Goal: Task Accomplishment & Management: Use online tool/utility

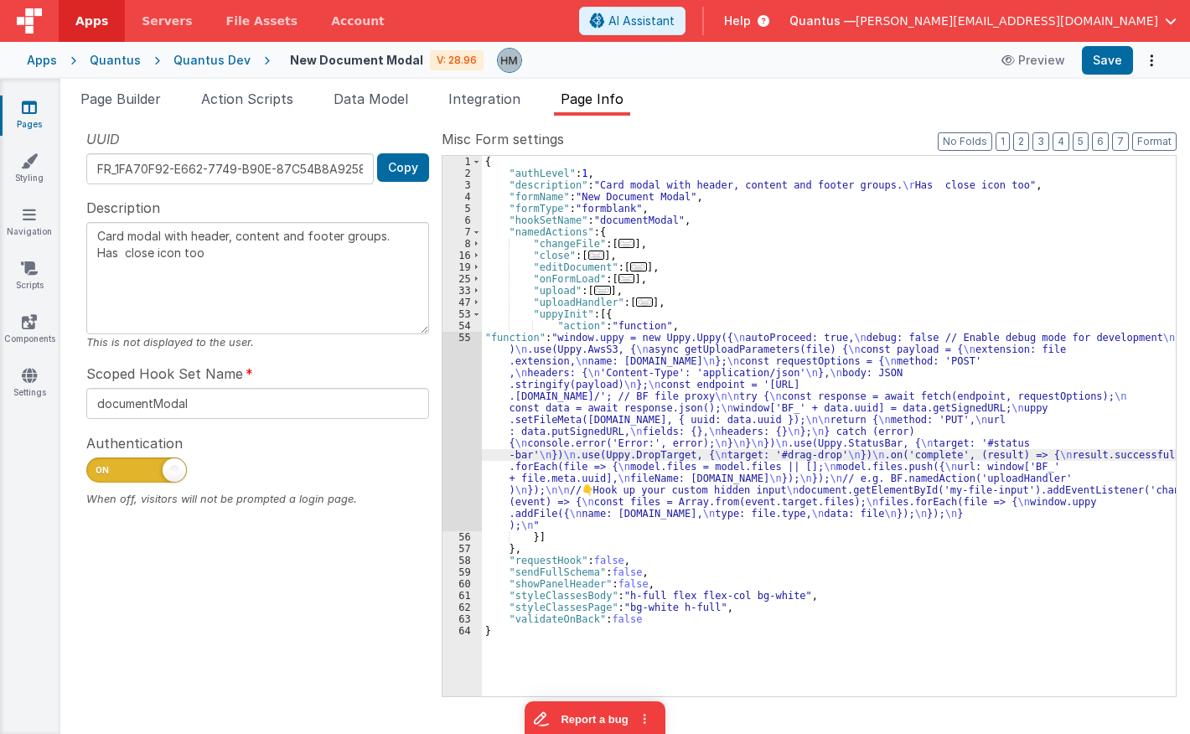
click at [467, 334] on div "55" at bounding box center [462, 431] width 39 height 199
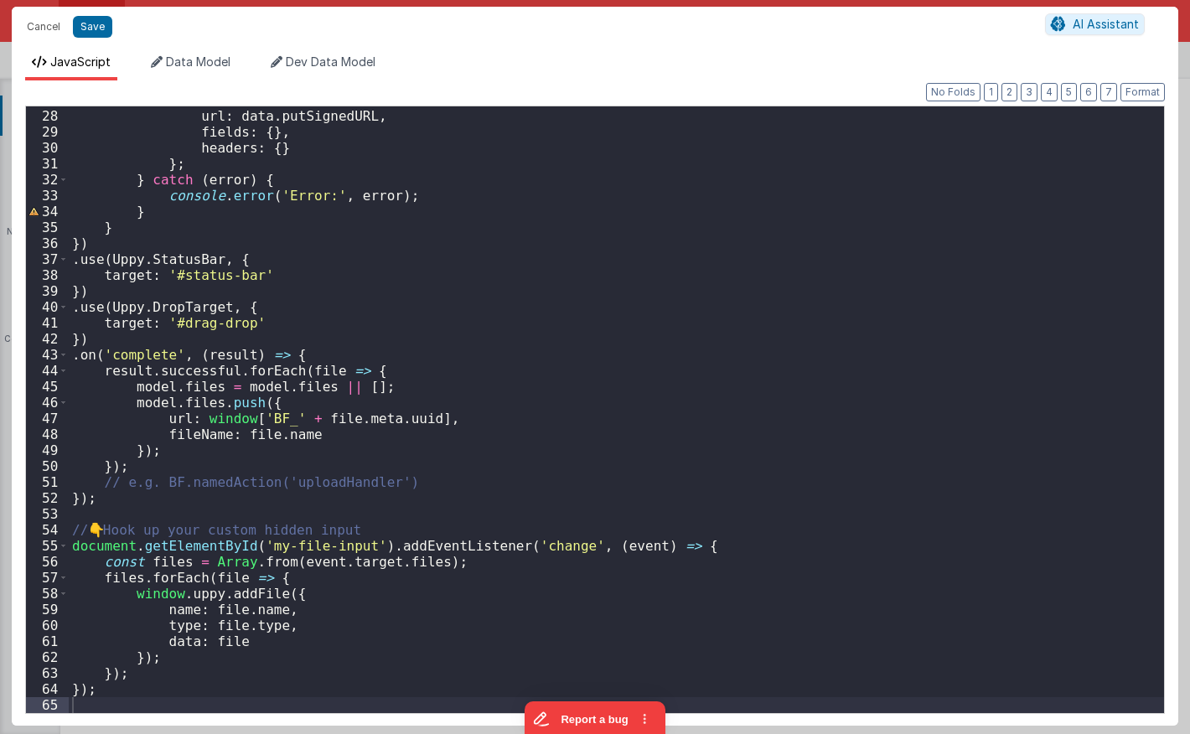
scroll to position [428, 0]
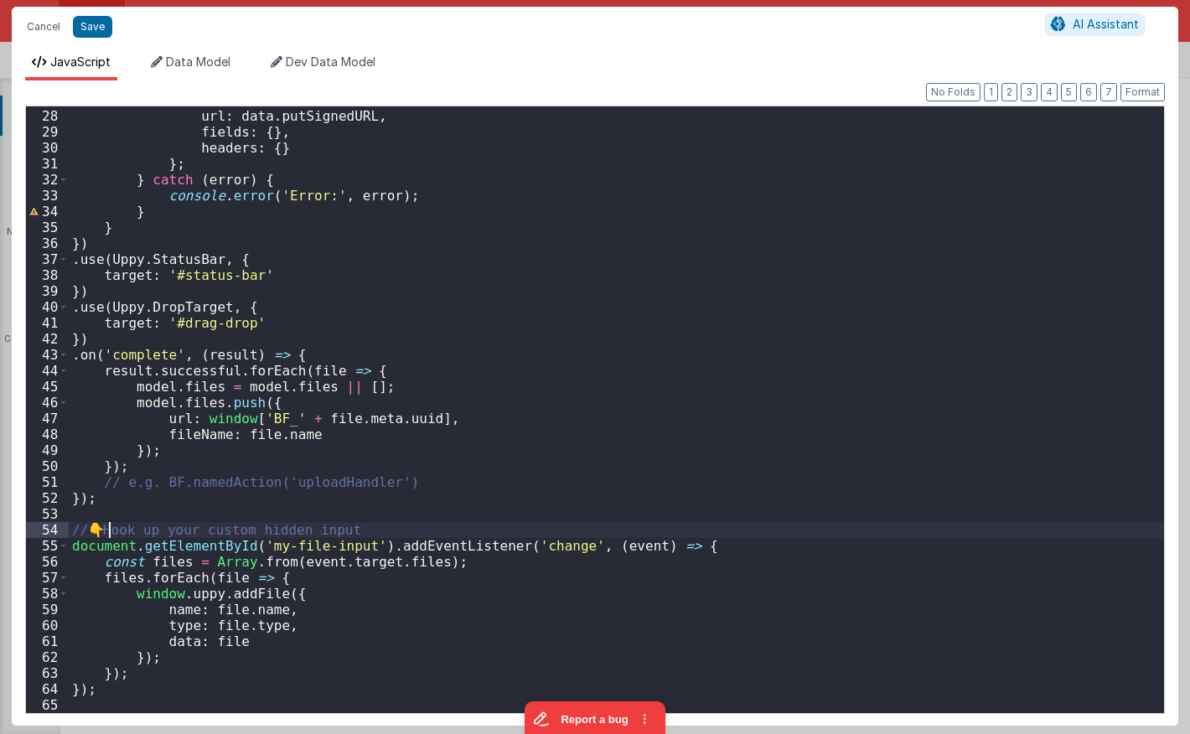
click at [106, 530] on div "method : 'PUT' , url : data . putSignedURL , fields : { } , headers : { } } ; }…" at bounding box center [617, 411] width 1096 height 639
click at [141, 529] on div "method : 'PUT' , url : data . putSignedURL , fields : { } , headers : { } } ; }…" at bounding box center [617, 411] width 1096 height 639
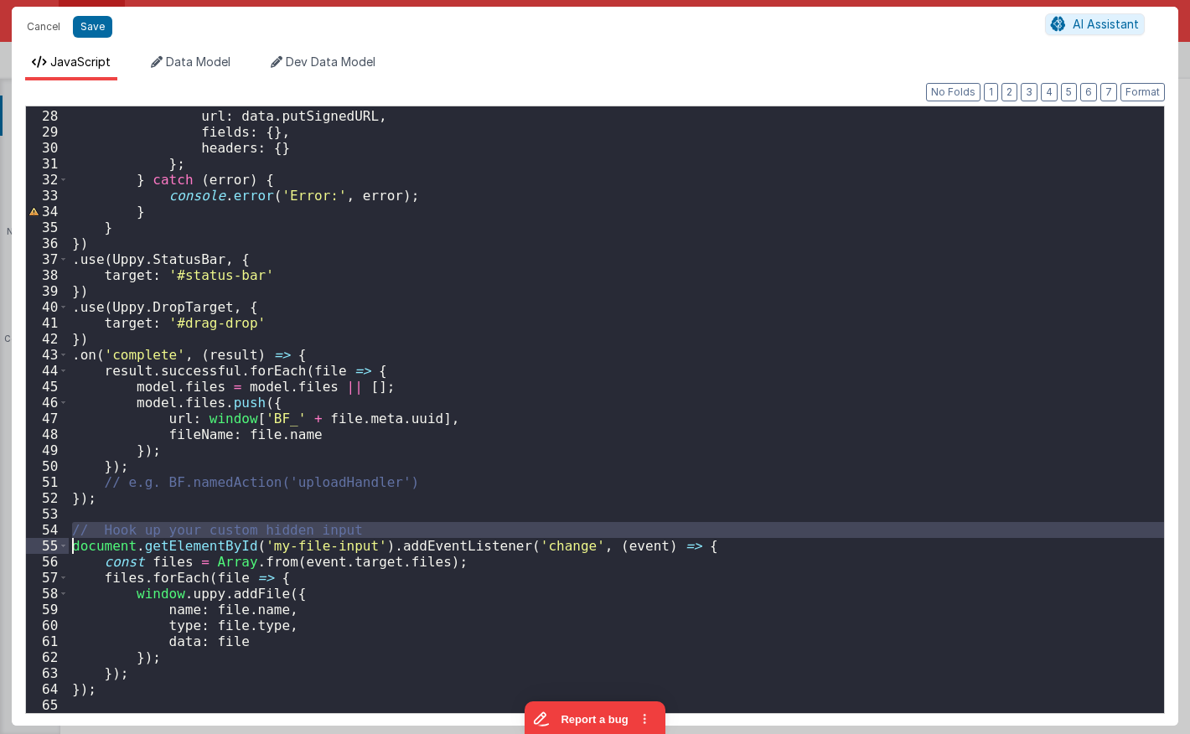
click at [141, 529] on div "method : 'PUT' , url : data . putSignedURL , fields : { } , headers : { } } ; }…" at bounding box center [617, 411] width 1096 height 639
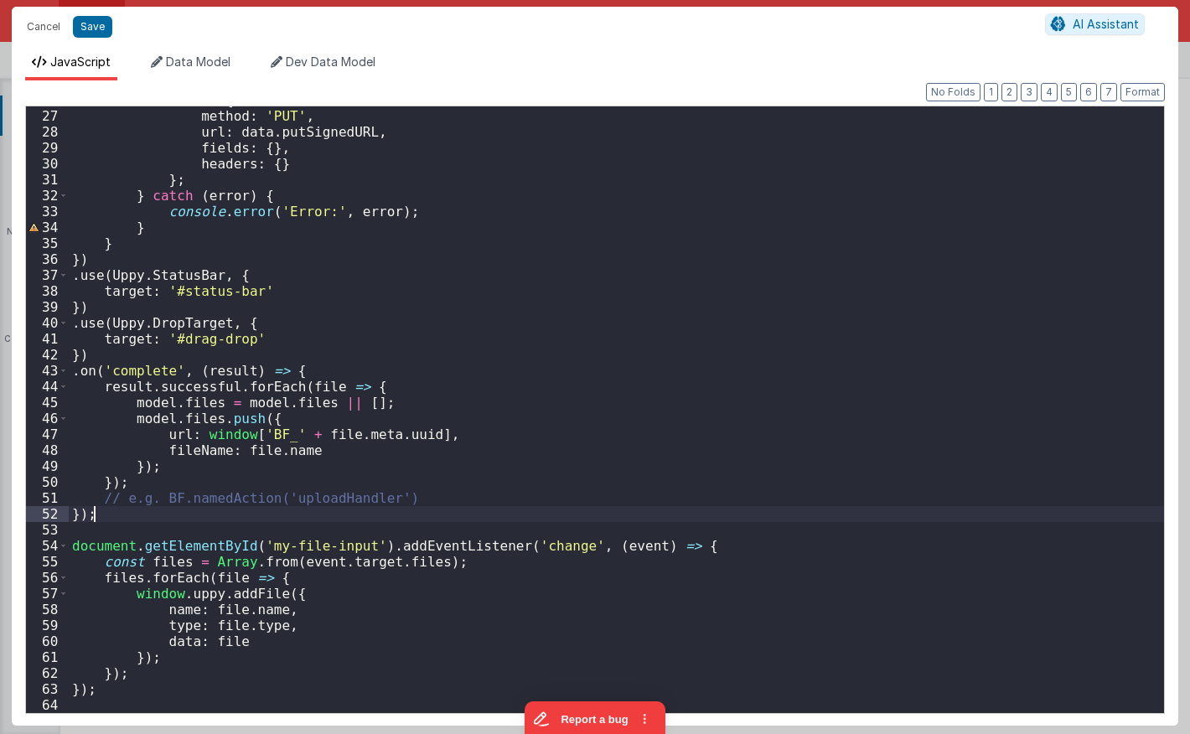
click at [272, 515] on div "return { method : 'PUT' , url : data . putSignedURL , fields : { } , headers : …" at bounding box center [617, 411] width 1096 height 639
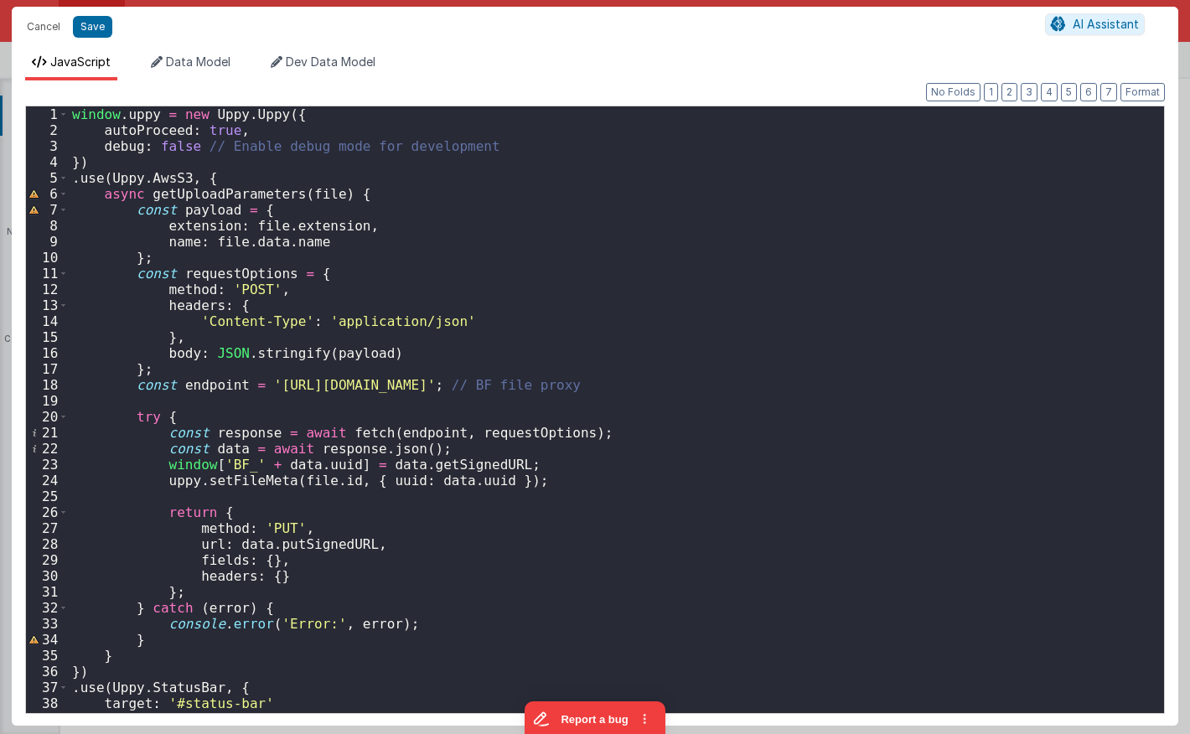
scroll to position [0, 0]
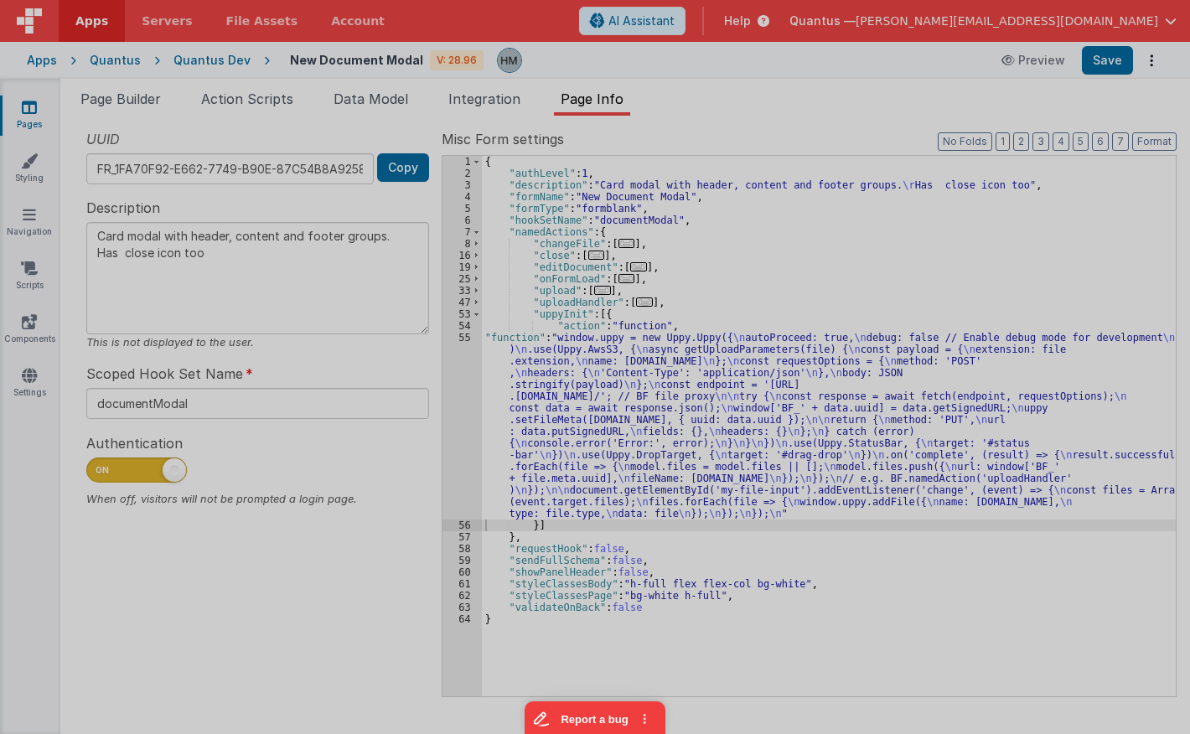
type textarea "Card modal with header, content and footer groups. Has close icon too"
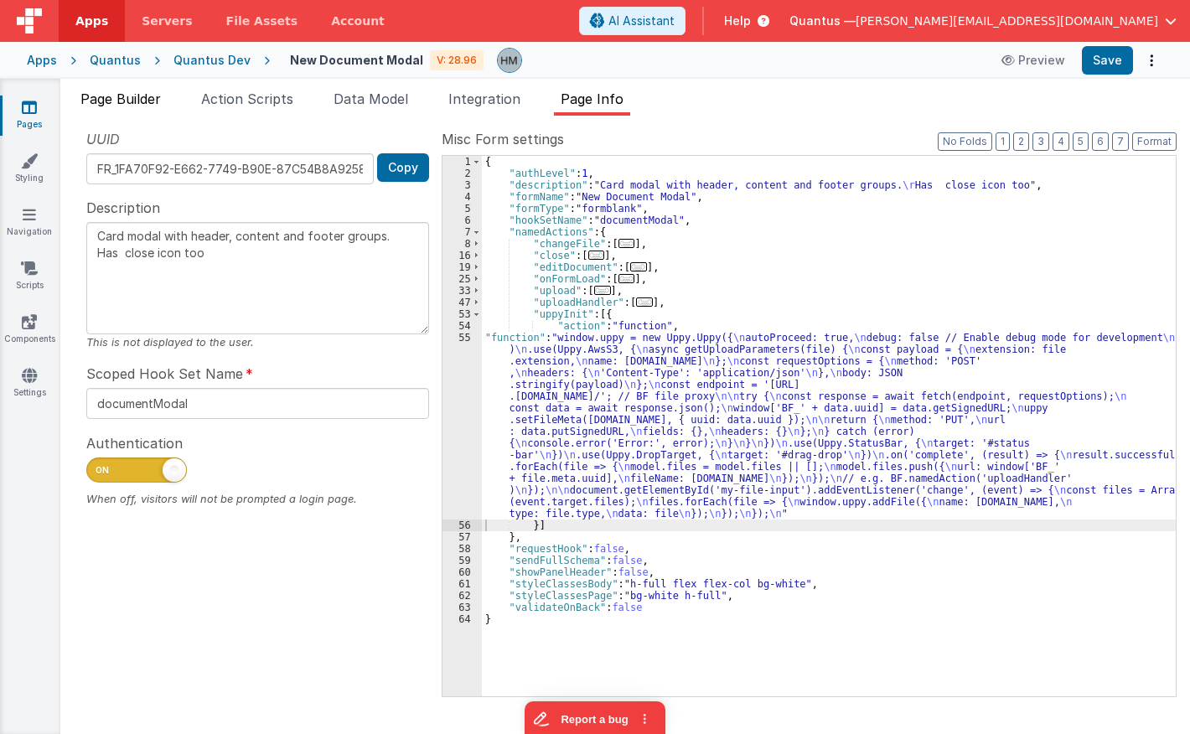
click at [130, 96] on span "Page Builder" at bounding box center [120, 99] width 80 height 17
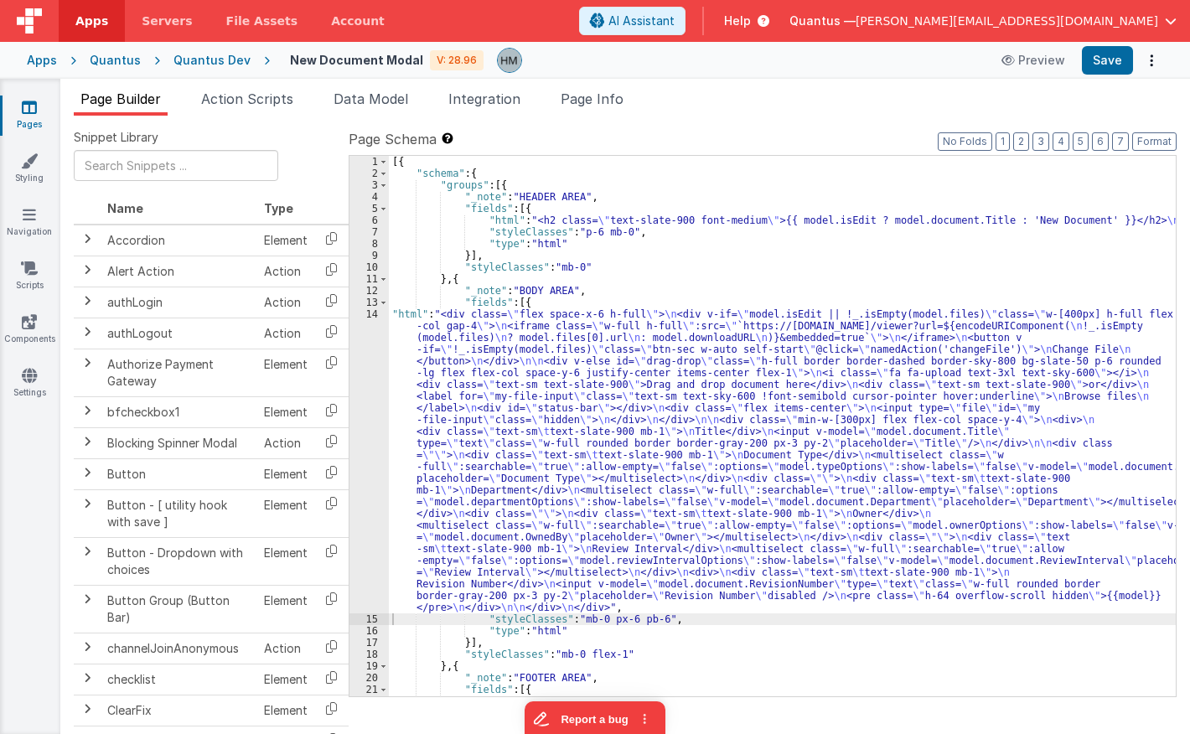
click at [481, 322] on div "[{ "schema" : { "groups" : [{ "_note" : "HEADER AREA" , "fields" : [{ "html" : …" at bounding box center [782, 461] width 787 height 611
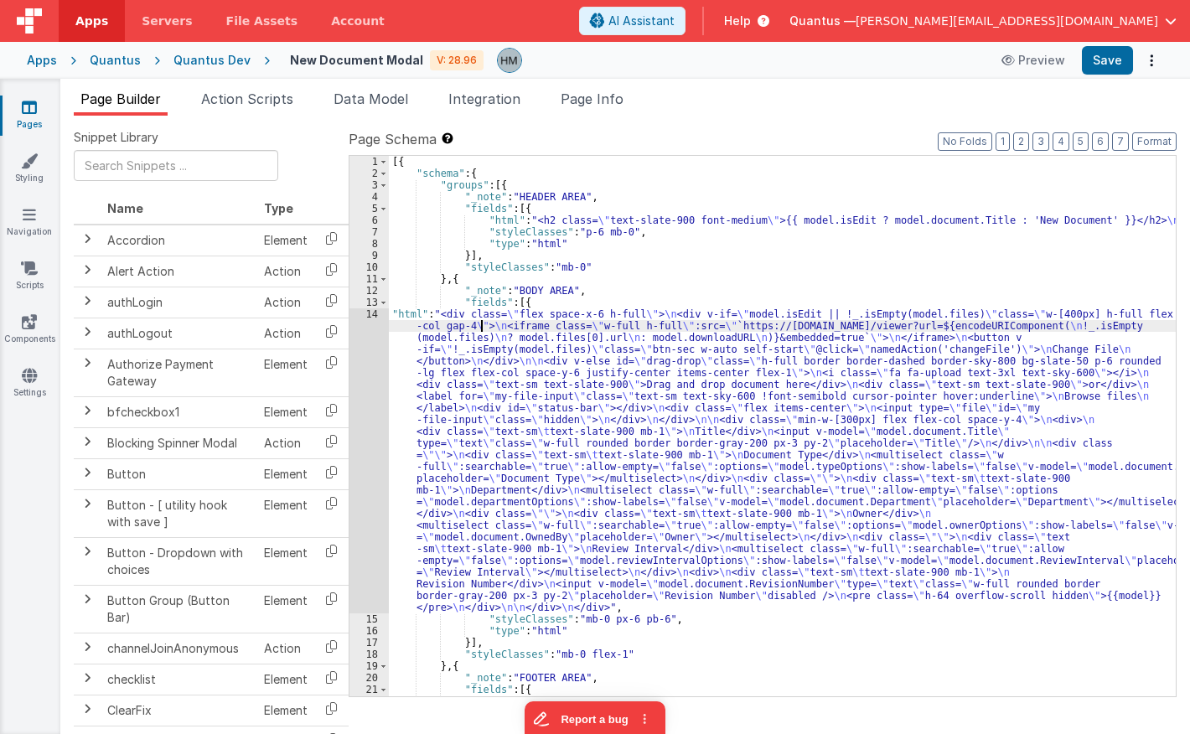
click at [363, 311] on div "14" at bounding box center [369, 460] width 39 height 305
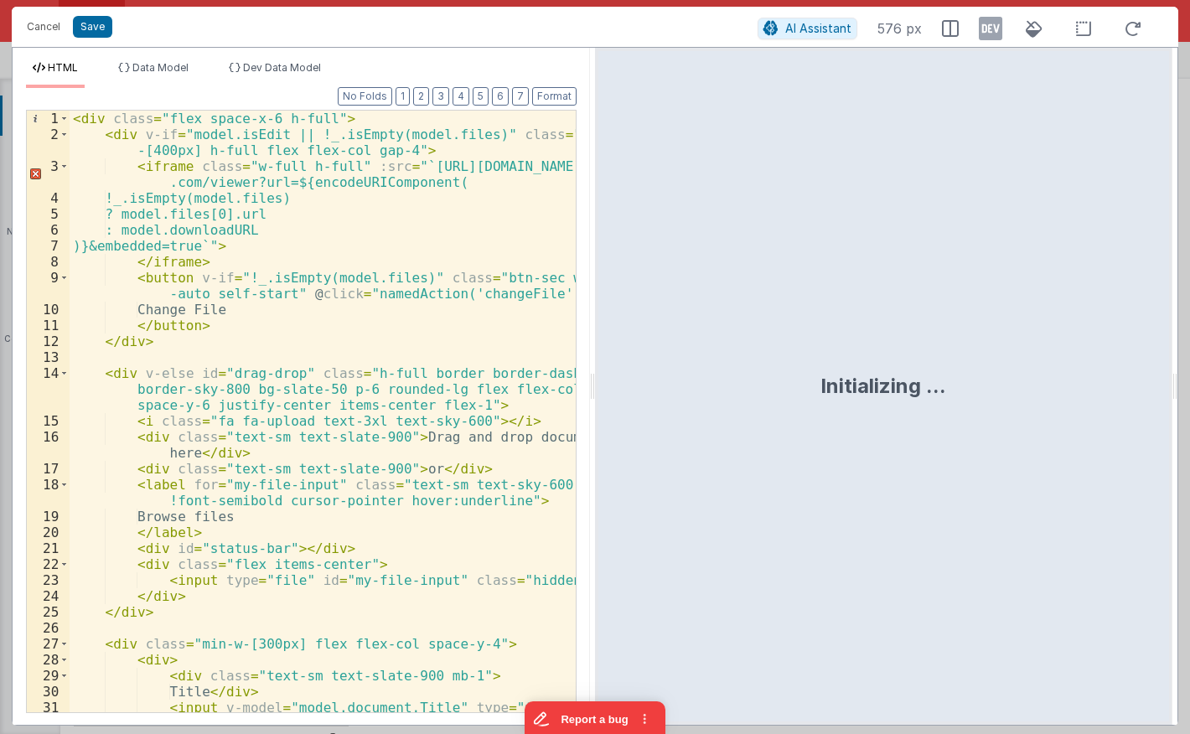
click at [364, 302] on div "< div class = "flex space-x-6 h-full" > < div v-if = "model.isEdit || !_.isEmpt…" at bounding box center [323, 444] width 506 height 666
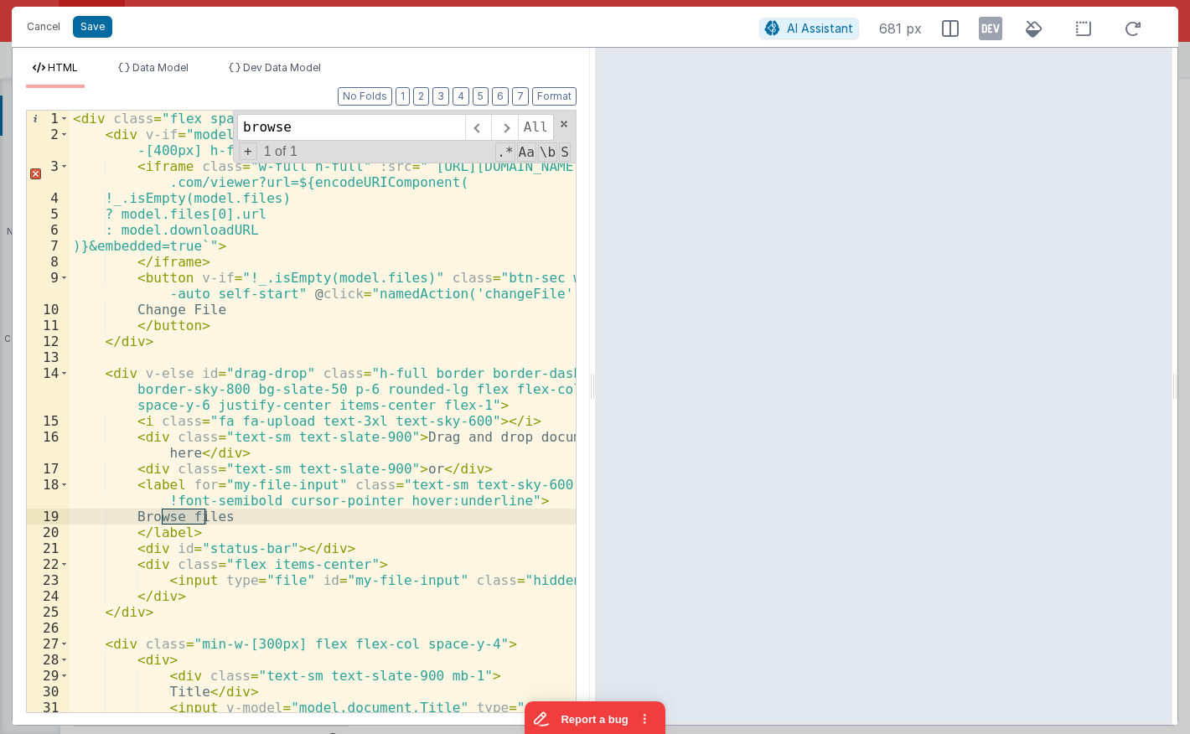
type input "browse"
click at [156, 486] on div "< div class = "flex space-x-6 h-full" > < div v-if = "model.isEdit || !_.isEmpt…" at bounding box center [323, 444] width 506 height 666
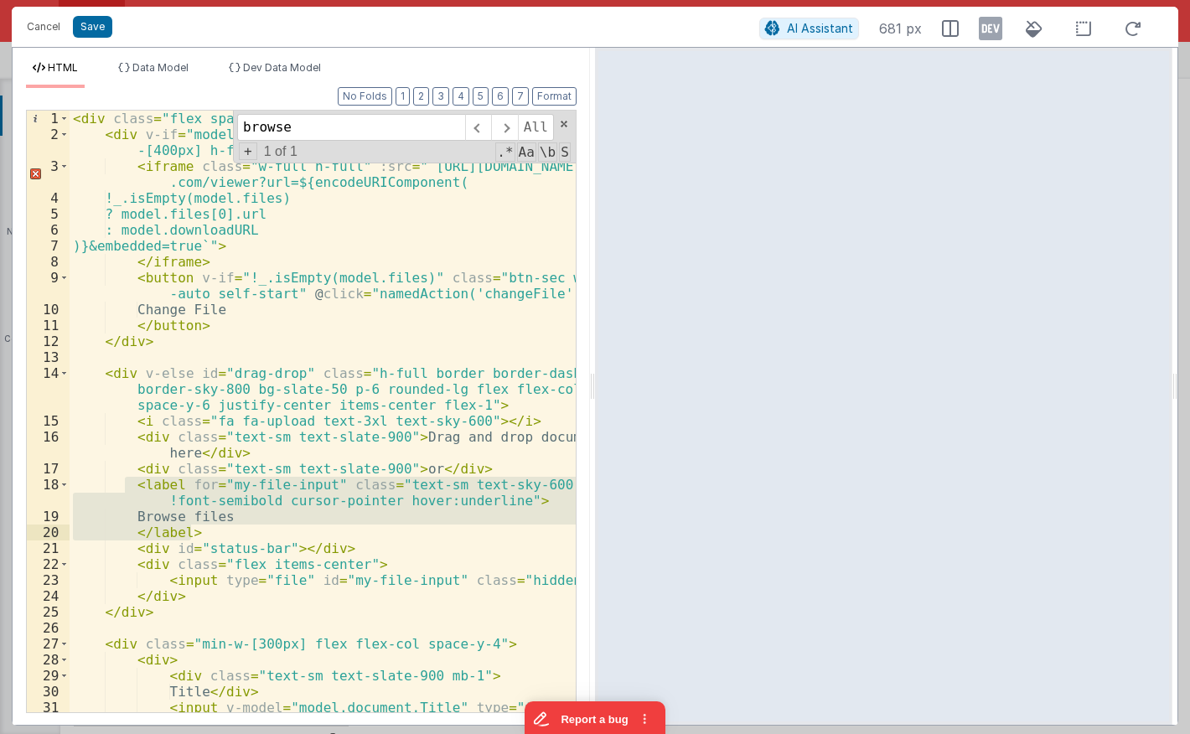
drag, startPoint x: 126, startPoint y: 482, endPoint x: 227, endPoint y: 529, distance: 111.8
click at [227, 529] on div "< div class = "flex space-x-6 h-full" > < div v-if = "model.isEdit || !_.isEmpt…" at bounding box center [323, 444] width 506 height 666
drag, startPoint x: 464, startPoint y: 510, endPoint x: 489, endPoint y: 500, distance: 27.6
click at [464, 510] on div "< div class = "flex space-x-6 h-full" > < div v-if = "model.isEdit || !_.isEmpt…" at bounding box center [323, 412] width 506 height 602
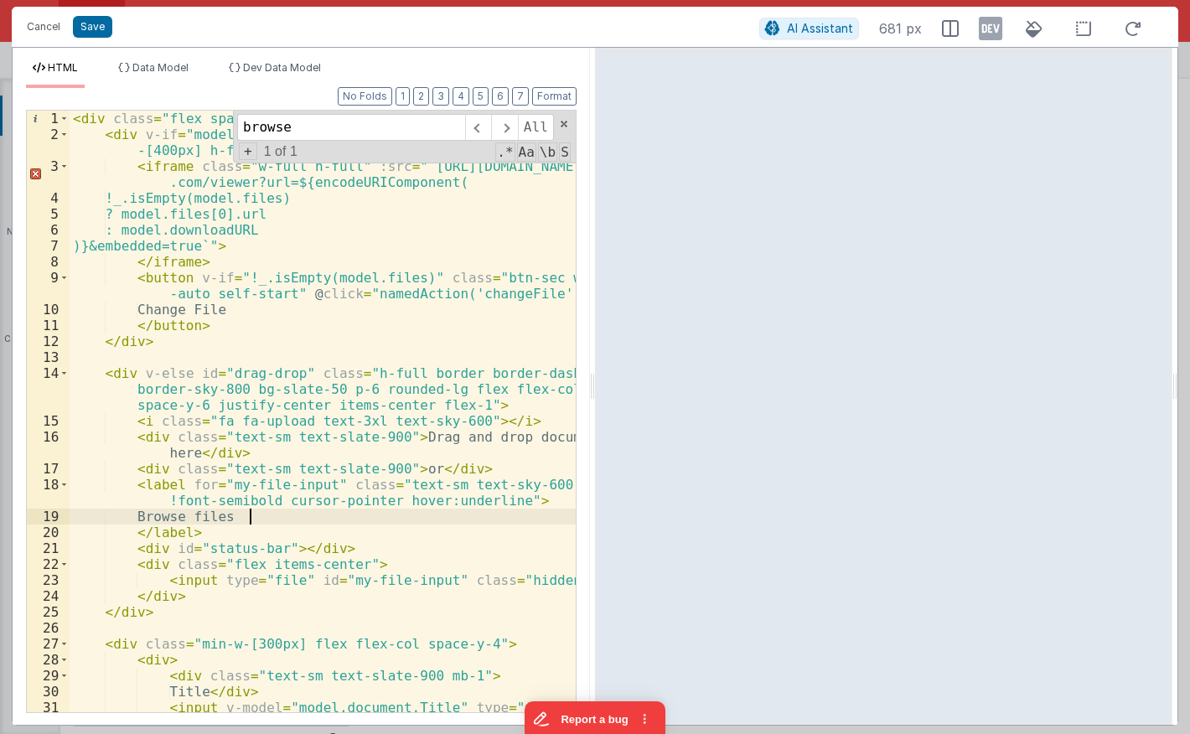
click at [500, 500] on div "< div class = "flex space-x-6 h-full" > < div v-if = "model.isEdit || !_.isEmpt…" at bounding box center [323, 444] width 506 height 666
click at [495, 500] on div "< div class = "flex space-x-6 h-full" > < div v-if = "model.isEdit || !_.isEmpt…" at bounding box center [323, 444] width 506 height 666
click at [175, 596] on div "< div class = "flex space-x-6 h-full" > < div v-if = "model.isEdit || !_.isEmpt…" at bounding box center [323, 444] width 506 height 666
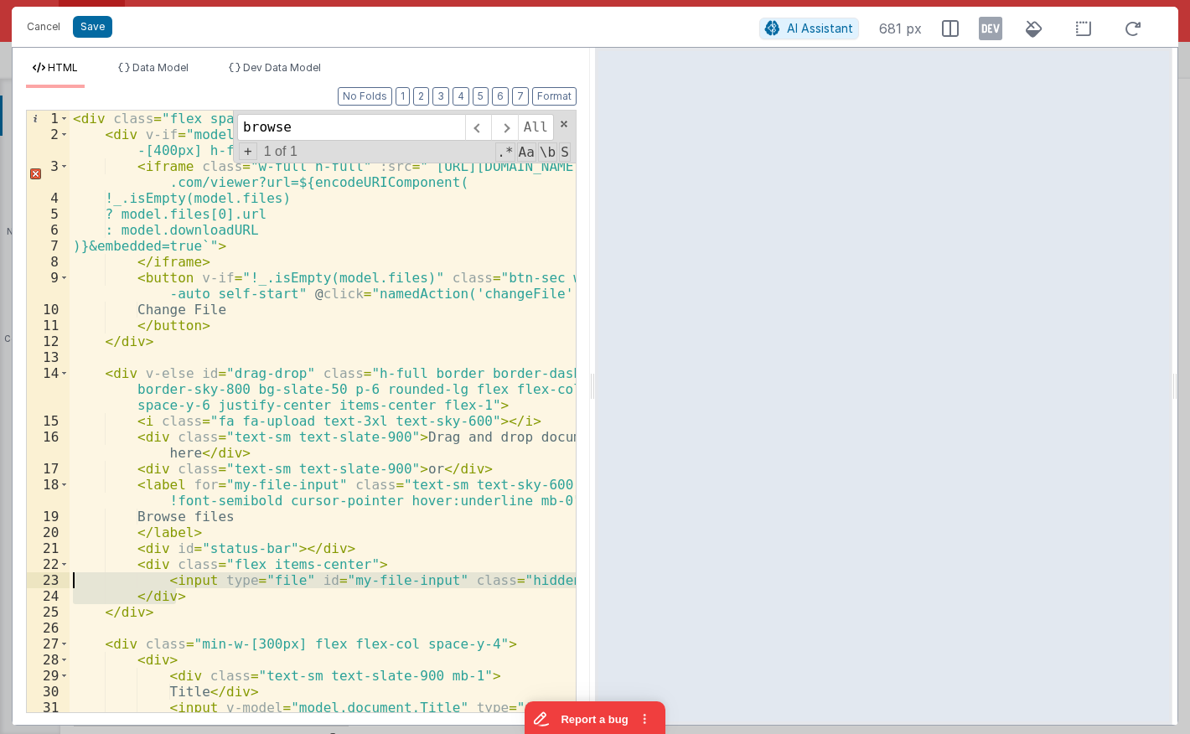
drag, startPoint x: 183, startPoint y: 595, endPoint x: 42, endPoint y: 564, distance: 144.2
click at [70, 564] on div "< div class = "flex space-x-6 h-full" > < div v-if = "model.isEdit || !_.isEmpt…" at bounding box center [323, 412] width 506 height 602
click at [35, 39] on div "Cancel Save AI Assistant 681 px" at bounding box center [595, 27] width 1167 height 40
click at [48, 28] on button "Cancel" at bounding box center [43, 26] width 50 height 23
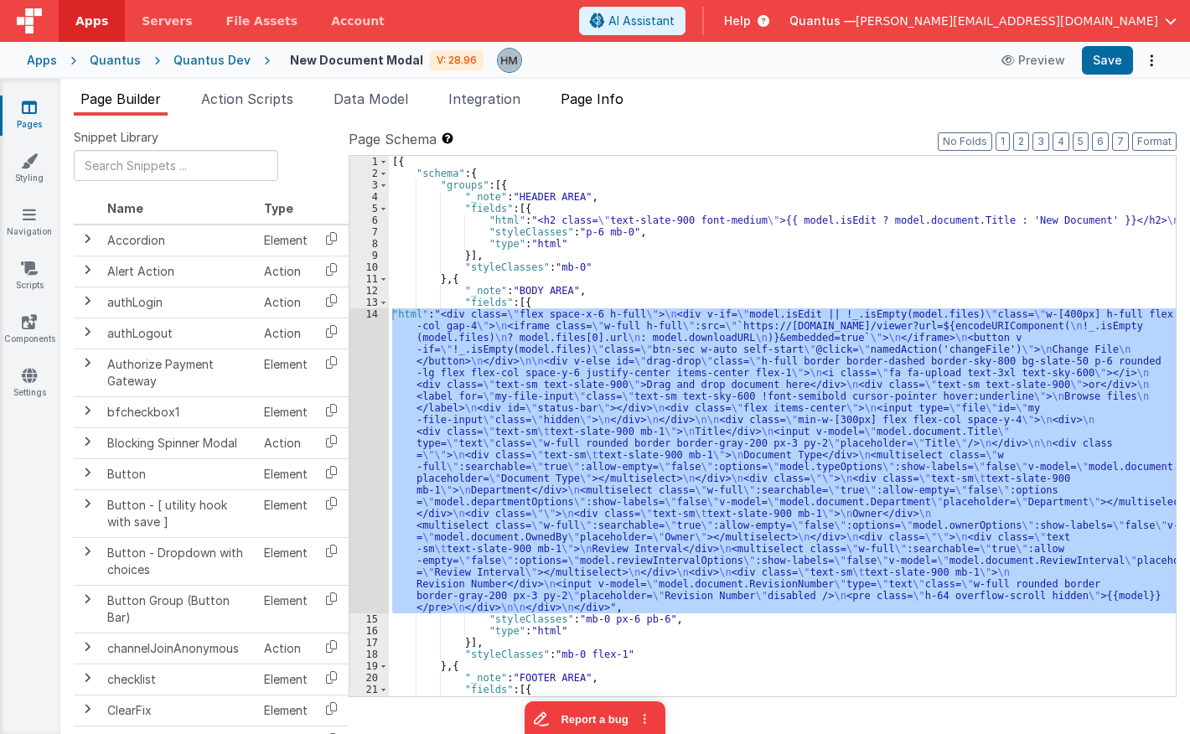
click at [592, 101] on span "Page Info" at bounding box center [592, 99] width 63 height 17
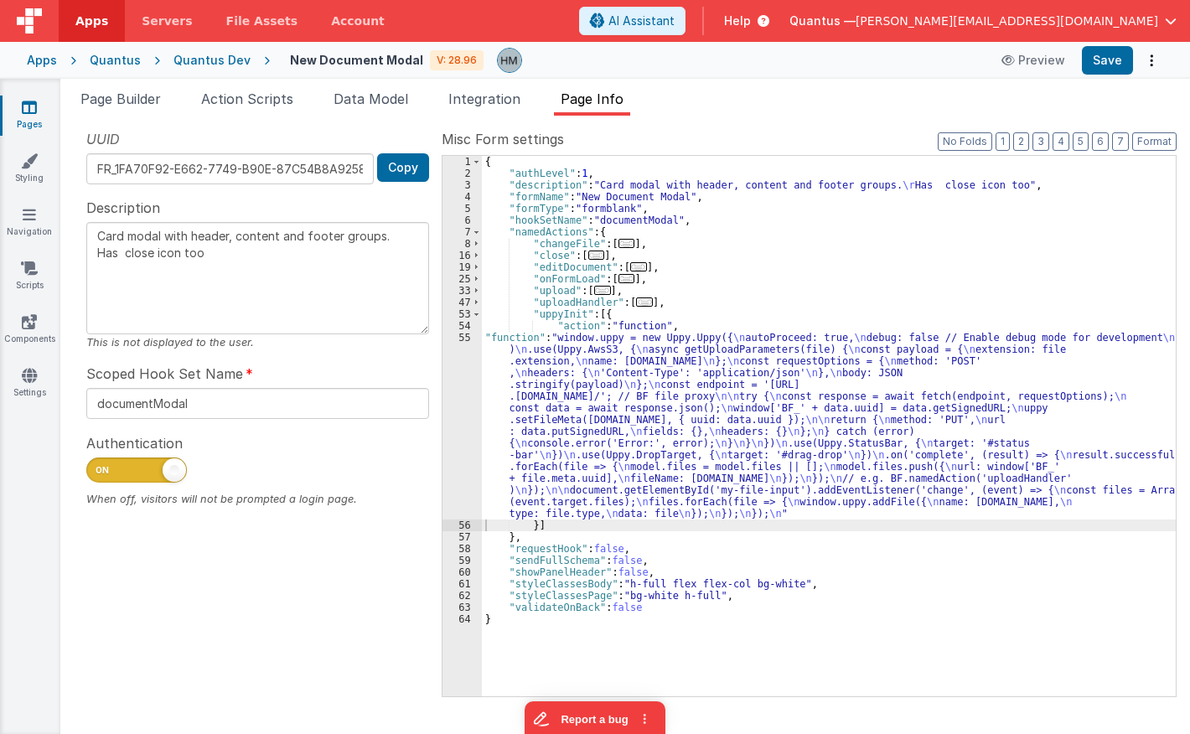
click at [546, 332] on div "{ "authLevel" : 1 , "description" : "Card modal with header, content and footer…" at bounding box center [829, 438] width 694 height 564
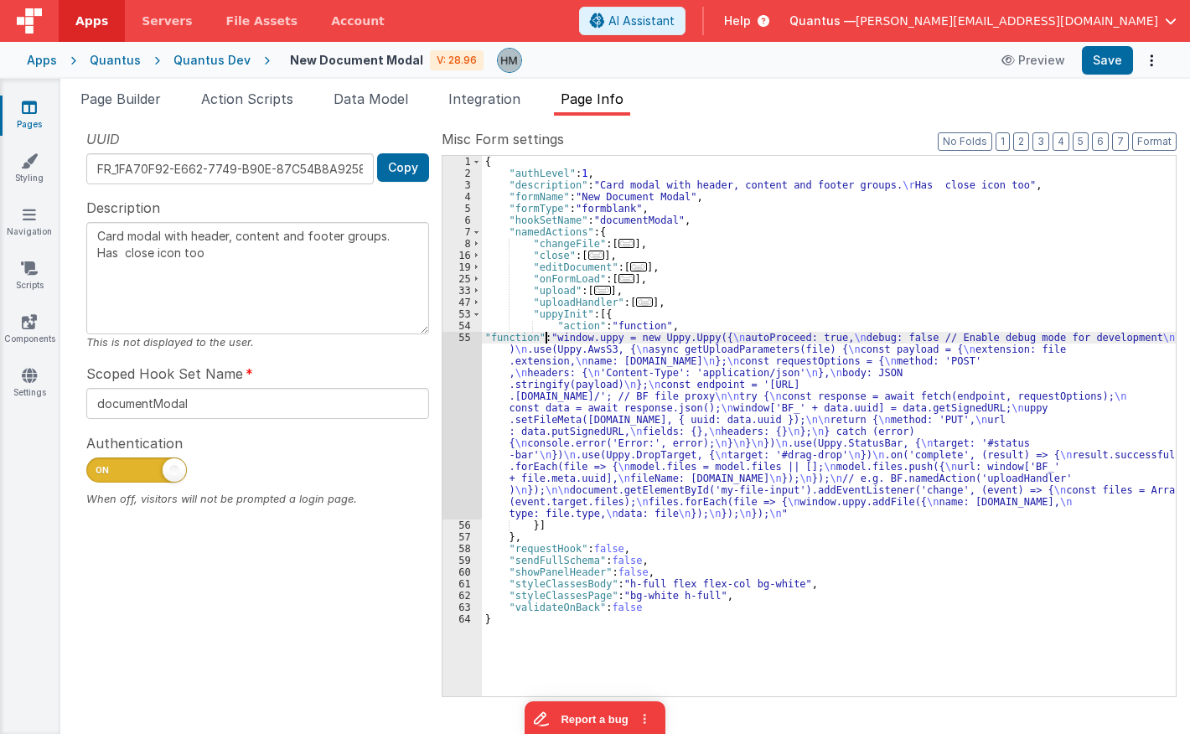
click at [459, 337] on div "55" at bounding box center [462, 426] width 39 height 188
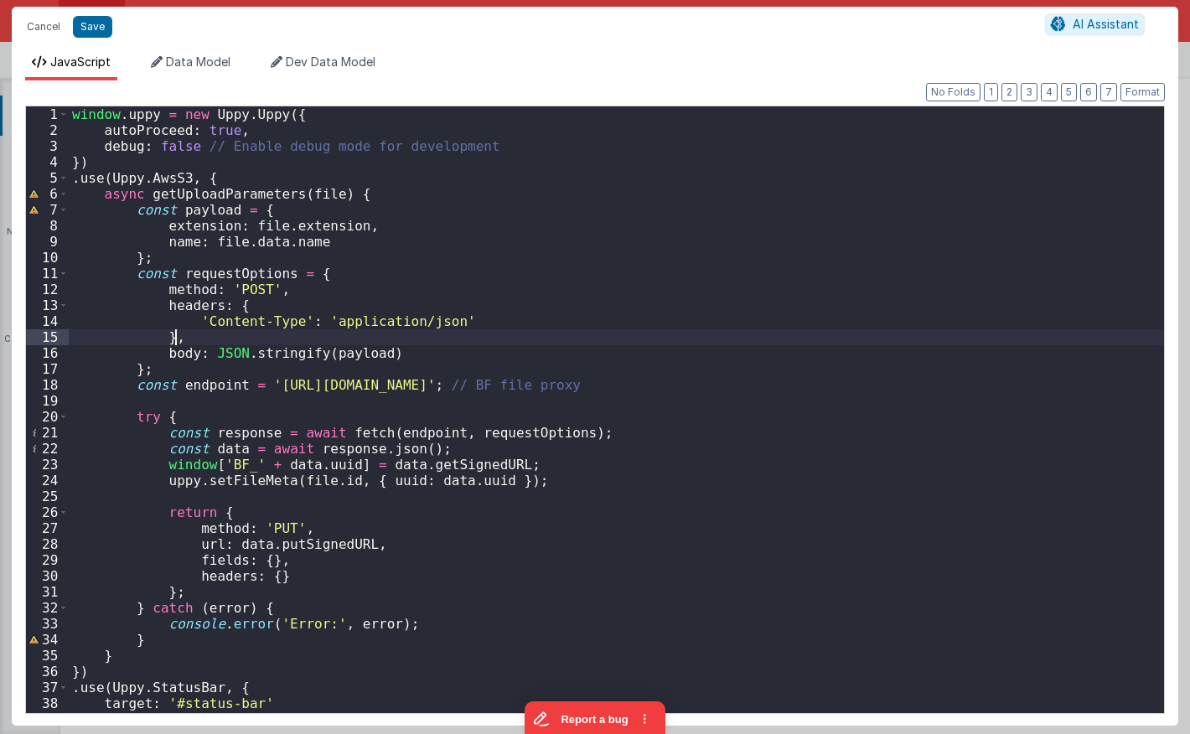
click at [461, 329] on div "window . uppy = new Uppy . Uppy ({ autoProceed : true , debug : false // Enable…" at bounding box center [617, 425] width 1096 height 639
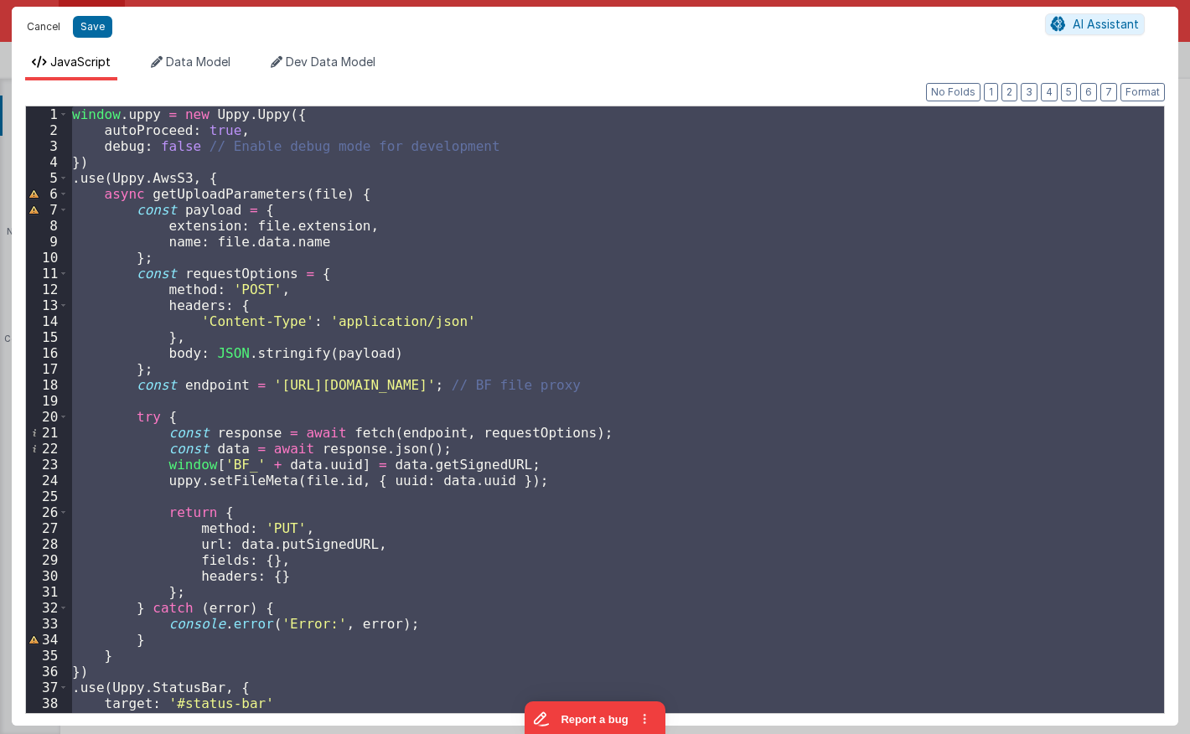
click at [36, 34] on button "Cancel" at bounding box center [43, 26] width 50 height 23
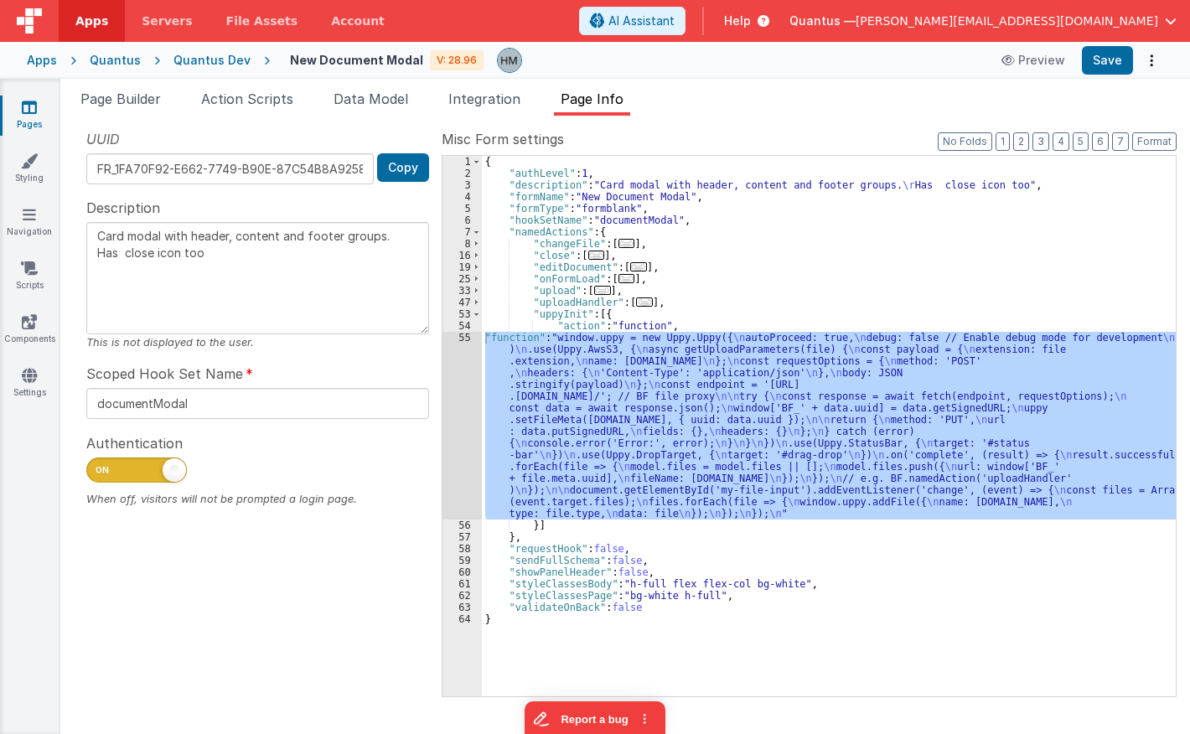
click at [575, 334] on div "{ "authLevel" : 1 , "description" : "Card modal with header, content and footer…" at bounding box center [829, 426] width 694 height 541
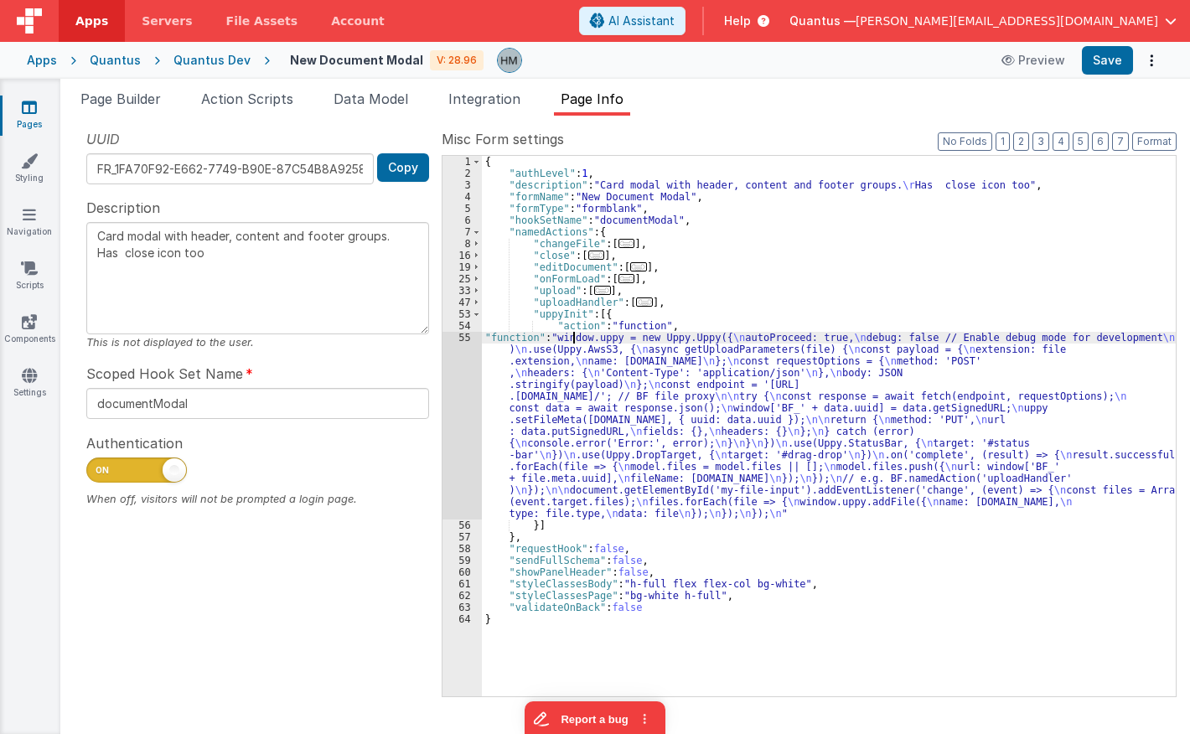
click at [463, 341] on div "55" at bounding box center [462, 426] width 39 height 188
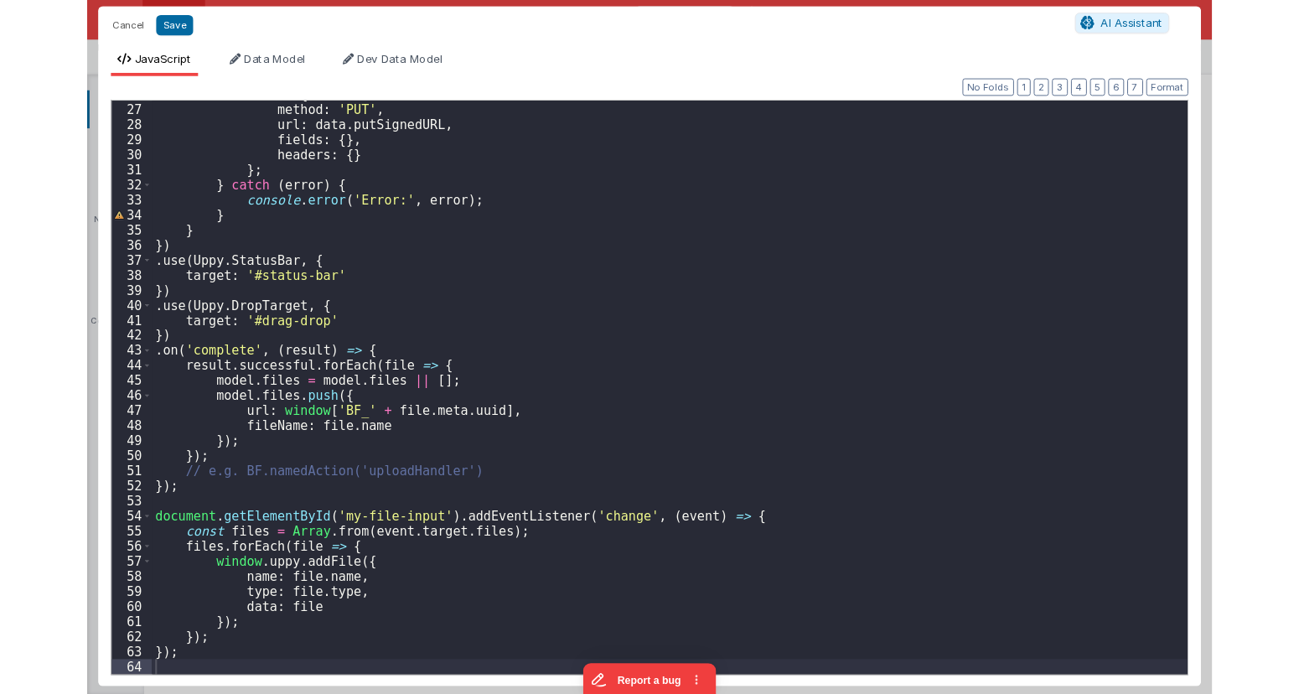
scroll to position [412, 0]
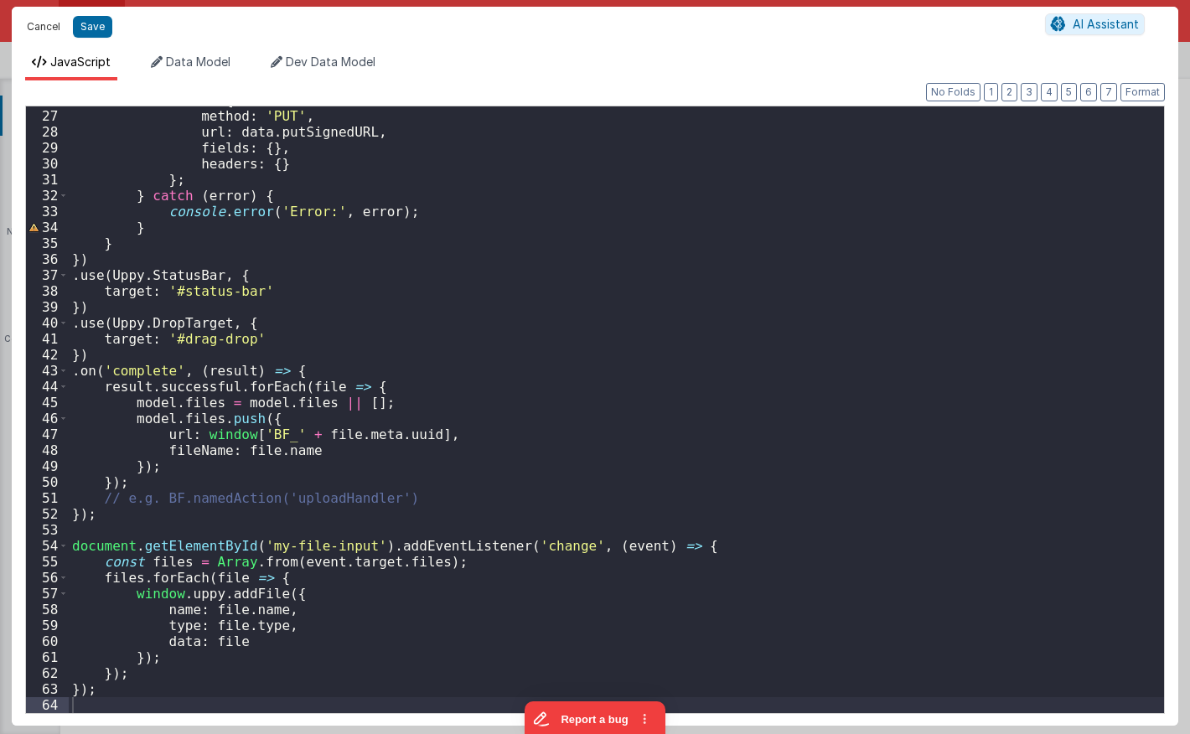
click at [48, 23] on button "Cancel" at bounding box center [43, 26] width 50 height 23
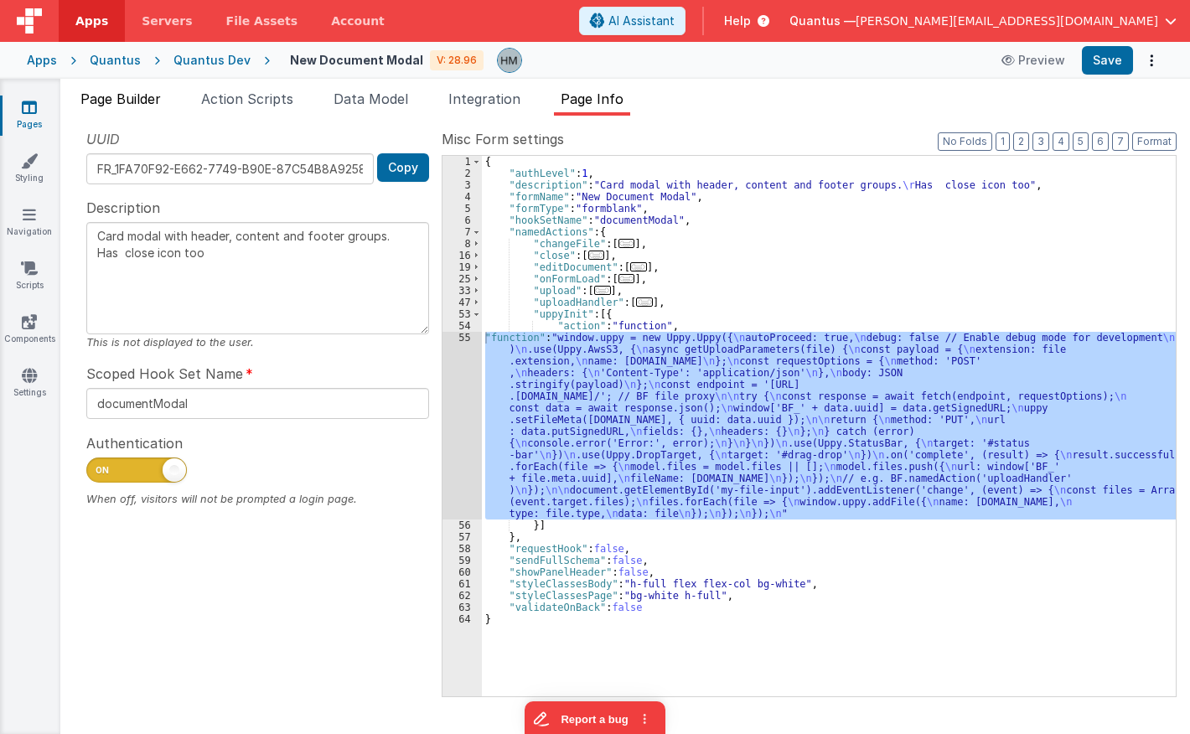
click at [130, 109] on li "Page Builder" at bounding box center [121, 102] width 94 height 27
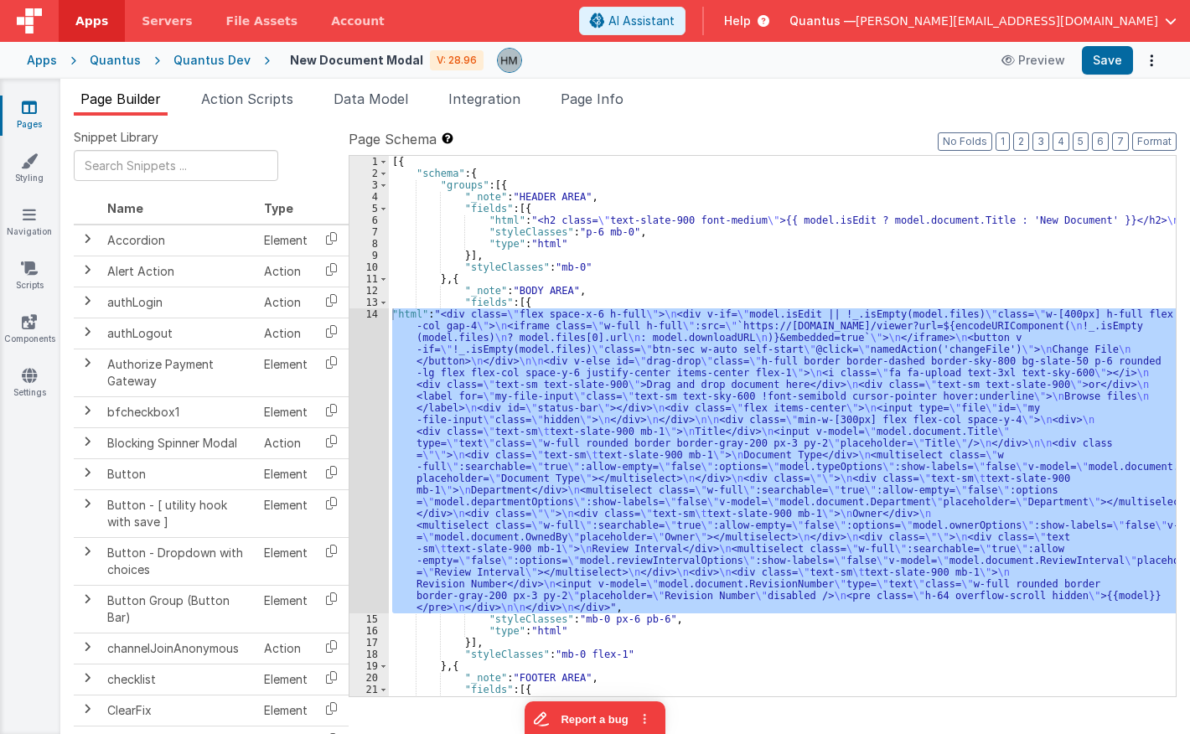
click at [475, 334] on div "[{ "schema" : { "groups" : [{ "_note" : "HEADER AREA" , "fields" : [{ "html" : …" at bounding box center [782, 426] width 787 height 541
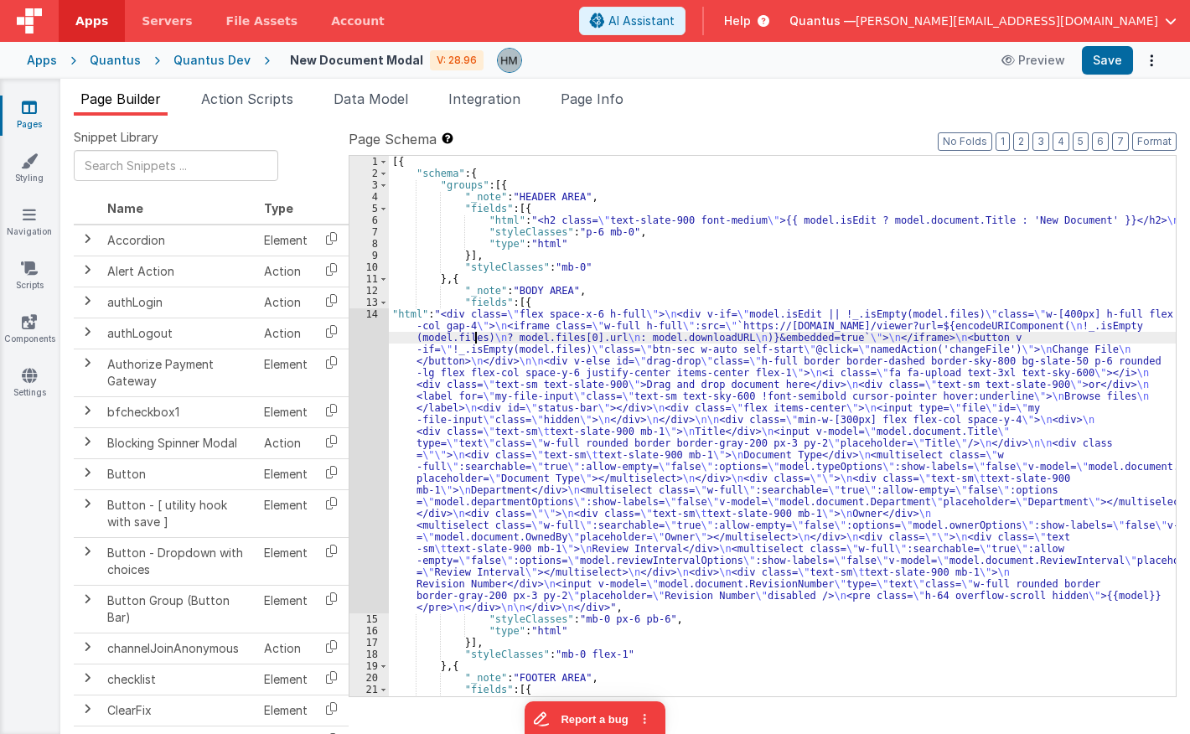
click at [368, 317] on div "14" at bounding box center [369, 460] width 39 height 305
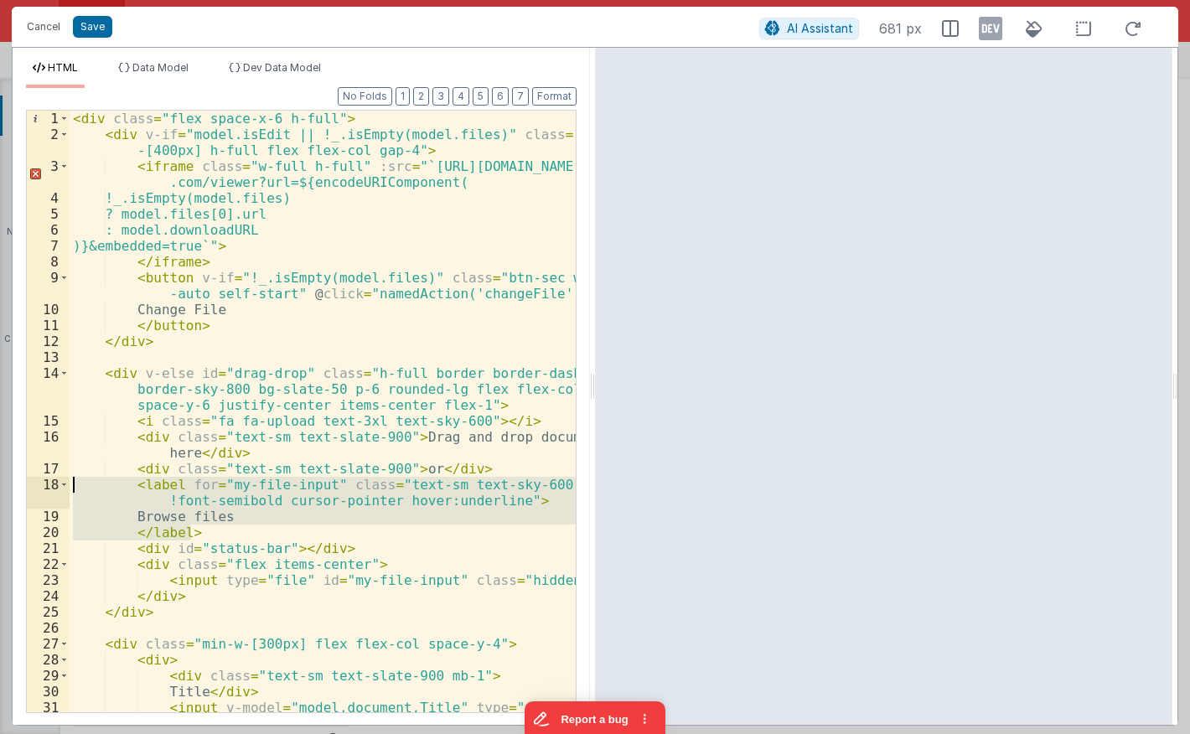
drag, startPoint x: 197, startPoint y: 531, endPoint x: -53, endPoint y: 490, distance: 253.0
click at [70, 490] on div "< div class = "flex space-x-6 h-full" > < div v-if = "model.isEdit || !_.isEmpt…" at bounding box center [323, 412] width 506 height 602
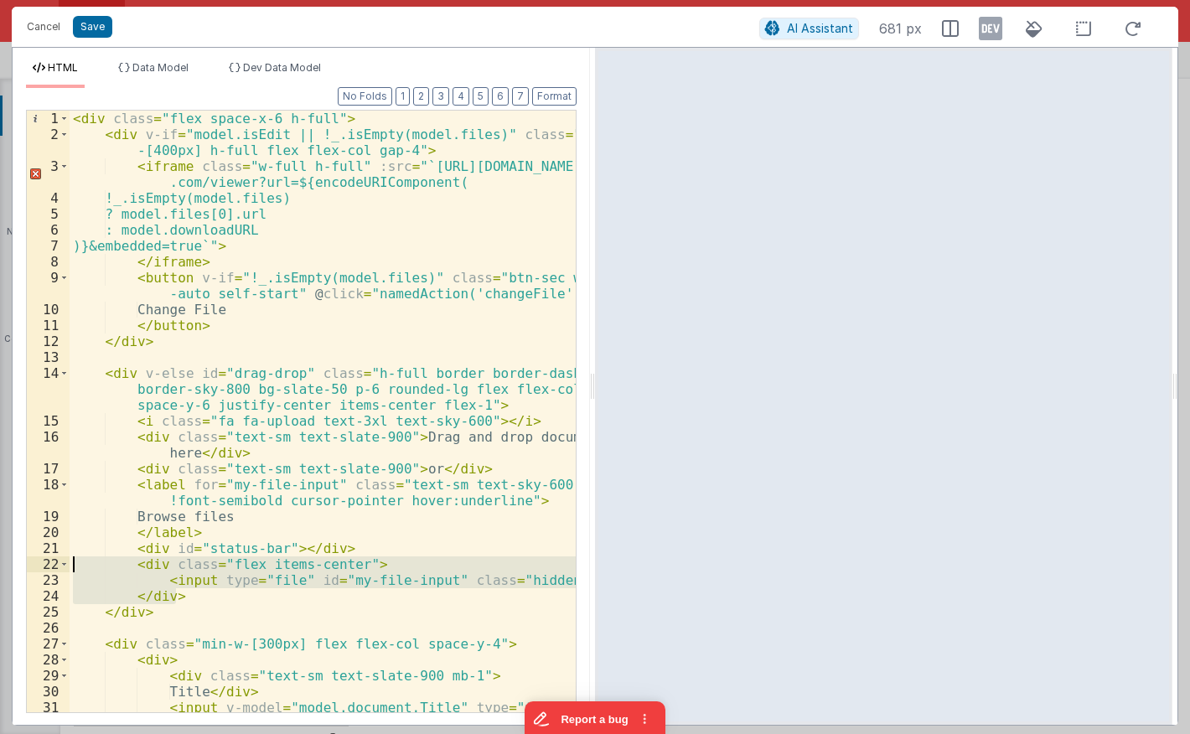
drag, startPoint x: 184, startPoint y: 598, endPoint x: 39, endPoint y: 567, distance: 148.3
click at [70, 567] on div "< div class = "flex space-x-6 h-full" > < div v-if = "model.isEdit || !_.isEmpt…" at bounding box center [323, 412] width 506 height 602
click at [34, 24] on button "Cancel" at bounding box center [43, 26] width 50 height 23
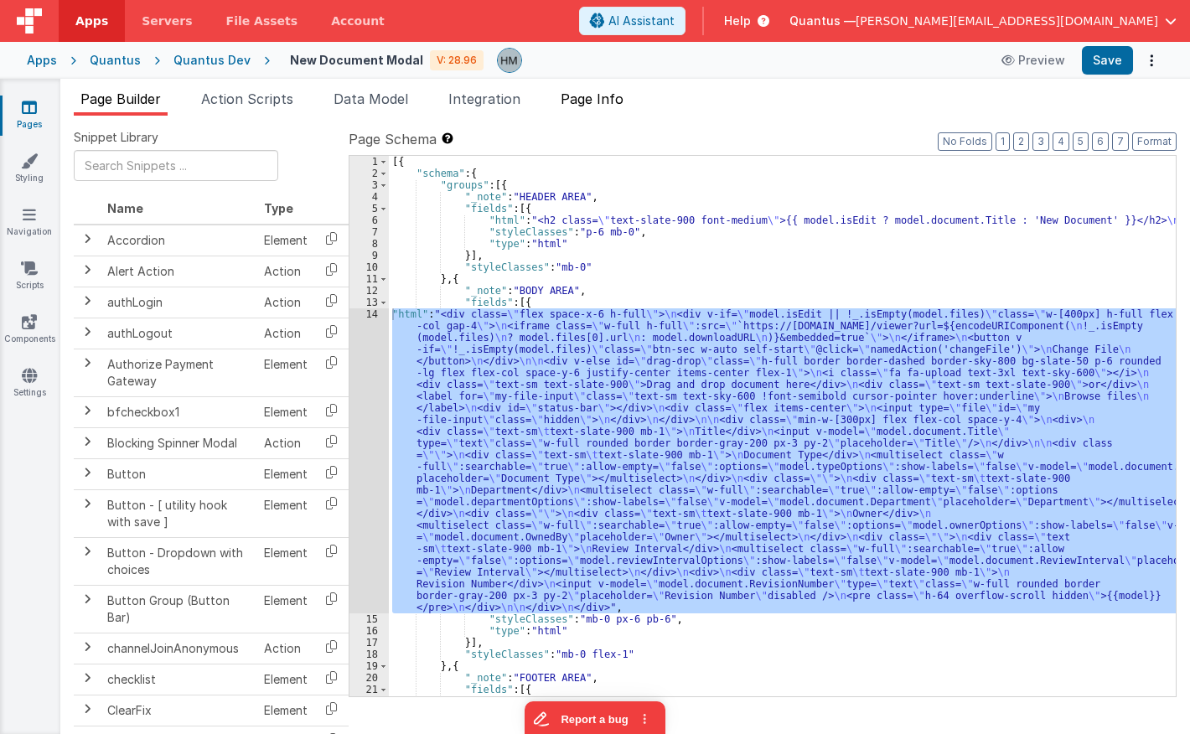
click at [615, 102] on span "Page Info" at bounding box center [592, 99] width 63 height 17
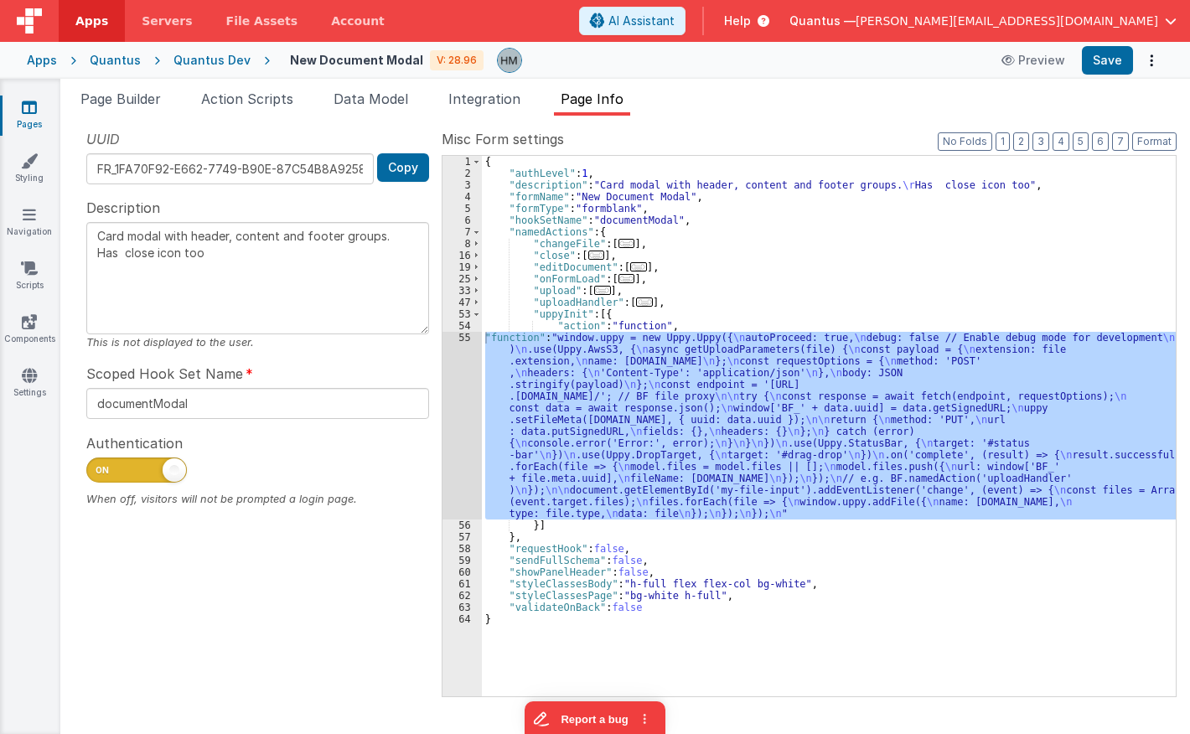
click at [541, 355] on div "{ "authLevel" : 1 , "description" : "Card modal with header, content and footer…" at bounding box center [829, 426] width 694 height 541
click at [461, 343] on div "55" at bounding box center [462, 426] width 39 height 188
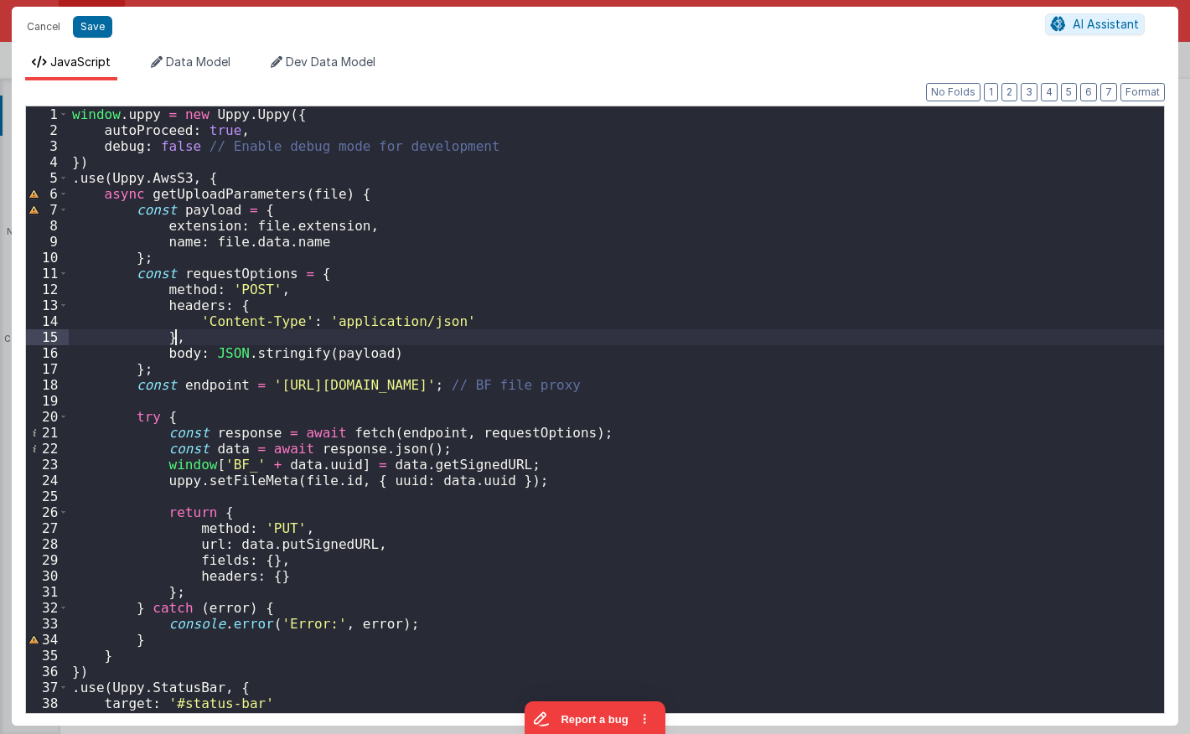
click at [460, 343] on div "window . uppy = new Uppy . Uppy ({ autoProceed : true , debug : false // Enable…" at bounding box center [617, 425] width 1096 height 639
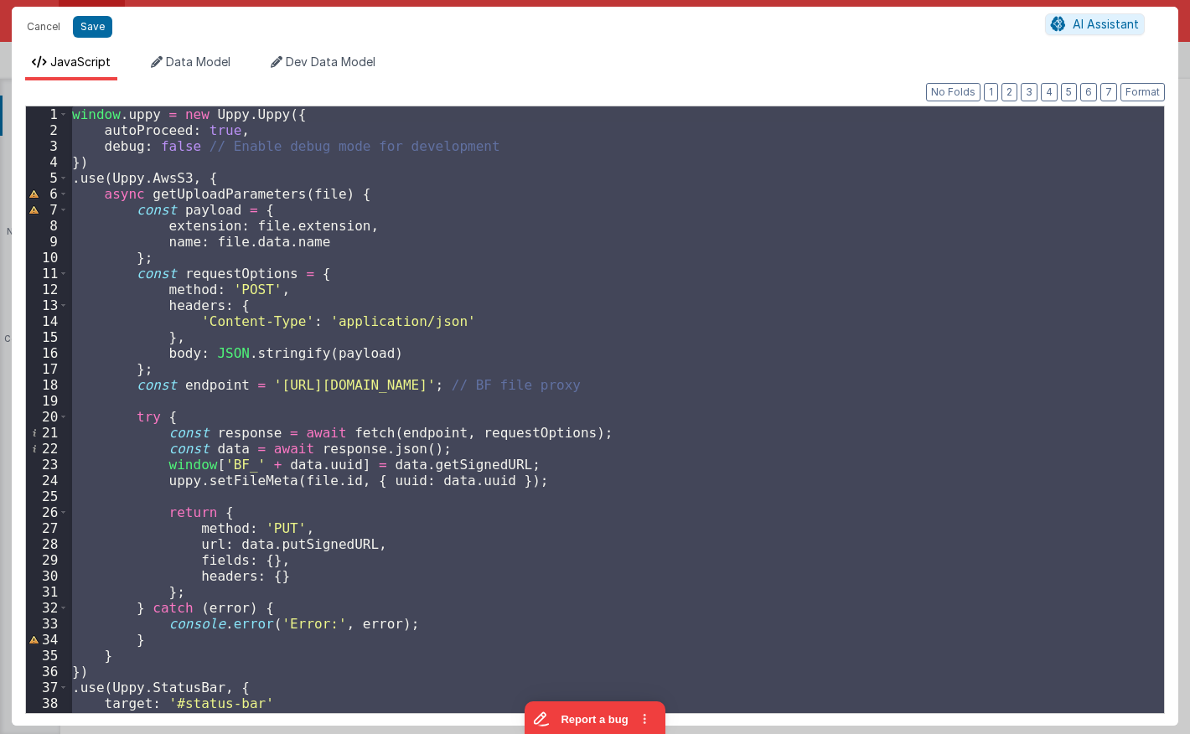
click at [397, 217] on div "window . uppy = new Uppy . Uppy ({ autoProceed : true , debug : false // Enable…" at bounding box center [617, 409] width 1096 height 607
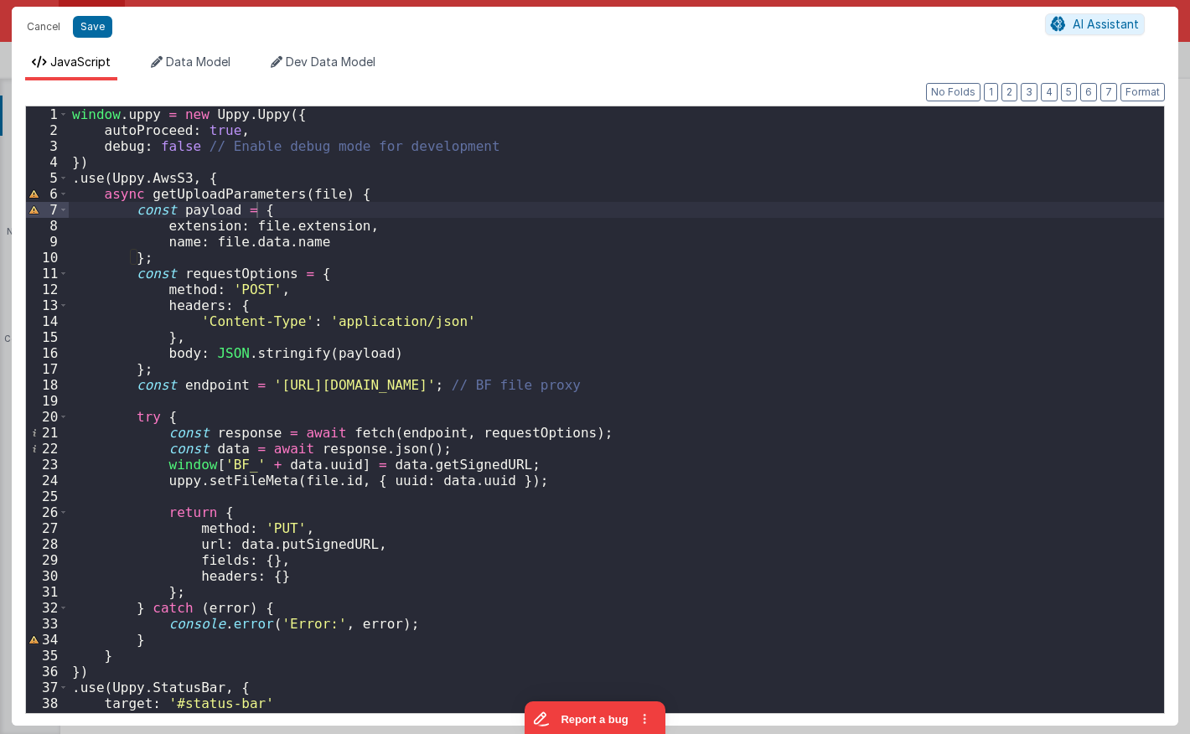
click at [302, 234] on div "window . uppy = new Uppy . Uppy ({ autoProceed : true , debug : false // Enable…" at bounding box center [617, 425] width 1096 height 639
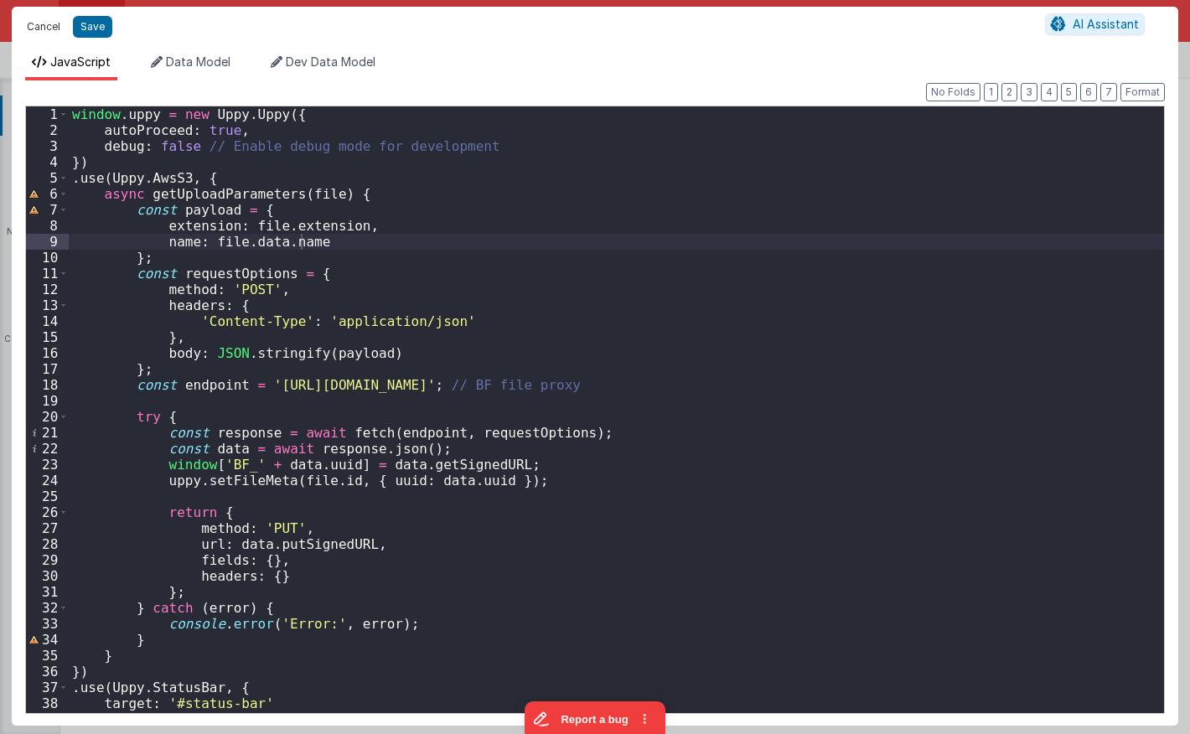
click at [51, 33] on button "Cancel" at bounding box center [43, 26] width 50 height 23
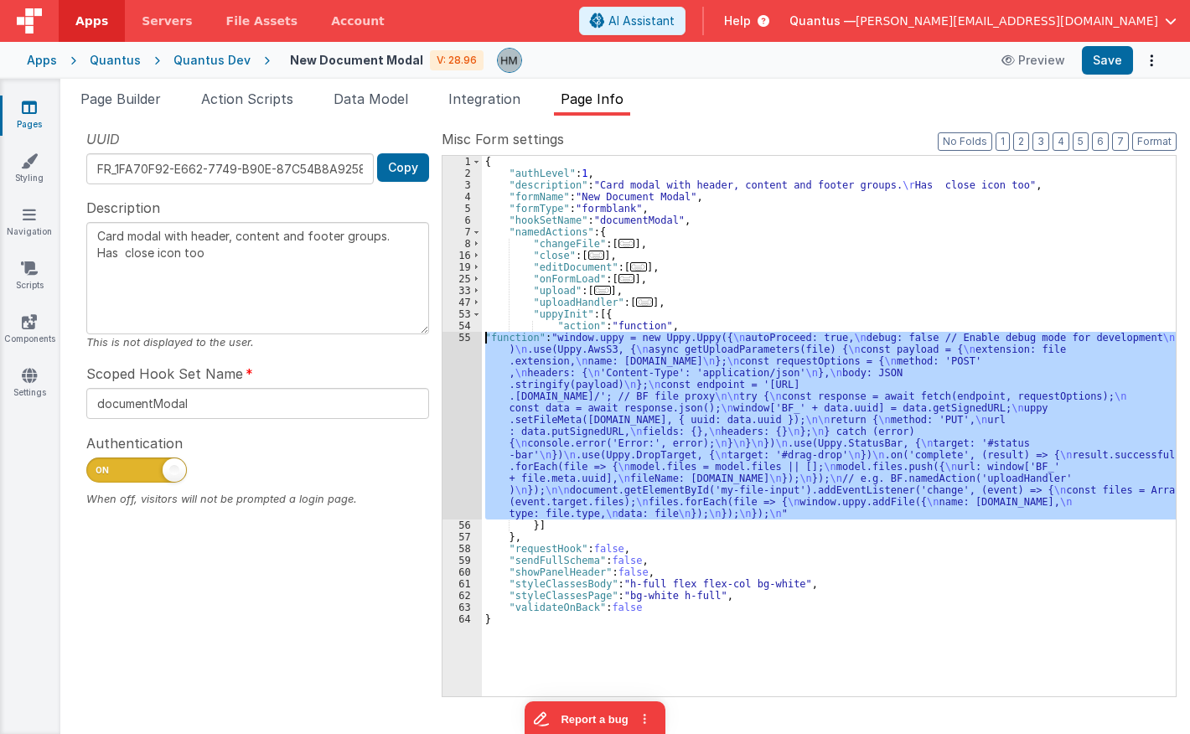
click at [693, 370] on div "{ "authLevel" : 1 , "description" : "Card modal with header, content and footer…" at bounding box center [829, 426] width 694 height 541
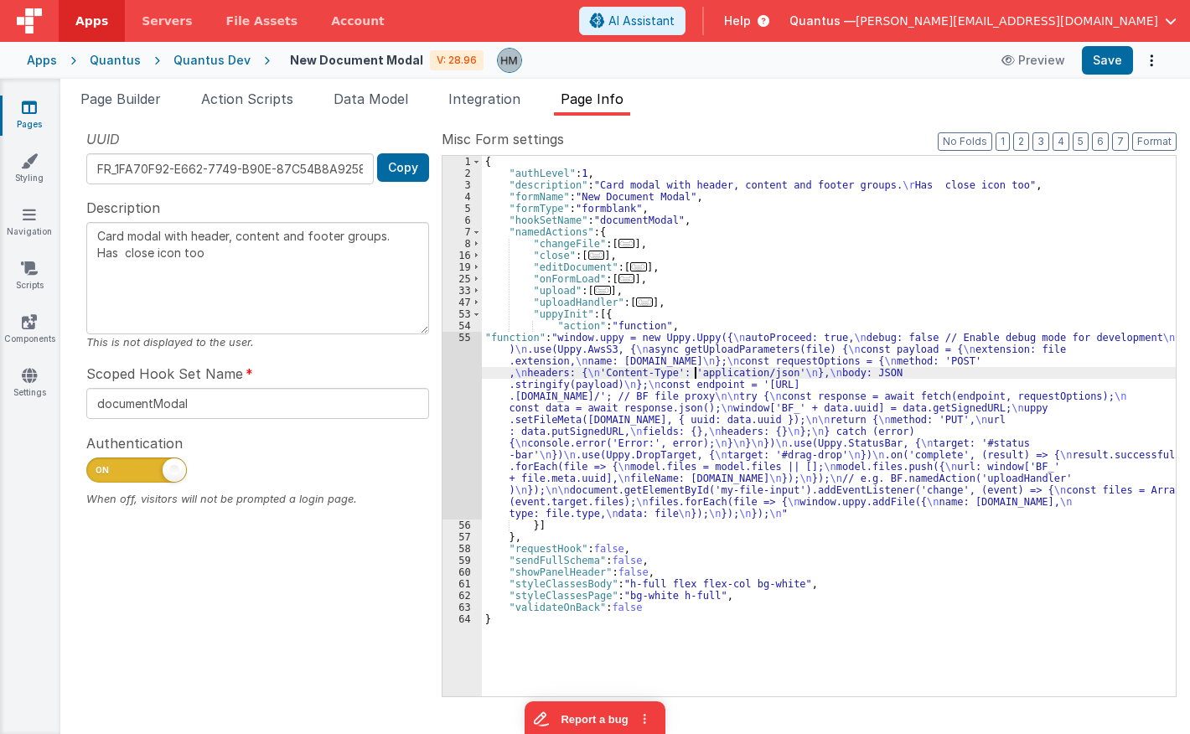
click at [26, 108] on icon at bounding box center [29, 107] width 15 height 17
type textarea "Card modal with header, content and footer groups. Has close icon too"
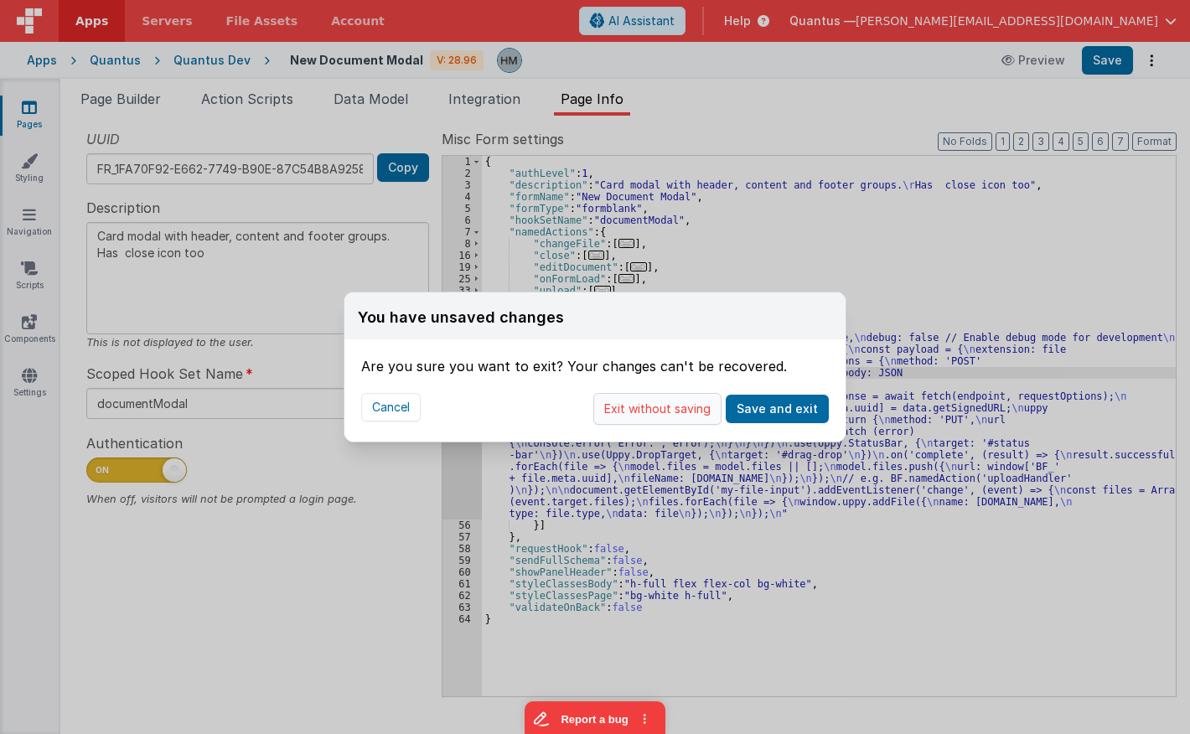
click at [697, 407] on button "Exit without saving" at bounding box center [657, 409] width 128 height 32
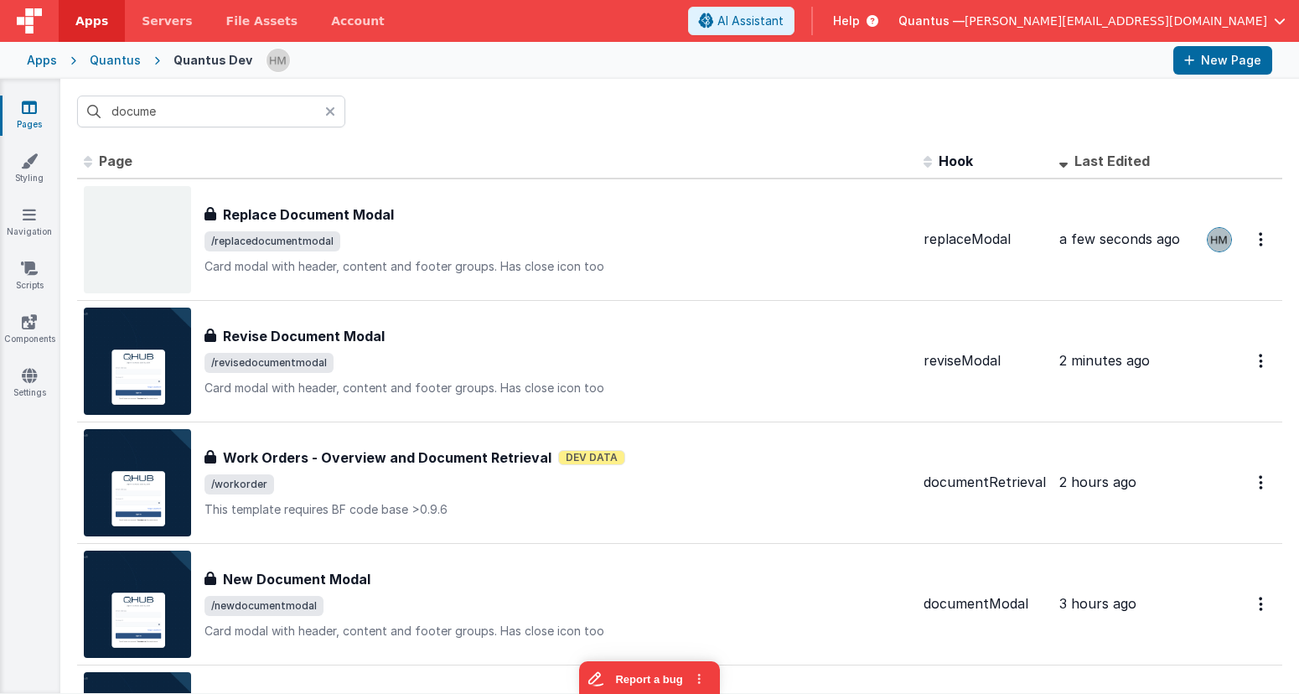
click at [325, 111] on icon at bounding box center [330, 111] width 10 height 13
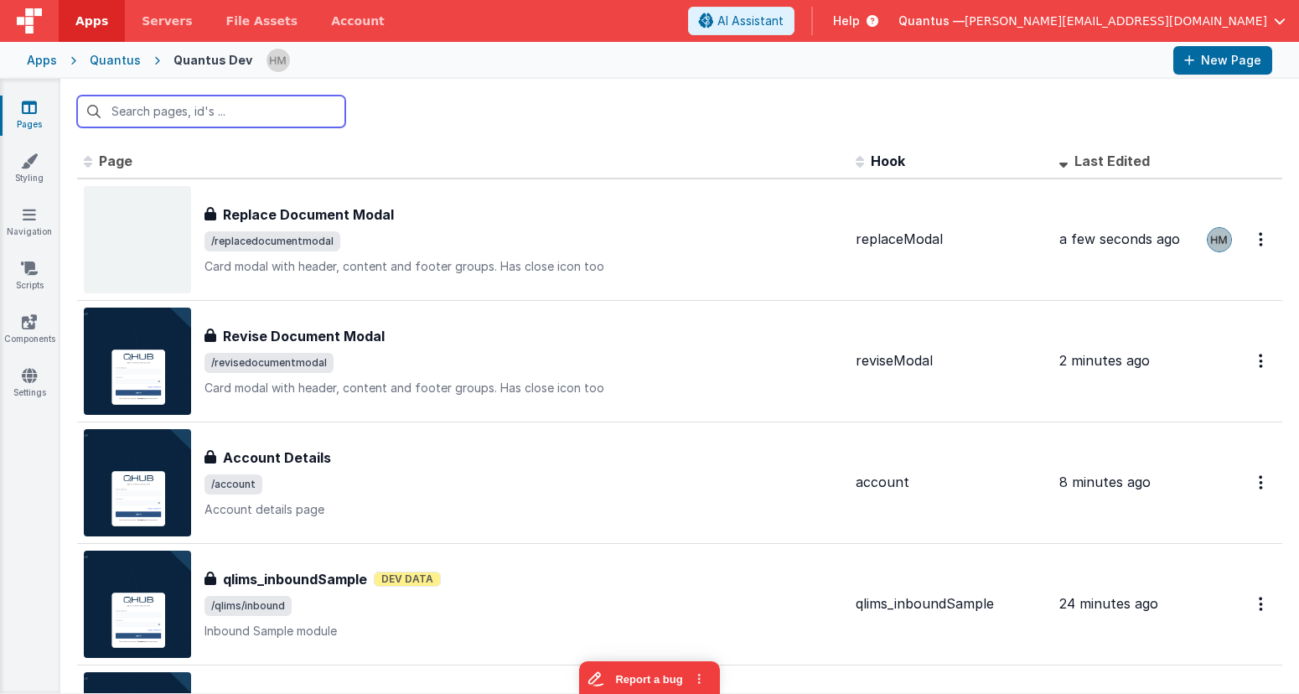
click at [329, 107] on input "text" at bounding box center [211, 112] width 268 height 32
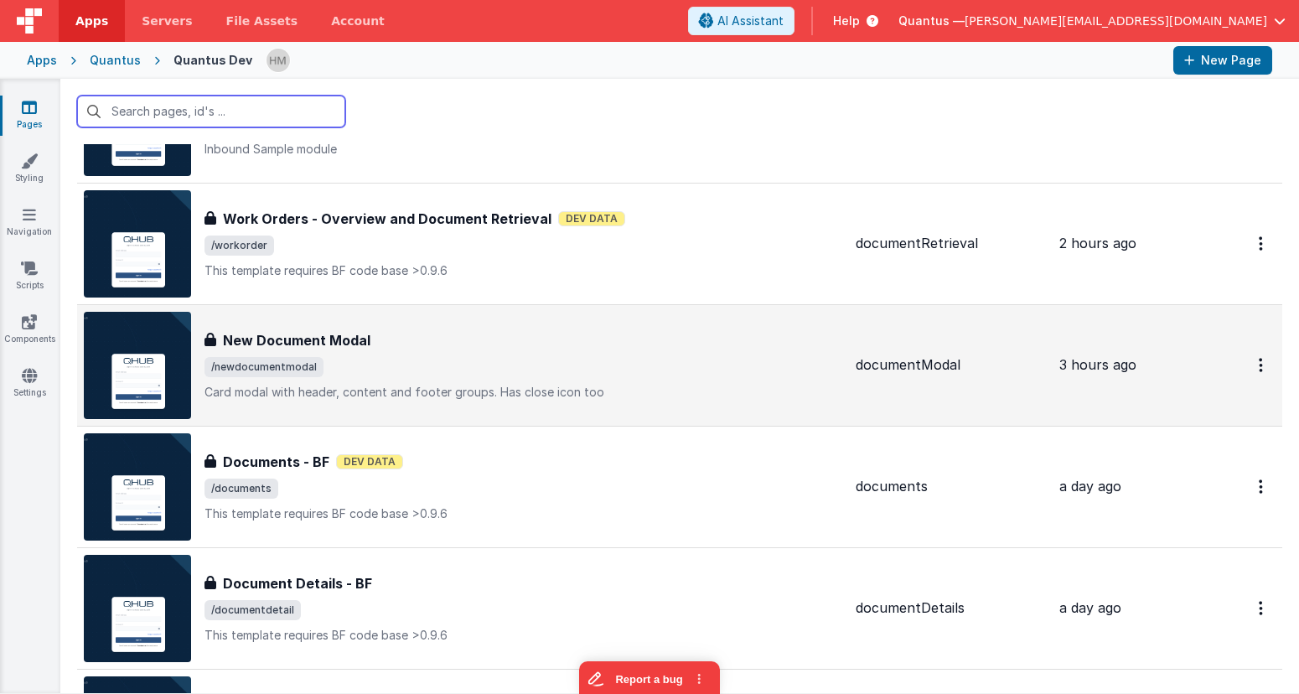
scroll to position [503, 0]
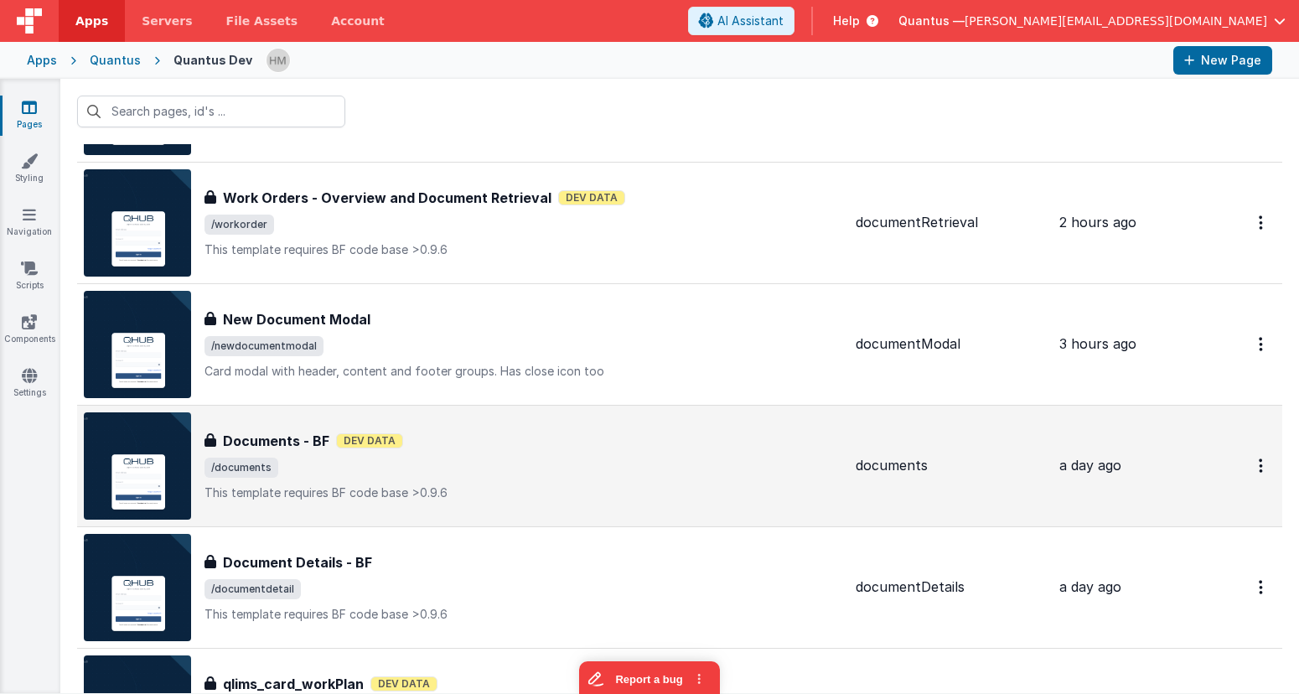
click at [494, 476] on span "/documents" at bounding box center [524, 468] width 638 height 20
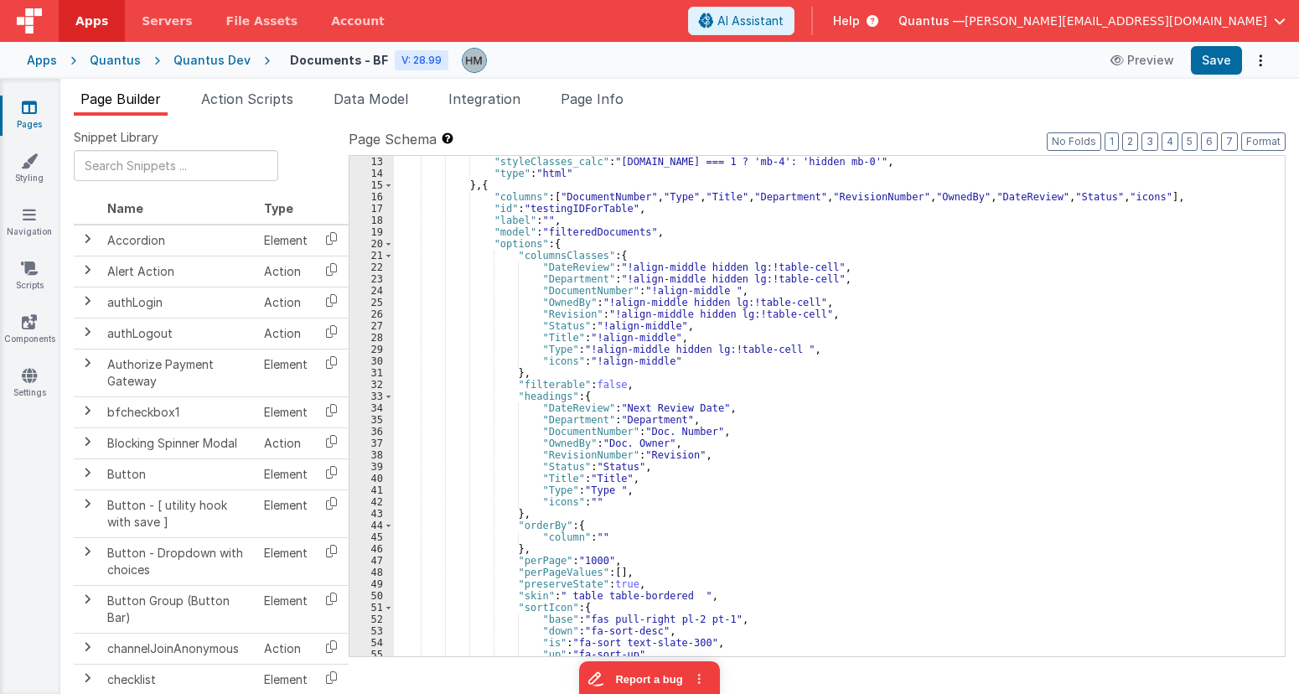
scroll to position [704, 0]
click at [386, 244] on span at bounding box center [388, 244] width 9 height 12
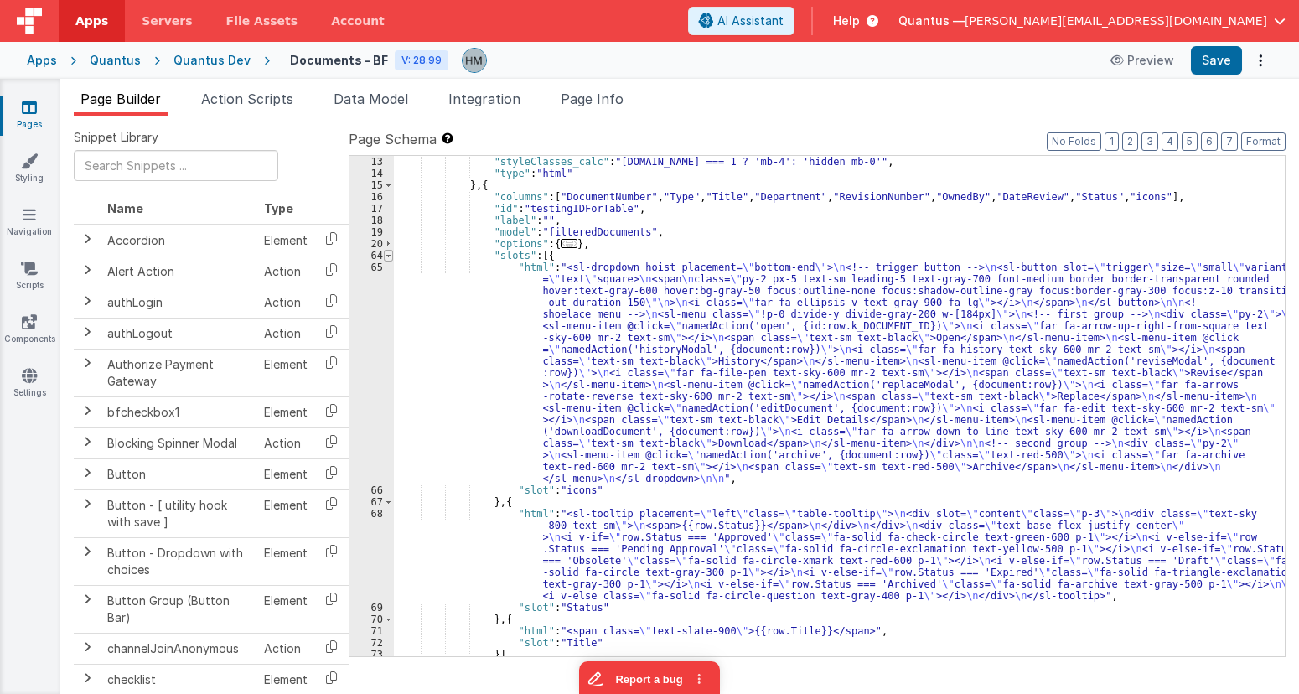
click at [390, 257] on span at bounding box center [388, 256] width 9 height 12
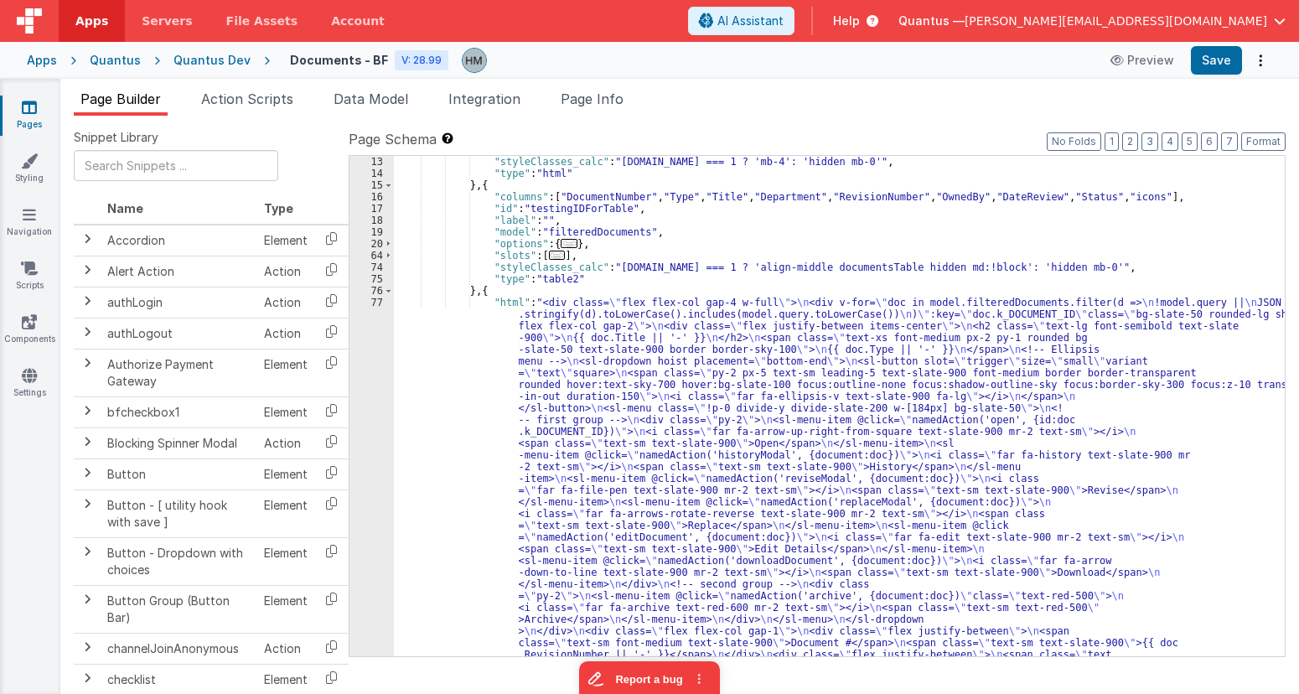
click at [955, 268] on div ""styleClasses_calc" : "[DOMAIN_NAME] === 1 ? 'mb-4': 'hidden mb-0'" , "type" : …" at bounding box center [839, 699] width 891 height 1087
drag, startPoint x: 962, startPoint y: 264, endPoint x: 987, endPoint y: 266, distance: 25.2
click at [987, 266] on div ""styleClasses_calc" : "[DOMAIN_NAME] === 1 ? 'mb-4': 'hidden mb-0'" , "type" : …" at bounding box center [839, 699] width 891 height 1087
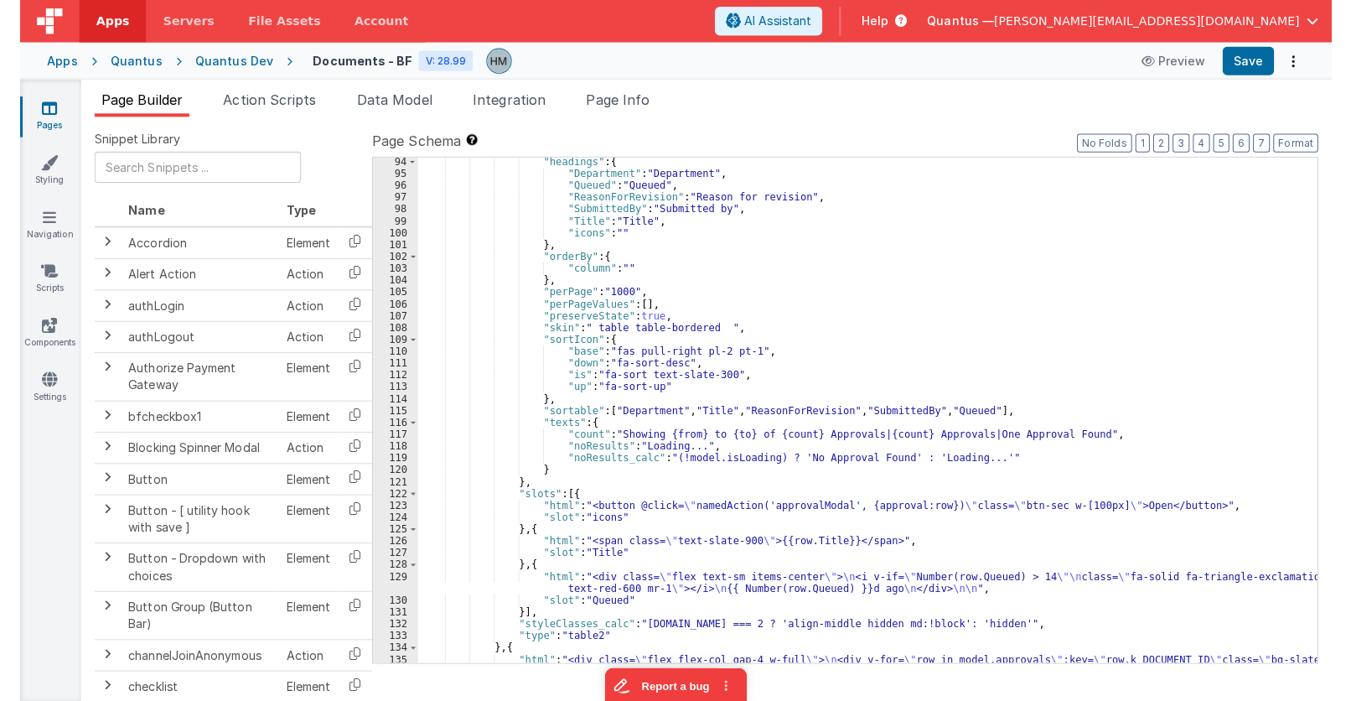
scroll to position [1710, 0]
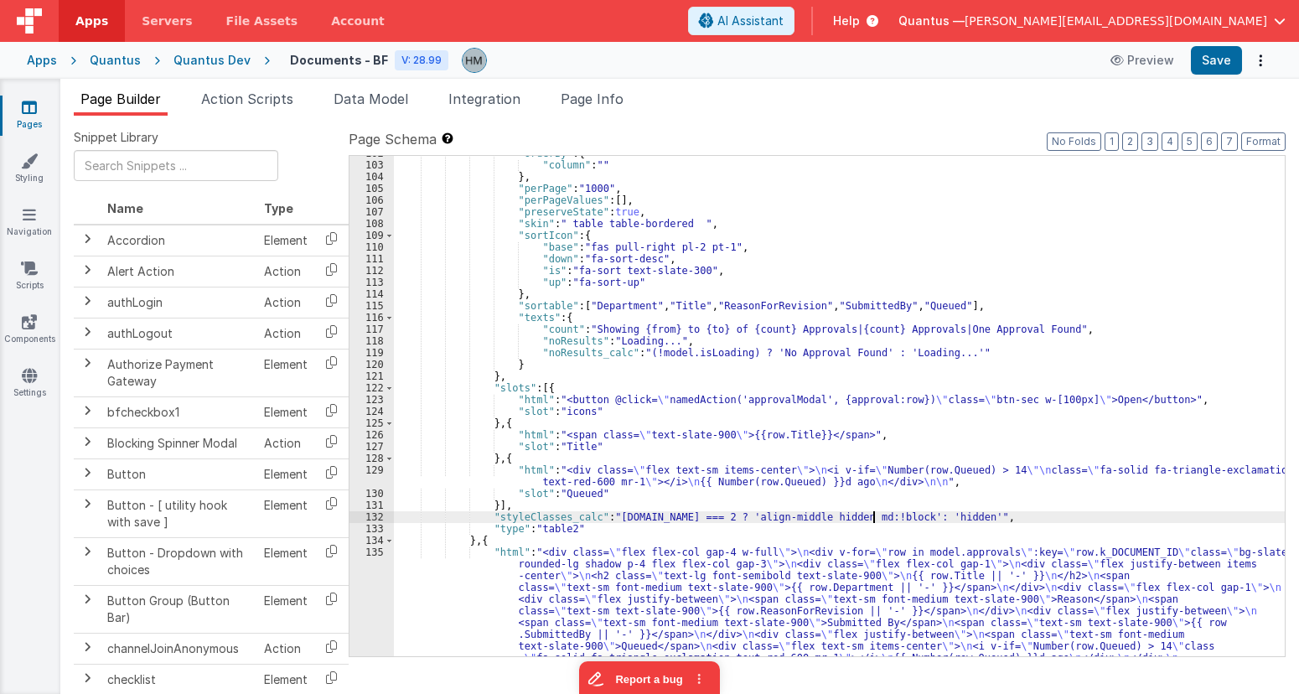
click at [873, 519] on div ""orderBy" : { "column" : "" } , "perPage" : "1000" , "perPageValues" : [ ] , "p…" at bounding box center [839, 474] width 891 height 653
click at [885, 440] on div ""orderBy" : { "column" : "" } , "perPage" : "1000" , "perPageValues" : [ ] , "p…" at bounding box center [839, 474] width 891 height 653
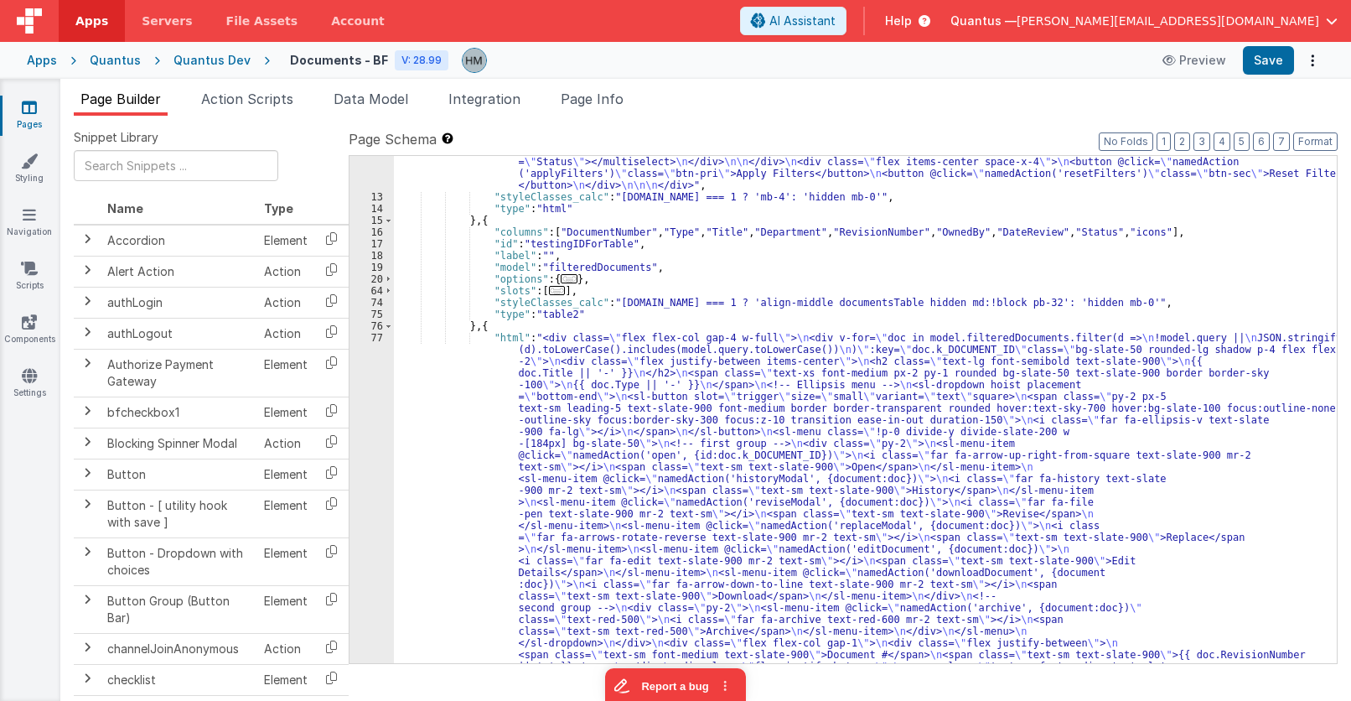
scroll to position [634, 0]
click at [486, 331] on div ""html" : " <div class= \" md:flex items-center md:space-x-5 w-full space-y-2 md…" at bounding box center [865, 468] width 943 height 1540
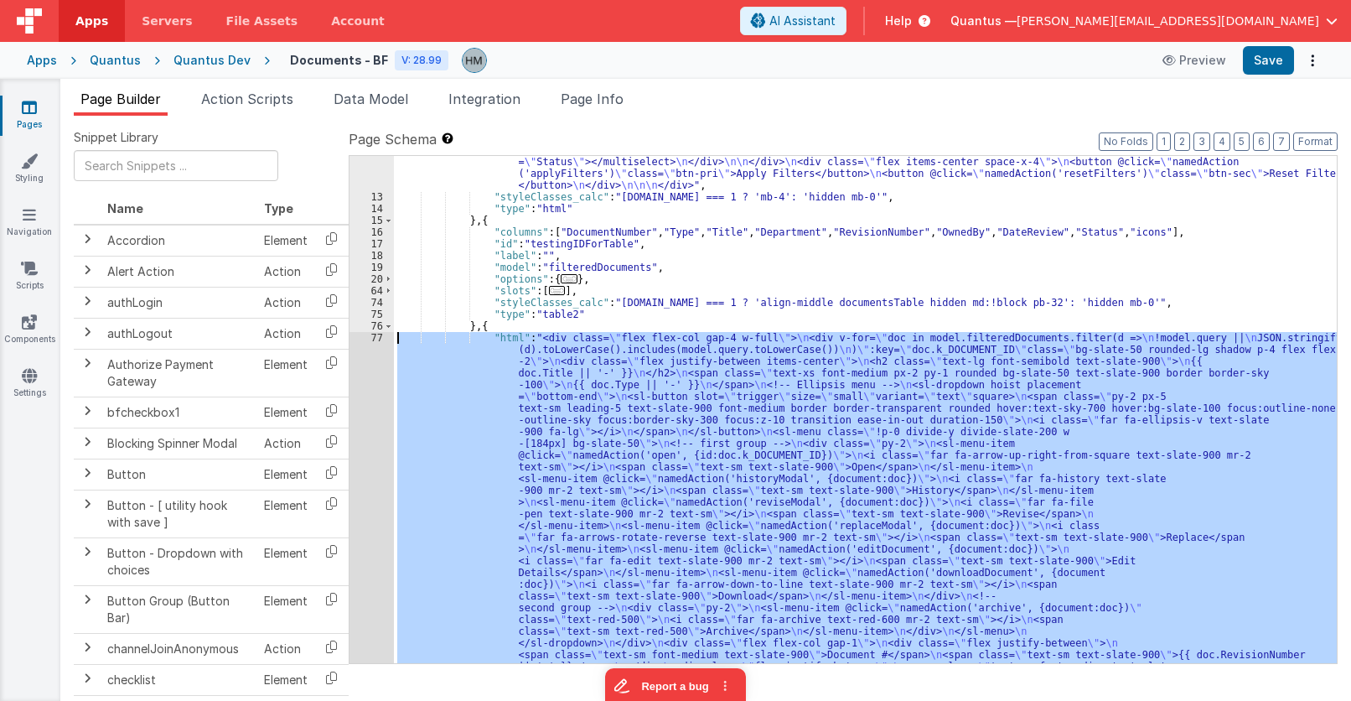
click at [365, 337] on div "77" at bounding box center [372, 602] width 44 height 540
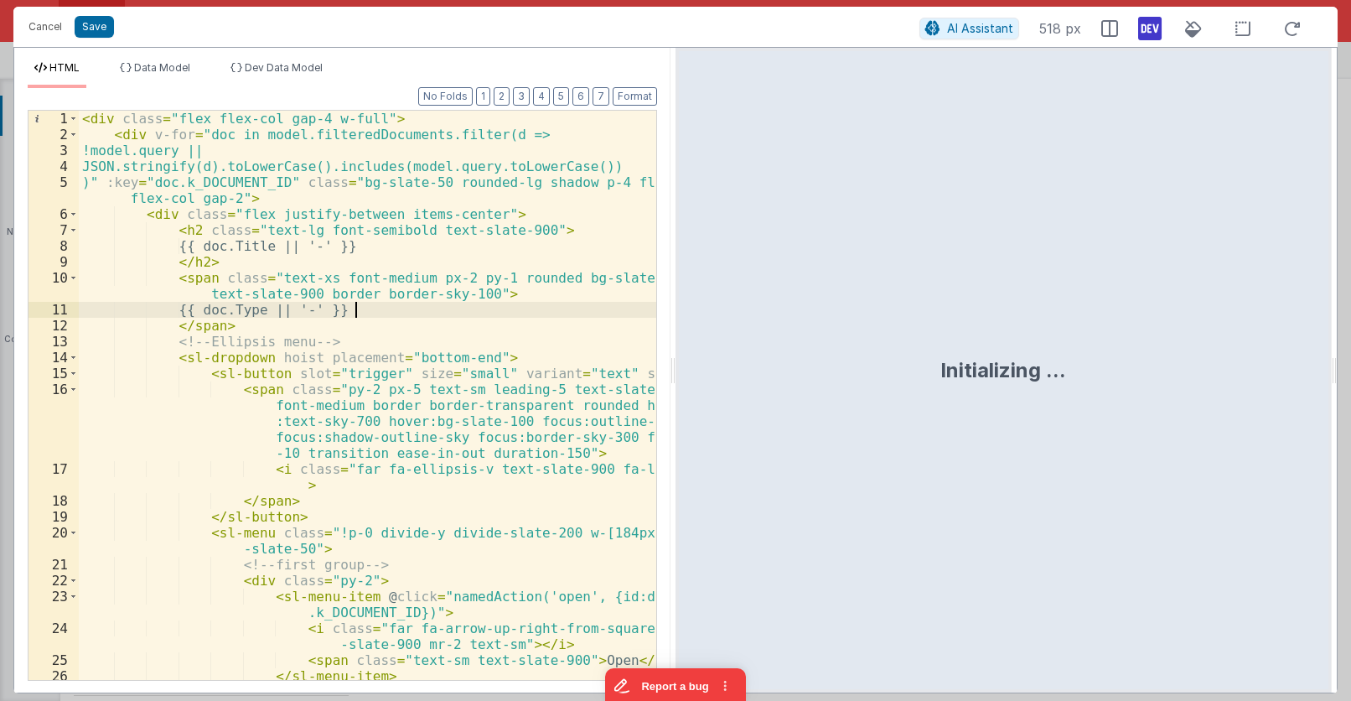
click at [391, 313] on div "< div class = "flex flex-col gap-4 w-full" > < div v-for = "doc in model.filter…" at bounding box center [368, 419] width 578 height 617
click at [73, 364] on span at bounding box center [73, 358] width 9 height 16
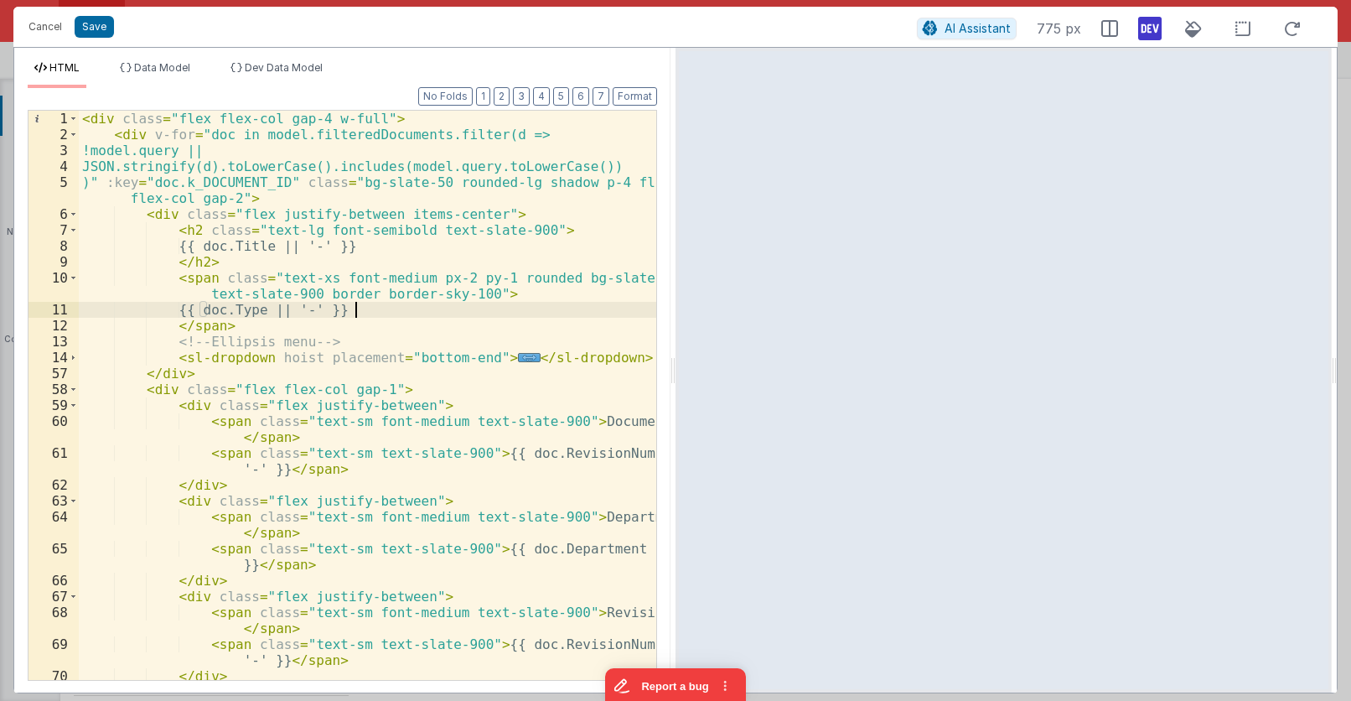
click at [168, 370] on div "< div class = "flex flex-col gap-4 w-full" > < div v-for = "doc in model.filter…" at bounding box center [368, 411] width 578 height 601
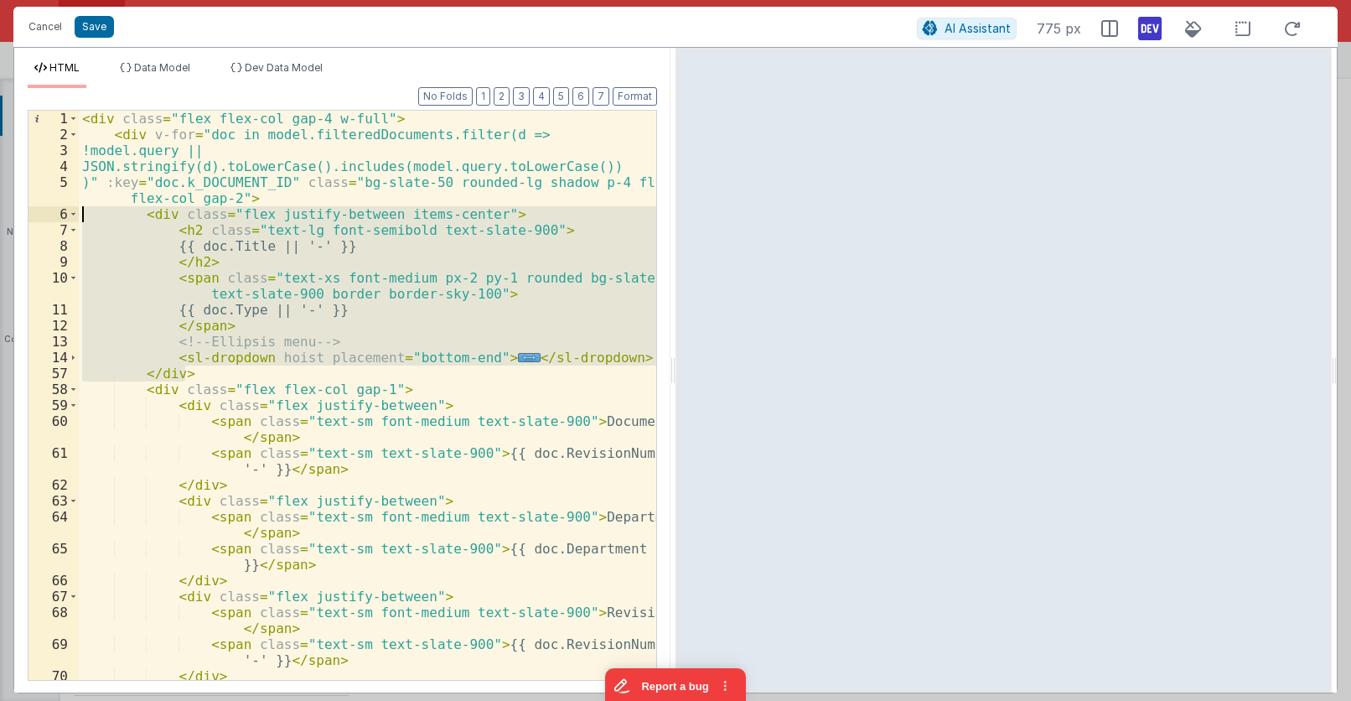
drag, startPoint x: 194, startPoint y: 367, endPoint x: 11, endPoint y: 217, distance: 236.4
click at [79, 217] on div "< div class = "flex flex-col gap-4 w-full" > < div v-for = "doc in model.filter…" at bounding box center [368, 395] width 578 height 569
click at [259, 300] on div "< div class = "flex flex-col gap-4 w-full" > < div v-for = "doc in model.filter…" at bounding box center [368, 395] width 578 height 569
drag, startPoint x: 190, startPoint y: 371, endPoint x: 140, endPoint y: 214, distance: 165.4
click at [140, 214] on div "< div class = "flex flex-col gap-4 w-full" > < div v-for = "doc in model.filter…" at bounding box center [368, 411] width 578 height 601
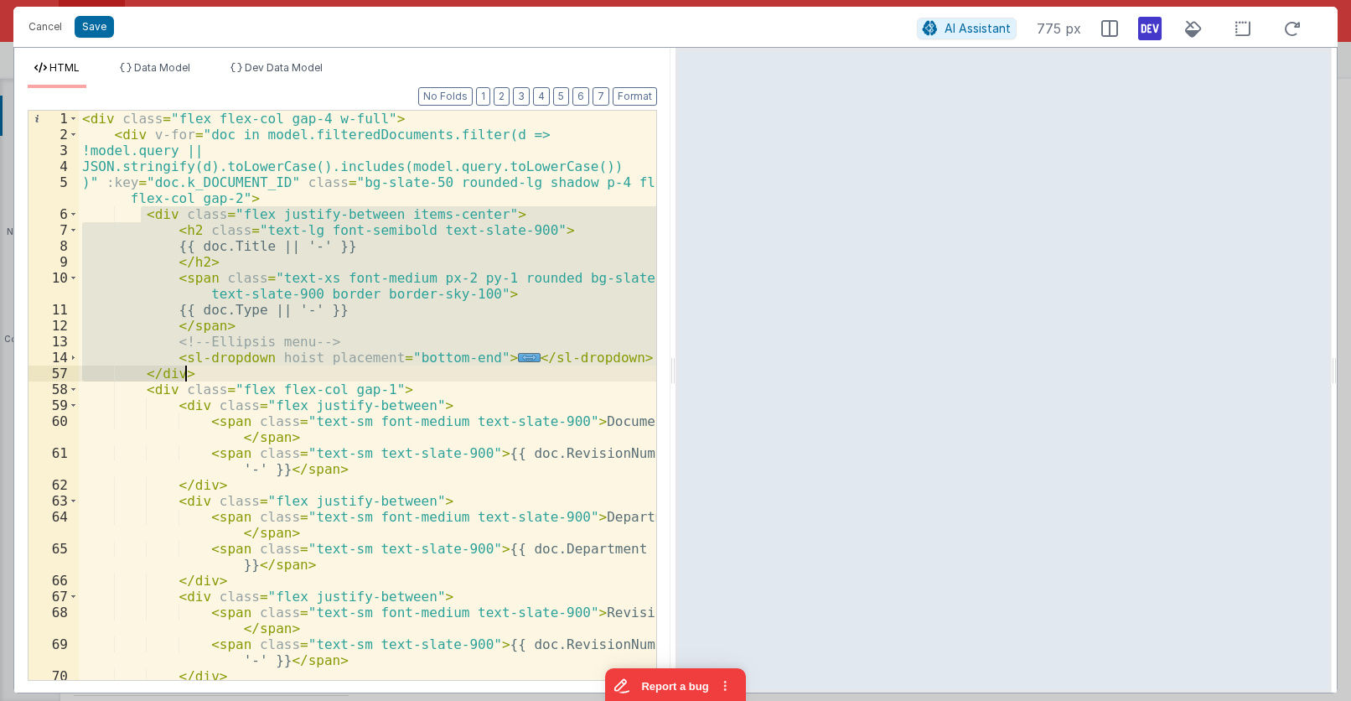
click at [203, 225] on div "< div class = "flex flex-col gap-4 w-full" > < div v-for = "doc in model.filter…" at bounding box center [368, 395] width 578 height 569
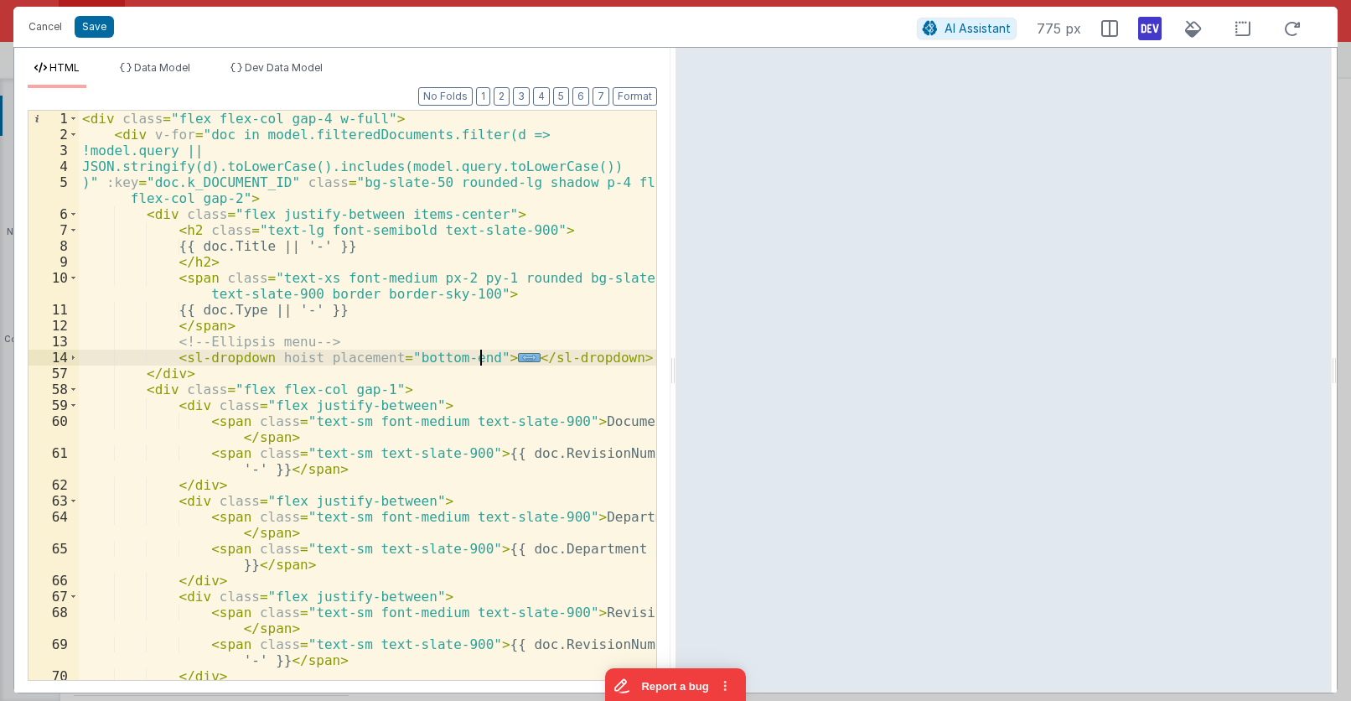
click at [518, 357] on span "..." at bounding box center [529, 357] width 22 height 9
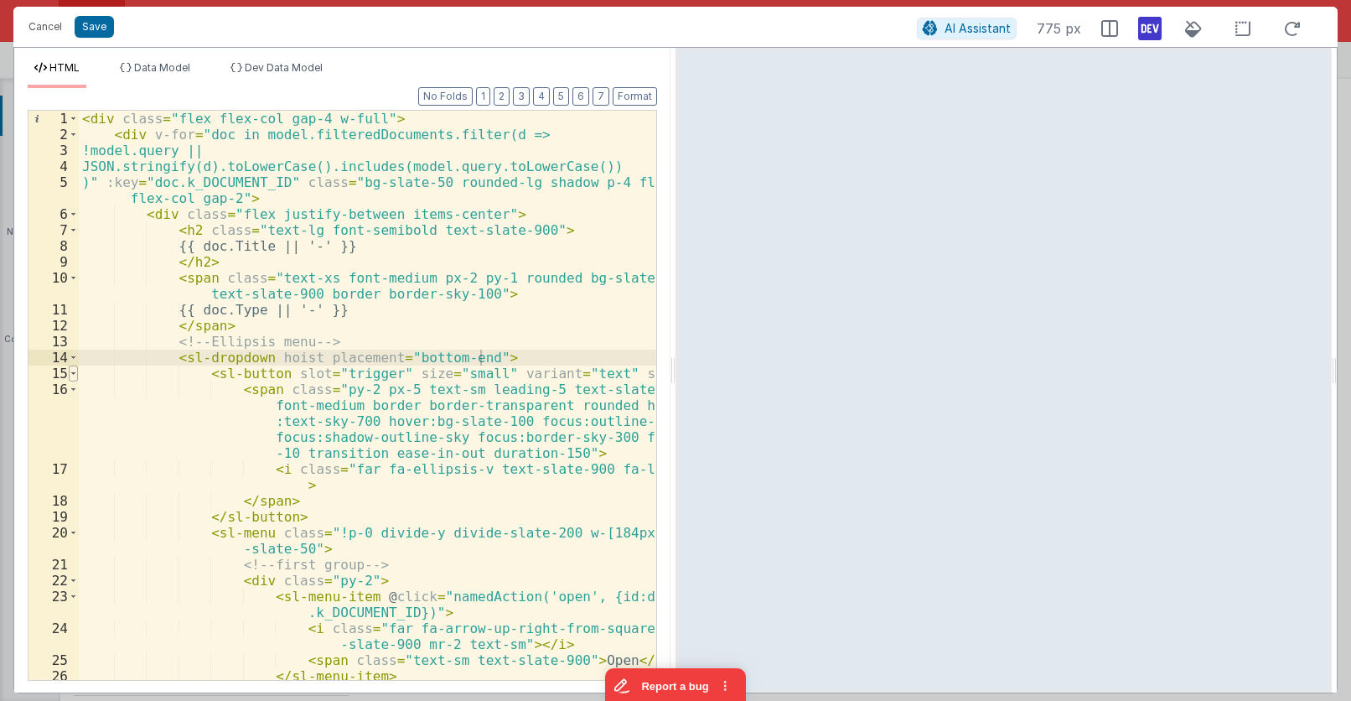
click at [73, 374] on span at bounding box center [73, 373] width 9 height 16
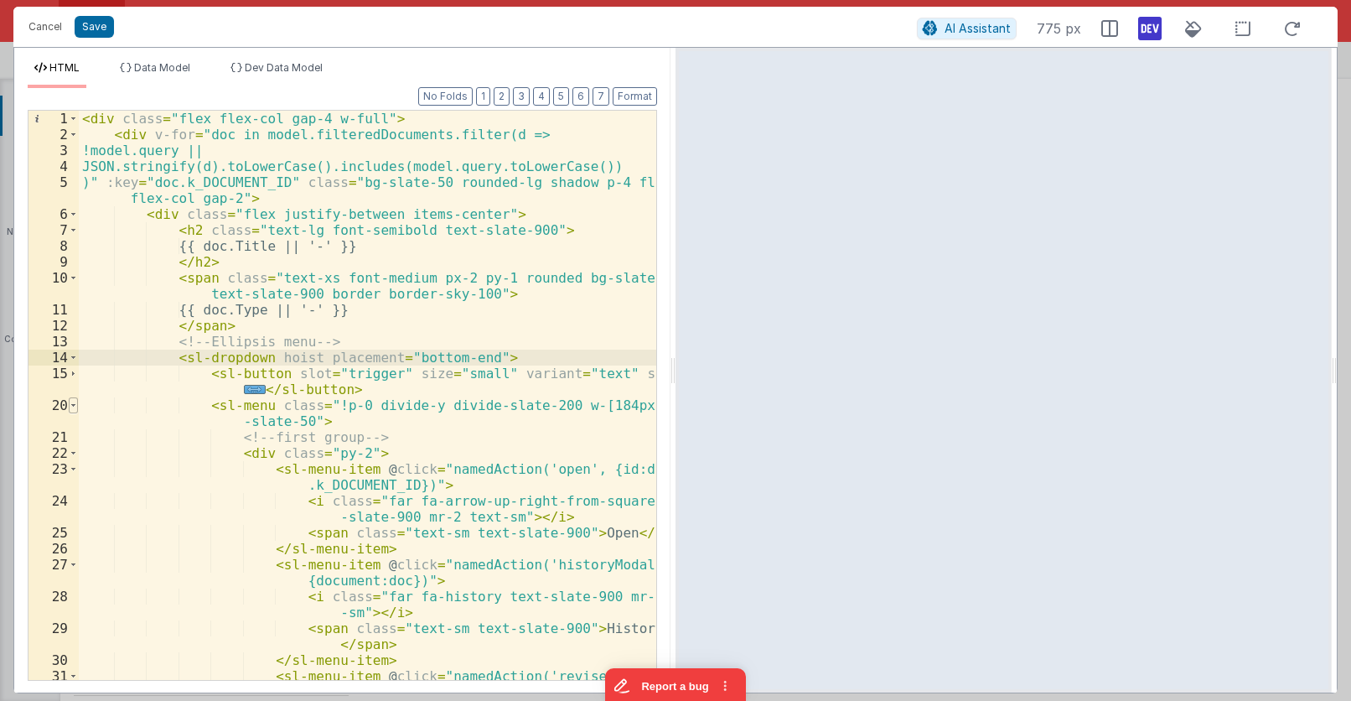
click at [75, 406] on span at bounding box center [73, 405] width 9 height 16
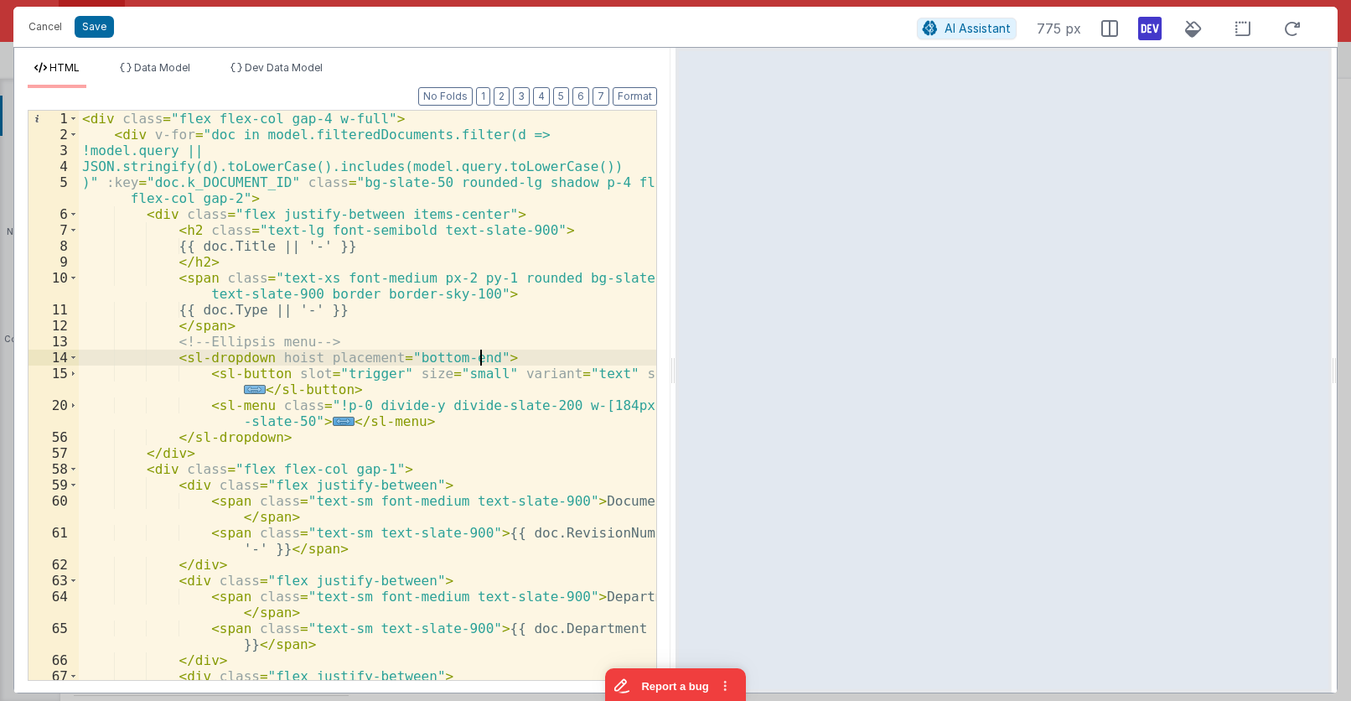
click at [251, 392] on span "..." at bounding box center [255, 389] width 22 height 9
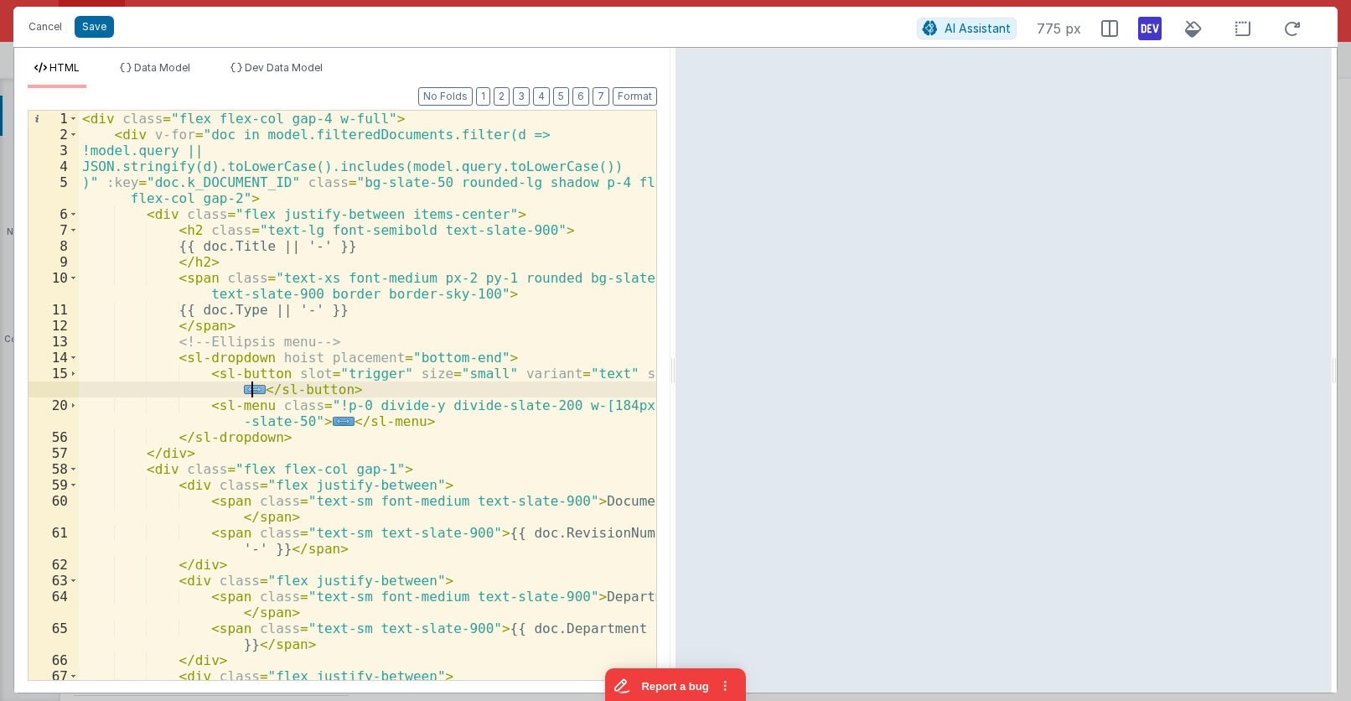
click at [246, 392] on span "..." at bounding box center [255, 389] width 22 height 9
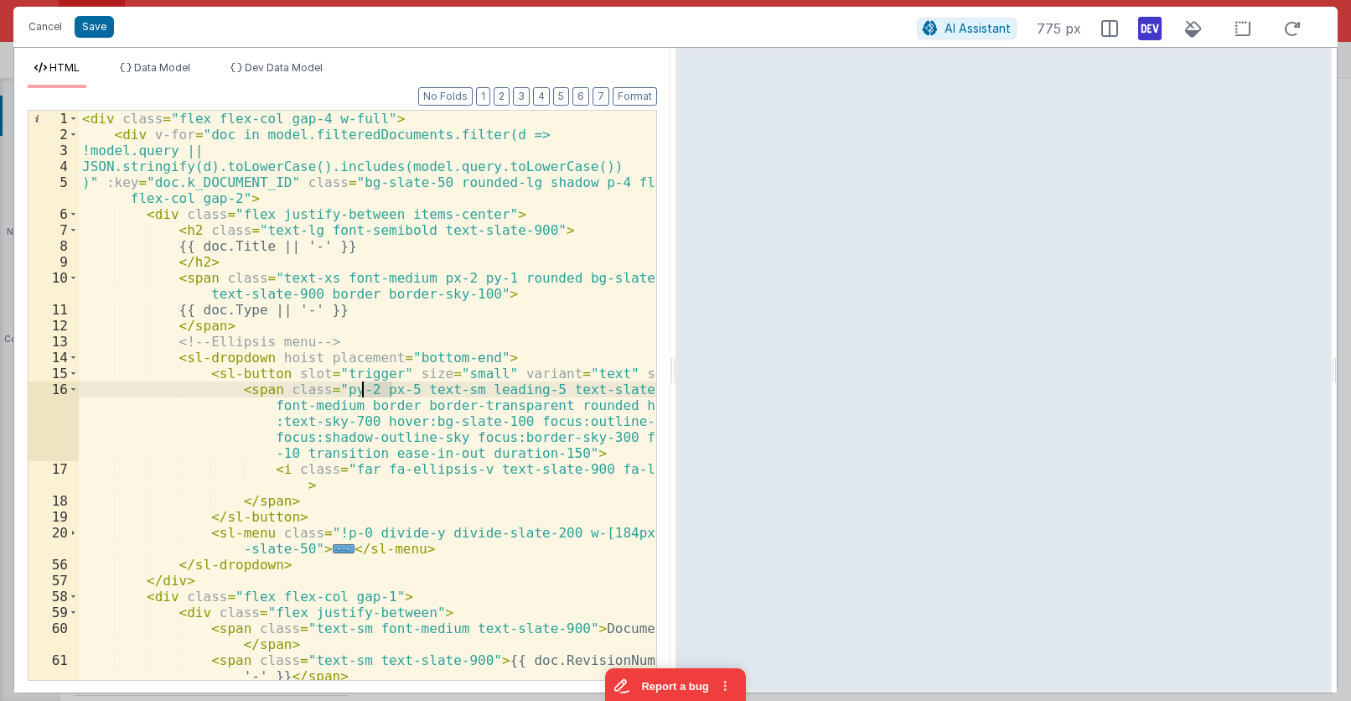
drag, startPoint x: 392, startPoint y: 391, endPoint x: 361, endPoint y: 390, distance: 31.1
click at [361, 390] on div "< div class = "flex flex-col gap-4 w-full" > < div v-for = "doc in model.filter…" at bounding box center [368, 411] width 578 height 601
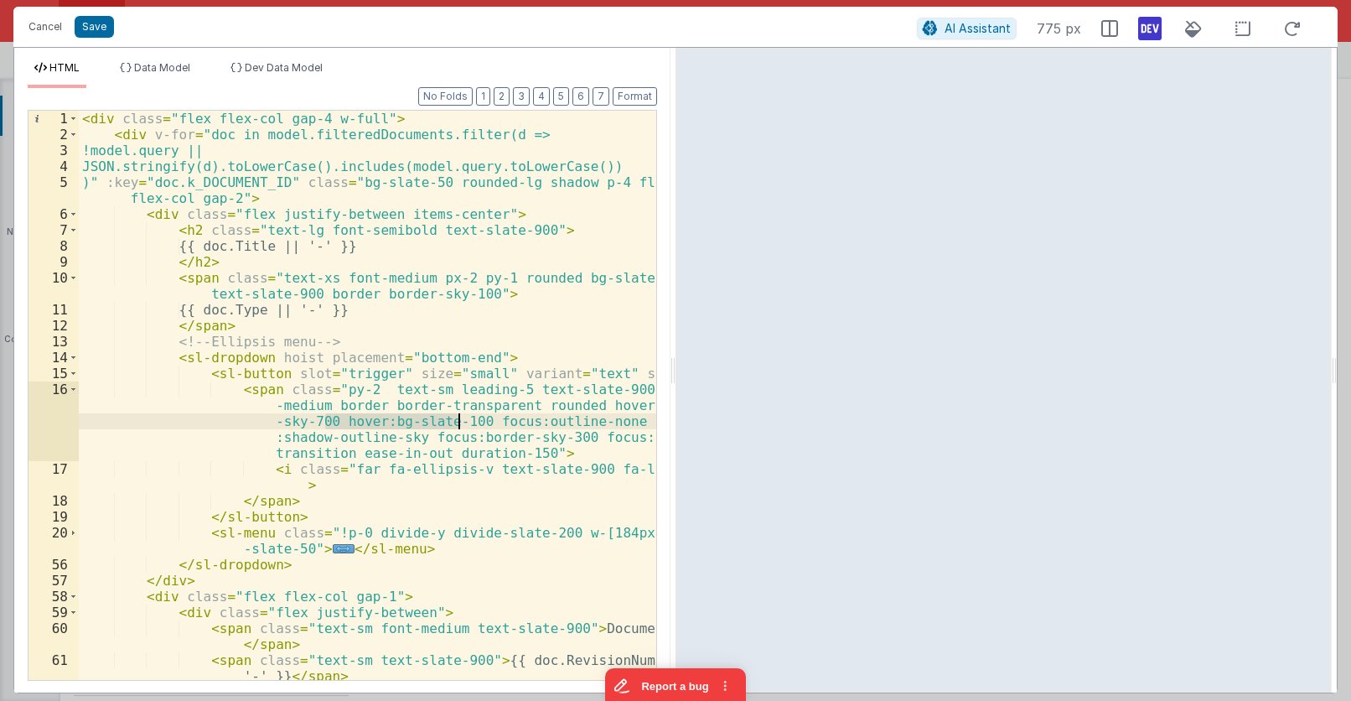
drag, startPoint x: 326, startPoint y: 417, endPoint x: 459, endPoint y: 420, distance: 133.3
click at [459, 420] on div "< div class = "flex flex-col gap-4 w-full" > < div v-for = "doc in model.filter…" at bounding box center [368, 411] width 578 height 601
click at [474, 326] on div "< div class = "flex flex-col gap-4 w-full" > < div v-for = "doc in model.filter…" at bounding box center [368, 411] width 578 height 601
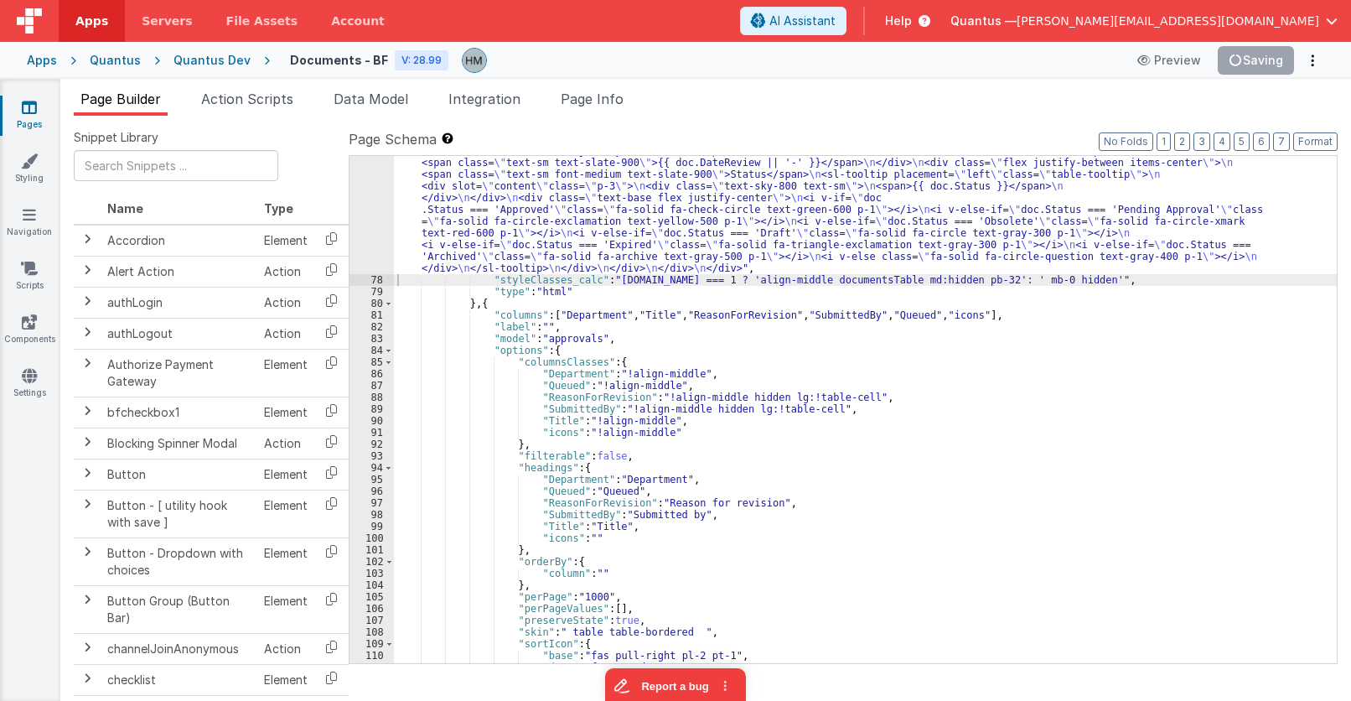
scroll to position [1173, 0]
click at [389, 353] on span at bounding box center [388, 350] width 9 height 12
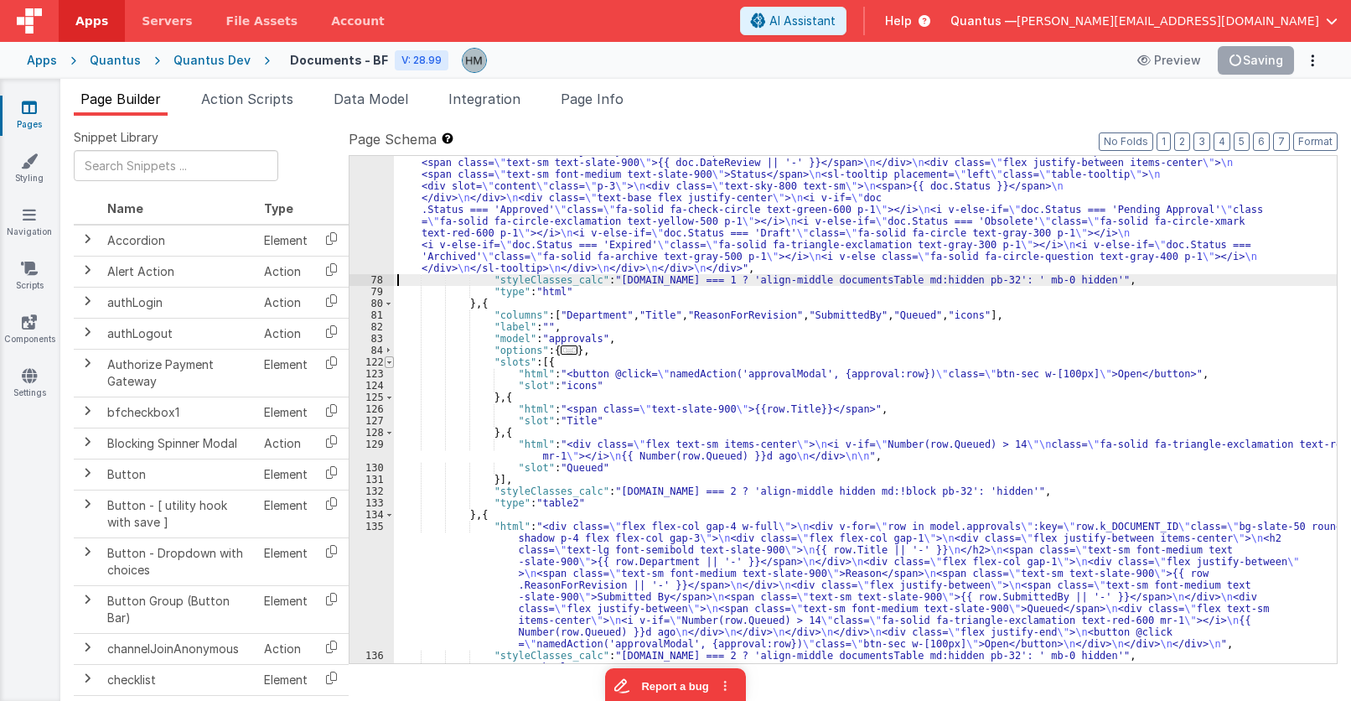
click at [389, 363] on span at bounding box center [389, 362] width 9 height 12
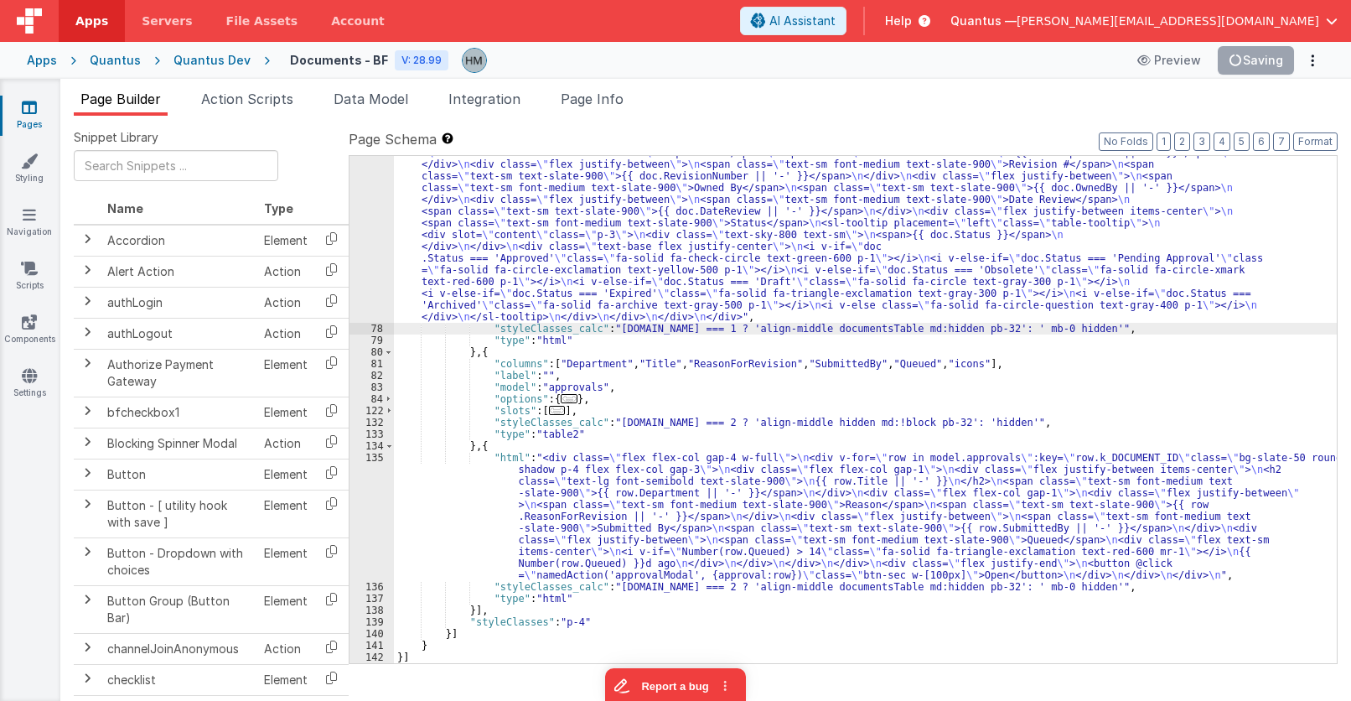
click at [456, 469] on div ""html" : "<div class= \" flex flex-col gap-4 w-full \" > \n <div v-for= \" doc …" at bounding box center [865, 342] width 943 height 1000
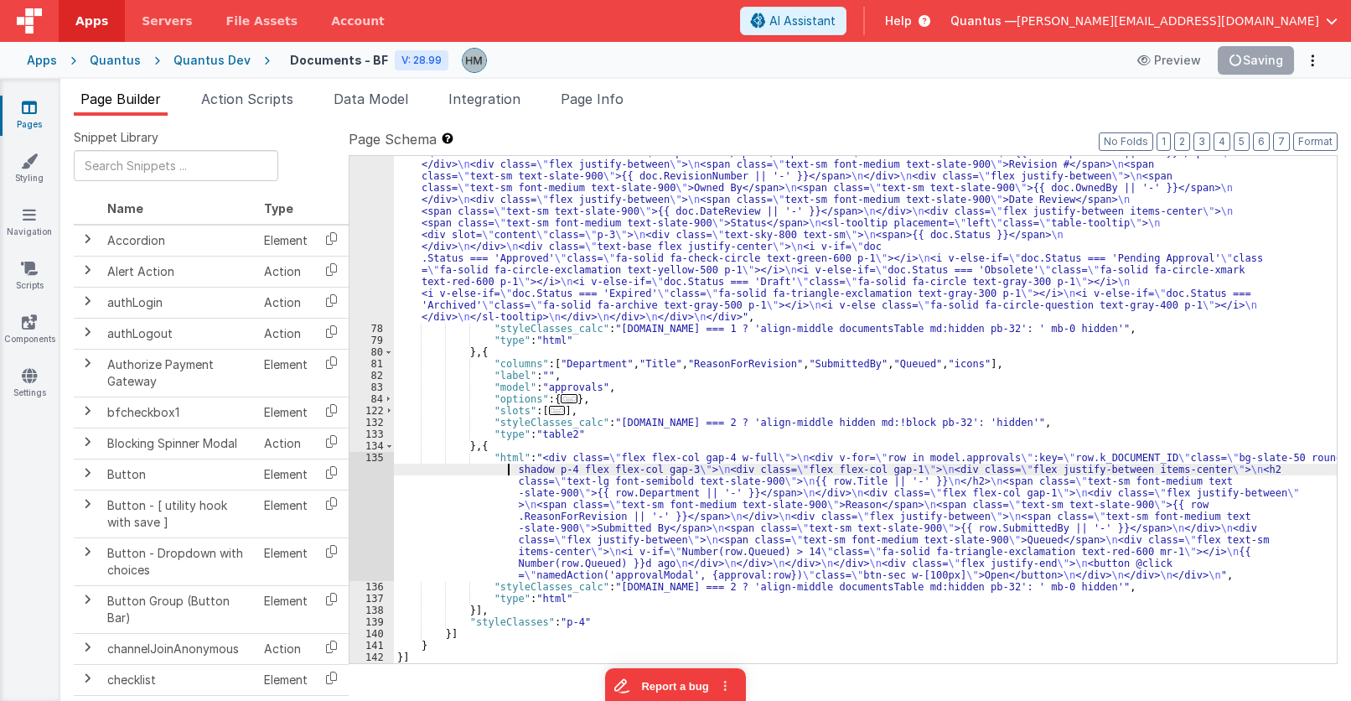
click at [367, 457] on div "135" at bounding box center [372, 516] width 44 height 129
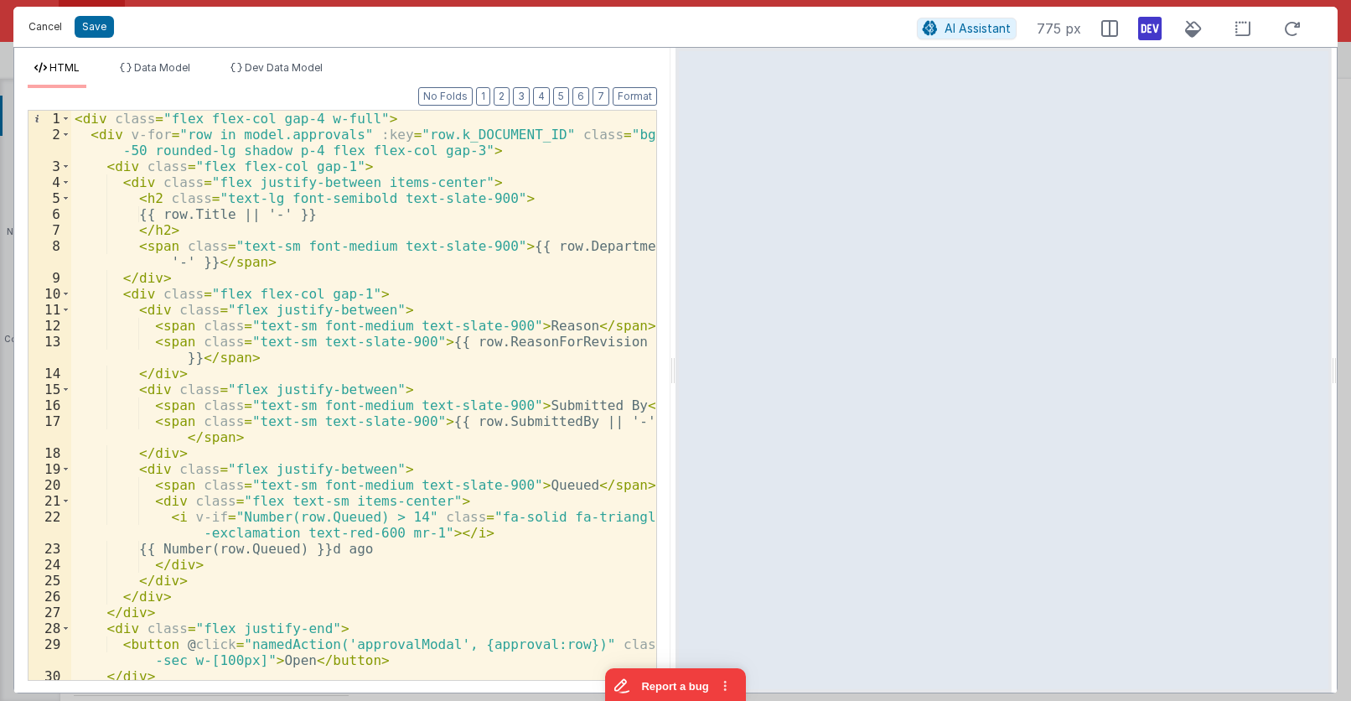
click at [39, 21] on button "Cancel" at bounding box center [45, 26] width 50 height 23
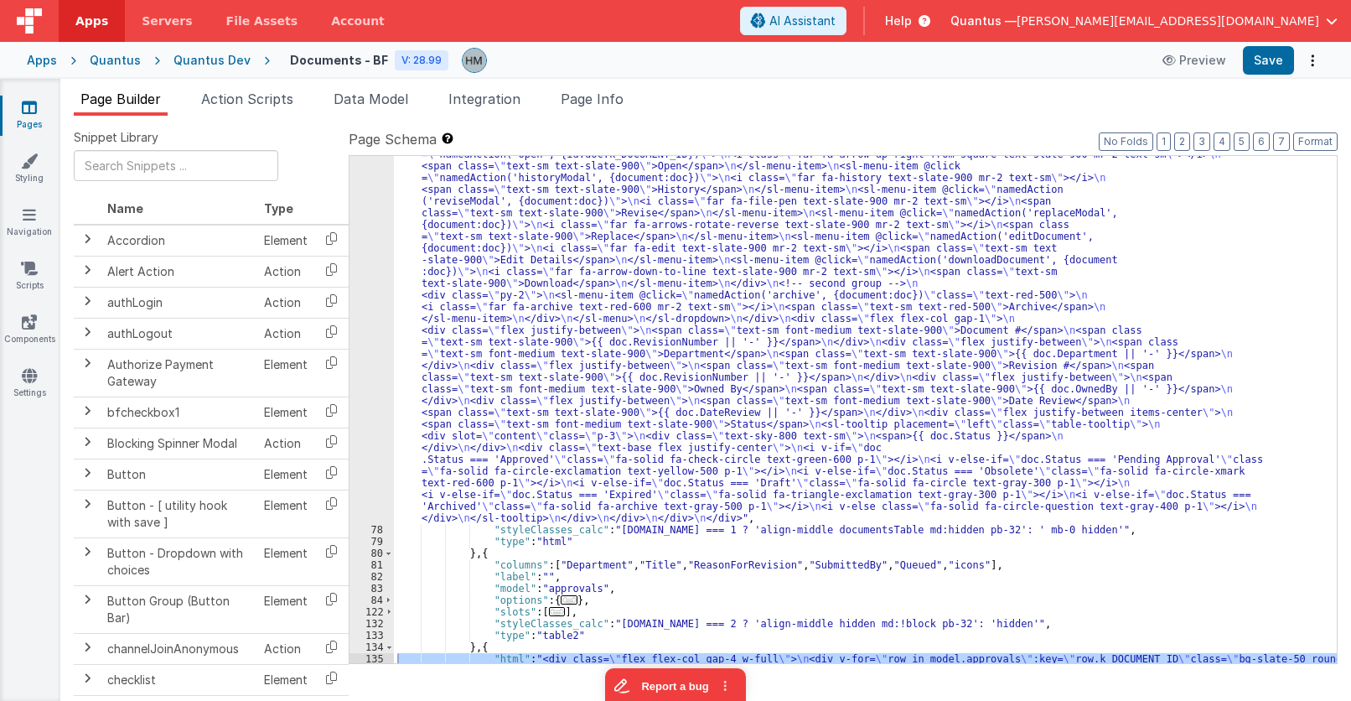
scroll to position [1023, 0]
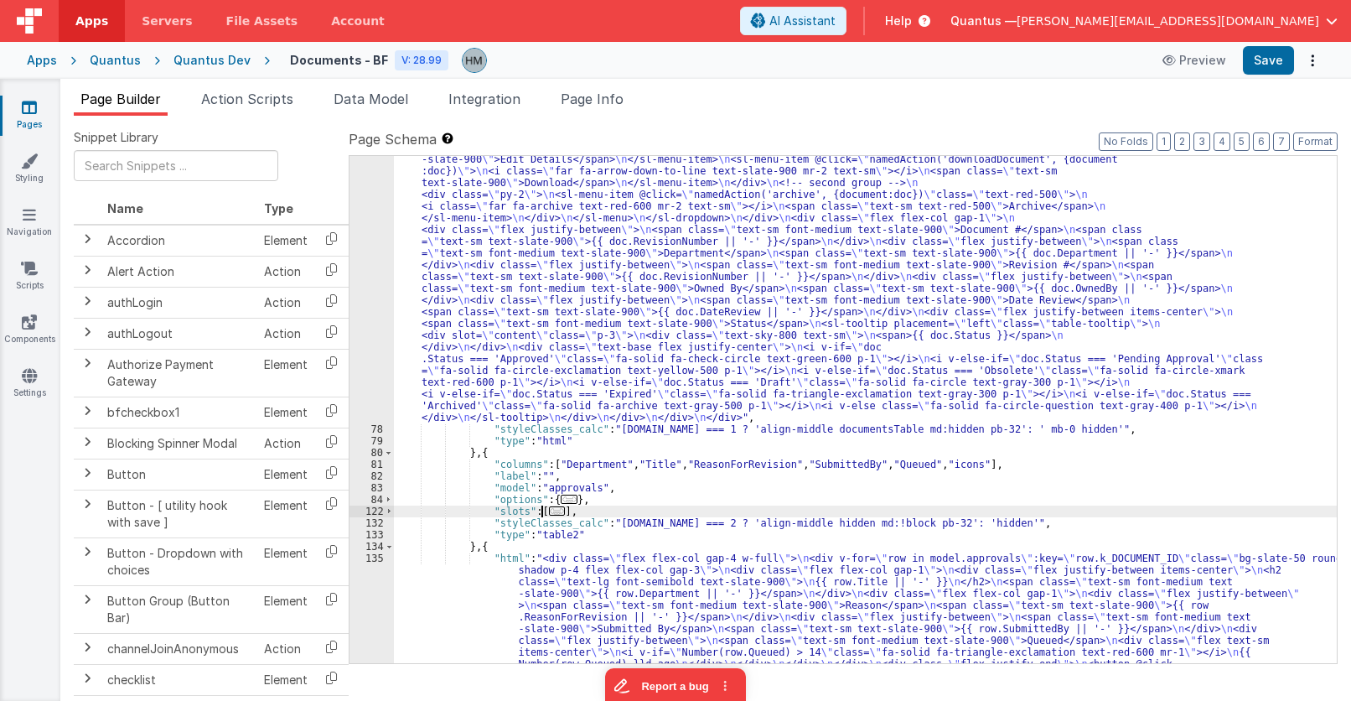
click at [551, 511] on span "..." at bounding box center [557, 510] width 17 height 9
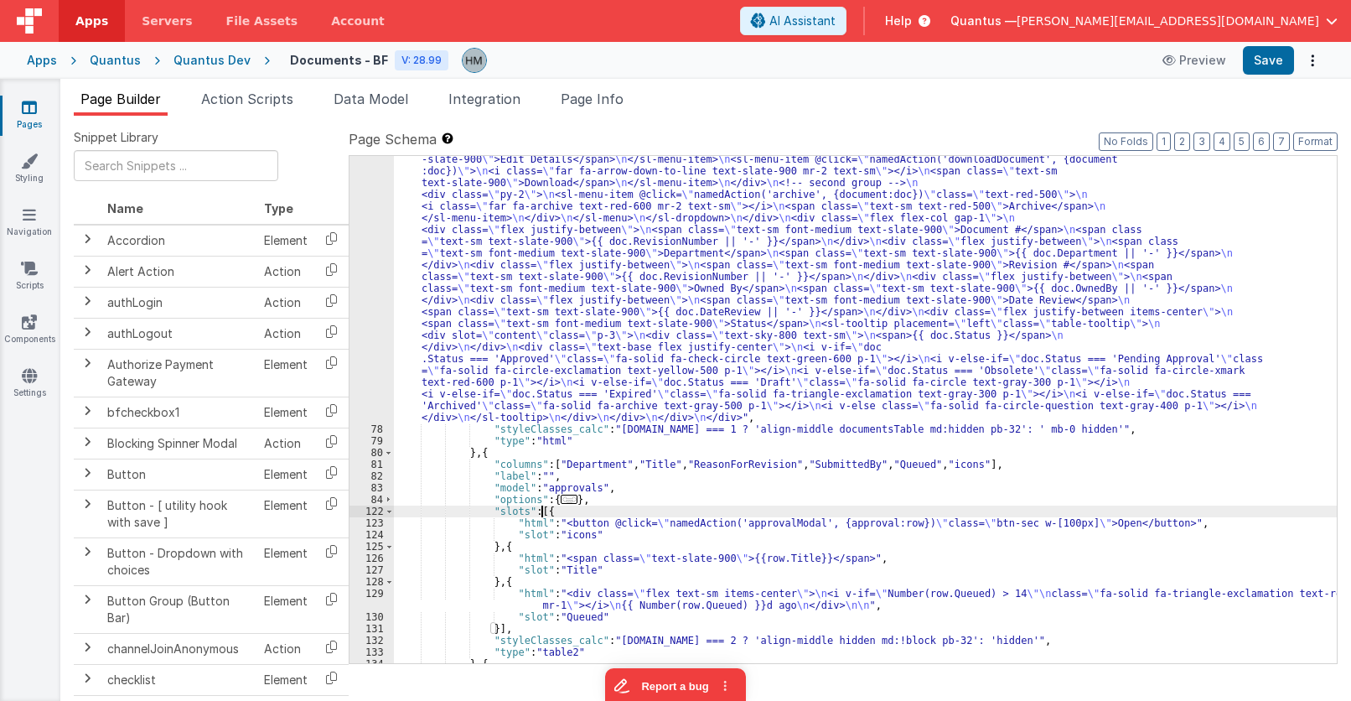
click at [563, 498] on span "..." at bounding box center [569, 499] width 17 height 9
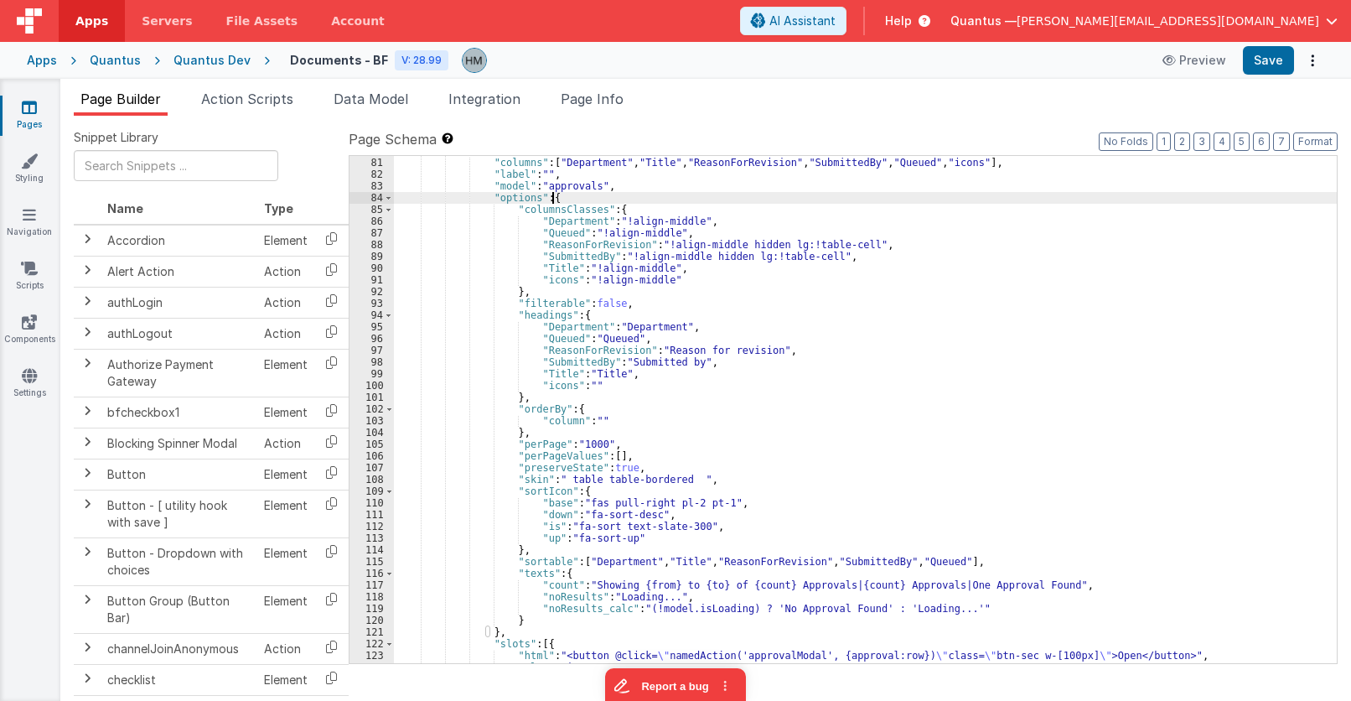
scroll to position [1325, 0]
click at [487, 626] on div "} , { "columns" : [ "Department" , "Title" , "ReasonForRevision" , "SubmittedBy…" at bounding box center [865, 410] width 943 height 531
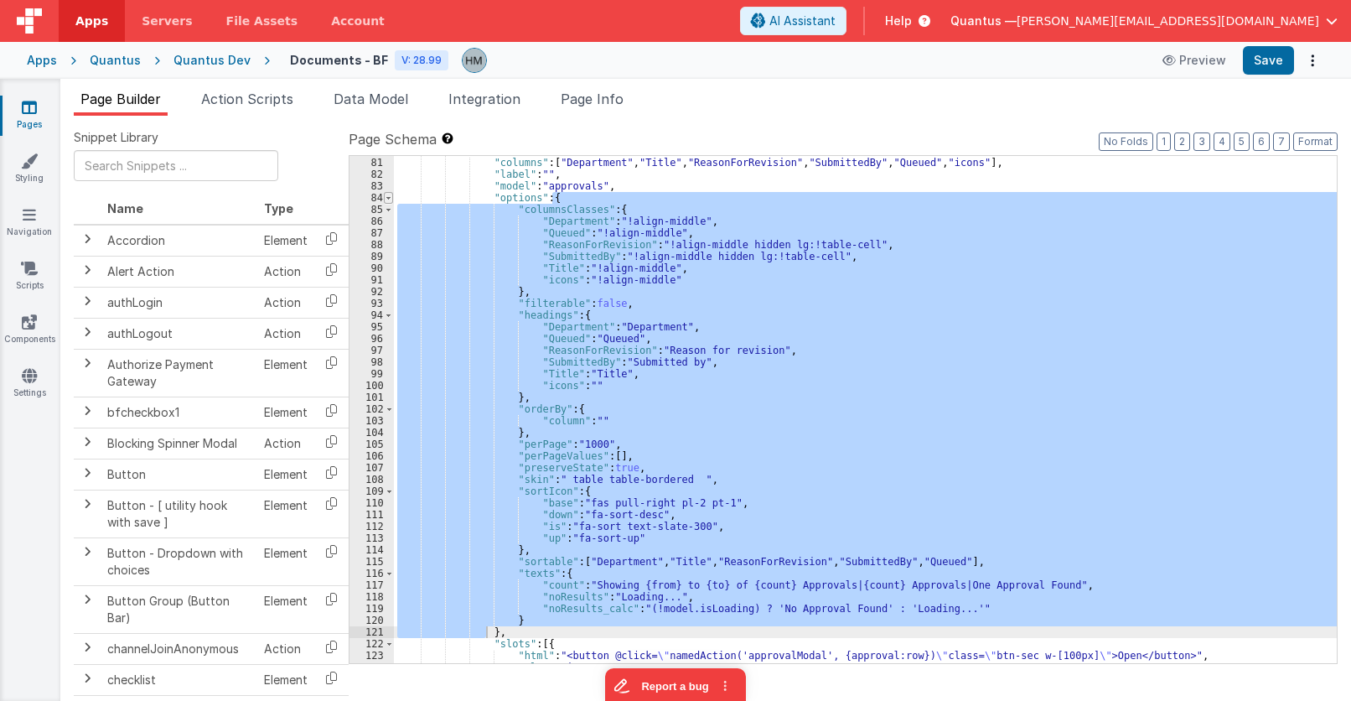
click at [389, 199] on span at bounding box center [388, 198] width 9 height 12
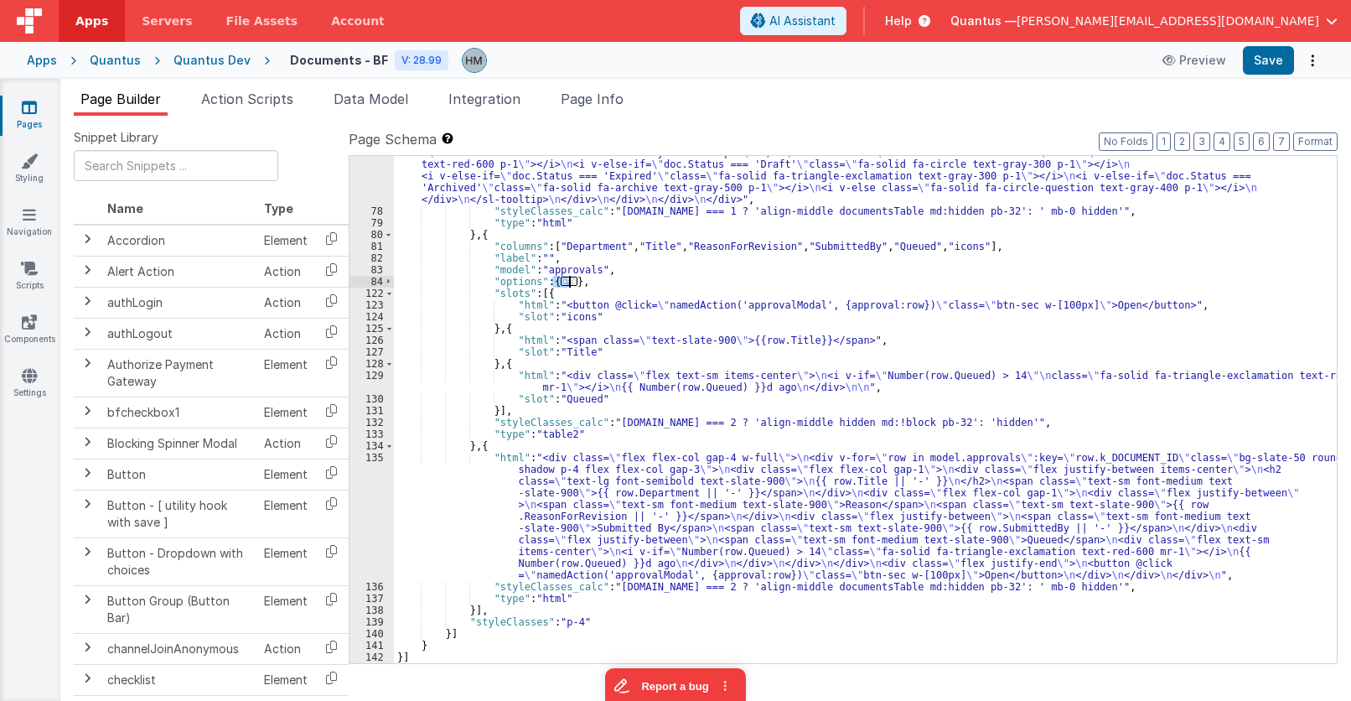
click at [506, 282] on div ""html" : "<div class= \" flex flex-col gap-4 w-full \" > \n <div v-for= \" doc …" at bounding box center [865, 224] width 943 height 1000
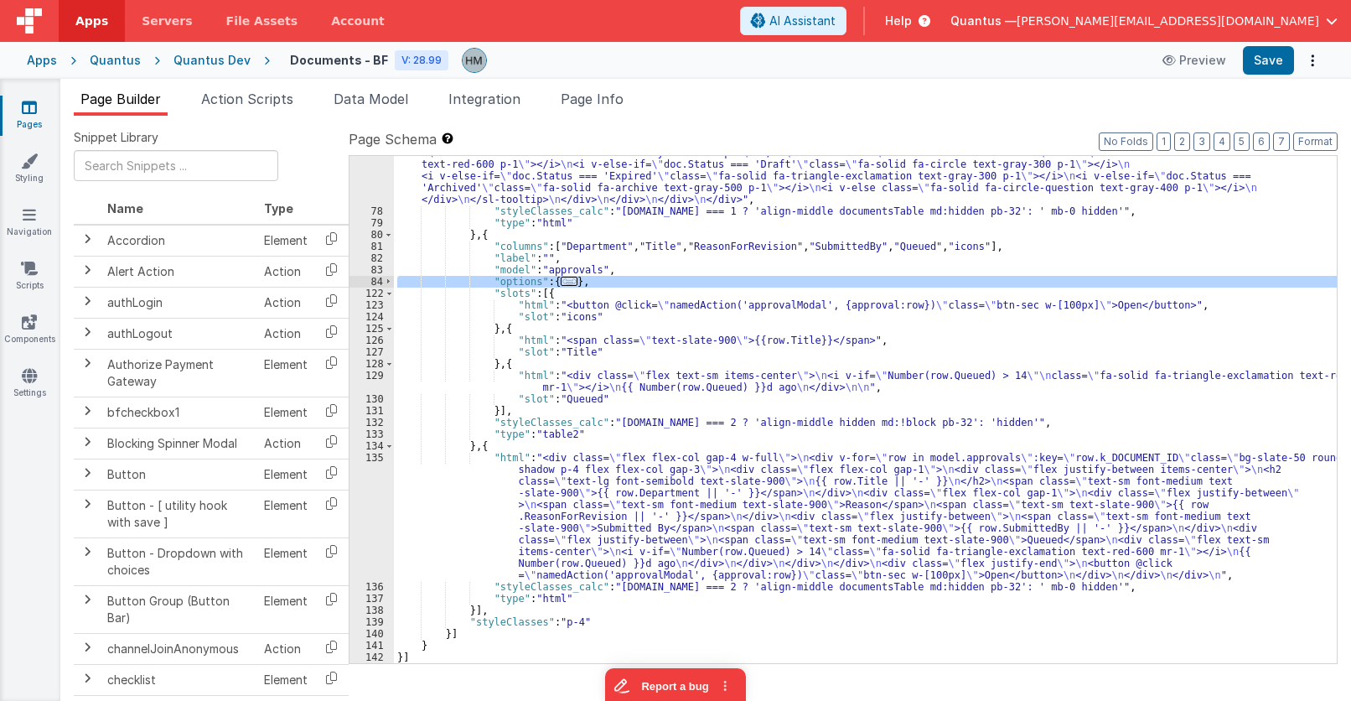
click at [566, 281] on div ""html" : "<div class= \" flex flex-col gap-4 w-full \" > \n <div v-for= \" doc …" at bounding box center [865, 409] width 943 height 507
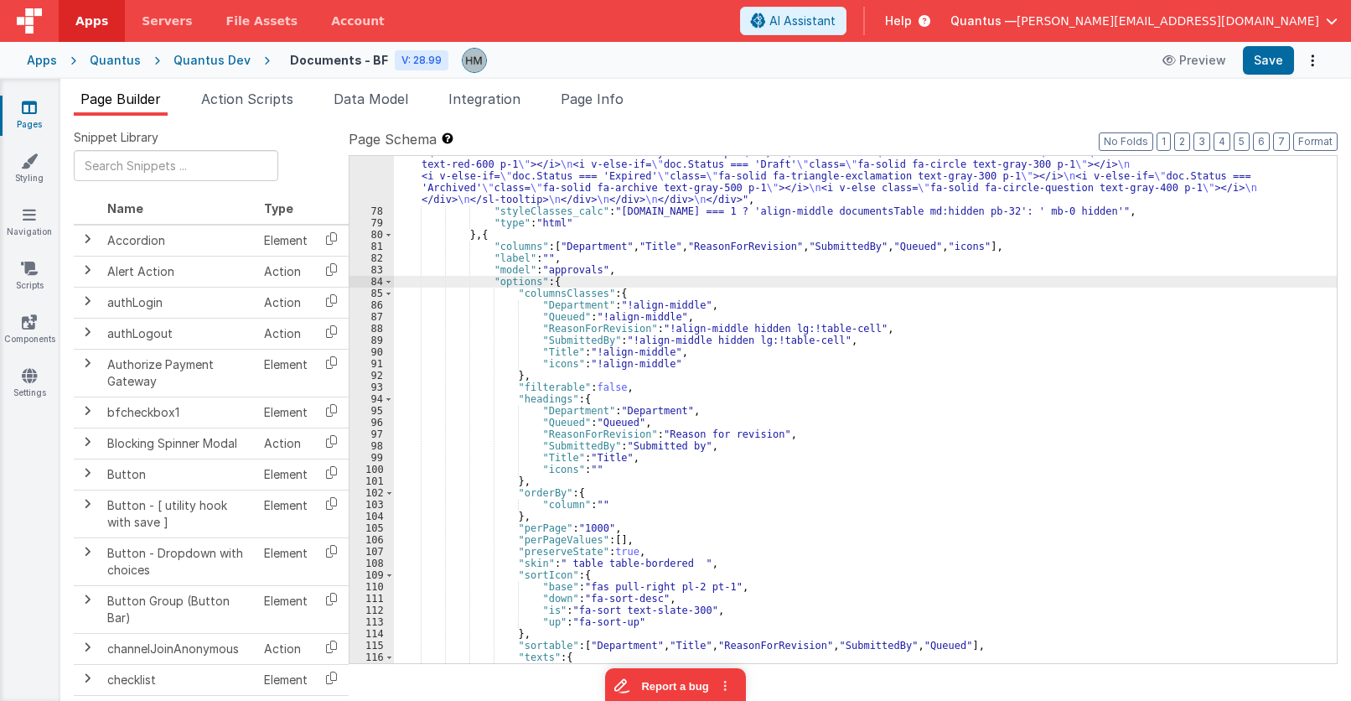
click at [586, 351] on div ""html" : "<div class= \" flex flex-col gap-4 w-full \" > \n <div v-for= \" doc …" at bounding box center [865, 224] width 943 height 1000
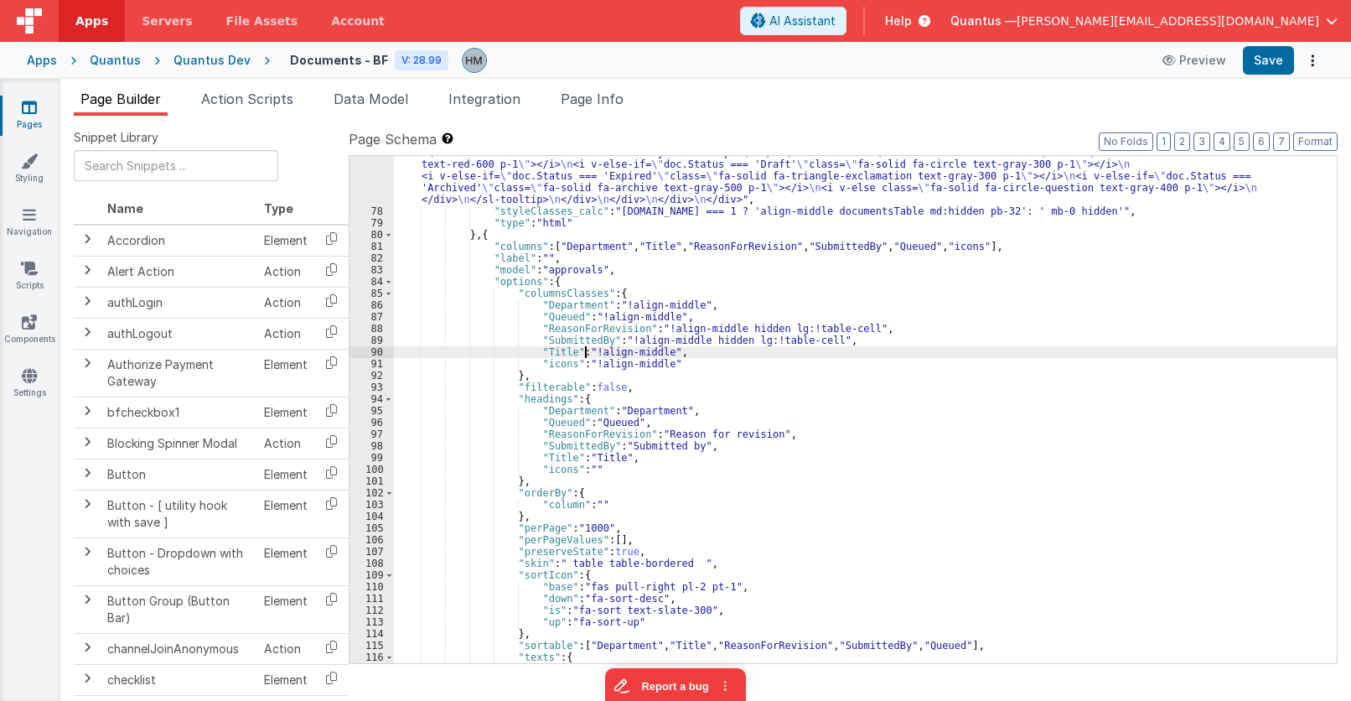
scroll to position [1342, 0]
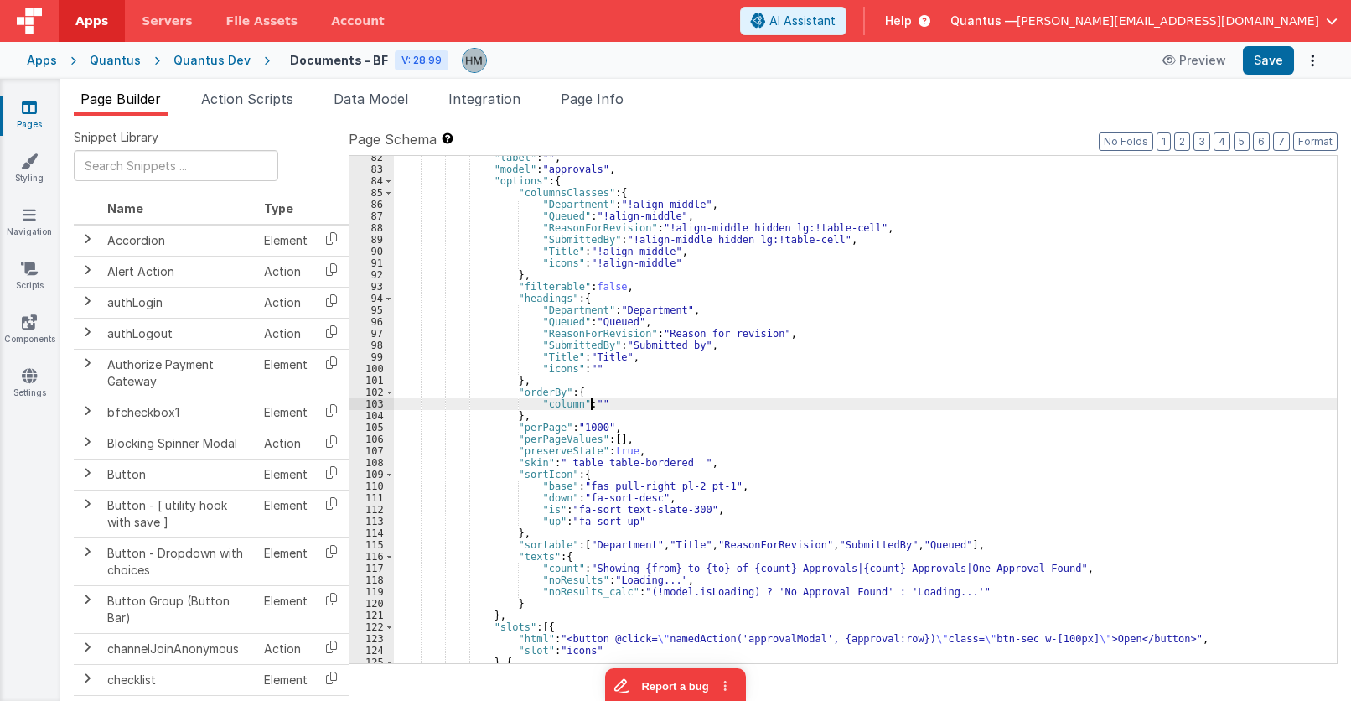
click at [593, 402] on div ""label" : "" , "model" : "approvals" , "options" : { "columnsClasses" : { "Depa…" at bounding box center [865, 417] width 943 height 531
click at [622, 401] on div ""label" : "" , "model" : "approvals" , "options" : { "columnsClasses" : { "Depa…" at bounding box center [865, 417] width 943 height 531
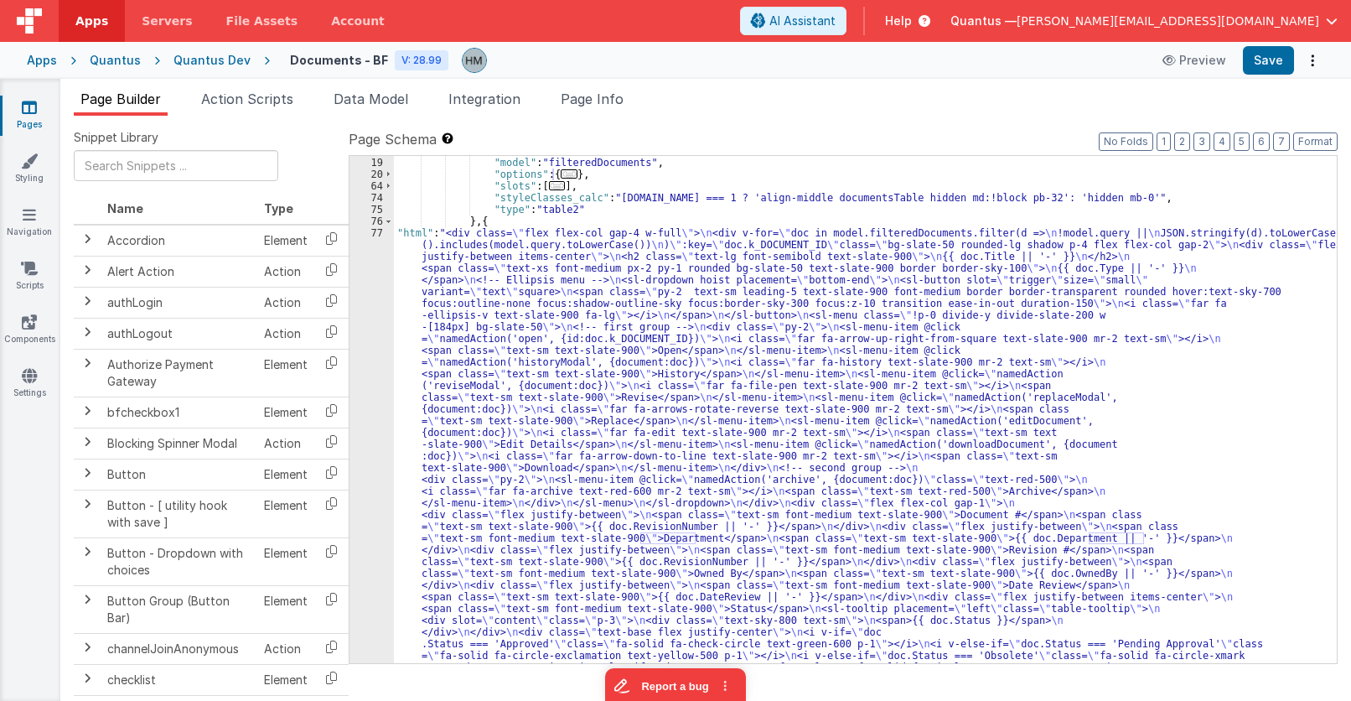
scroll to position [437, 0]
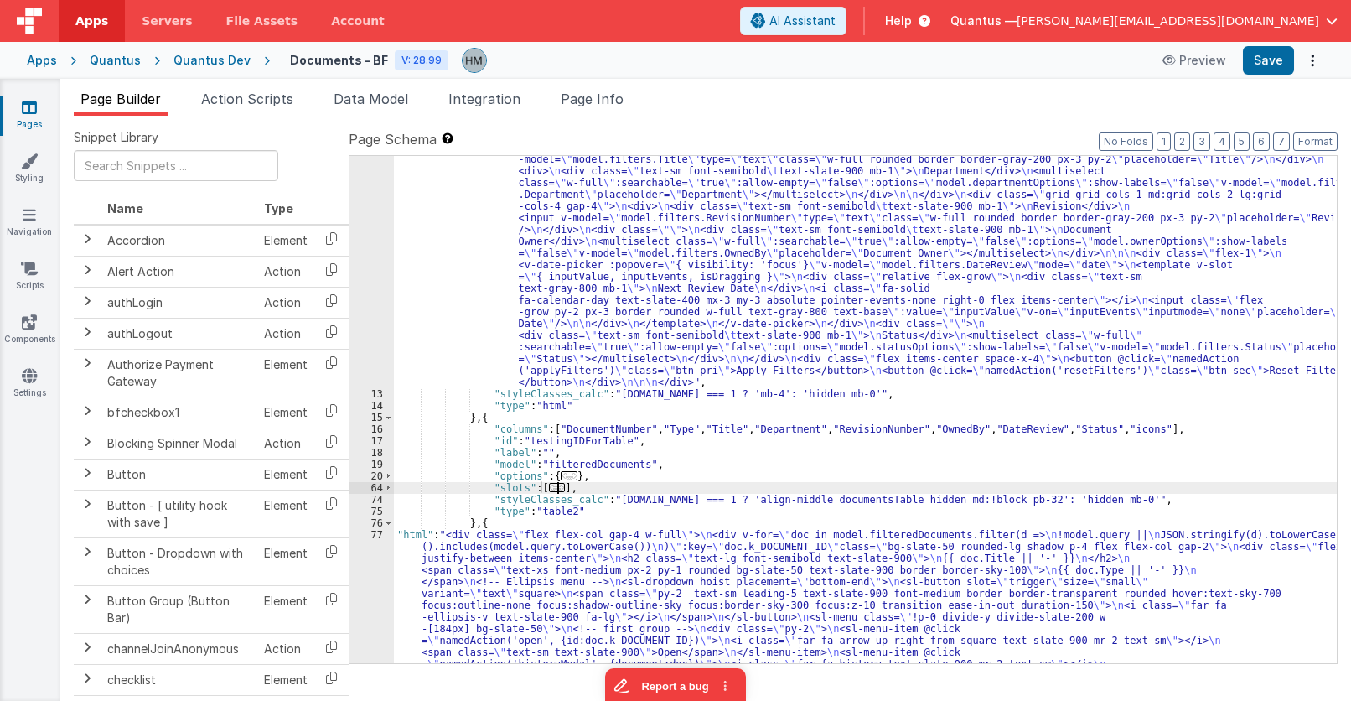
click at [561, 480] on span "..." at bounding box center [569, 475] width 17 height 9
click at [561, 479] on span "..." at bounding box center [569, 475] width 17 height 9
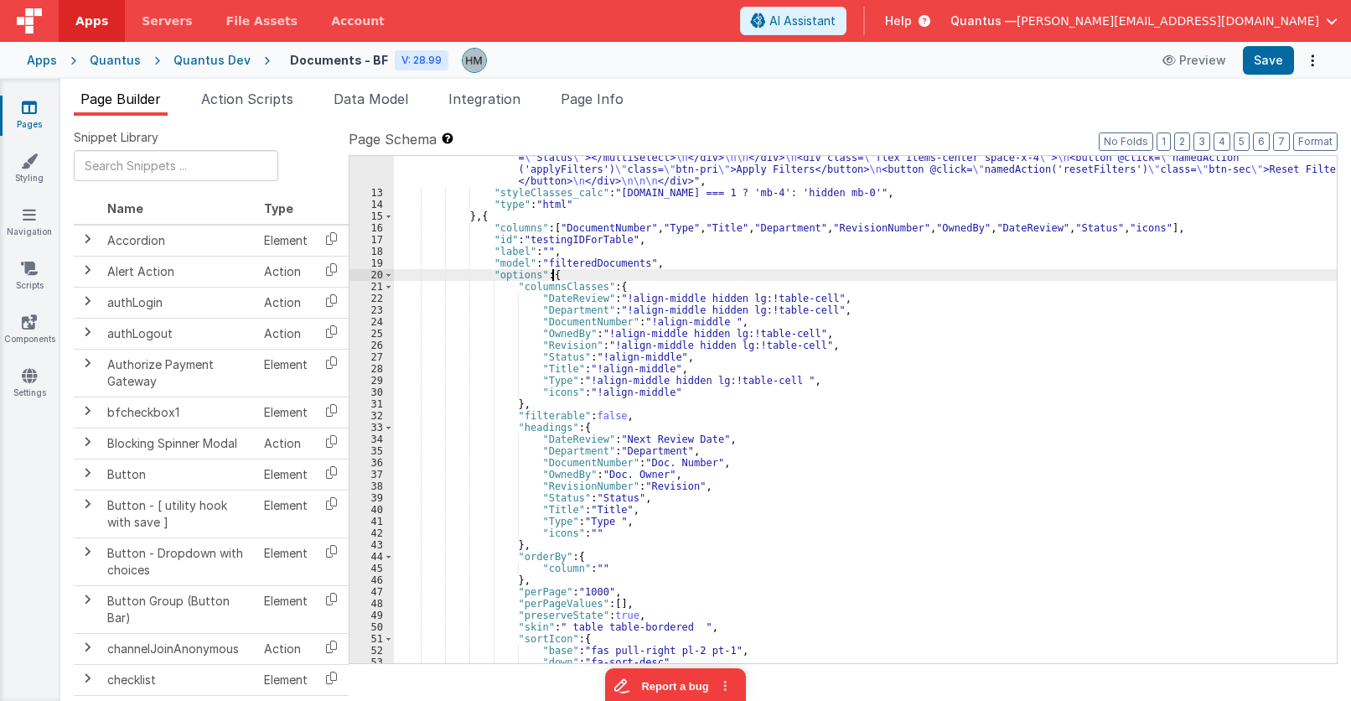
scroll to position [738, 0]
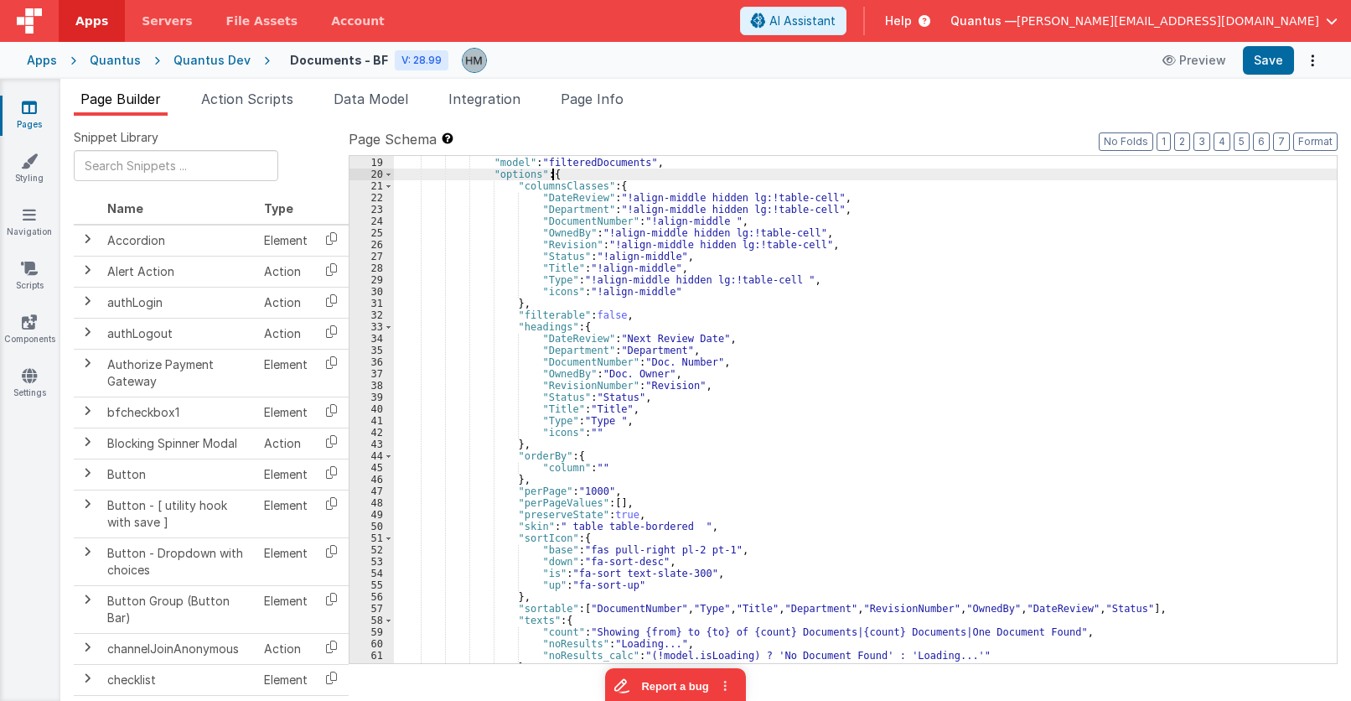
click at [591, 467] on div ""label" : "" , "model" : "filteredDocuments" , "options" : { "columnsClasses" :…" at bounding box center [865, 410] width 943 height 531
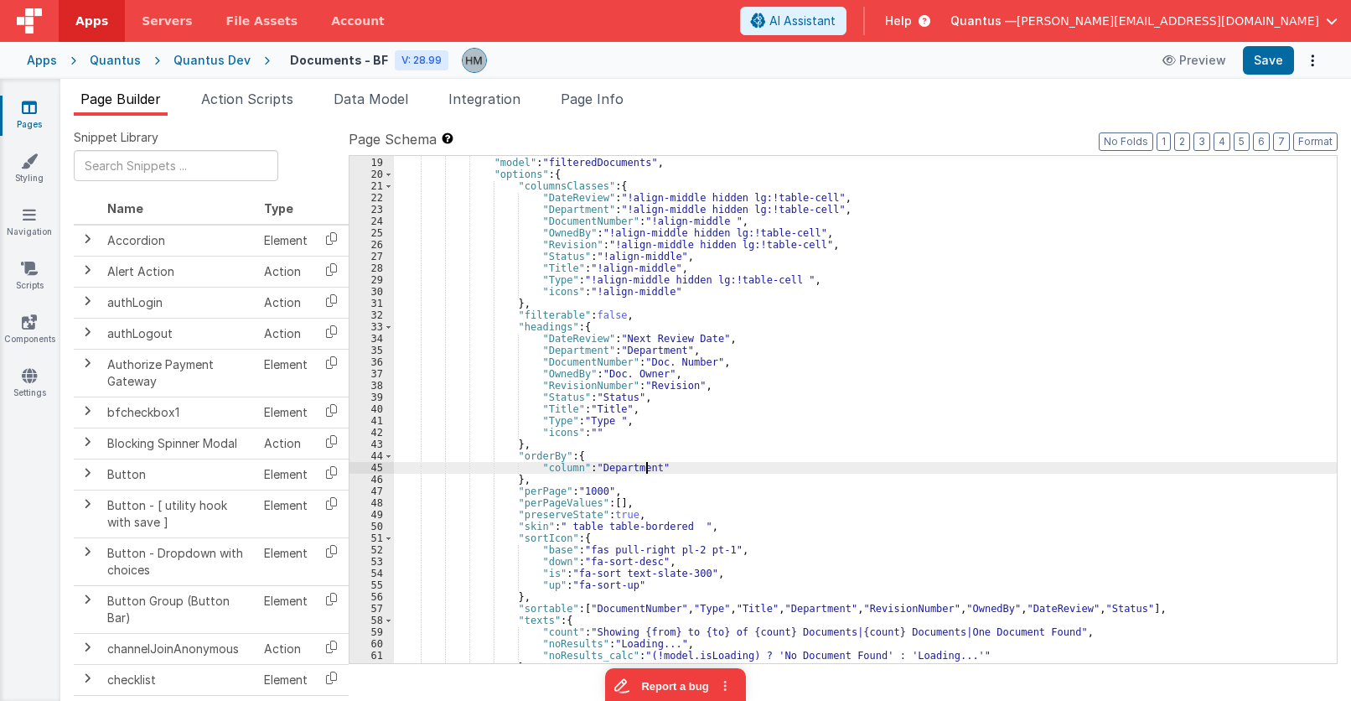
click at [658, 423] on div ""label" : "" , "model" : "filteredDocuments" , "options" : { "columnsClasses" :…" at bounding box center [865, 410] width 943 height 531
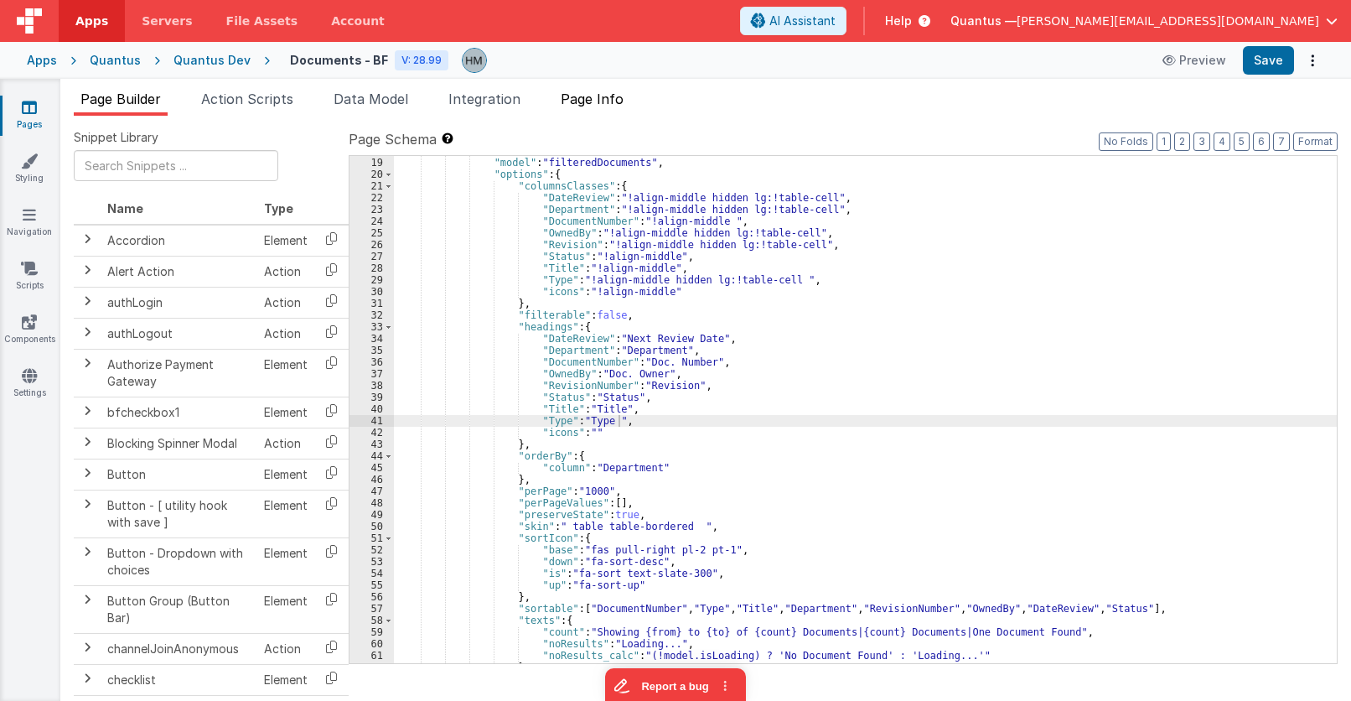
click at [610, 106] on span "Page Info" at bounding box center [592, 99] width 63 height 17
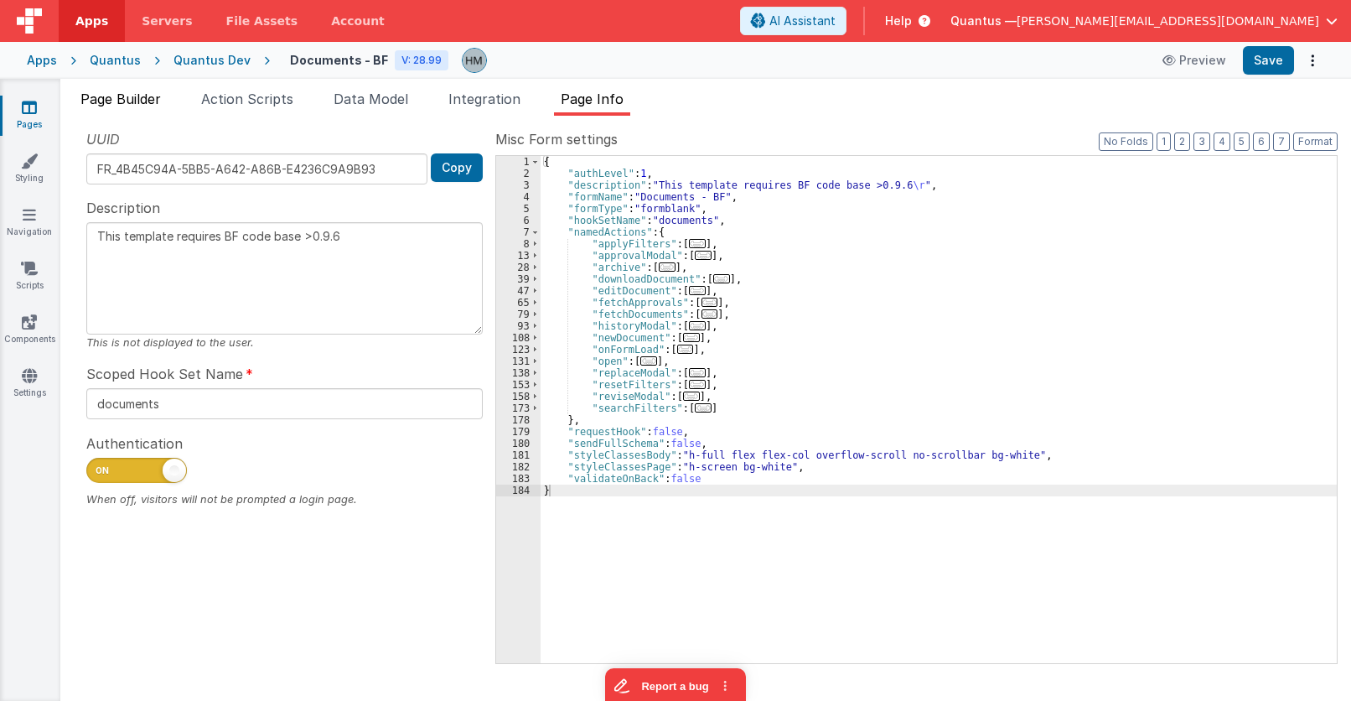
click at [117, 98] on span "Page Builder" at bounding box center [120, 99] width 80 height 17
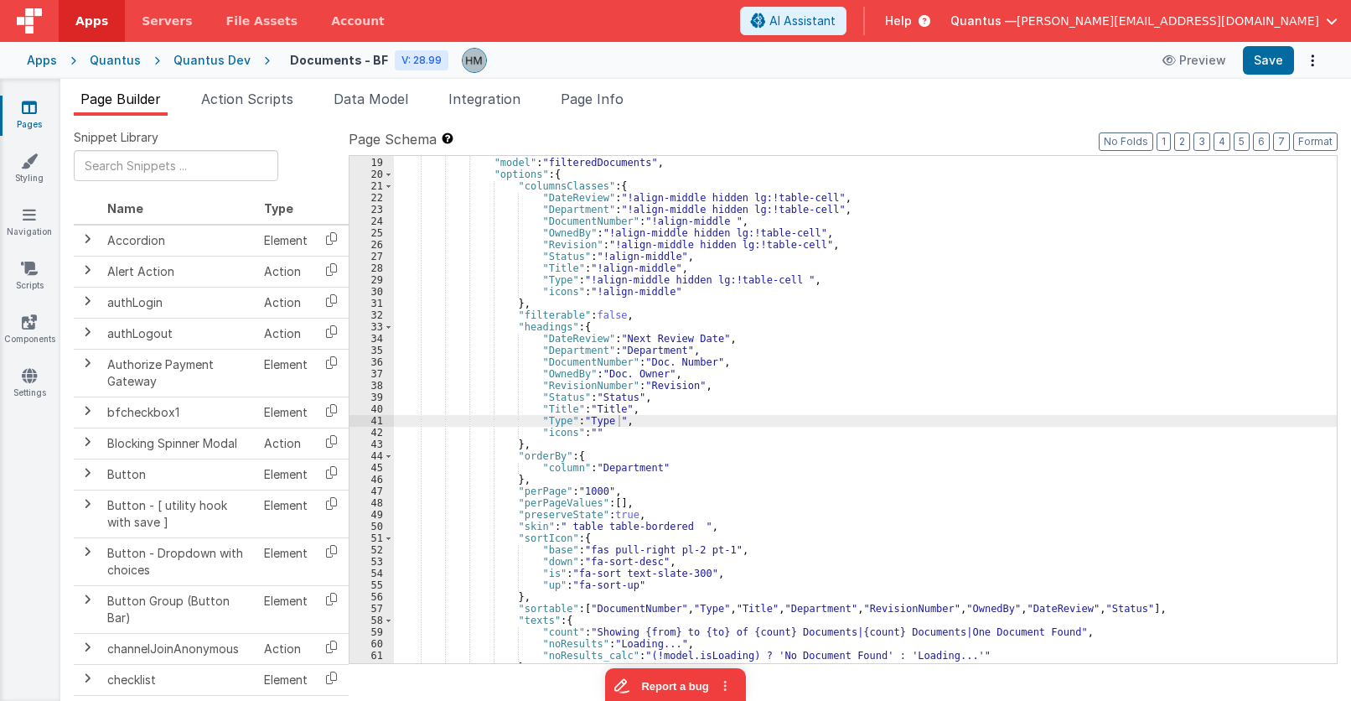
click at [593, 485] on div ""label" : "" , "model" : "filteredDocuments" , "options" : { "columnsClasses" :…" at bounding box center [865, 410] width 943 height 531
click at [690, 432] on div ""label" : "" , "model" : "filteredDocuments" , "options" : { "columnsClasses" :…" at bounding box center [865, 410] width 943 height 531
click at [595, 96] on span "Page Info" at bounding box center [592, 99] width 63 height 17
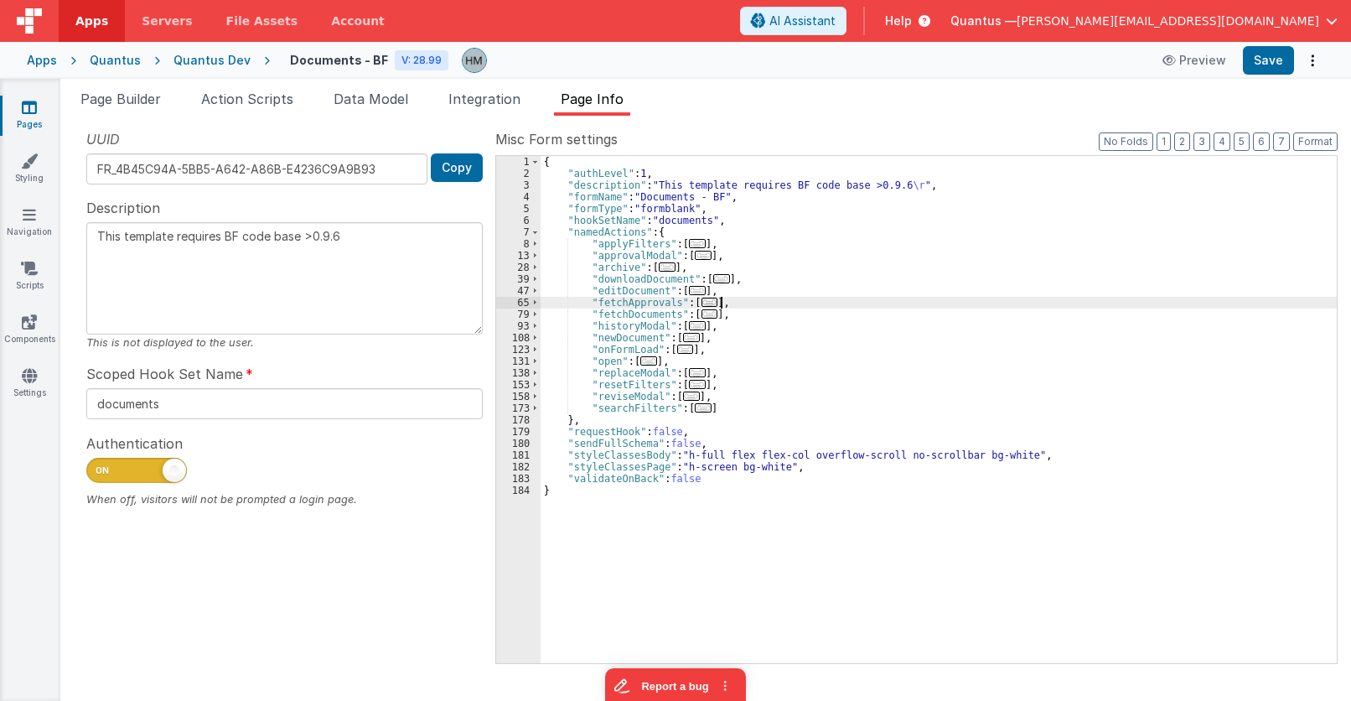
click at [785, 300] on div "{ "authLevel" : 1 , "description" : "This template requires BF code base >0.9.6…" at bounding box center [939, 421] width 796 height 531
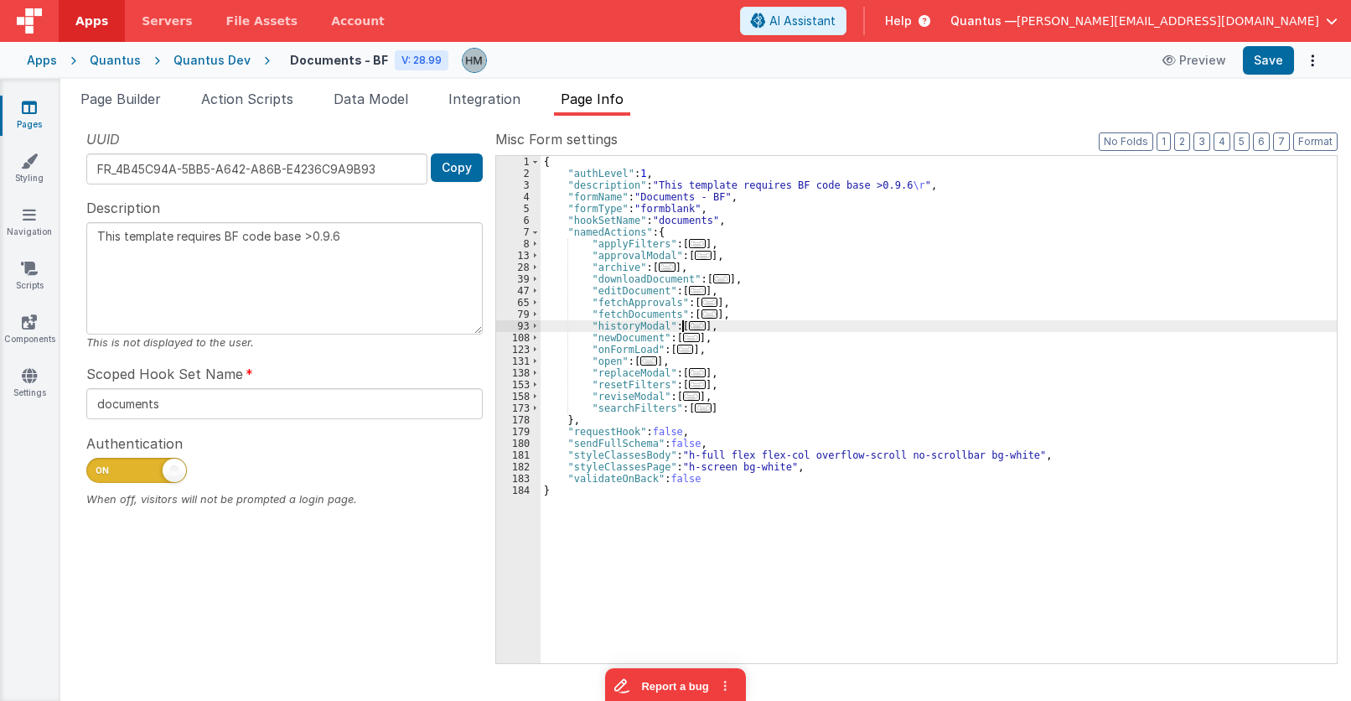
click at [689, 327] on span "..." at bounding box center [697, 325] width 17 height 9
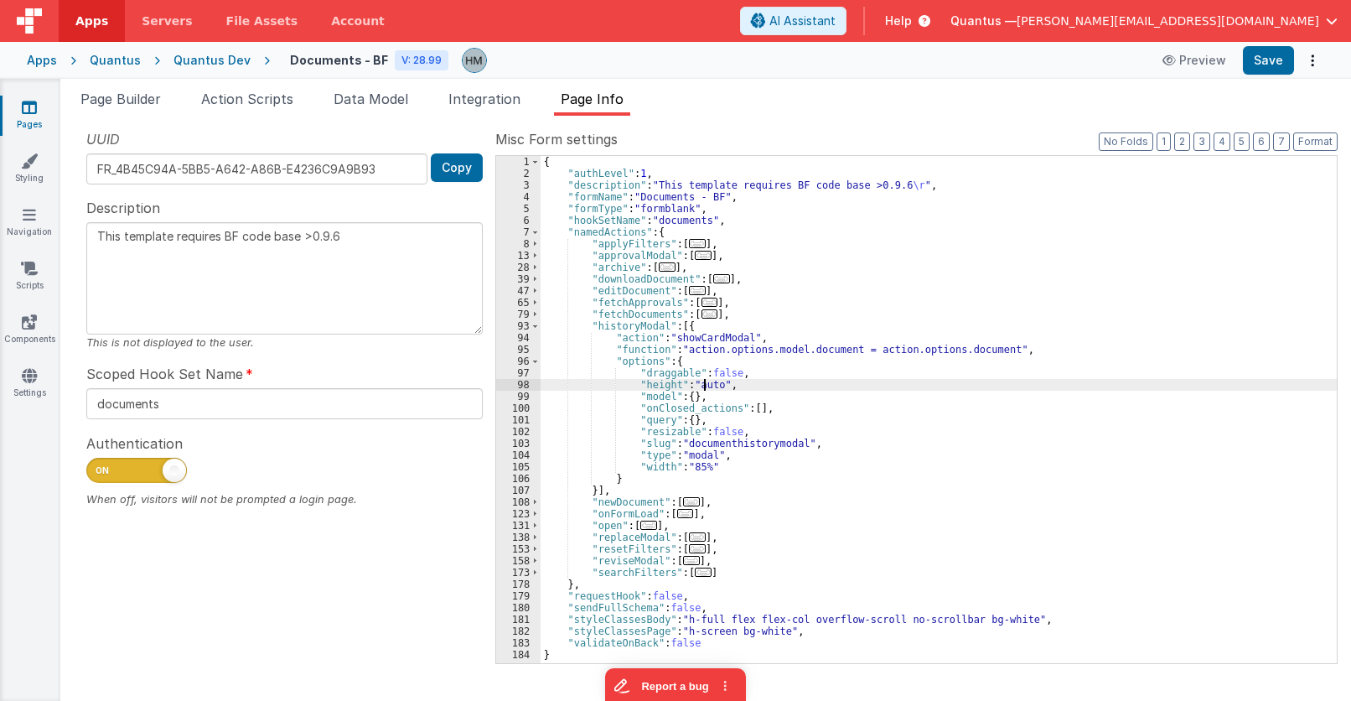
click at [702, 386] on div "{ "authLevel" : 1 , "description" : "This template requires BF code base >0.9.6…" at bounding box center [939, 421] width 796 height 531
type textarea "This template requires BF code base >0.9.6"
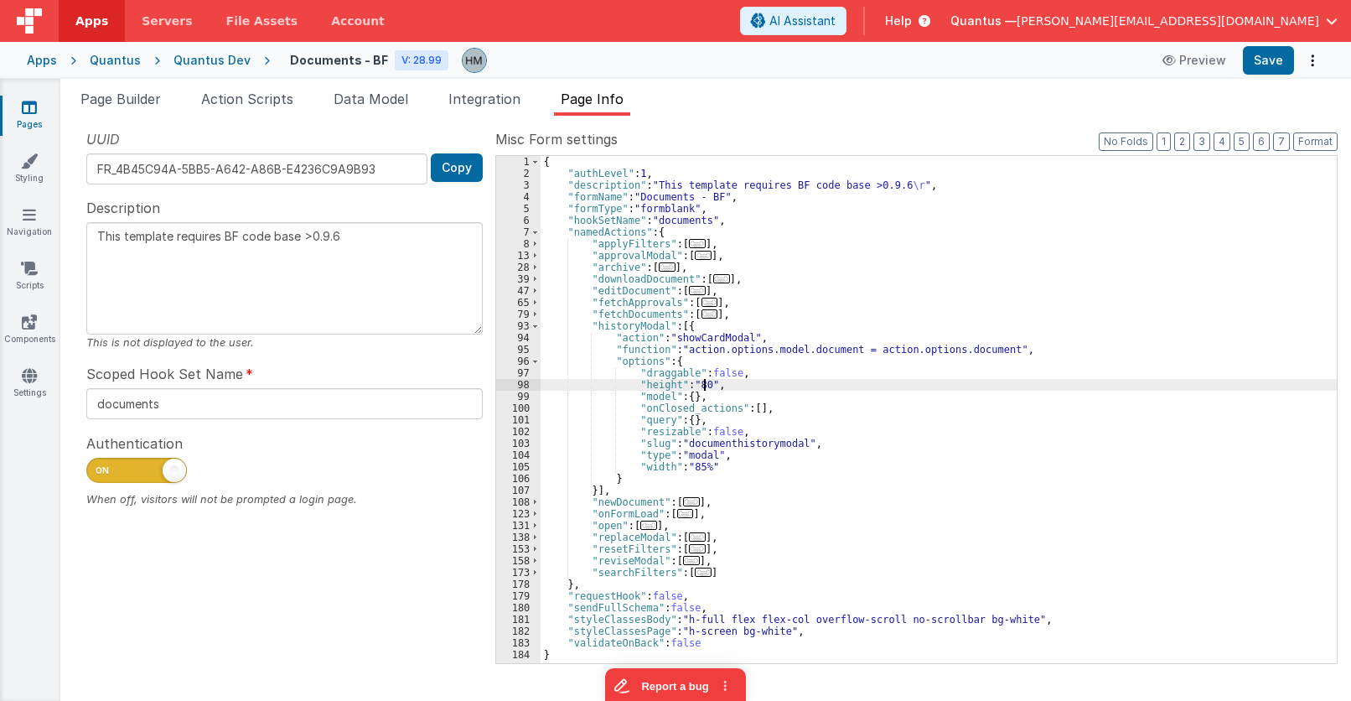
type textarea "This template requires BF code base >0.9.6"
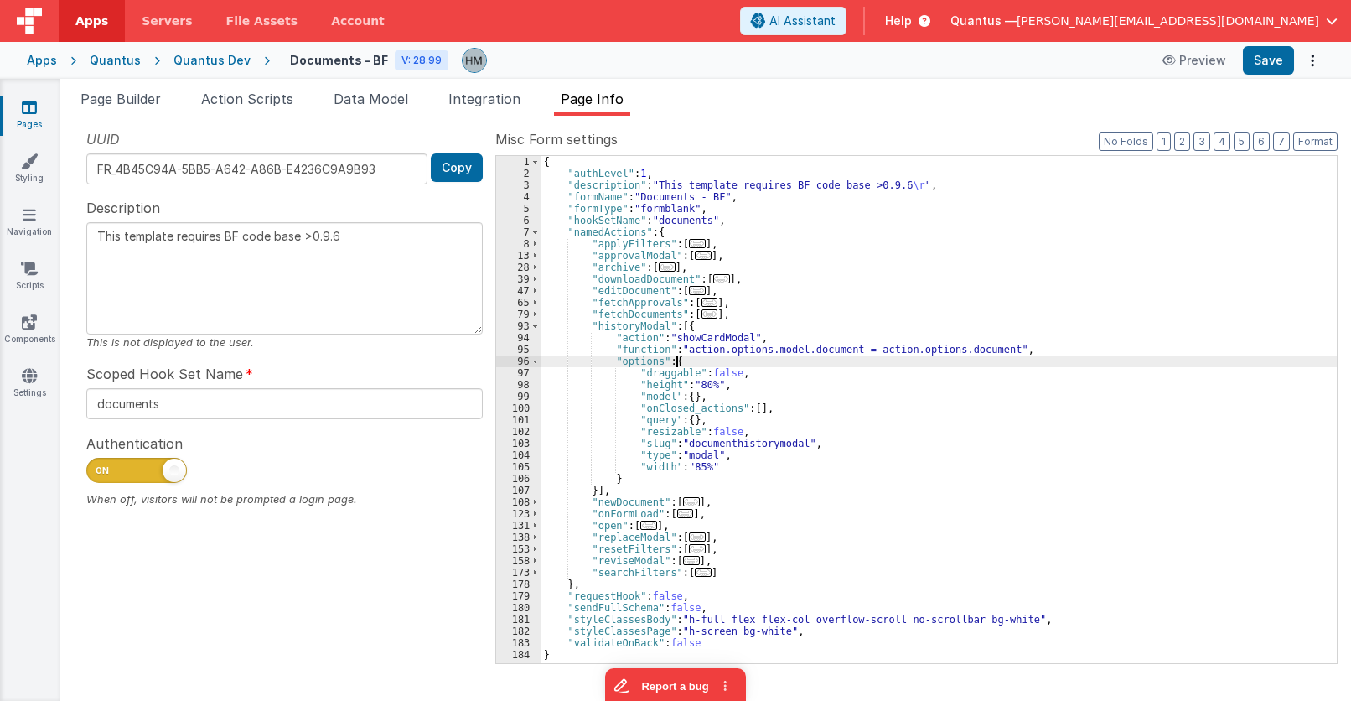
click at [924, 361] on div "{ "authLevel" : 1 , "description" : "This template requires BF code base >0.9.6…" at bounding box center [939, 421] width 796 height 531
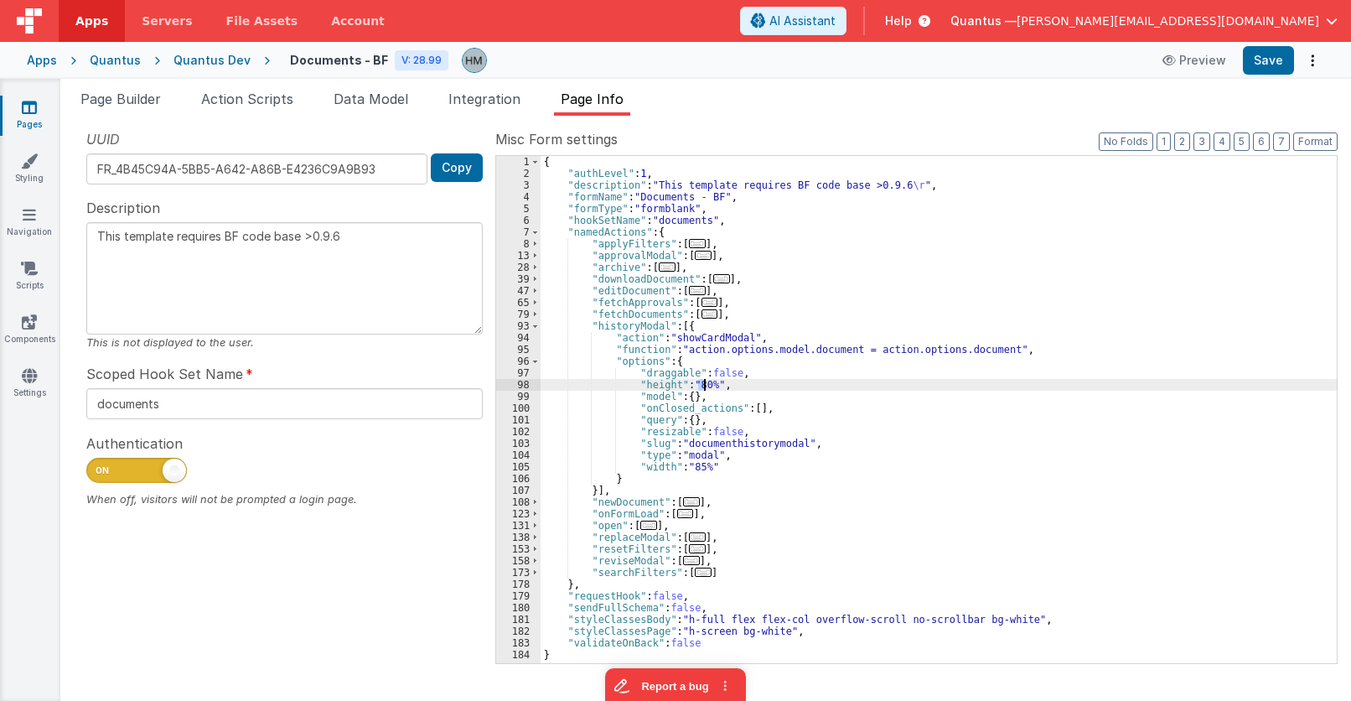
click at [703, 382] on div "{ "authLevel" : 1 , "description" : "This template requires BF code base >0.9.6…" at bounding box center [939, 421] width 796 height 531
type textarea "This template requires BF code base >0.9.6"
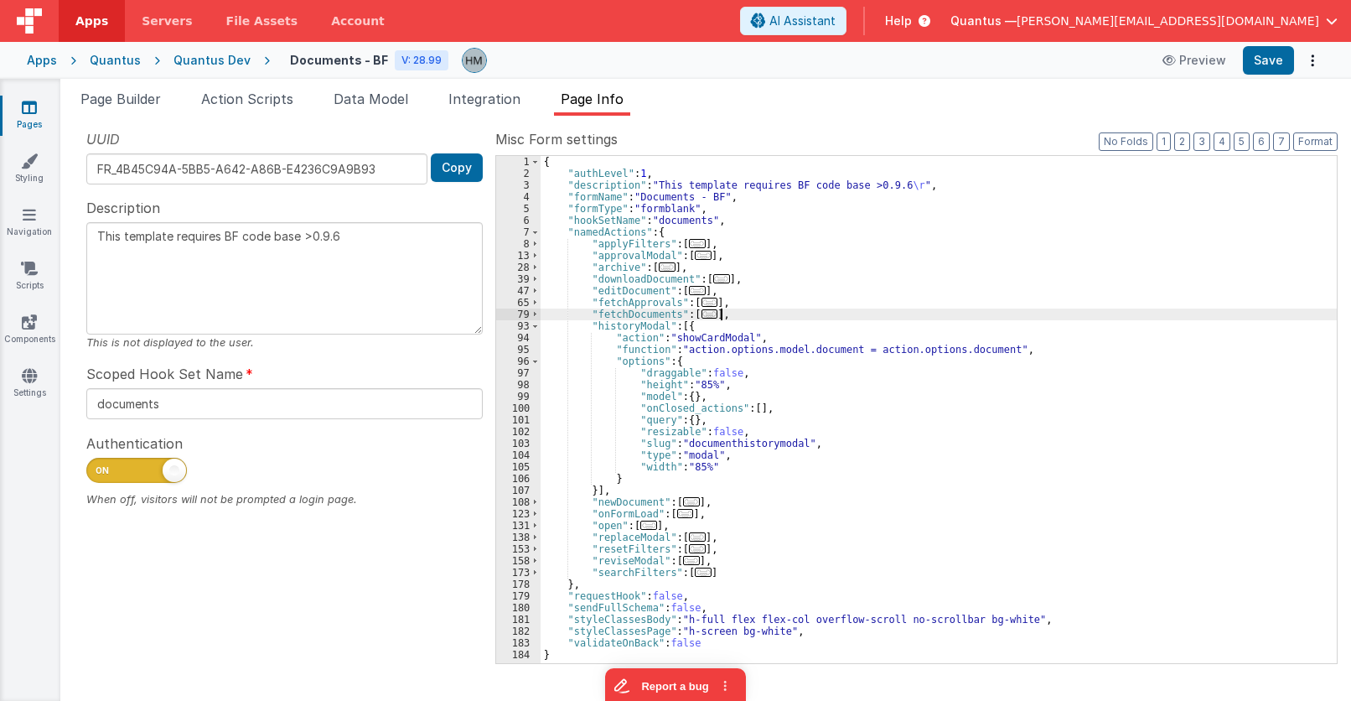
click at [837, 316] on div "{ "authLevel" : 1 , "description" : "This template requires BF code base >0.9.6…" at bounding box center [939, 421] width 796 height 531
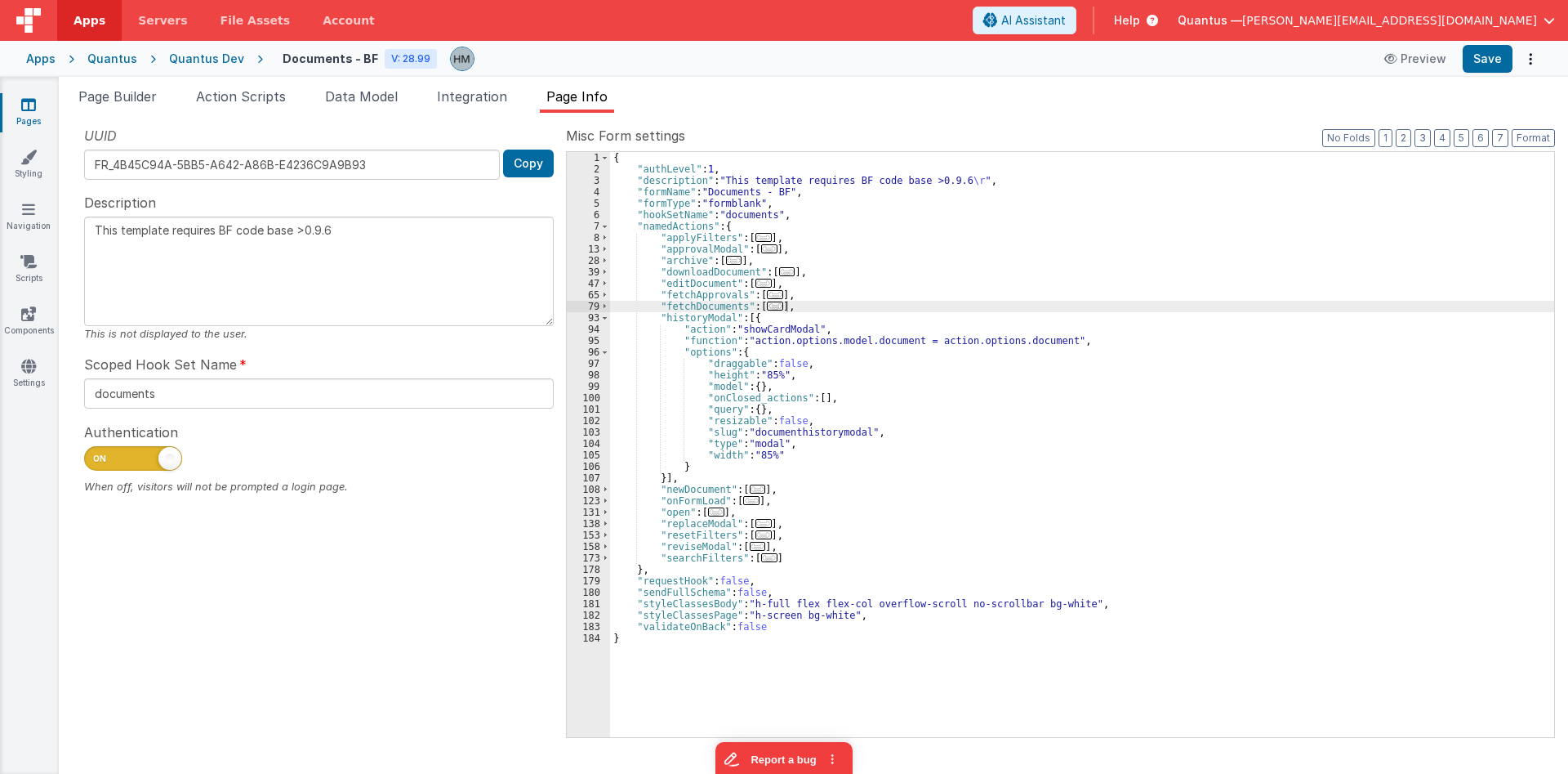
click at [17, 108] on link "Pages" at bounding box center [28, 113] width 58 height 33
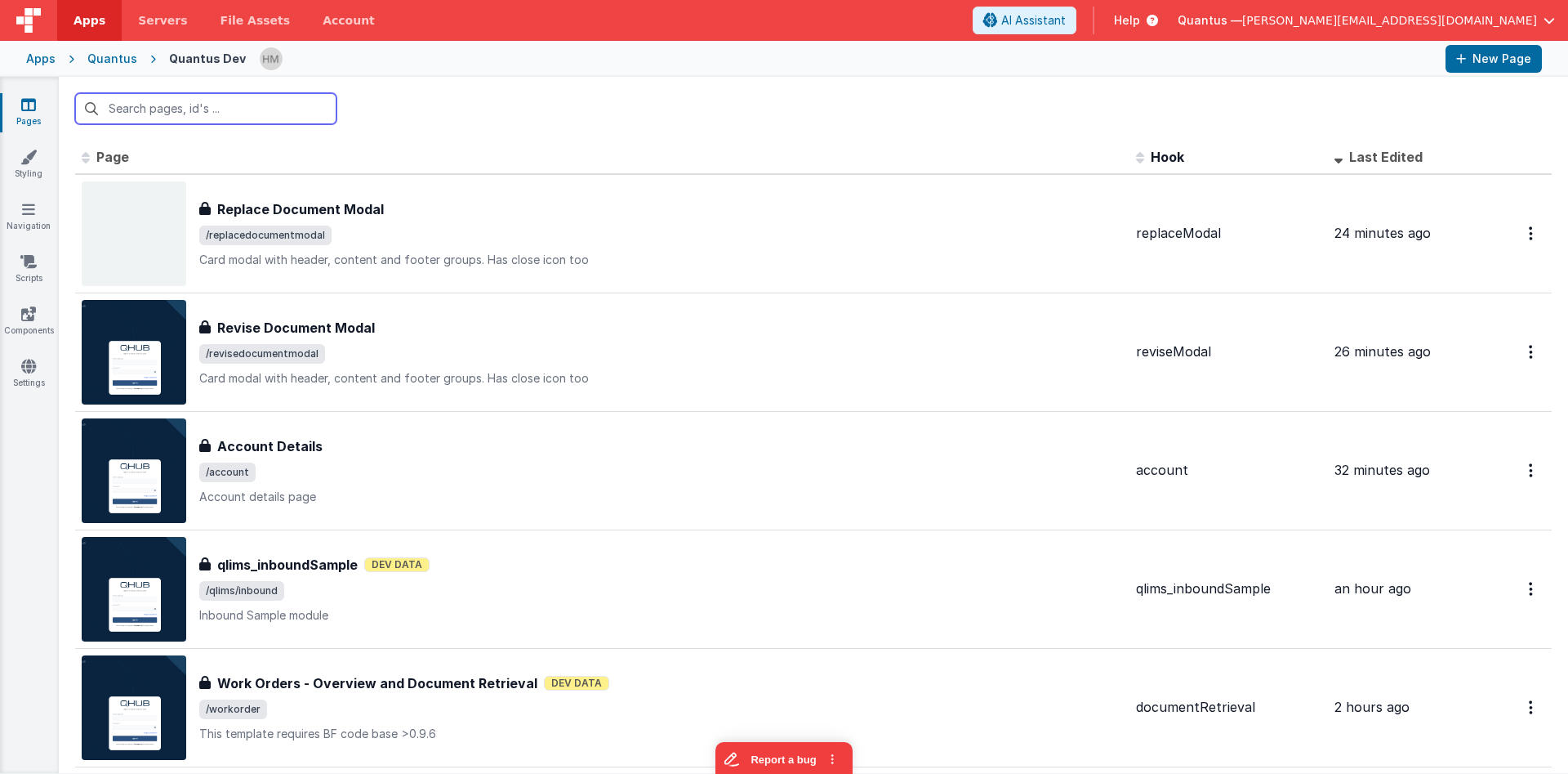
click at [233, 108] on input "text" at bounding box center [206, 109] width 261 height 31
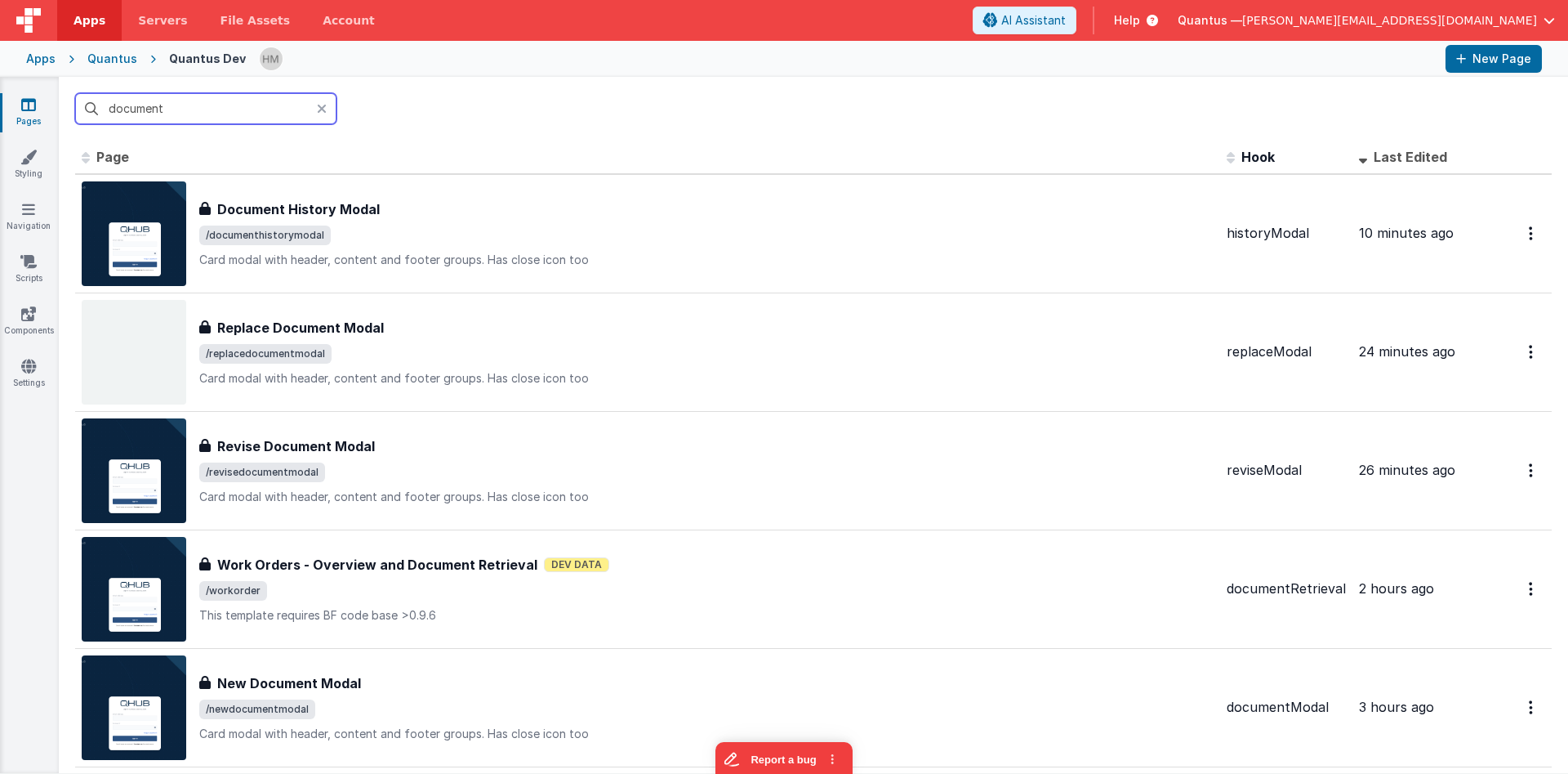
type input "document d"
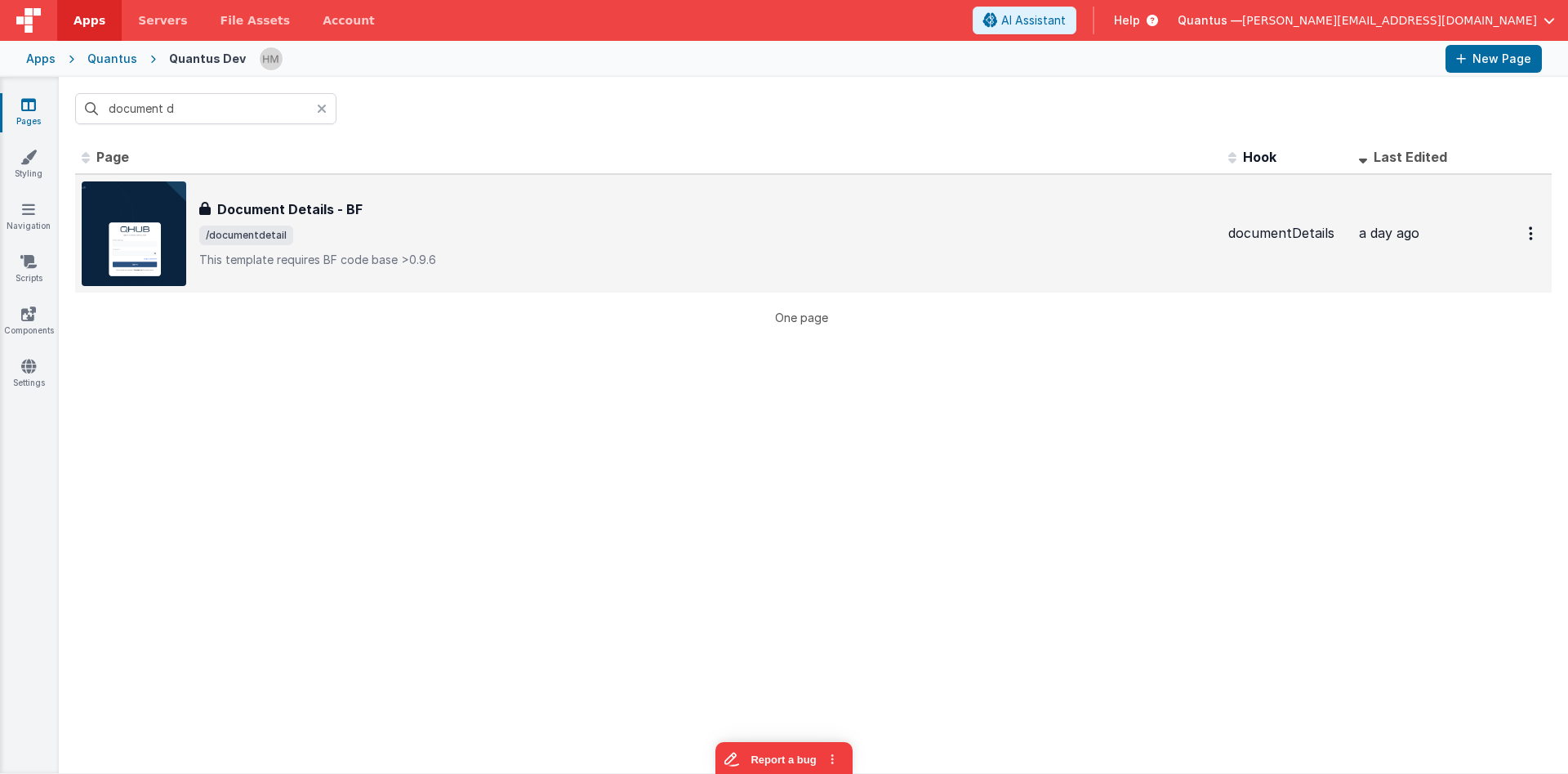
click at [508, 216] on div "Document Details - BF" at bounding box center [708, 210] width 1016 height 19
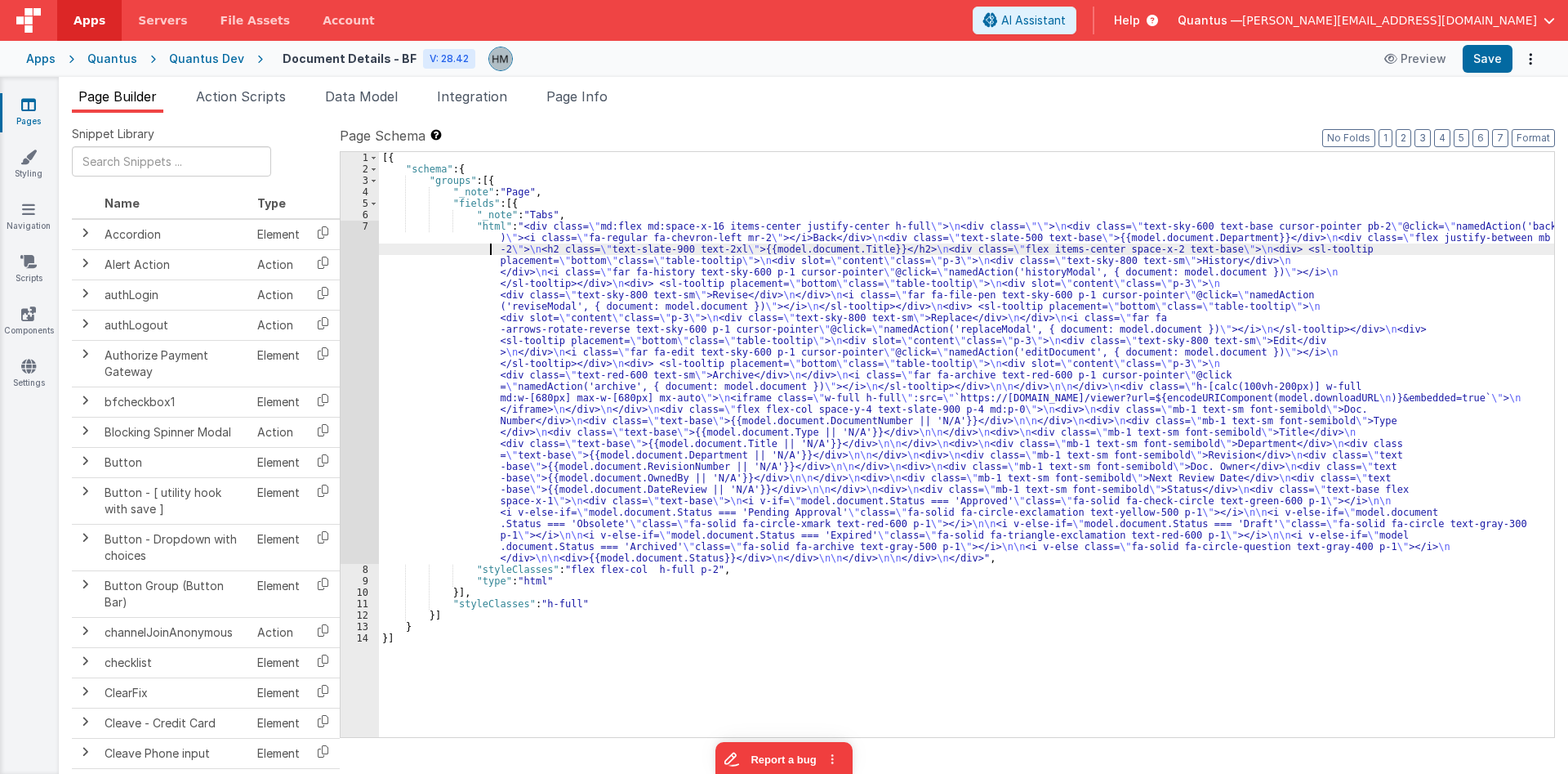
click at [455, 254] on div "[{ "schema" : { "groups" : [{ "_note" : "Page" , "fields" : [{ "_note" : "Tabs"…" at bounding box center [967, 456] width 1175 height 608
click at [370, 230] on div "7" at bounding box center [360, 392] width 38 height 343
click at [362, 227] on div "7" at bounding box center [360, 392] width 38 height 343
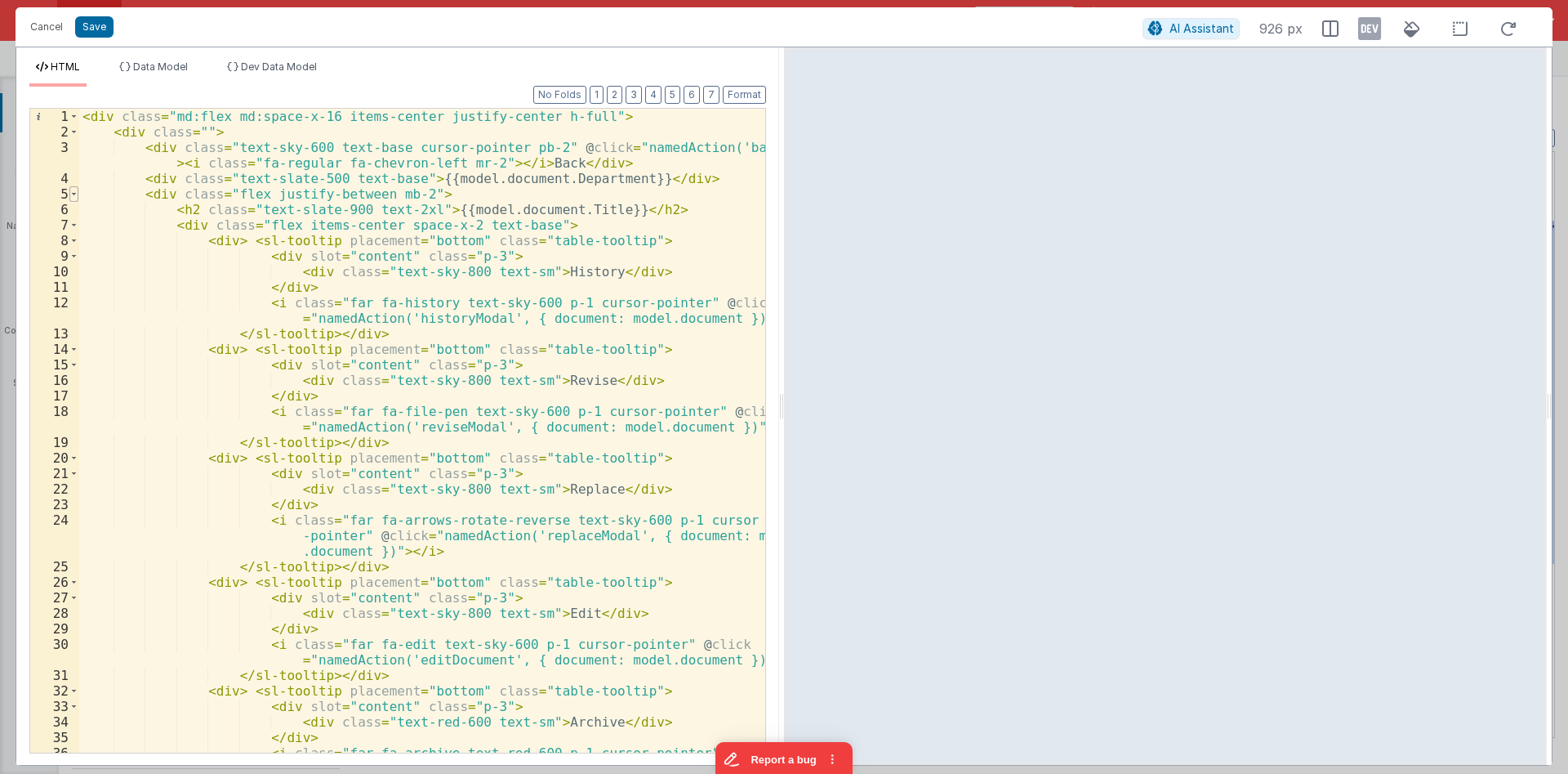
click at [74, 198] on span at bounding box center [73, 194] width 9 height 16
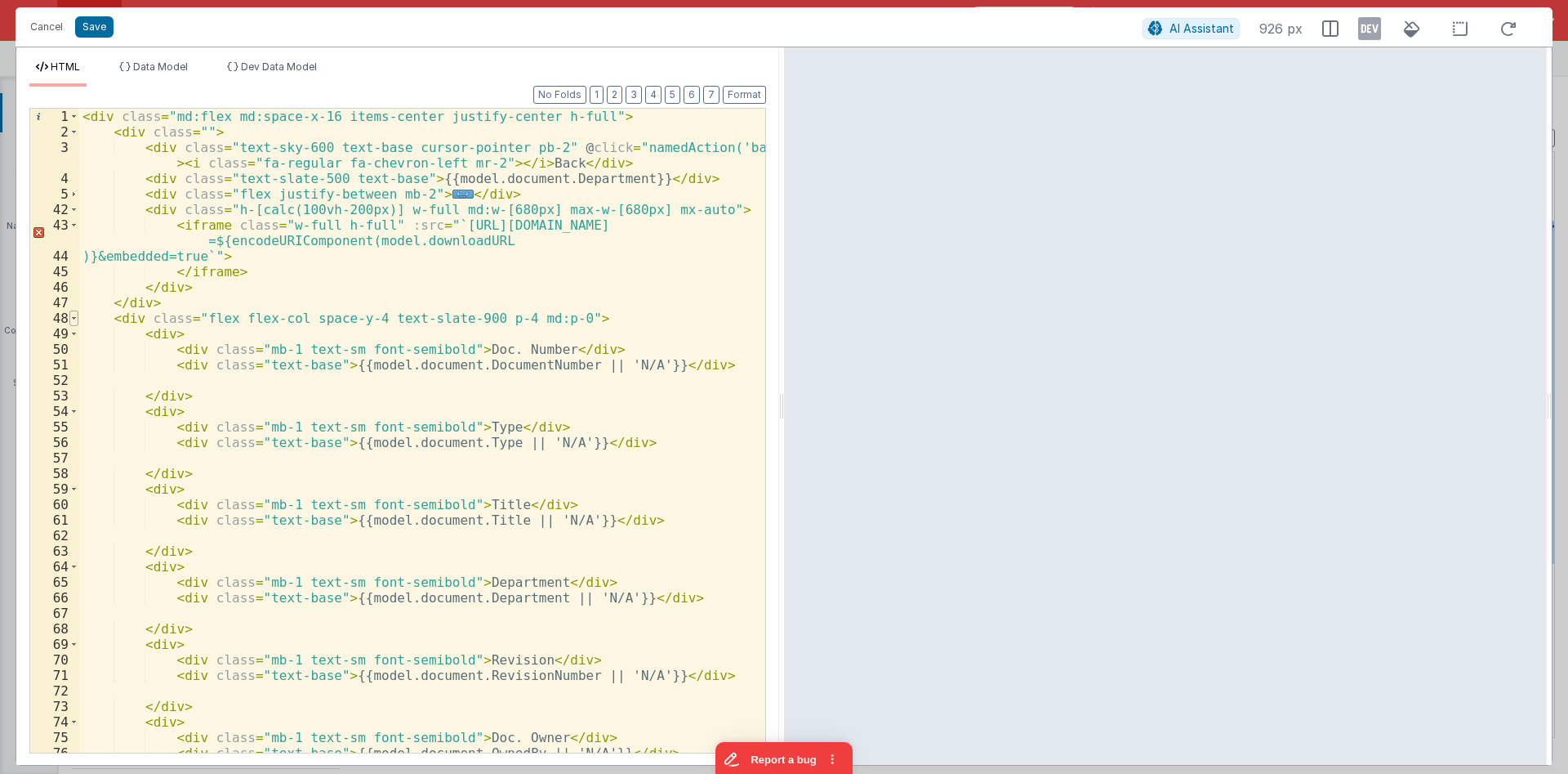
click at [72, 317] on span at bounding box center [73, 319] width 9 height 16
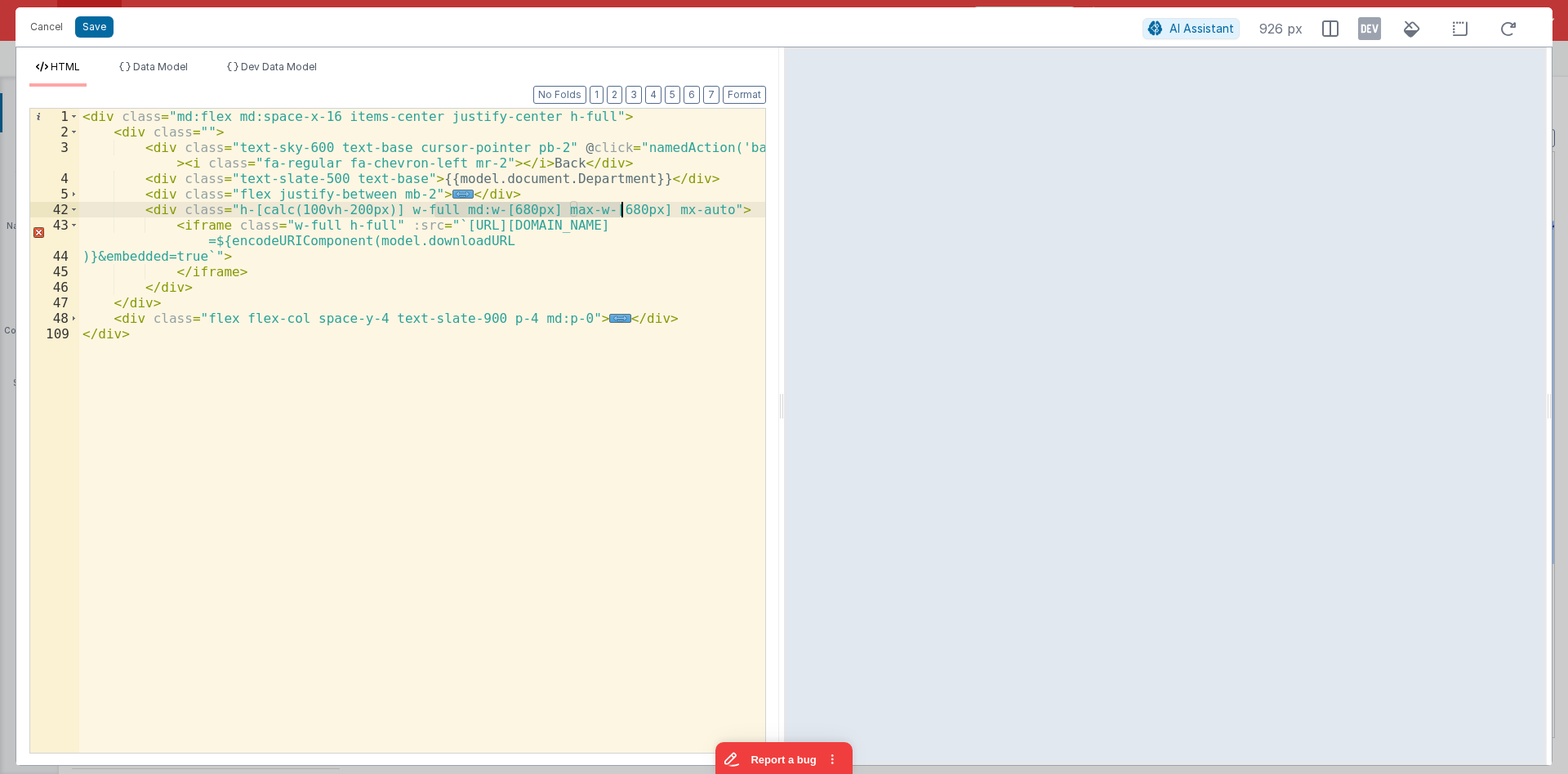
drag, startPoint x: 436, startPoint y: 210, endPoint x: 621, endPoint y: 214, distance: 185.0
click at [621, 214] on div "< div class = "md:flex md:space-x-16 items-center justify-center h-full" > < di…" at bounding box center [422, 445] width 686 height 675
click at [196, 127] on div "< div class = "md:flex md:space-x-16 items-center justify-center h-full" > < di…" at bounding box center [422, 445] width 686 height 675
drag, startPoint x: 422, startPoint y: 115, endPoint x: 519, endPoint y: 119, distance: 97.1
click at [519, 119] on div "< div class = "md:flex md:space-x-16 items-center justify-center h-full" > < di…" at bounding box center [422, 445] width 686 height 675
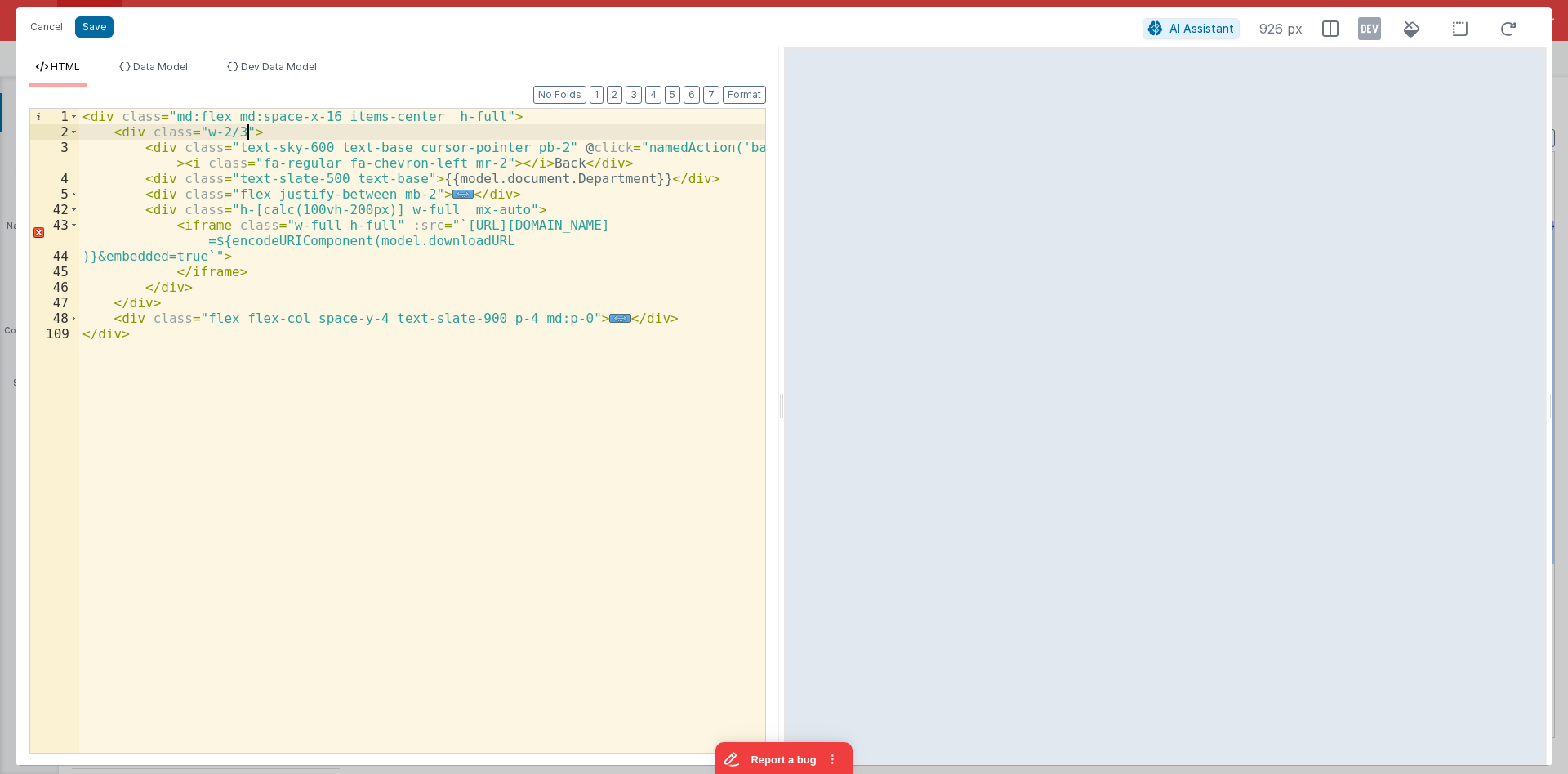
click at [544, 125] on div "< div class = "md:flex md:space-x-16 items-center h-full" > < div class = "w-2/…" at bounding box center [422, 445] width 686 height 675
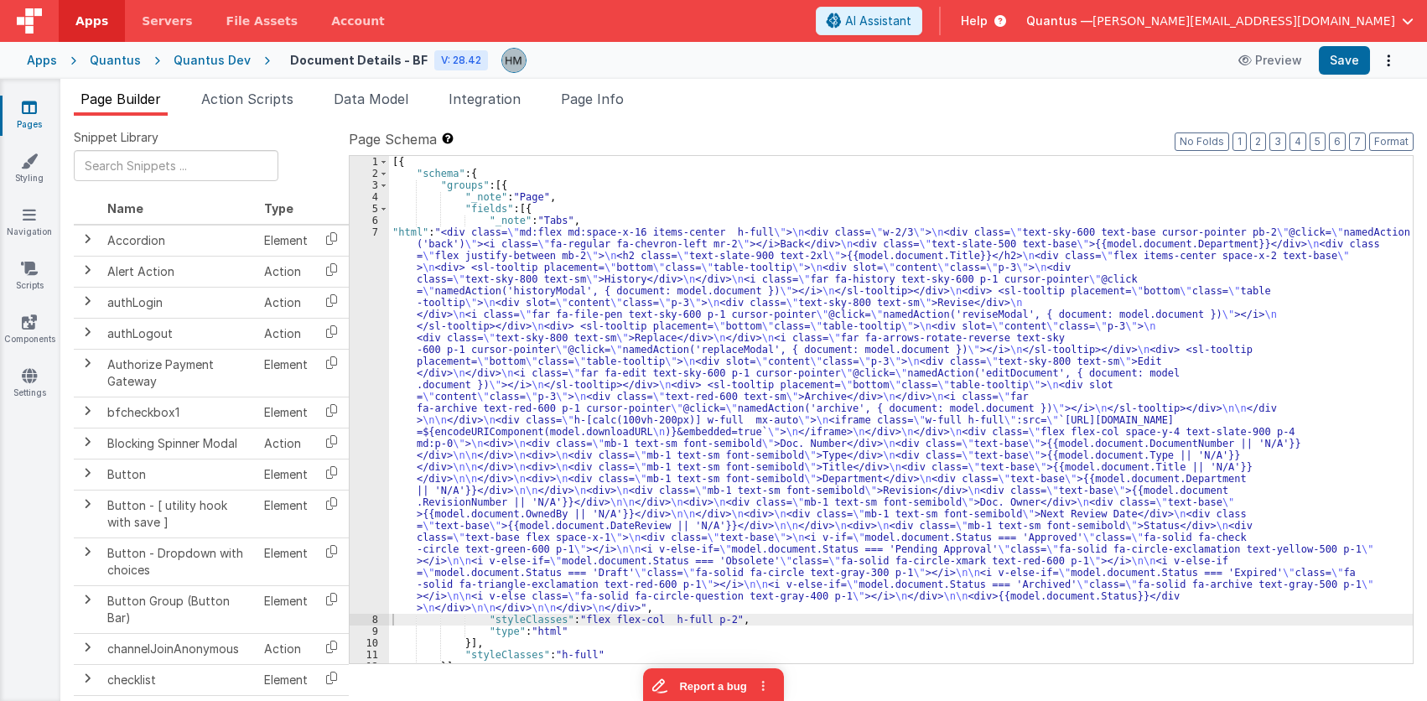
click at [455, 267] on div "[{ "schema" : { "groups" : [{ "_note" : "Page" , "fields" : [{ "_note" : "Tabs"…" at bounding box center [900, 421] width 1023 height 531
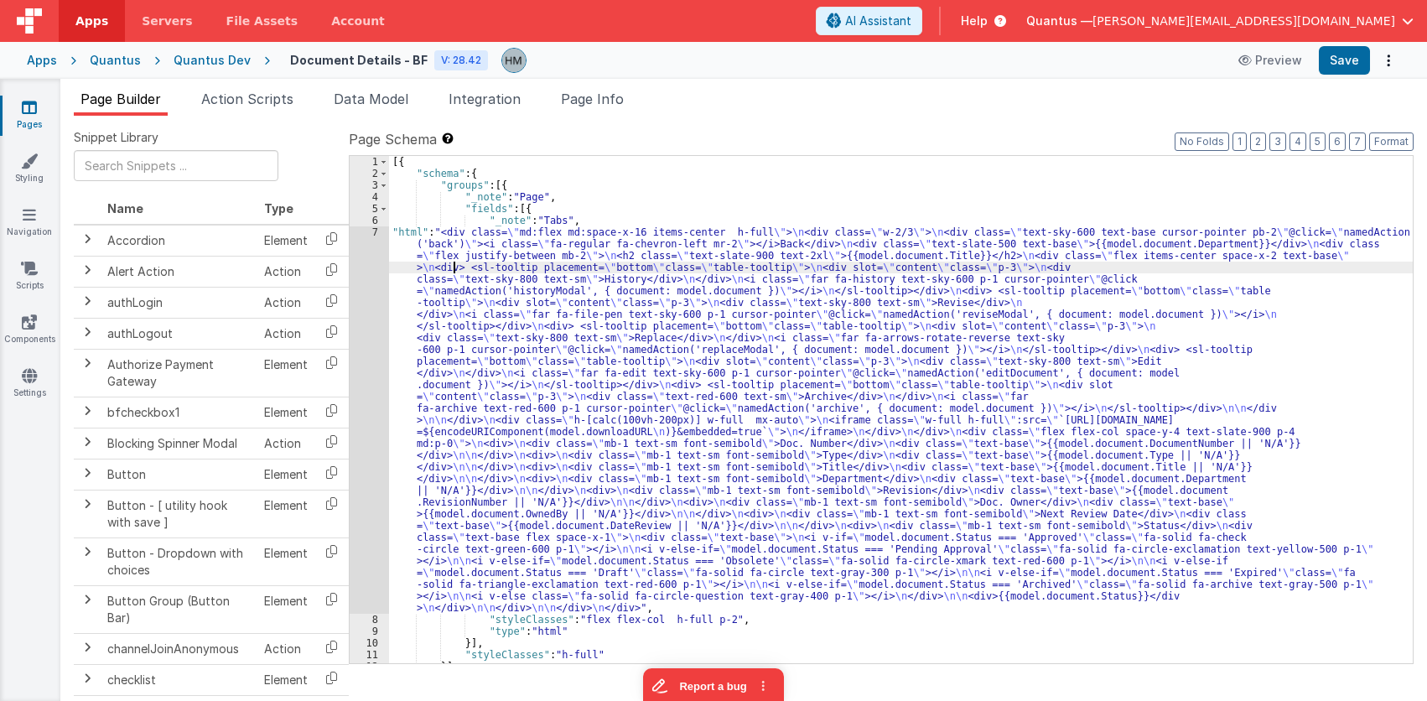
click at [375, 226] on div "7" at bounding box center [369, 419] width 39 height 387
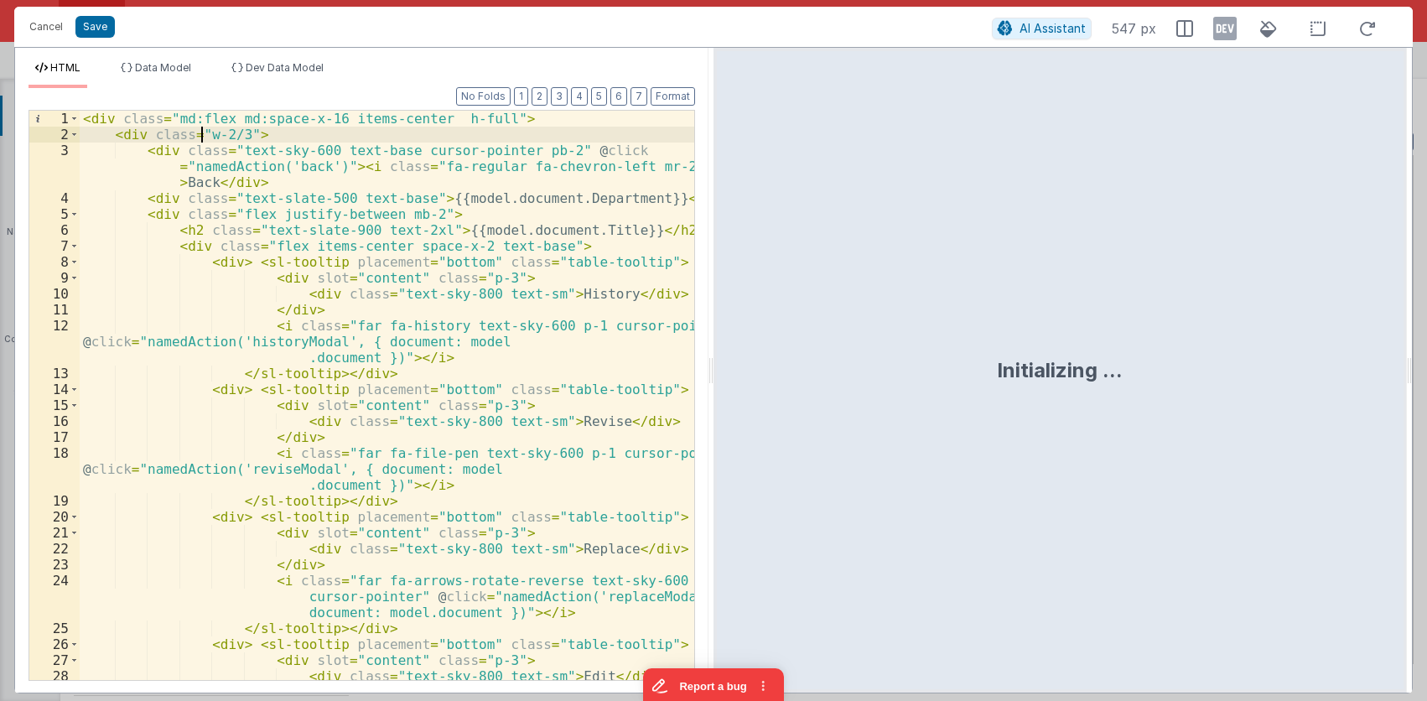
click at [201, 137] on div "< div class = "md:flex md:space-x-16 items-center h-full" > < div class = "w-2/…" at bounding box center [387, 411] width 614 height 601
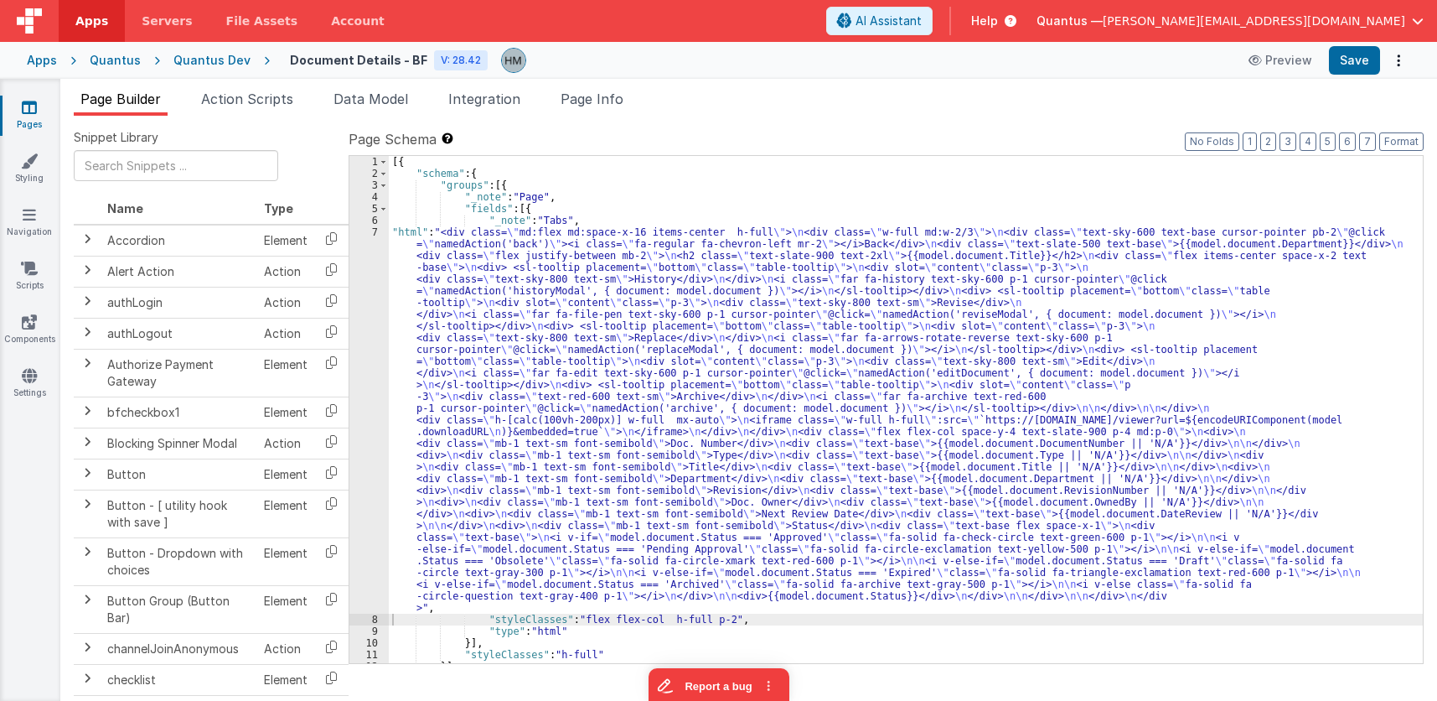
scroll to position [33, 0]
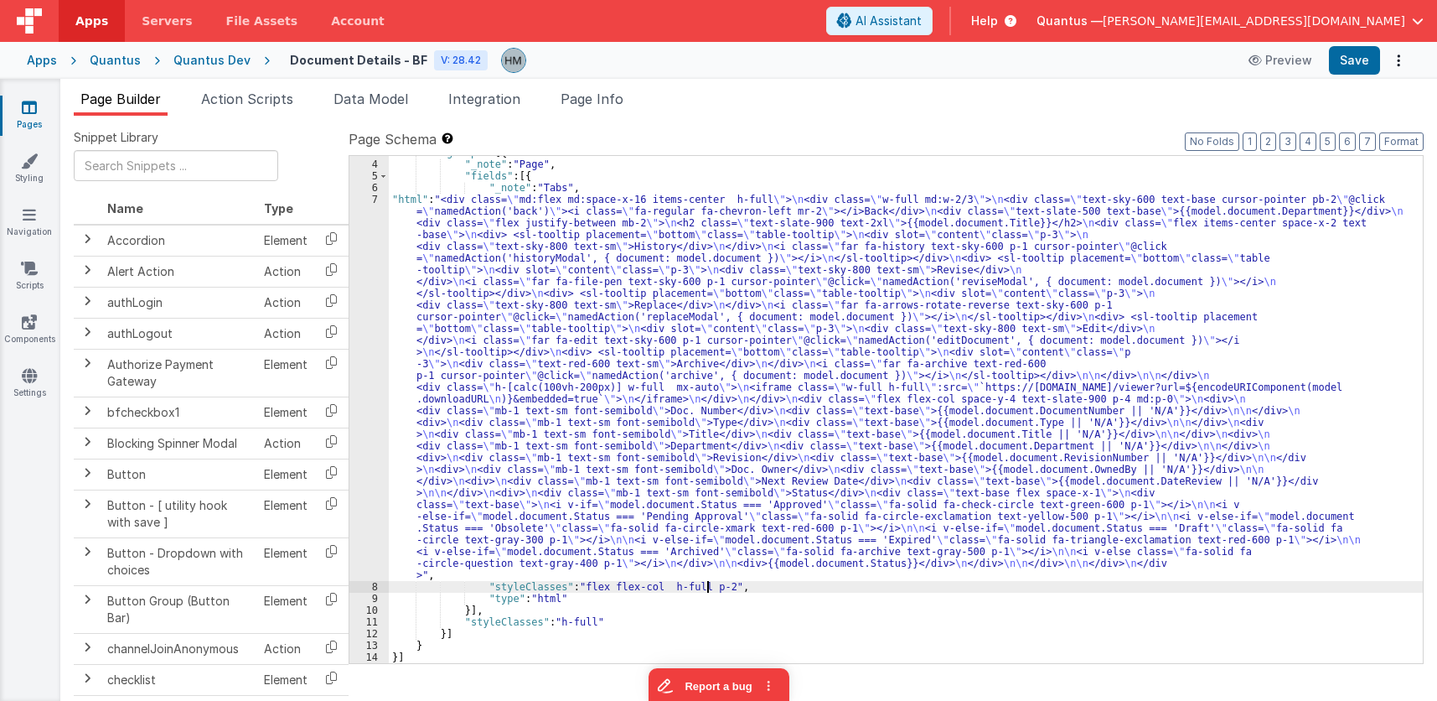
click at [705, 583] on div ""groups" : [{ "_note" : "Page" , "fields" : [{ "_note" : "Tabs" , "html" : "<di…" at bounding box center [906, 412] width 1034 height 531
click at [713, 583] on div ""groups" : [{ "_note" : "Page" , "fields" : [{ "_note" : "Tabs" , "html" : "<di…" at bounding box center [906, 412] width 1034 height 531
click at [704, 586] on div ""groups" : [{ "_note" : "Page" , "fields" : [{ "_note" : "Tabs" , "html" : "<di…" at bounding box center [906, 412] width 1034 height 531
click at [716, 585] on div ""groups" : [{ "_note" : "Page" , "fields" : [{ "_note" : "Tabs" , "html" : "<di…" at bounding box center [906, 412] width 1034 height 531
click at [718, 584] on div ""groups" : [{ "_note" : "Page" , "fields" : [{ "_note" : "Tabs" , "html" : "<di…" at bounding box center [906, 412] width 1034 height 531
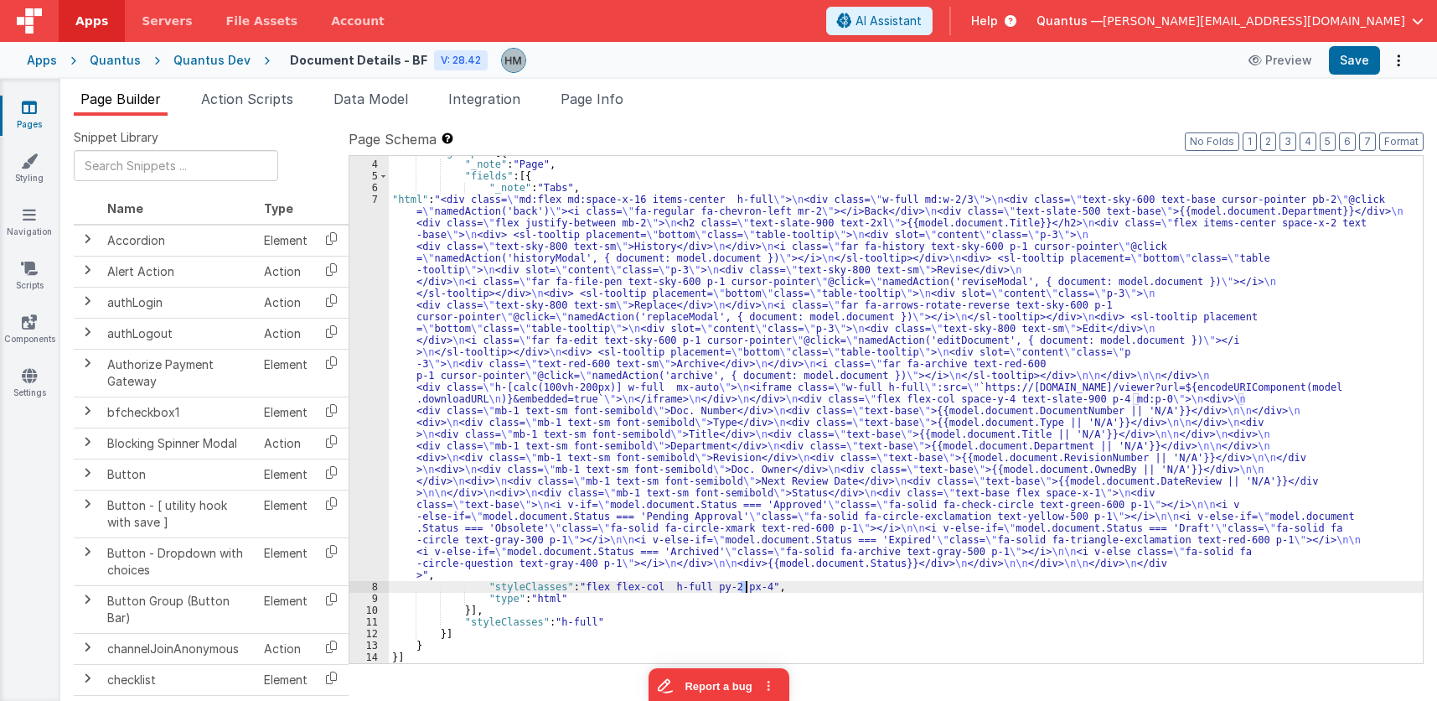
click at [744, 589] on div ""groups" : [{ "_note" : "Page" , "fields" : [{ "_note" : "Tabs" , "html" : "<di…" at bounding box center [906, 412] width 1034 height 531
click at [766, 572] on div ""groups" : [{ "_note" : "Page" , "fields" : [{ "_note" : "Tabs" , "html" : "<di…" at bounding box center [906, 412] width 1034 height 531
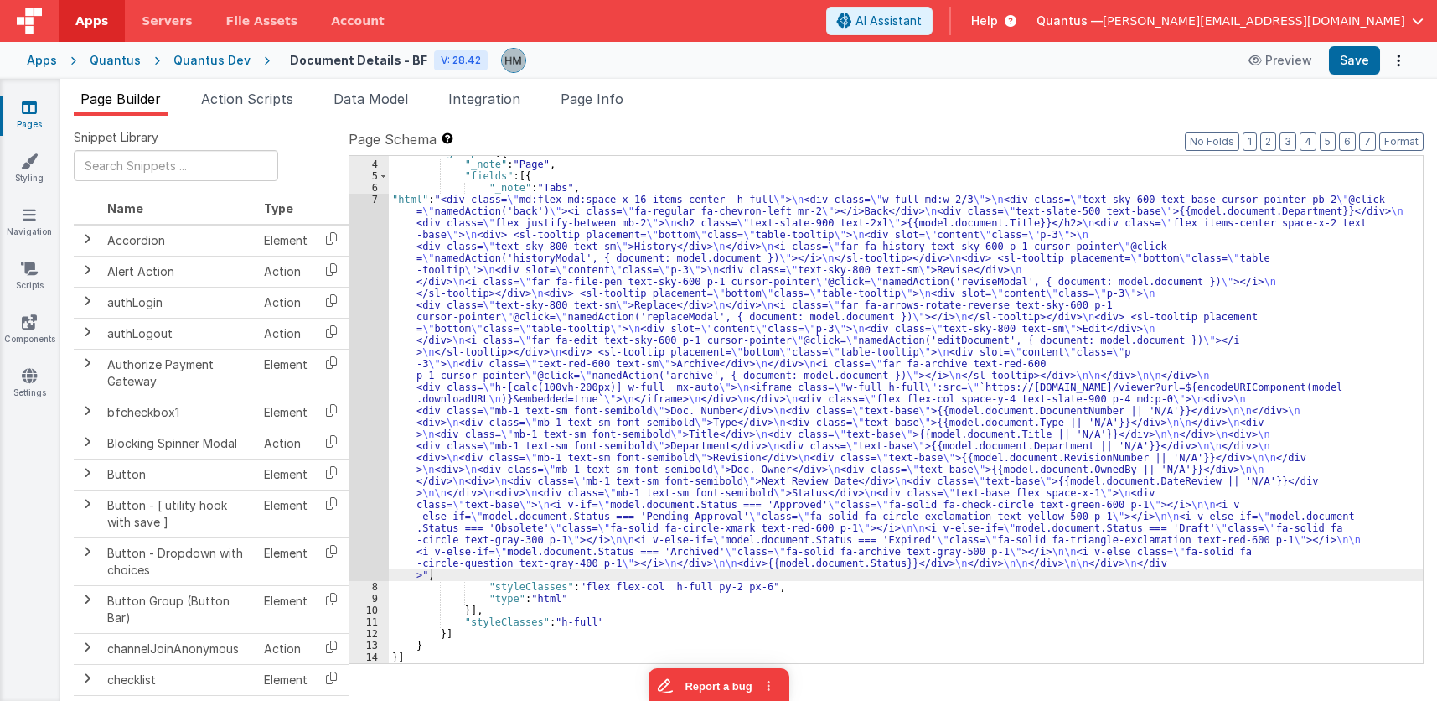
click at [28, 110] on icon at bounding box center [29, 107] width 15 height 17
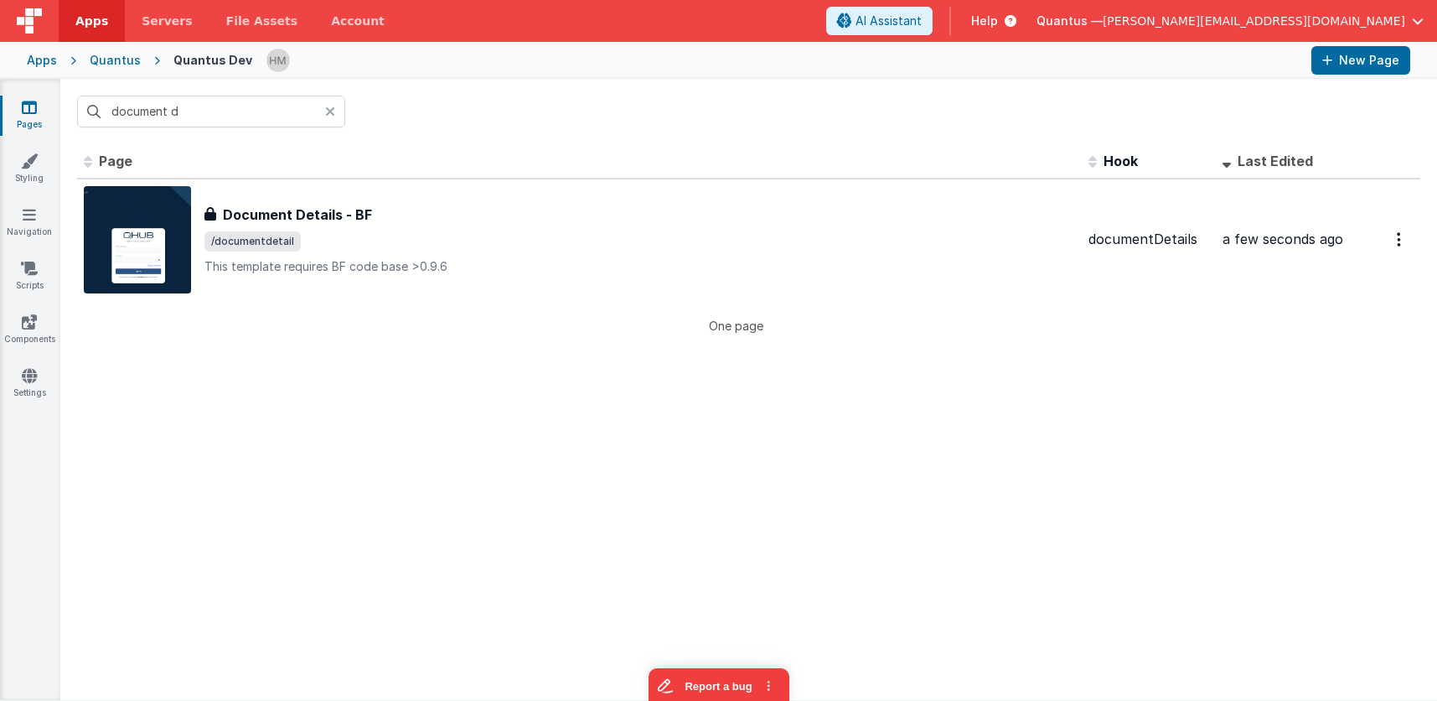
click at [332, 107] on icon at bounding box center [330, 111] width 10 height 13
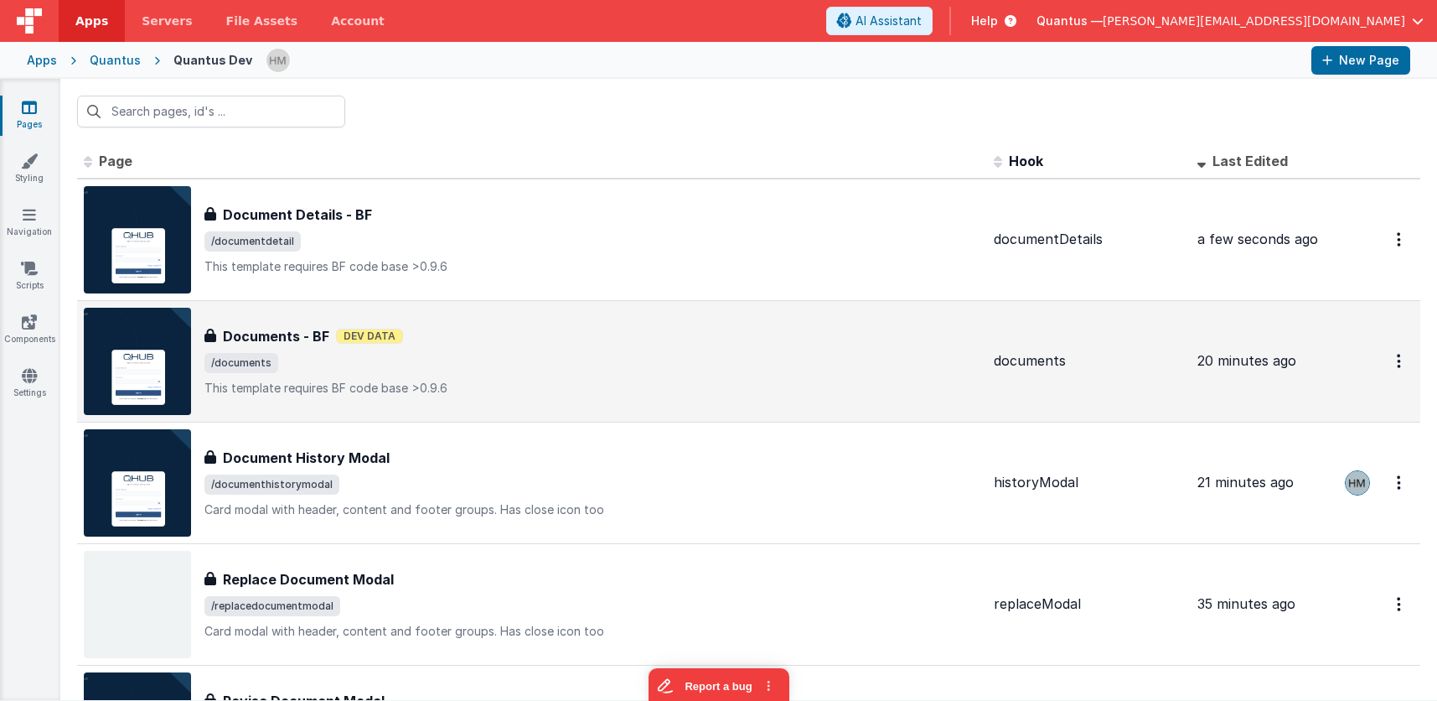
click at [576, 340] on div "Documents - BF Dev Data" at bounding box center [593, 336] width 776 height 20
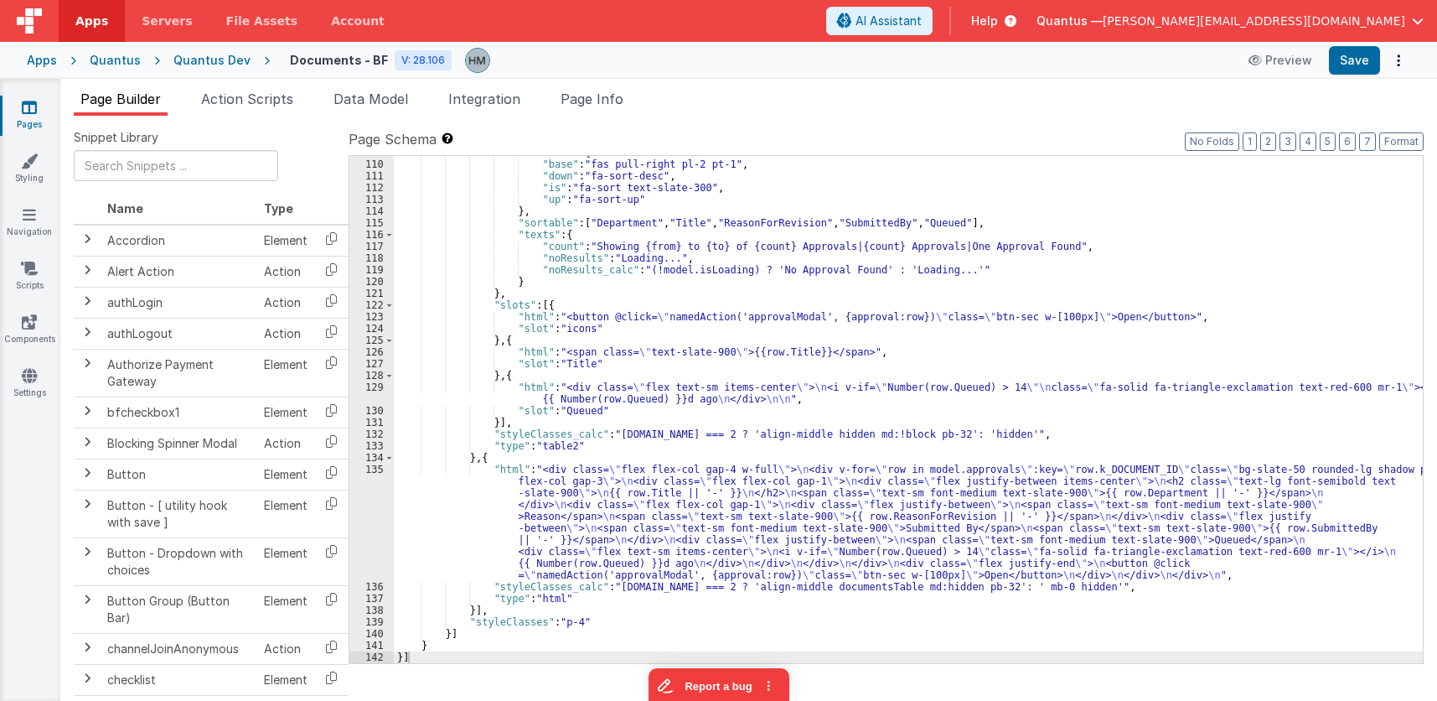
scroll to position [2462, 0]
click at [575, 619] on div ""sortIcon" : { "base" : "fas pull-right pl-2 pt-1" , "down" : "fa-sort-desc" , …" at bounding box center [908, 412] width 1029 height 531
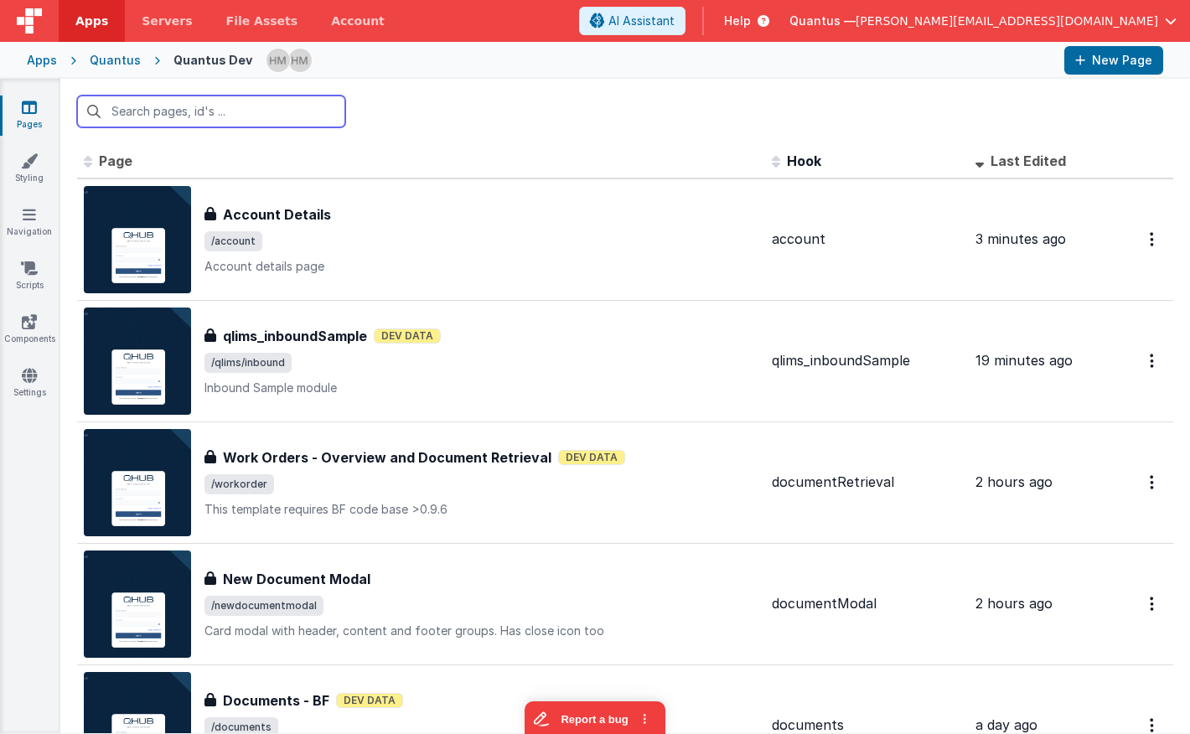
click at [279, 114] on input "text" at bounding box center [211, 112] width 268 height 32
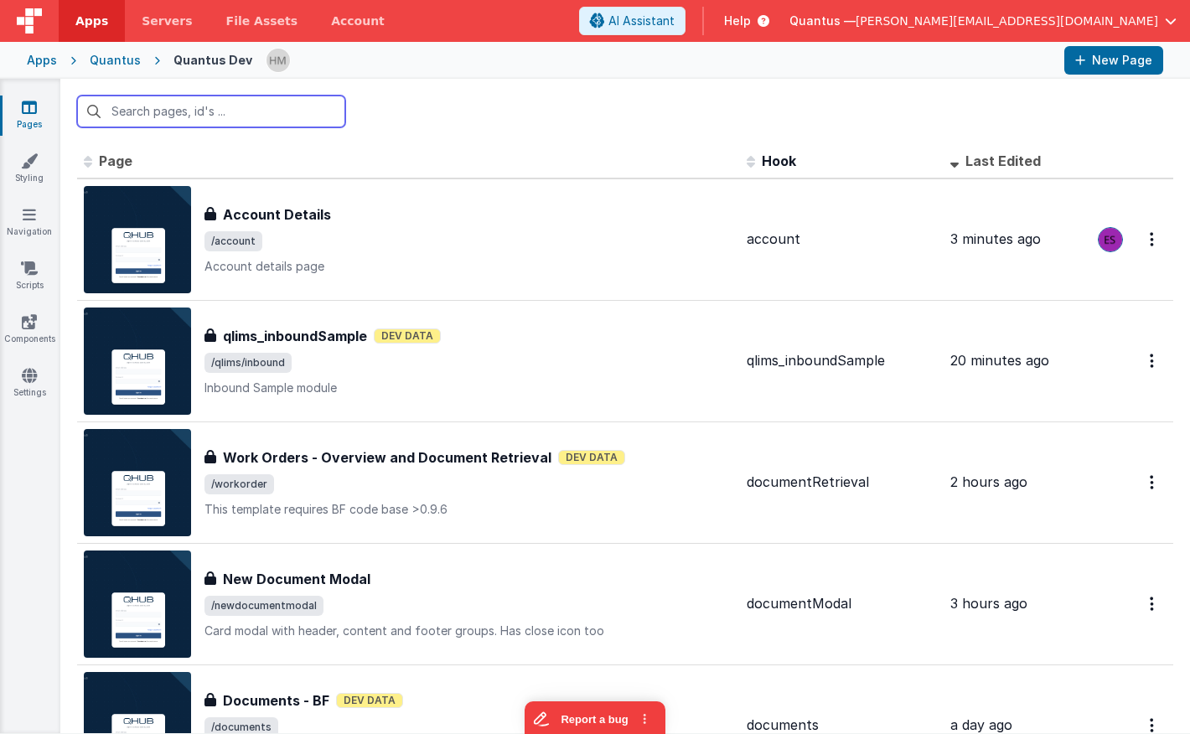
click at [238, 115] on input "text" at bounding box center [211, 112] width 268 height 32
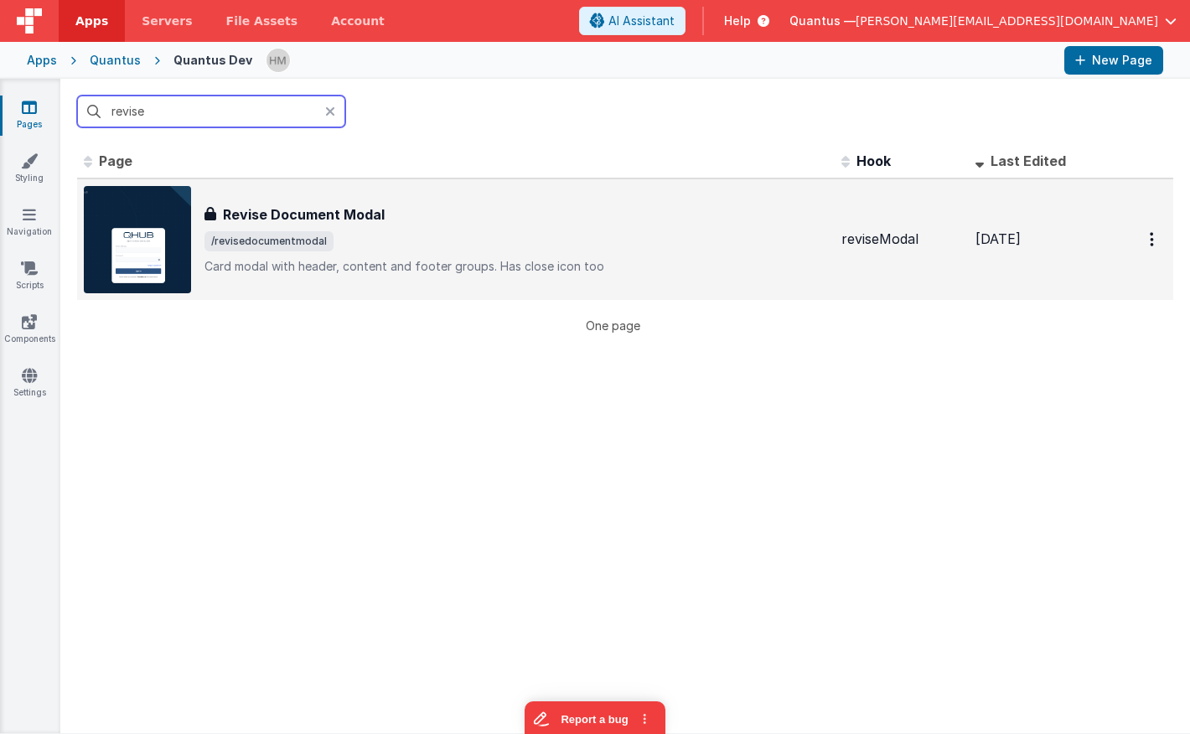
type input "revise"
click at [515, 215] on div "Revise Document Modal" at bounding box center [517, 215] width 624 height 20
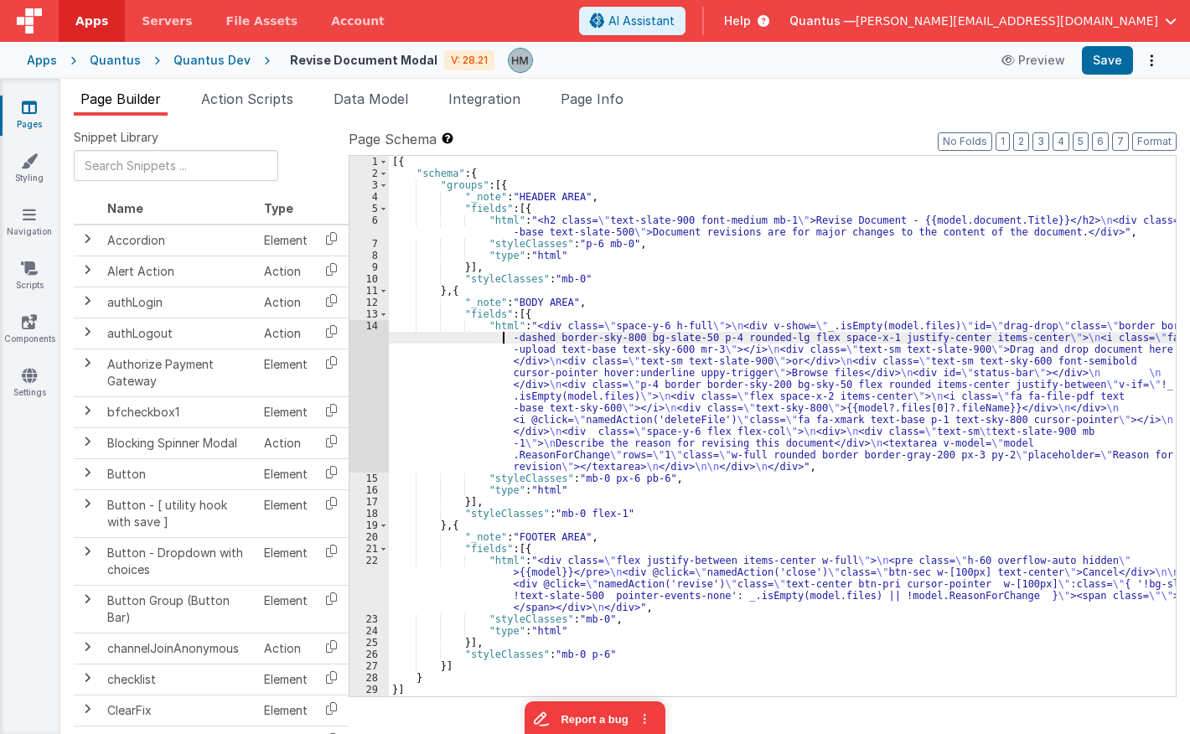
click at [412, 337] on div "[{ "schema" : { "groups" : [{ "_note" : "HEADER AREA" , "fields" : [{ "html" : …" at bounding box center [782, 438] width 787 height 564
click at [362, 323] on div "14" at bounding box center [369, 396] width 39 height 153
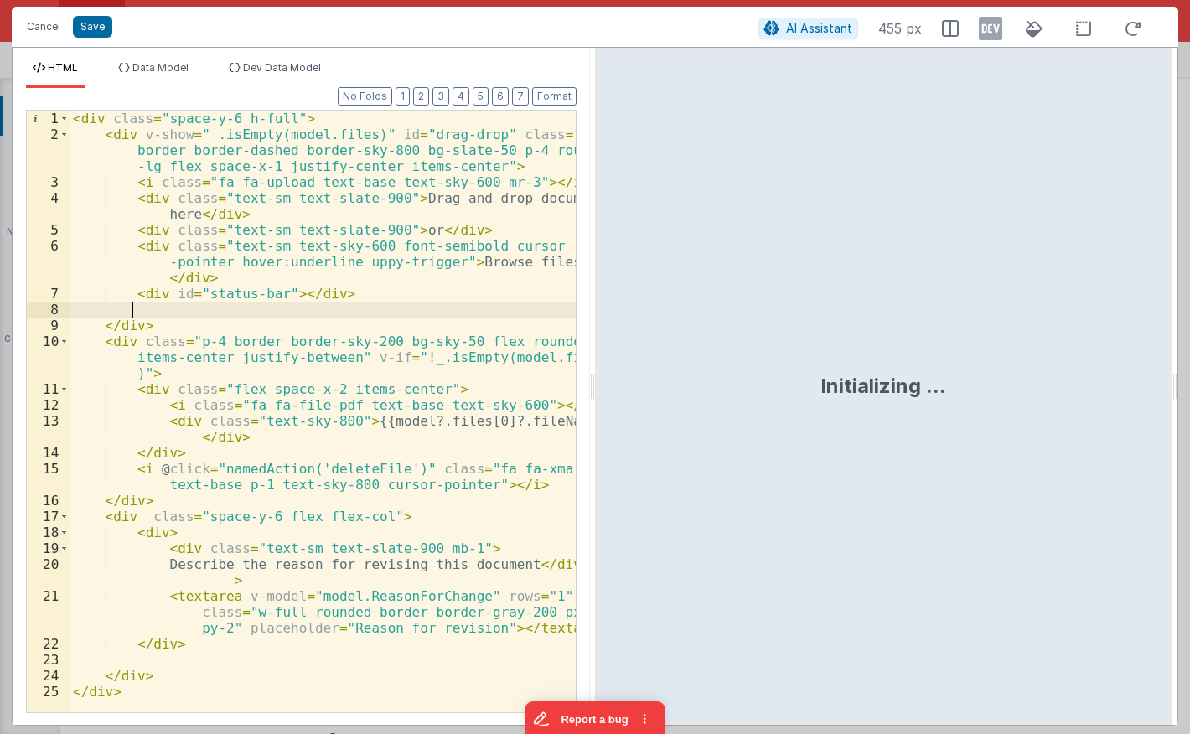
click at [363, 313] on div "< div class = "space-y-6 h-full" > < div v-show = "_.isEmpty(model.files)" id =…" at bounding box center [323, 428] width 506 height 634
click at [193, 277] on div "< div class = "space-y-6 h-full" > < div v-show = "_.isEmpty(model.files)" id =…" at bounding box center [323, 428] width 506 height 634
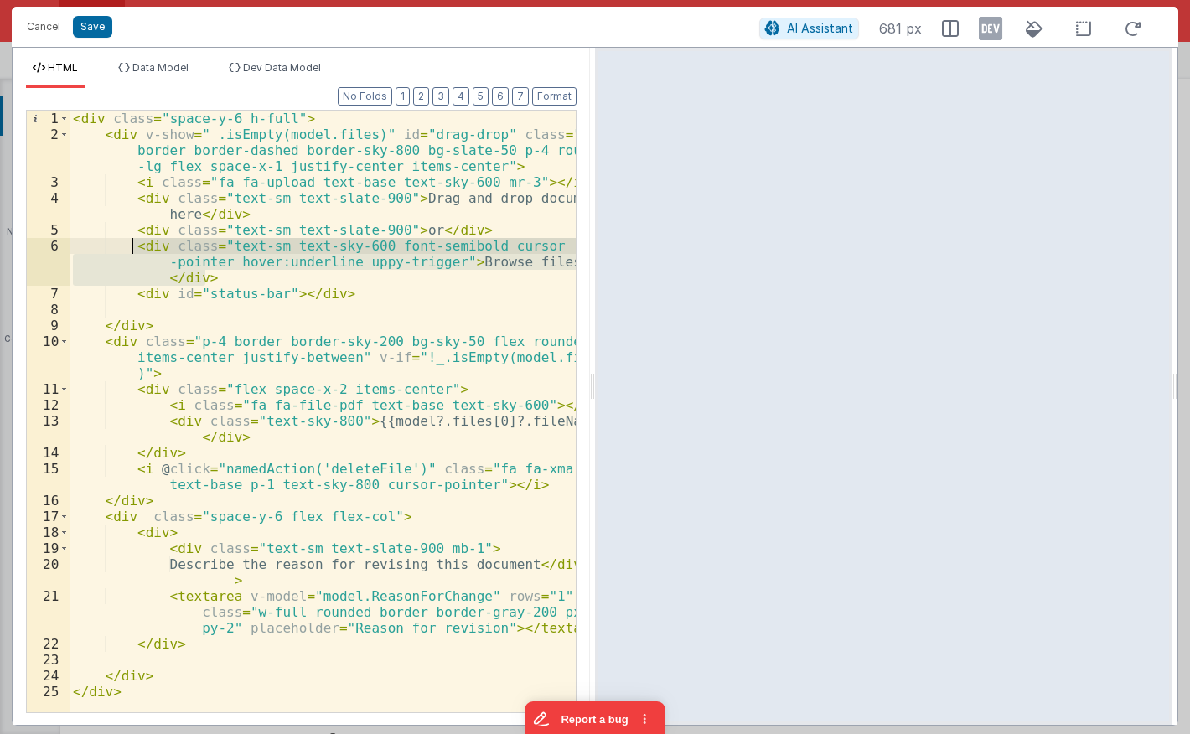
drag, startPoint x: 226, startPoint y: 276, endPoint x: 132, endPoint y: 246, distance: 99.4
click at [132, 246] on div "< div class = "space-y-6 h-full" > < div v-show = "_.isEmpty(model.files)" id =…" at bounding box center [323, 428] width 506 height 634
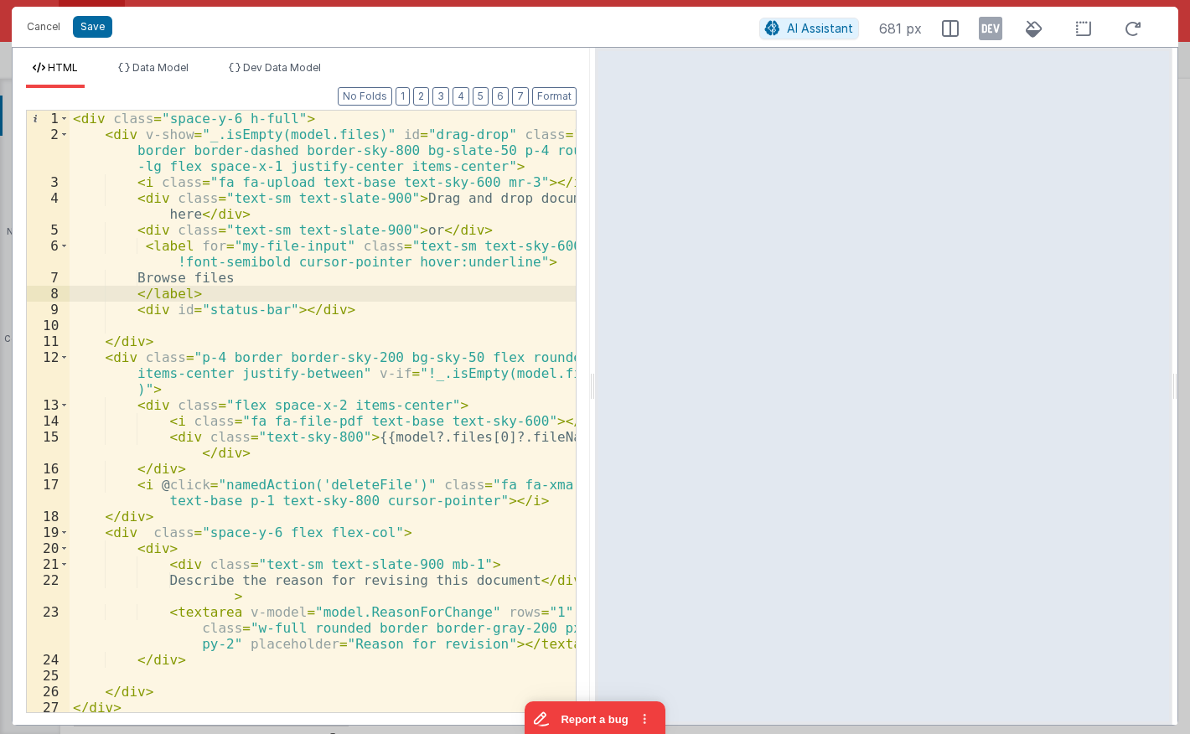
click at [502, 259] on div "< div class = "space-y-6 h-full" > < div v-show = "_.isEmpty(model.files)" id =…" at bounding box center [323, 428] width 506 height 634
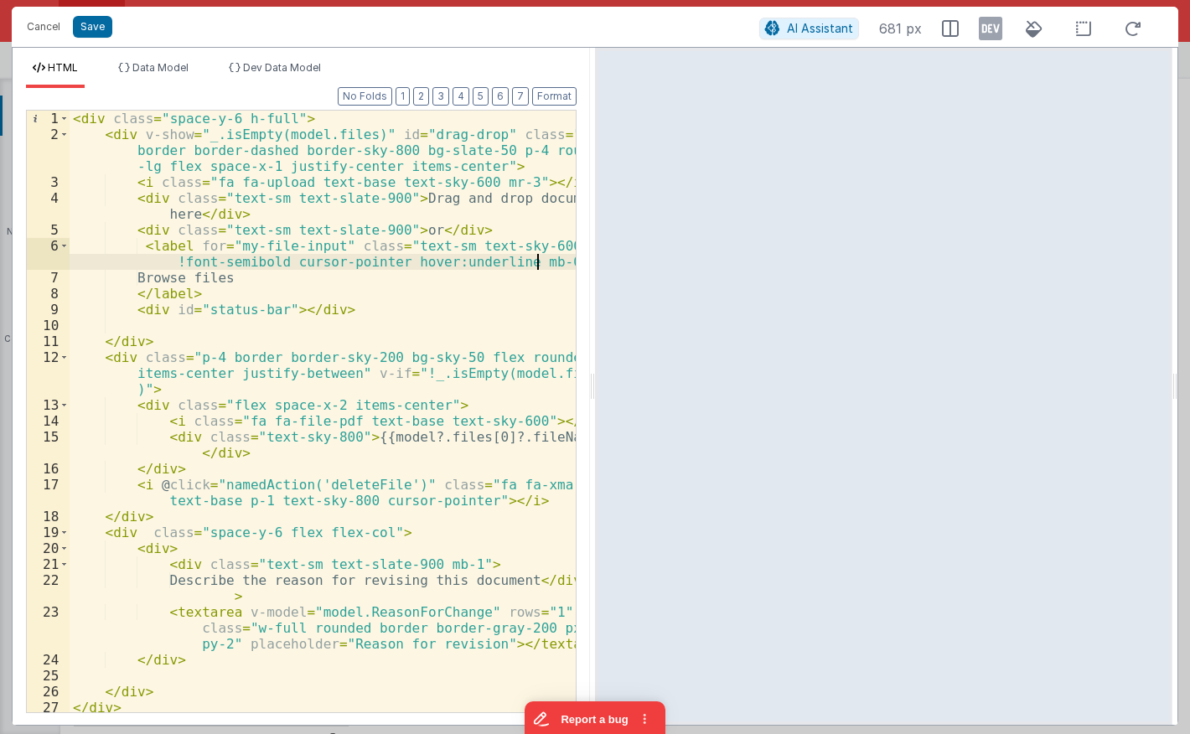
click at [186, 296] on div "< div class = "space-y-6 h-full" > < div v-show = "_.isEmpty(model.files)" id =…" at bounding box center [323, 428] width 506 height 634
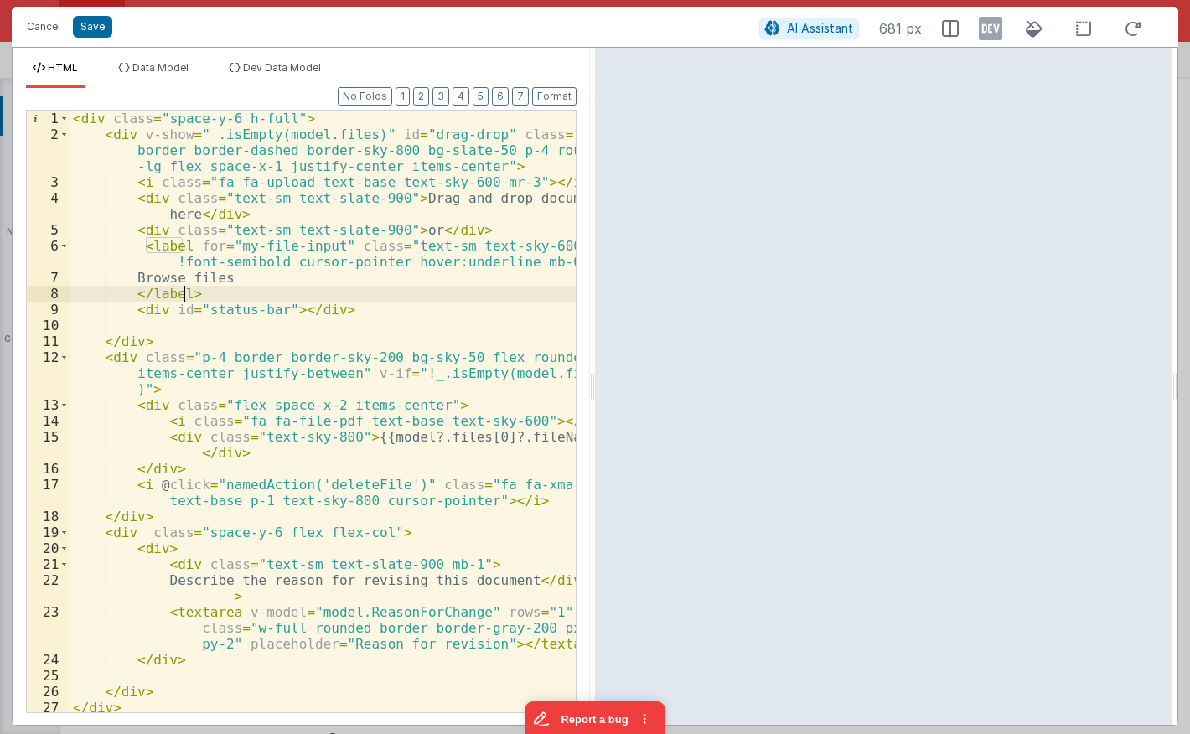
click at [215, 289] on div "< div class = "space-y-6 h-full" > < div v-show = "_.isEmpty(model.files)" id =…" at bounding box center [323, 428] width 506 height 634
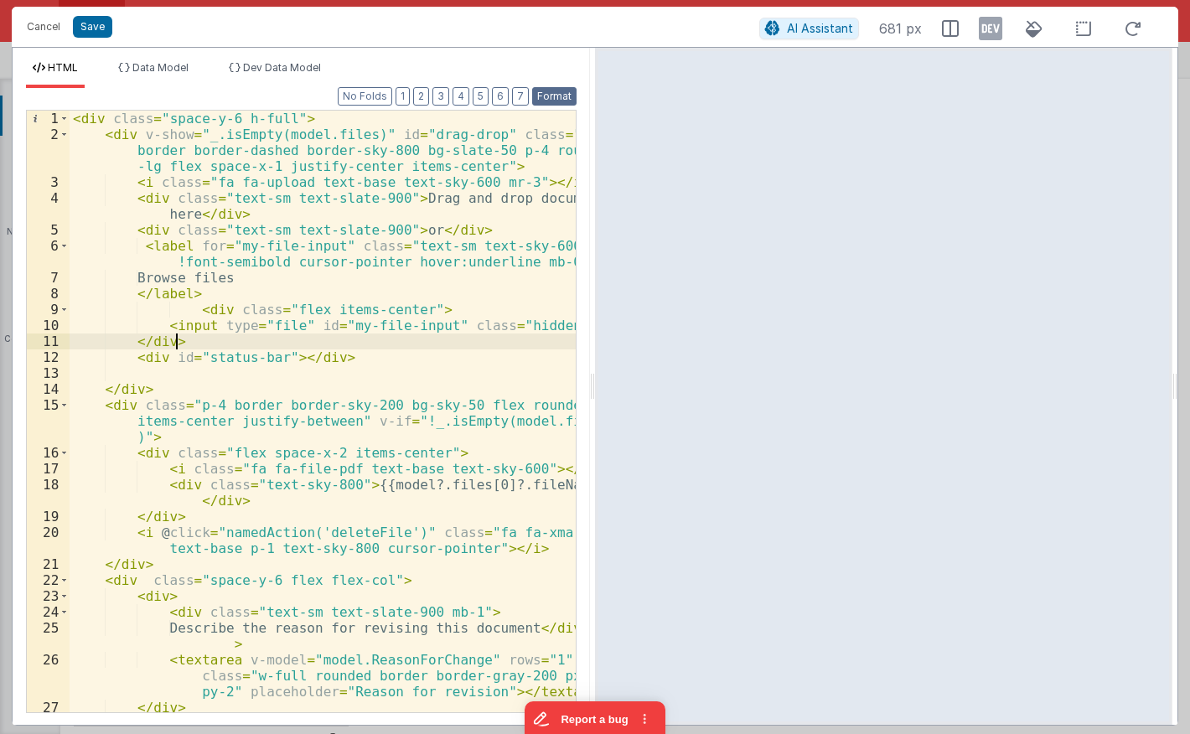
click at [552, 97] on button "Format" at bounding box center [554, 96] width 44 height 18
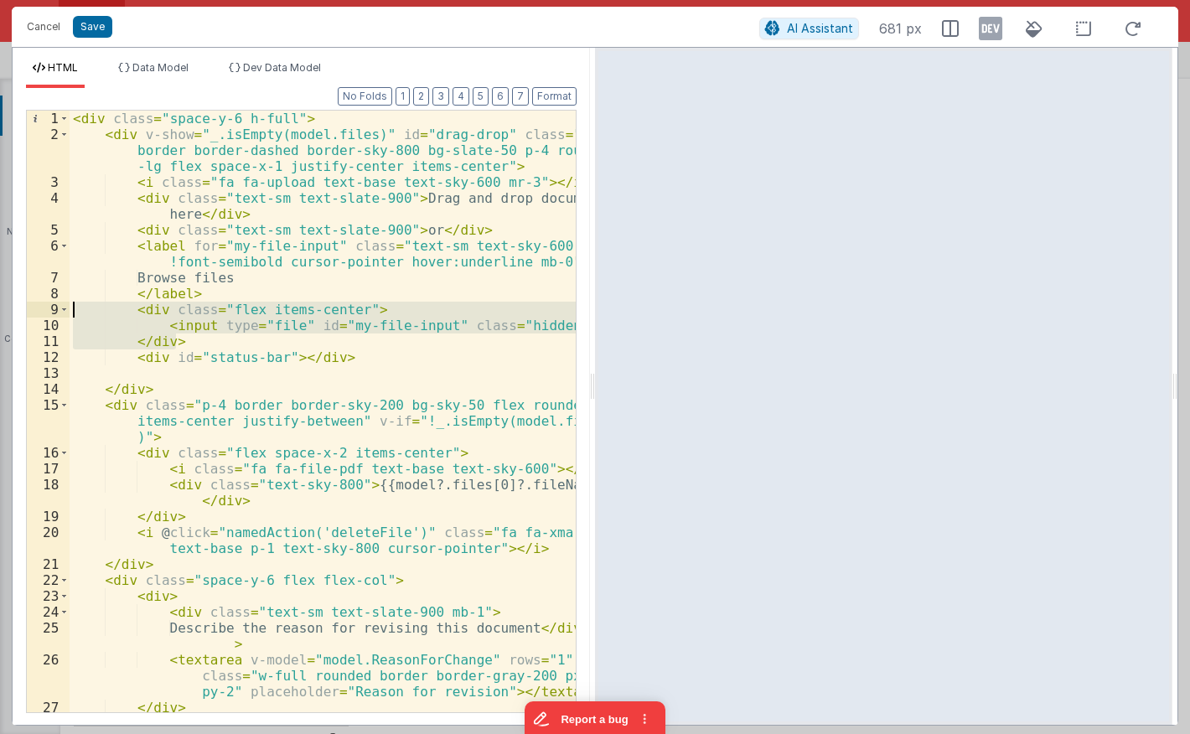
drag, startPoint x: 182, startPoint y: 338, endPoint x: -27, endPoint y: 302, distance: 211.8
click at [70, 302] on div "< div class = "space-y-6 h-full" > < div v-show = "_.isEmpty(model.files)" id =…" at bounding box center [323, 412] width 506 height 602
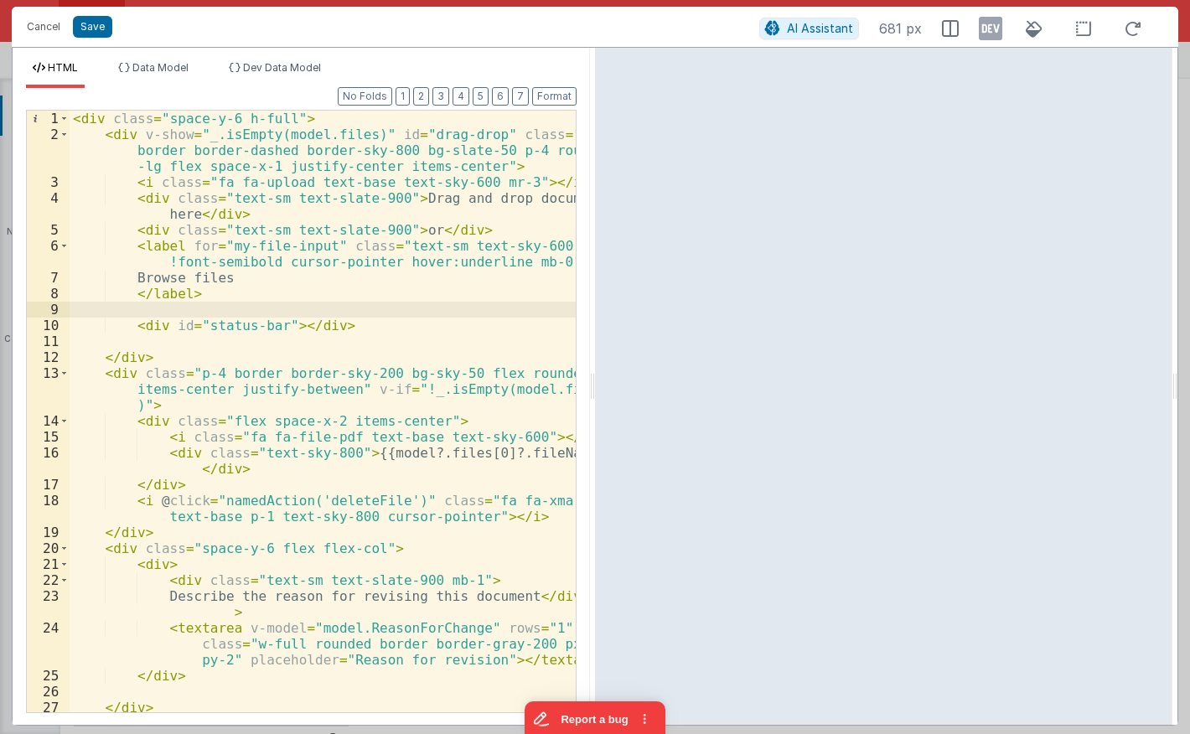
click at [158, 355] on div "< div class = "space-y-6 h-full" > < div v-show = "_.isEmpty(model.files)" id =…" at bounding box center [323, 428] width 506 height 634
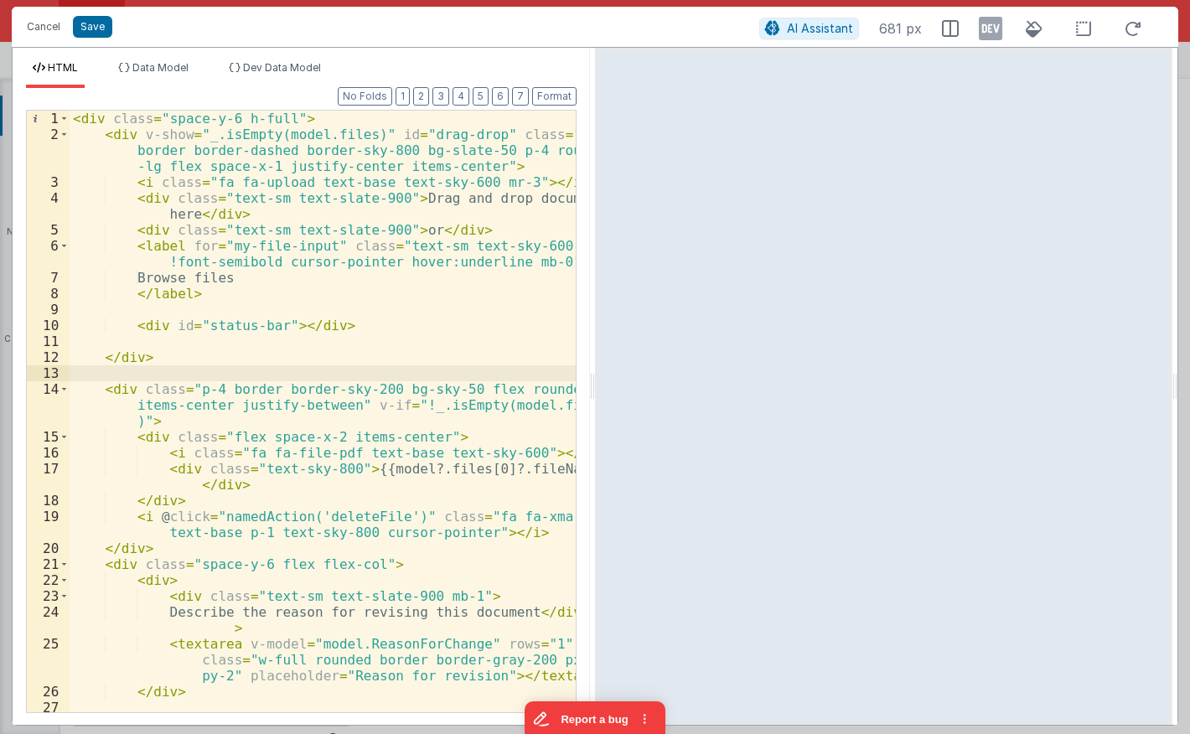
click at [230, 312] on div "< div class = "space-y-6 h-full" > < div v-show = "_.isEmpty(model.files)" id =…" at bounding box center [323, 428] width 506 height 634
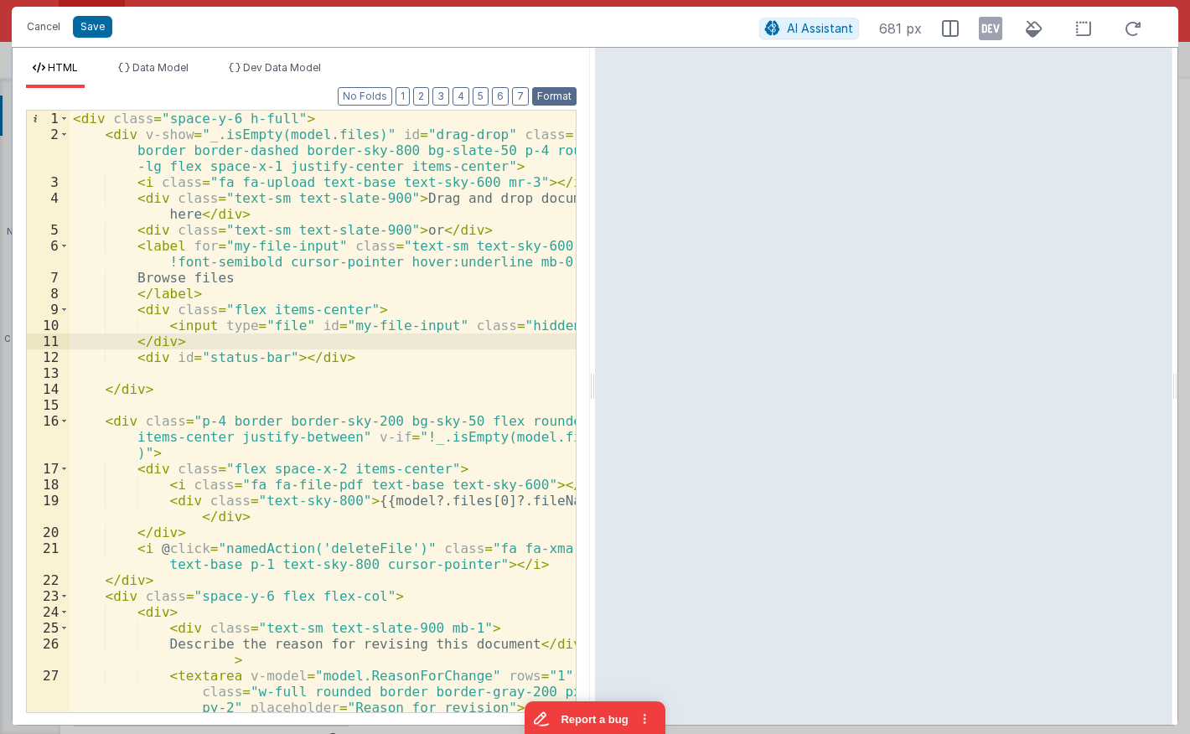
click at [557, 94] on button "Format" at bounding box center [554, 96] width 44 height 18
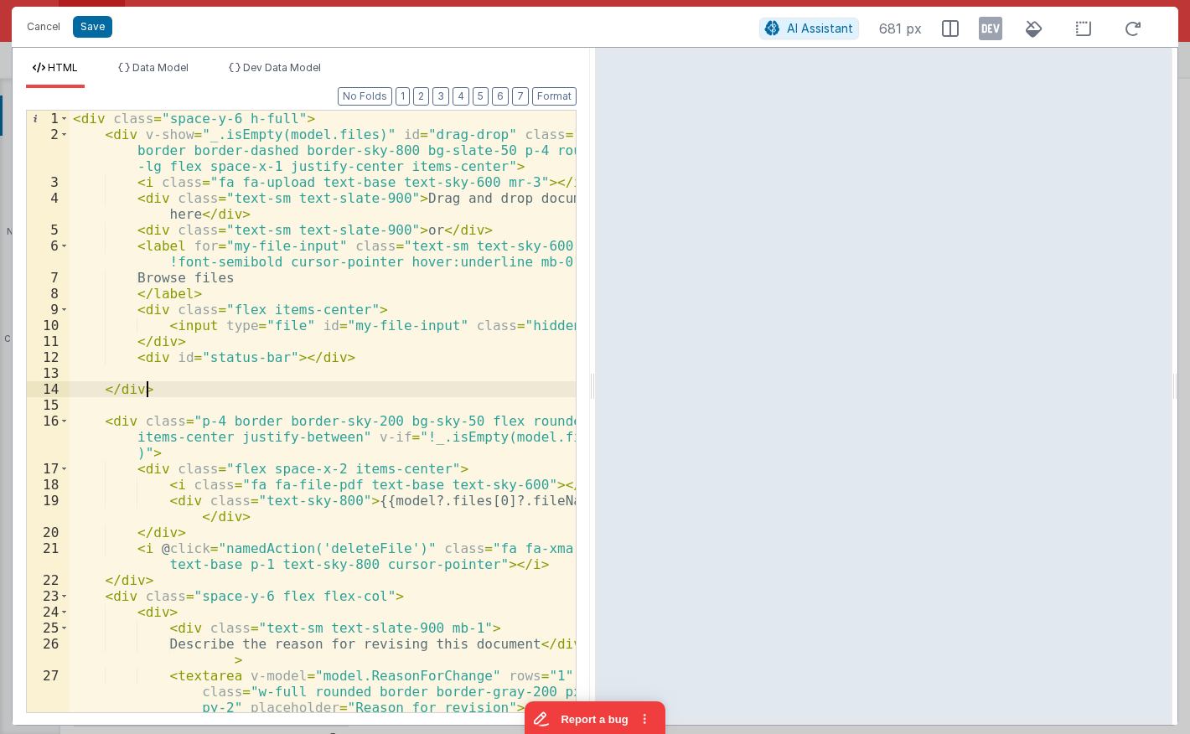
click at [191, 386] on div "< div class = "space-y-6 h-full" > < div v-show = "_.isEmpty(model.files)" id =…" at bounding box center [323, 428] width 506 height 634
click at [188, 376] on div "< div class = "space-y-6 h-full" > < div v-show = "_.isEmpty(model.files)" id =…" at bounding box center [323, 428] width 506 height 634
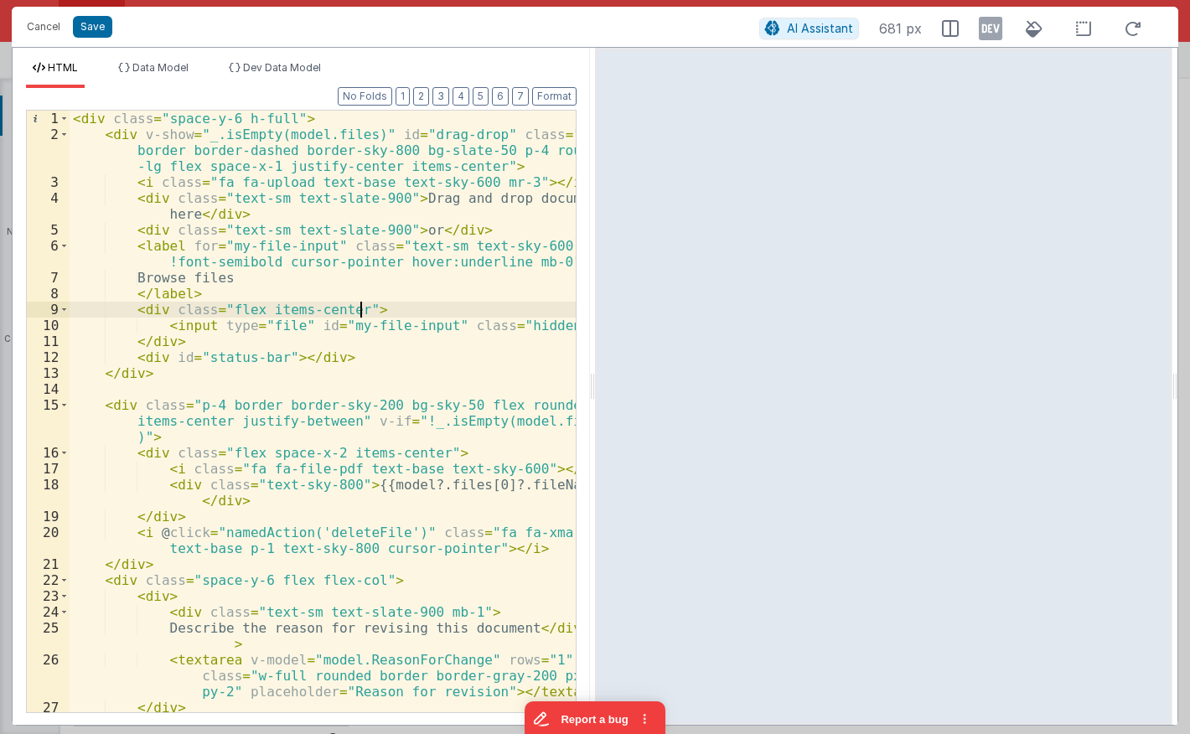
click at [404, 315] on div "< div class = "space-y-6 h-full" > < div v-show = "_.isEmpty(model.files)" id =…" at bounding box center [323, 428] width 506 height 634
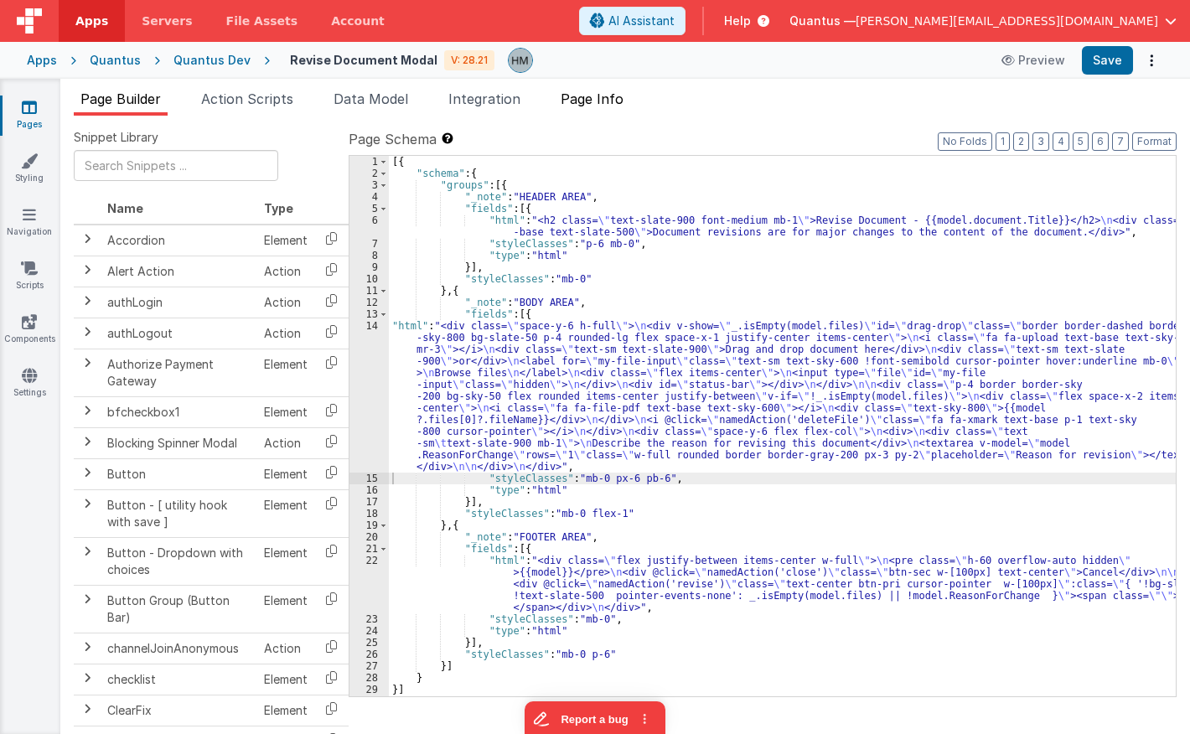
drag, startPoint x: 583, startPoint y: 103, endPoint x: 597, endPoint y: 101, distance: 13.6
click at [586, 103] on span "Page Info" at bounding box center [592, 99] width 63 height 17
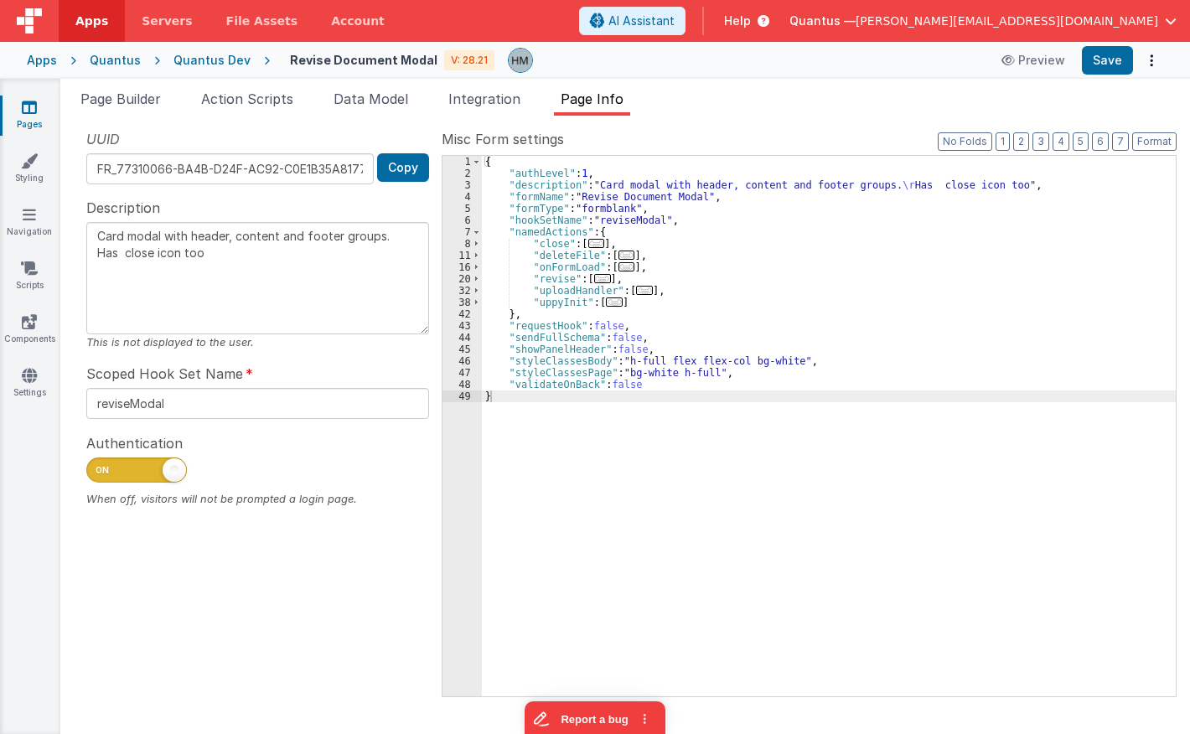
click at [609, 299] on span "..." at bounding box center [614, 302] width 17 height 9
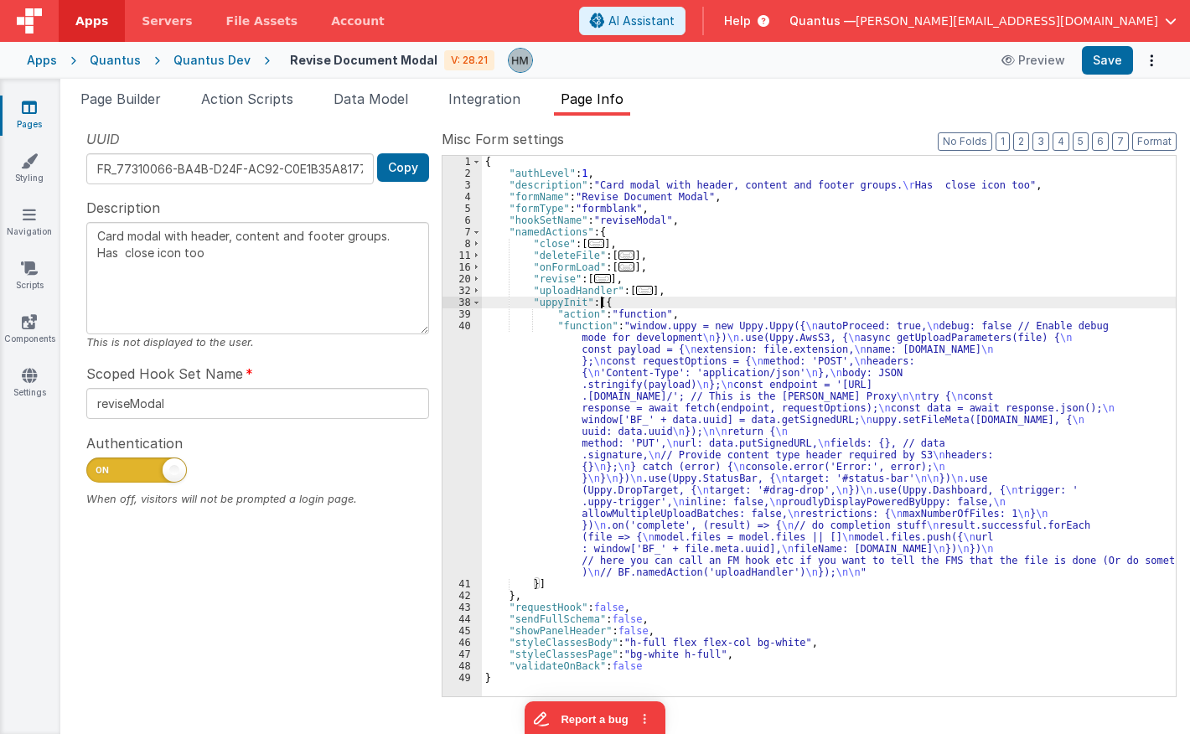
click at [559, 332] on div "{ "authLevel" : 1 , "description" : "Card modal with header, content and footer…" at bounding box center [829, 438] width 694 height 564
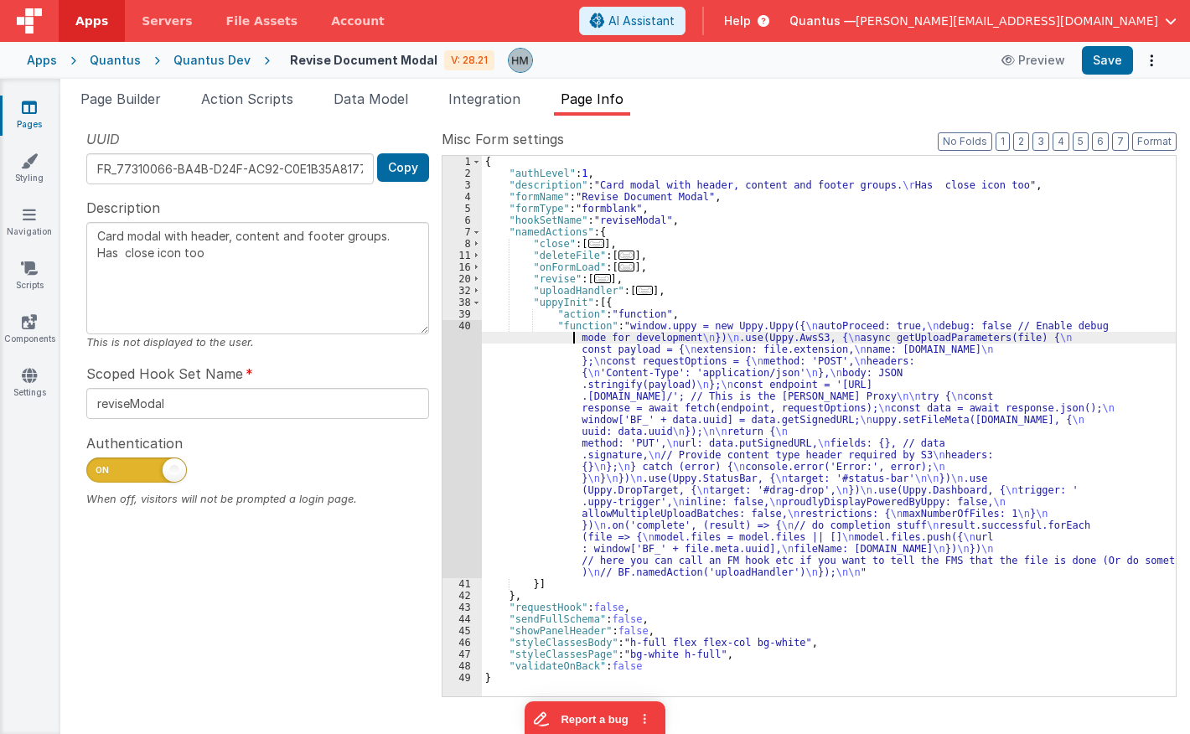
click at [458, 326] on div "40" at bounding box center [462, 449] width 39 height 258
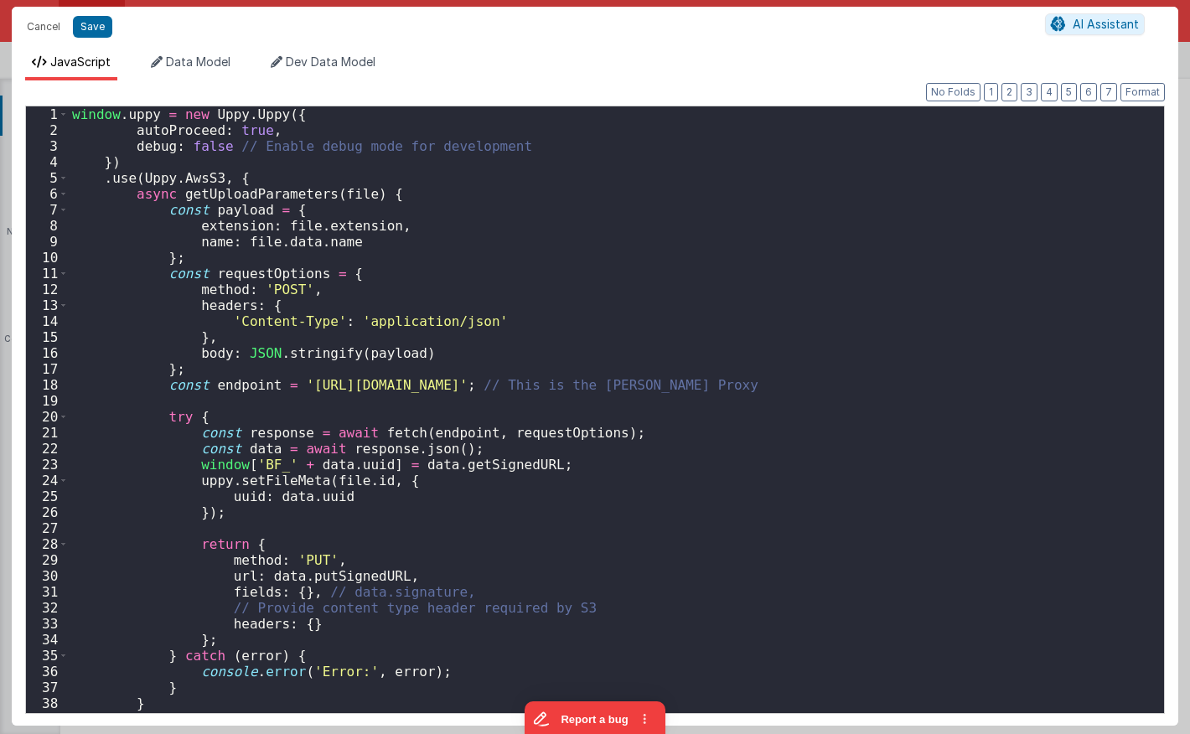
click at [453, 321] on div "window . uppy = new Uppy . Uppy ({ autoProceed : true , debug : false // Enable…" at bounding box center [617, 425] width 1096 height 639
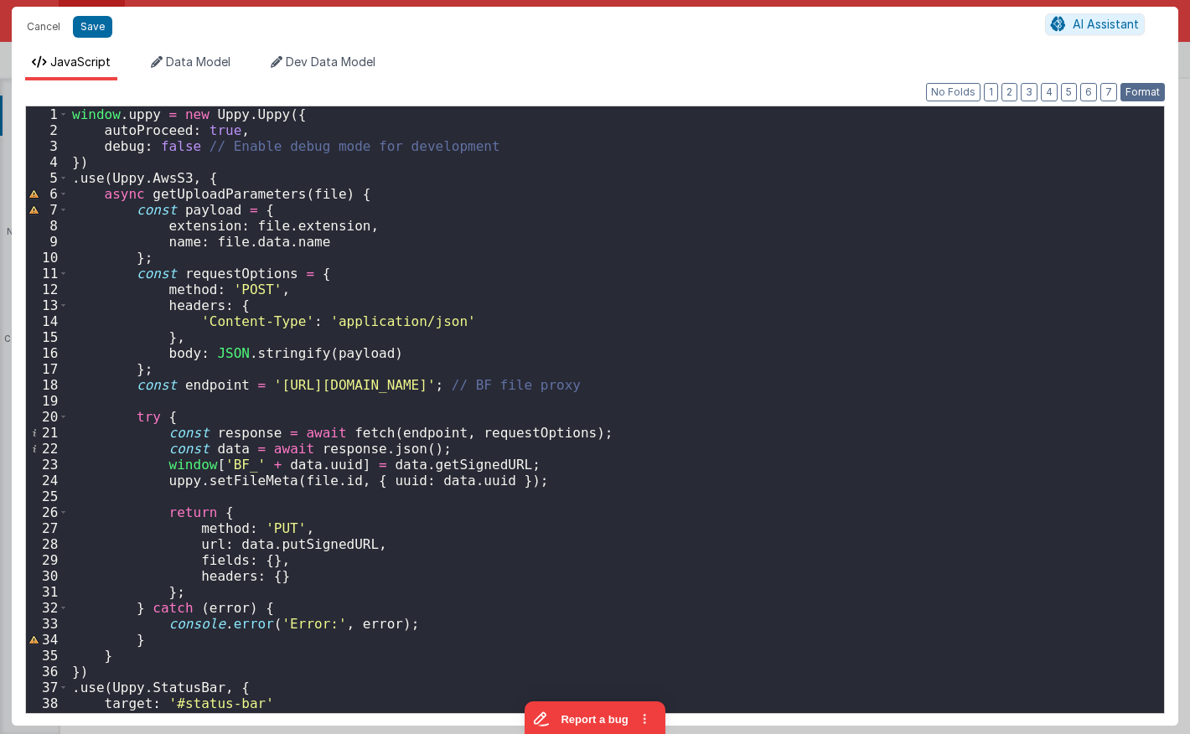
click at [1152, 93] on button "Format" at bounding box center [1143, 92] width 44 height 18
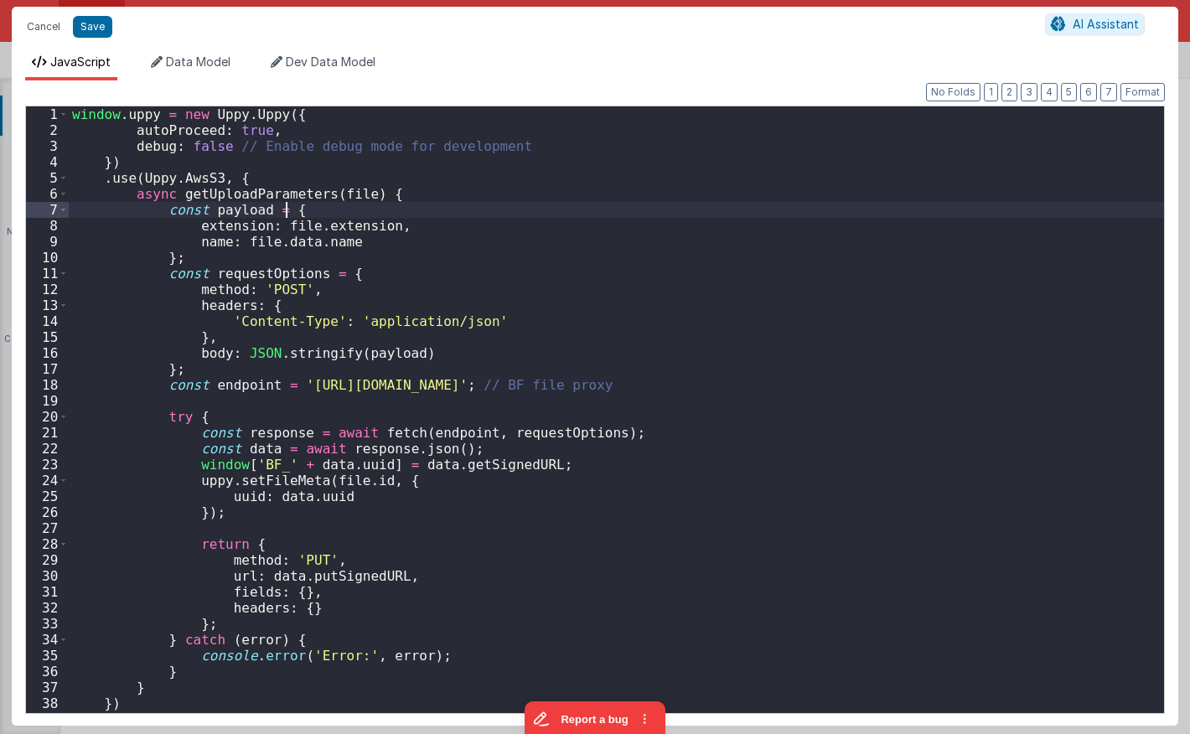
click at [899, 209] on div "window . uppy = new Uppy . Uppy ({ autoProceed : true , debug : false // Enable…" at bounding box center [617, 425] width 1096 height 639
type textarea "Card modal with header, content and footer groups. Has close icon too"
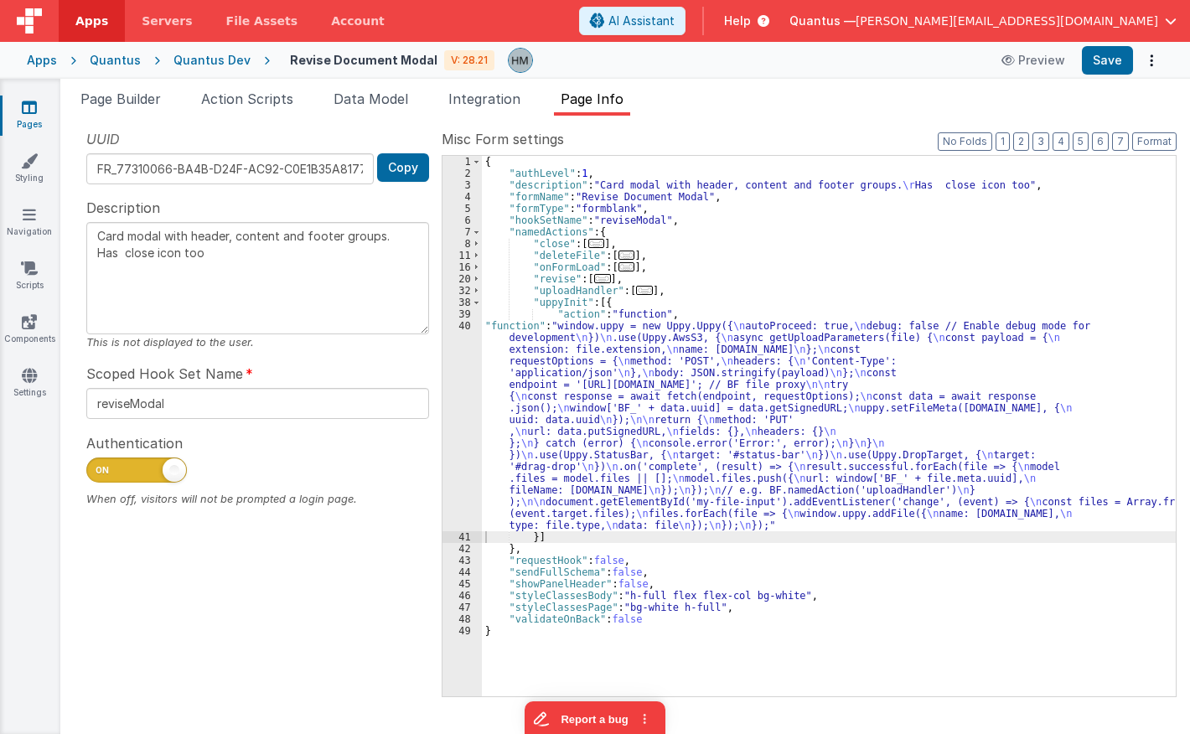
click at [29, 106] on icon at bounding box center [29, 107] width 15 height 17
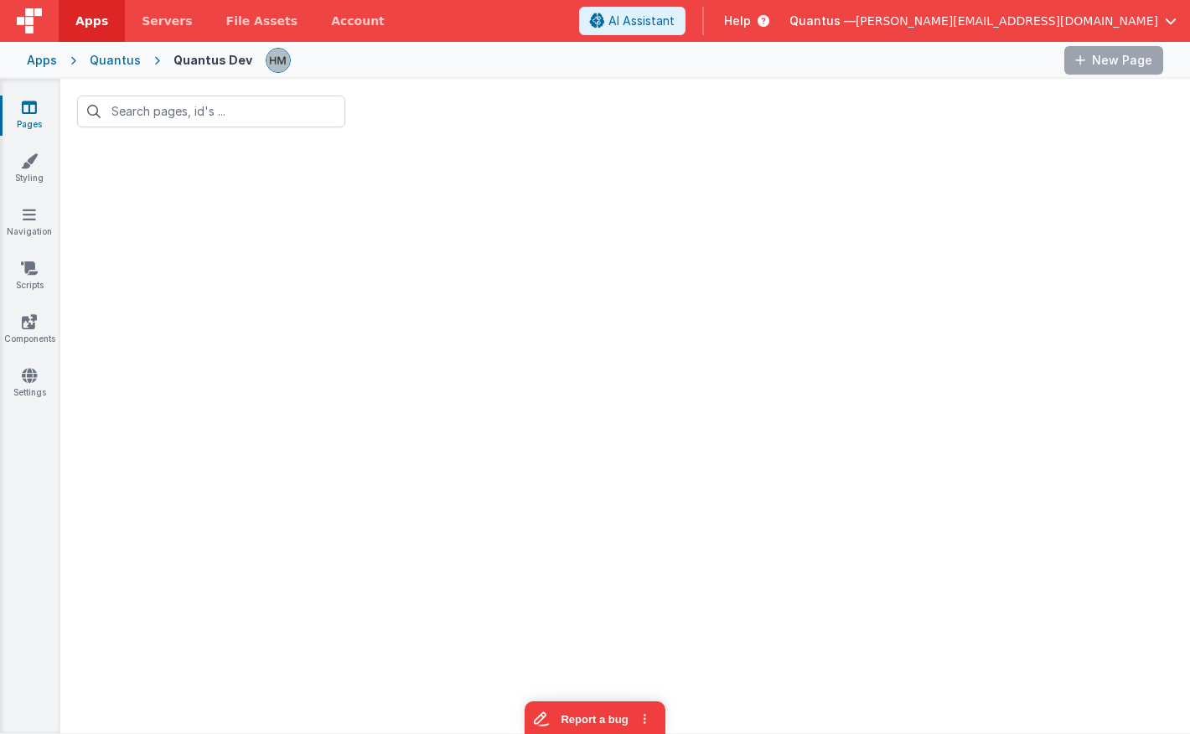
type input "revise"
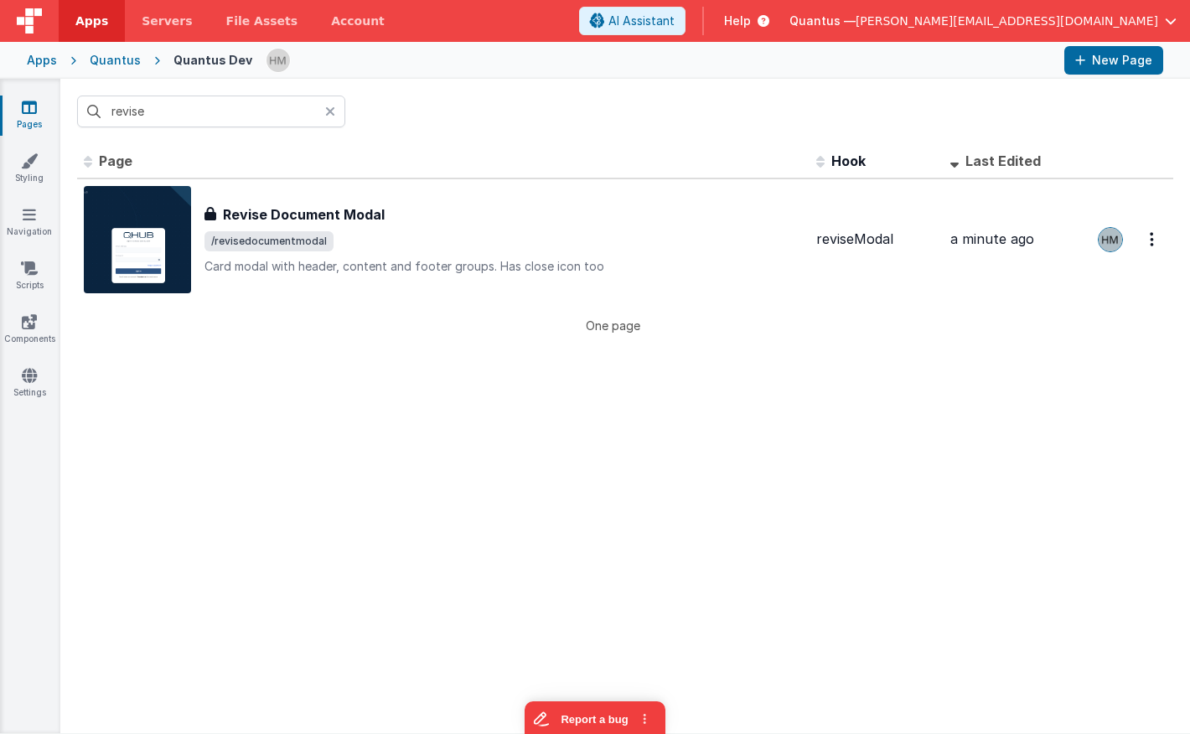
click at [333, 109] on icon at bounding box center [330, 111] width 10 height 13
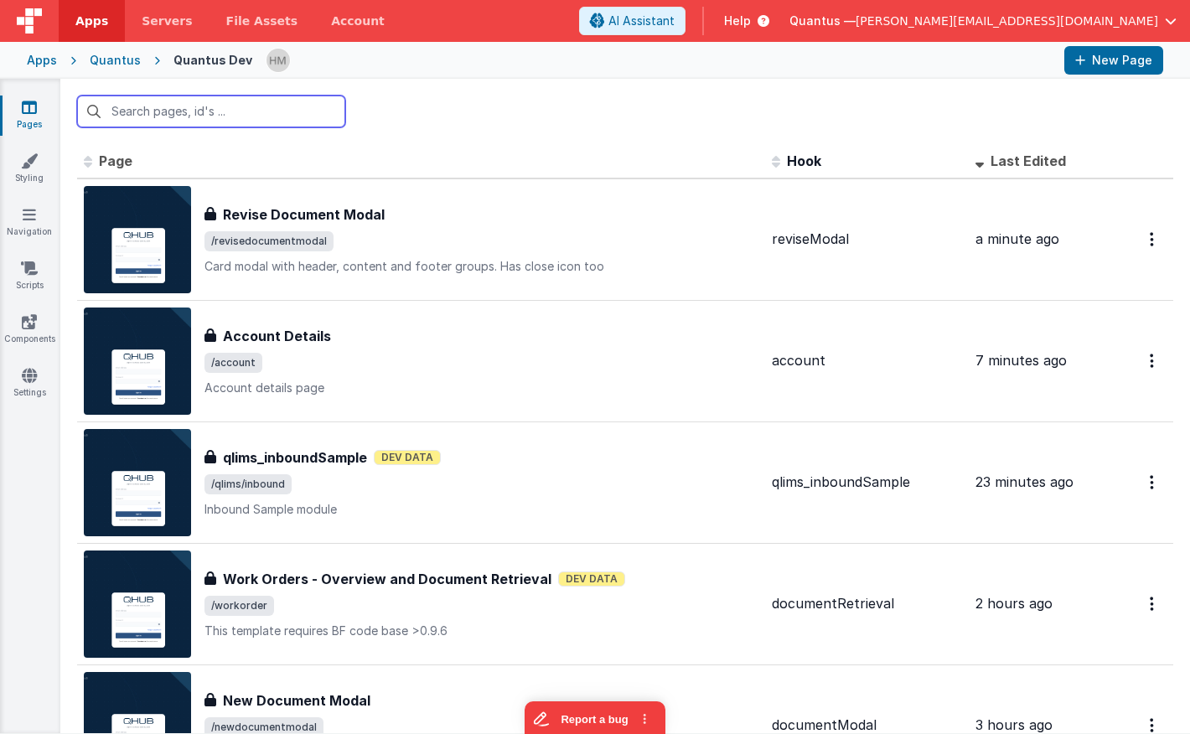
click at [274, 104] on input "text" at bounding box center [211, 112] width 268 height 32
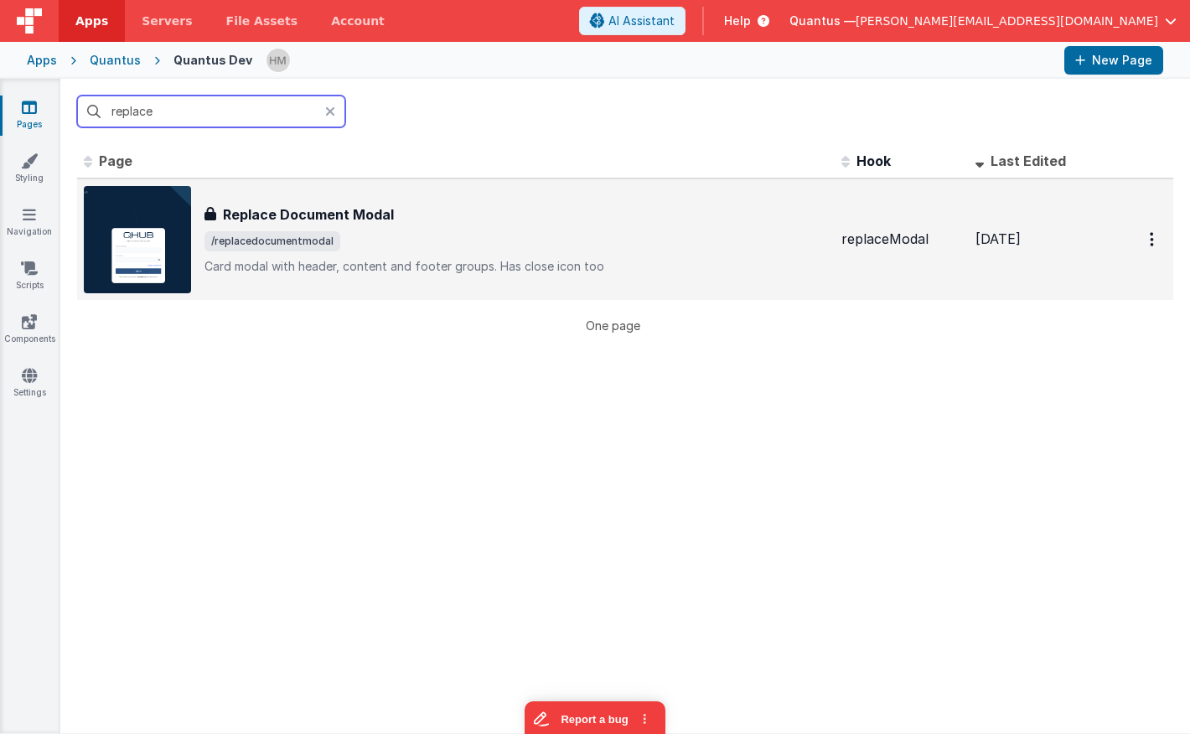
type input "replace"
click at [547, 245] on span "/replacedocumentmodal" at bounding box center [517, 241] width 624 height 20
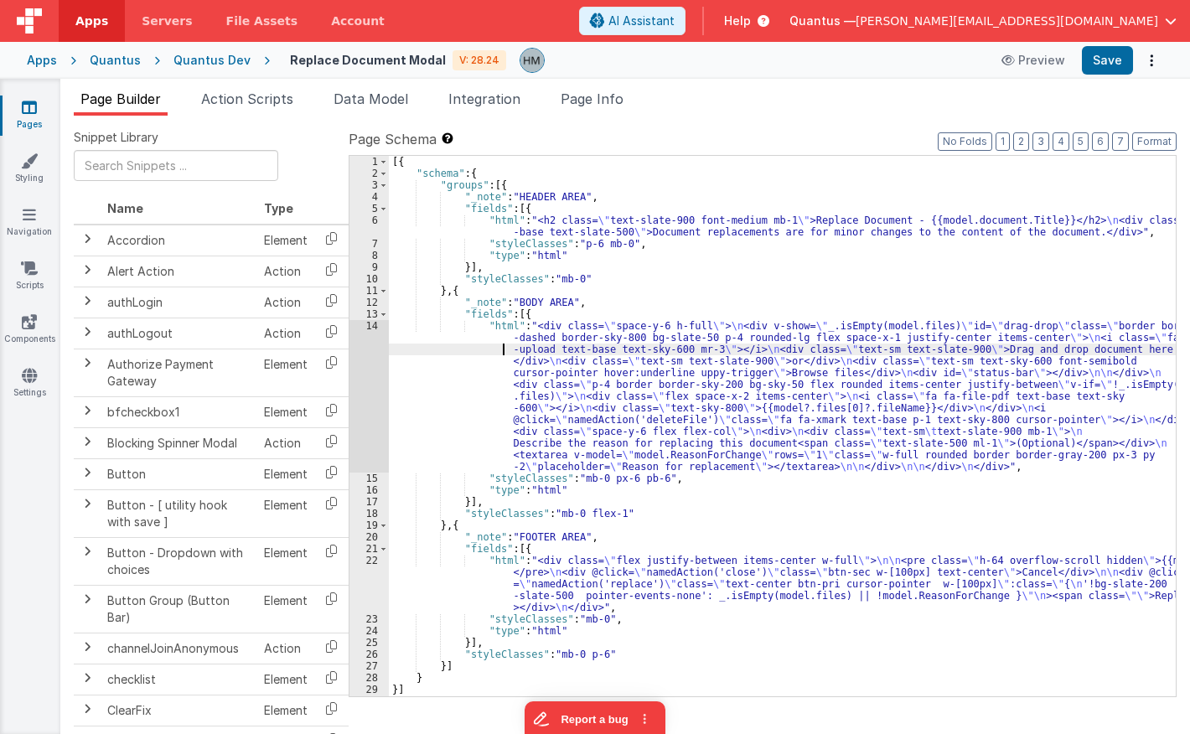
click at [443, 347] on div "[{ "schema" : { "groups" : [{ "_note" : "HEADER AREA" , "fields" : [{ "html" : …" at bounding box center [782, 438] width 787 height 564
click at [366, 327] on div "14" at bounding box center [369, 396] width 39 height 153
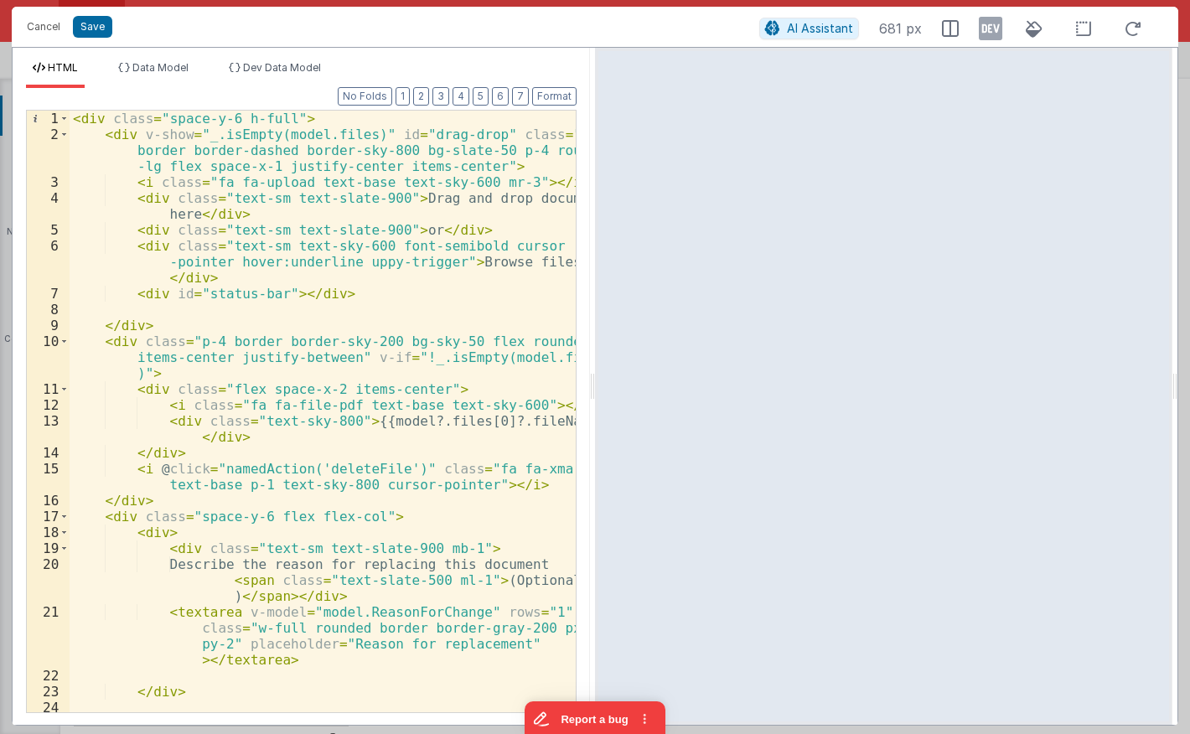
click at [248, 327] on div "< div class = "space-y-6 h-full" > < div v-show = "_.isEmpty(model.files)" id =…" at bounding box center [323, 428] width 506 height 634
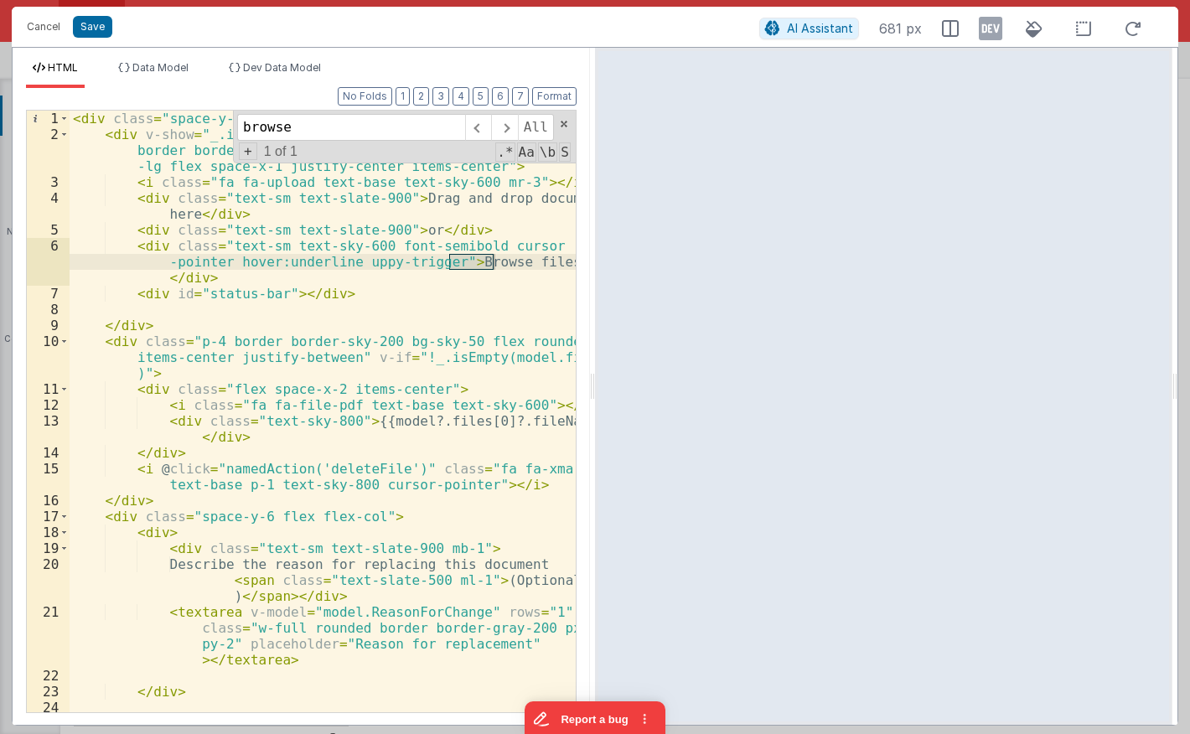
type input "browse"
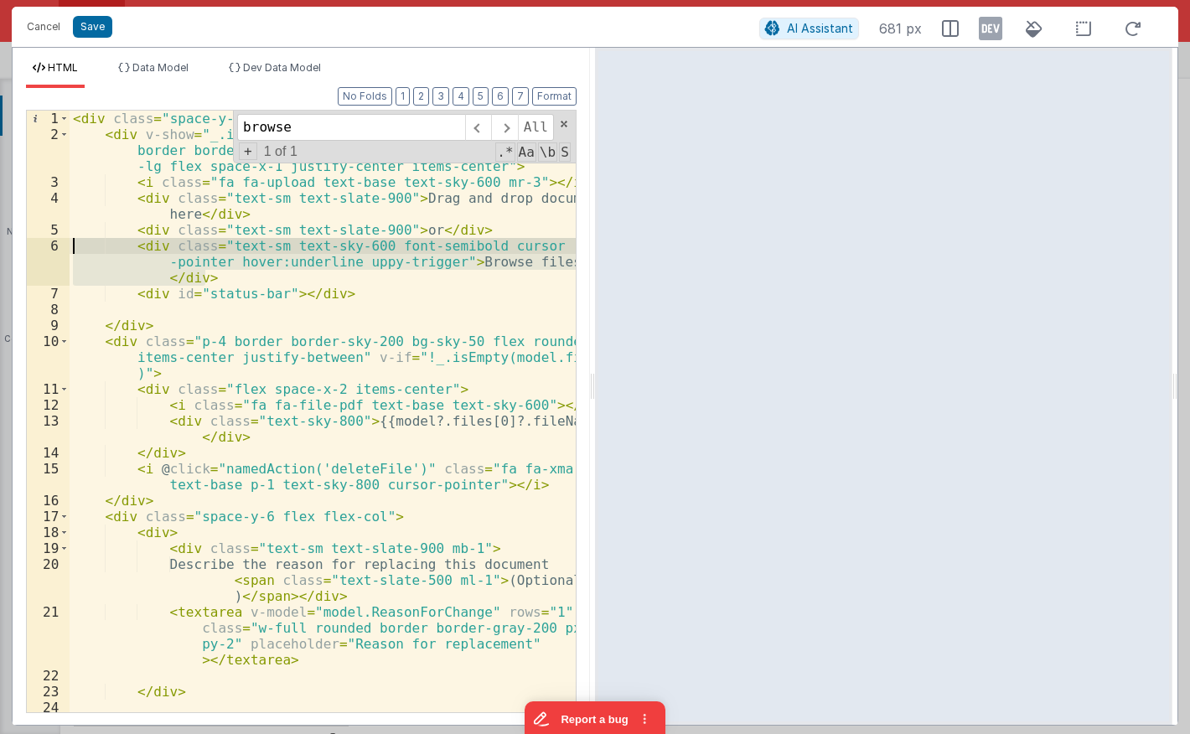
drag, startPoint x: 194, startPoint y: 272, endPoint x: -7, endPoint y: 240, distance: 203.7
click at [70, 240] on div "< div class = "space-y-6 h-full" > < div v-show = "_.isEmpty(model.files)" id =…" at bounding box center [323, 412] width 506 height 602
paste textarea
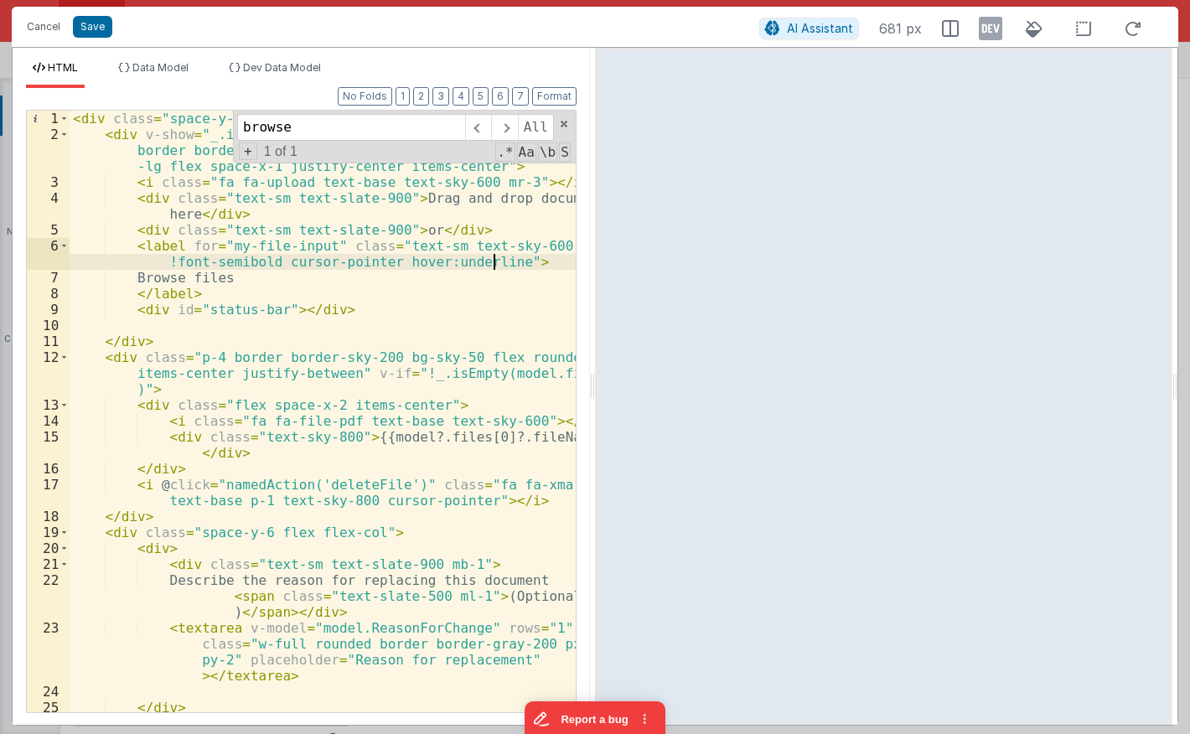
click at [494, 263] on div "< div class = "space-y-6 h-full" > < div v-show = "_.isEmpty(model.files)" id =…" at bounding box center [323, 428] width 506 height 634
click at [378, 307] on div "< div class = "space-y-6 h-full" > < div v-show = "_.isEmpty(model.files)" id =…" at bounding box center [323, 428] width 506 height 634
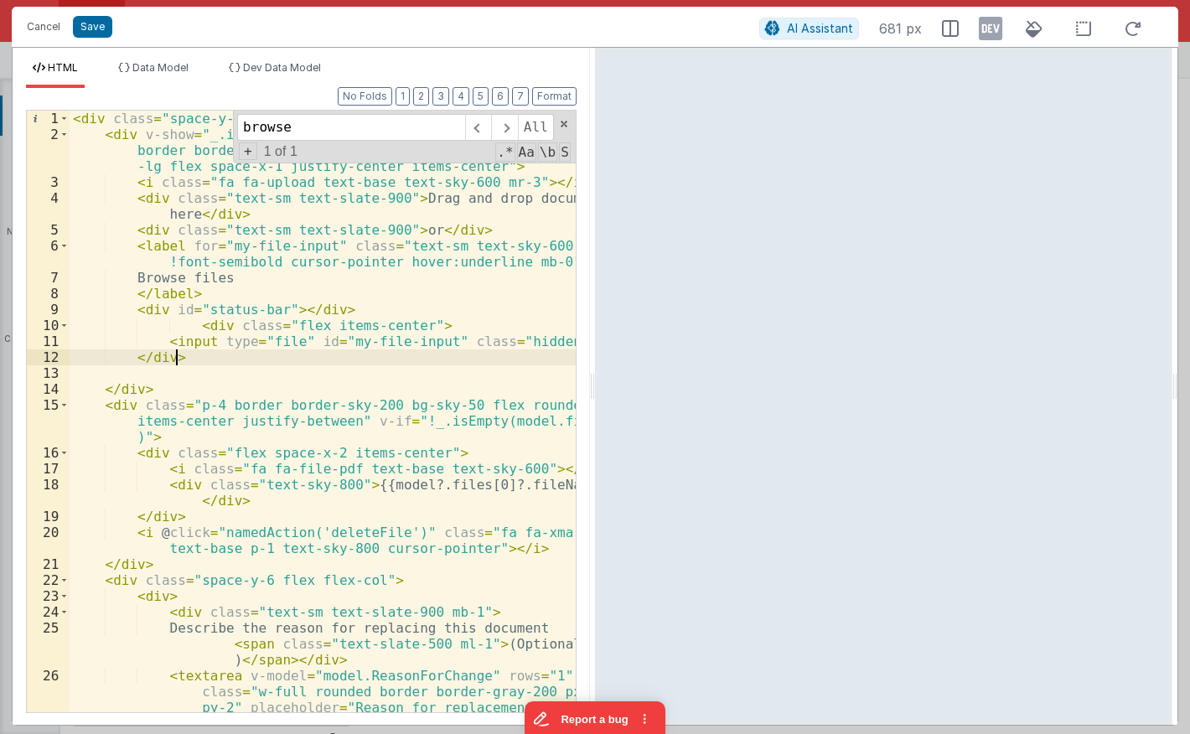
click at [393, 297] on div "< div class = "space-y-6 h-full" > < div v-show = "_.isEmpty(model.files)" id =…" at bounding box center [323, 451] width 506 height 681
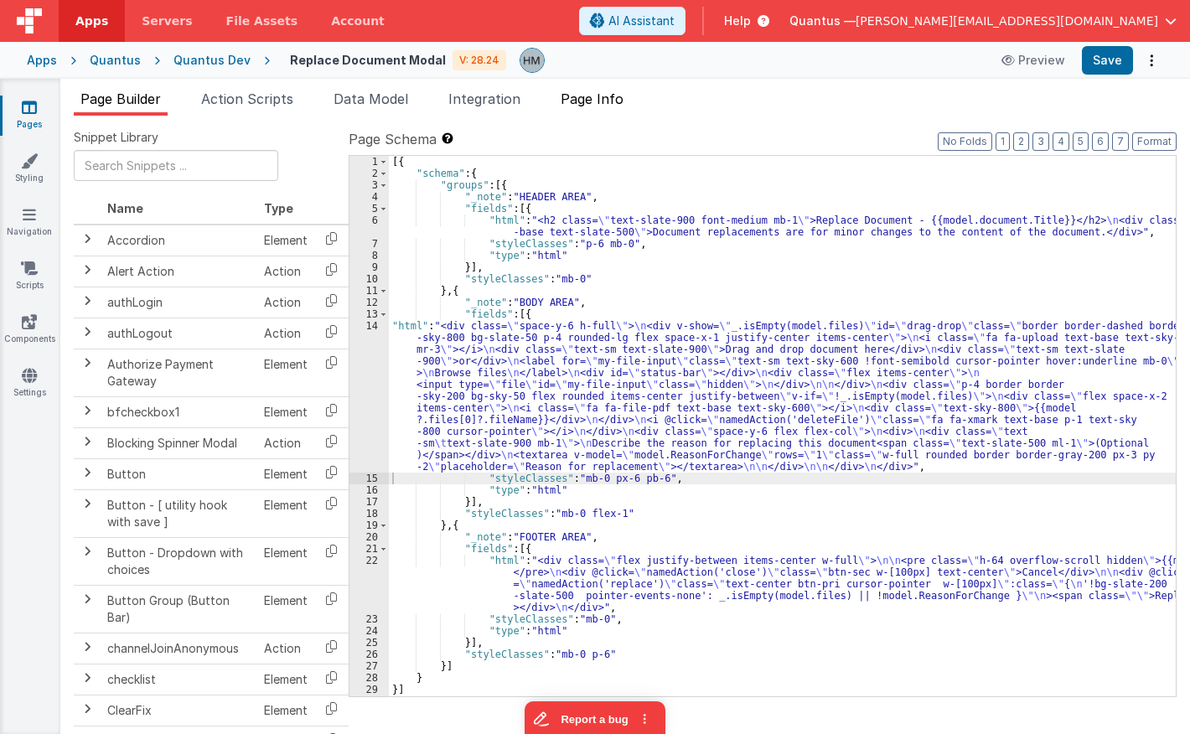
click at [599, 100] on span "Page Info" at bounding box center [592, 99] width 63 height 17
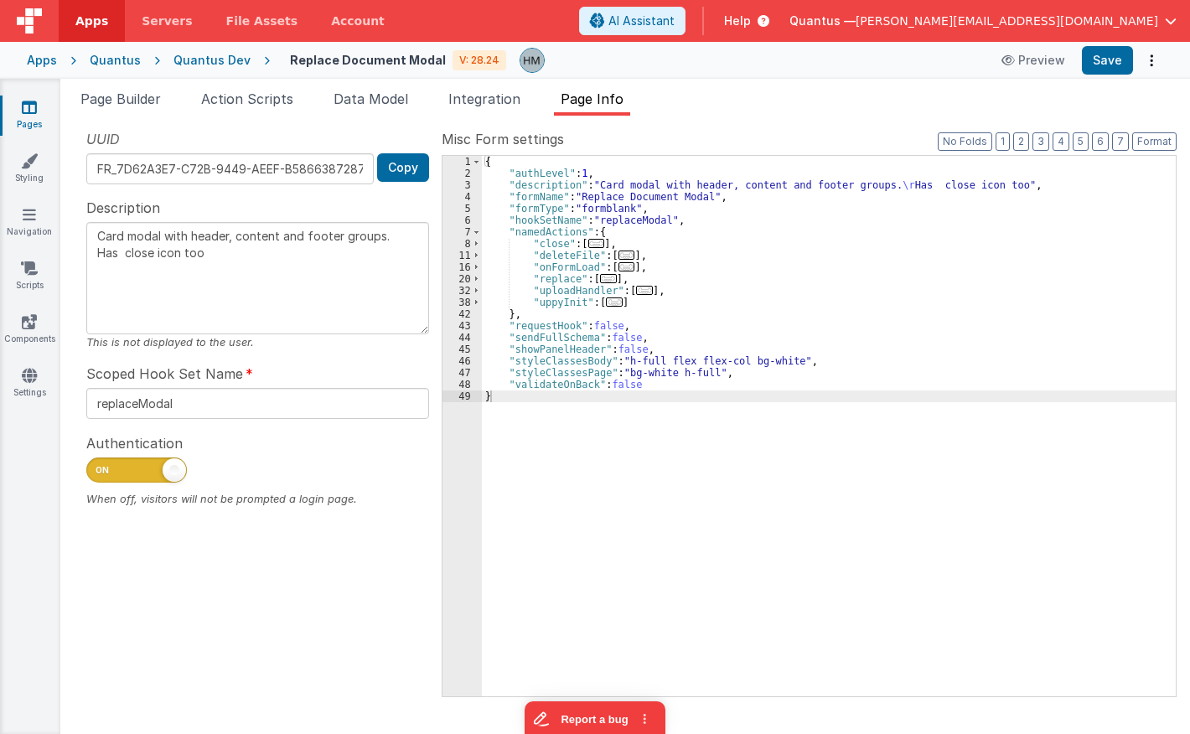
click at [609, 306] on span "..." at bounding box center [614, 302] width 17 height 9
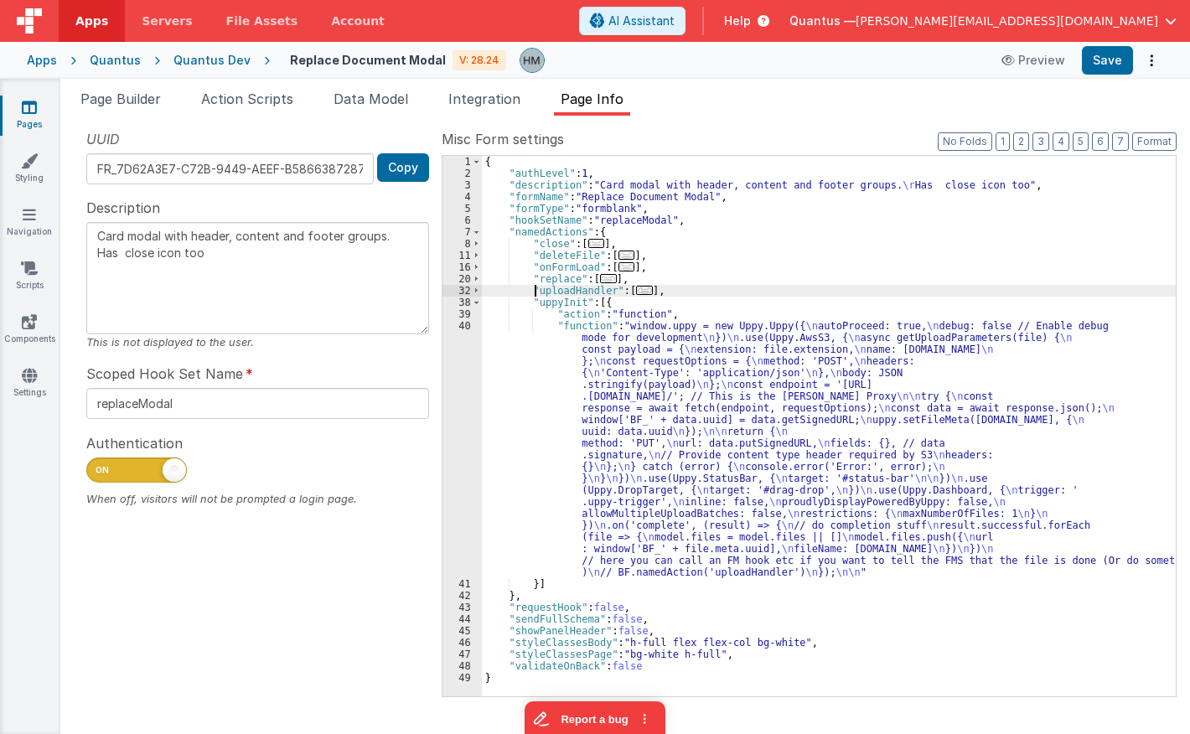
click at [537, 292] on div "{ "authLevel" : 1 , "description" : "Card modal with header, content and footer…" at bounding box center [829, 438] width 694 height 564
click at [471, 332] on div "40" at bounding box center [462, 449] width 39 height 258
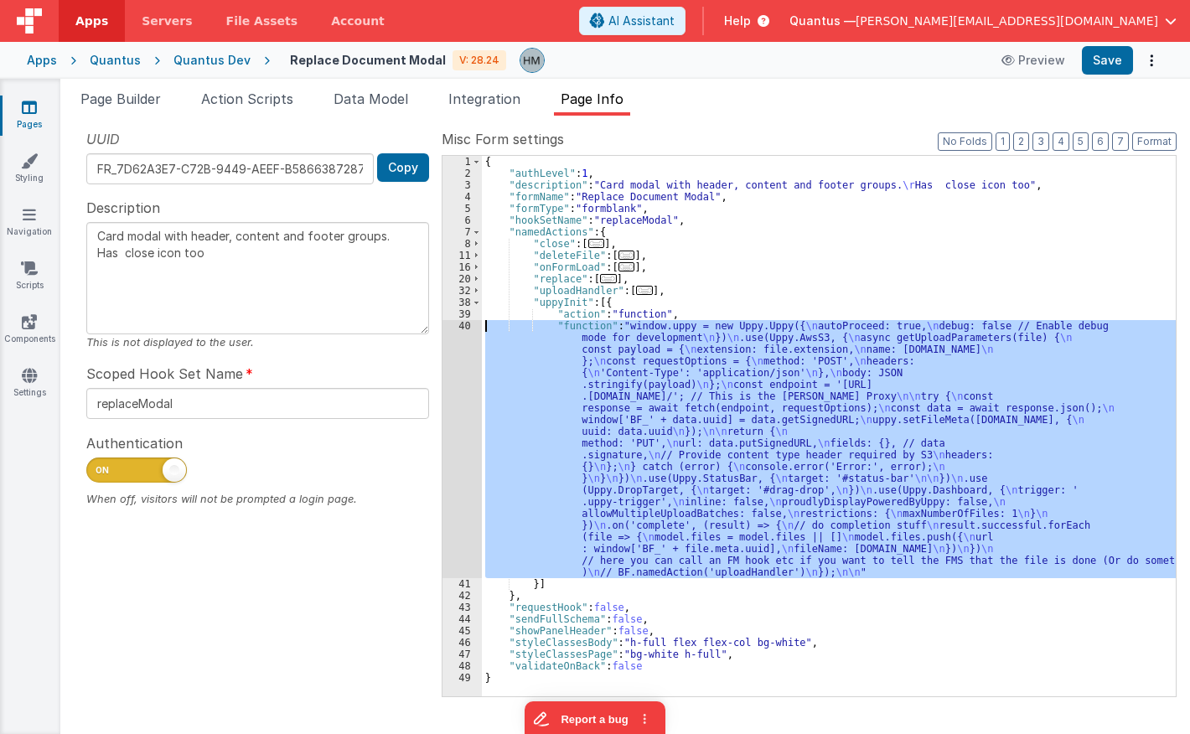
click at [465, 325] on div "40" at bounding box center [462, 449] width 39 height 258
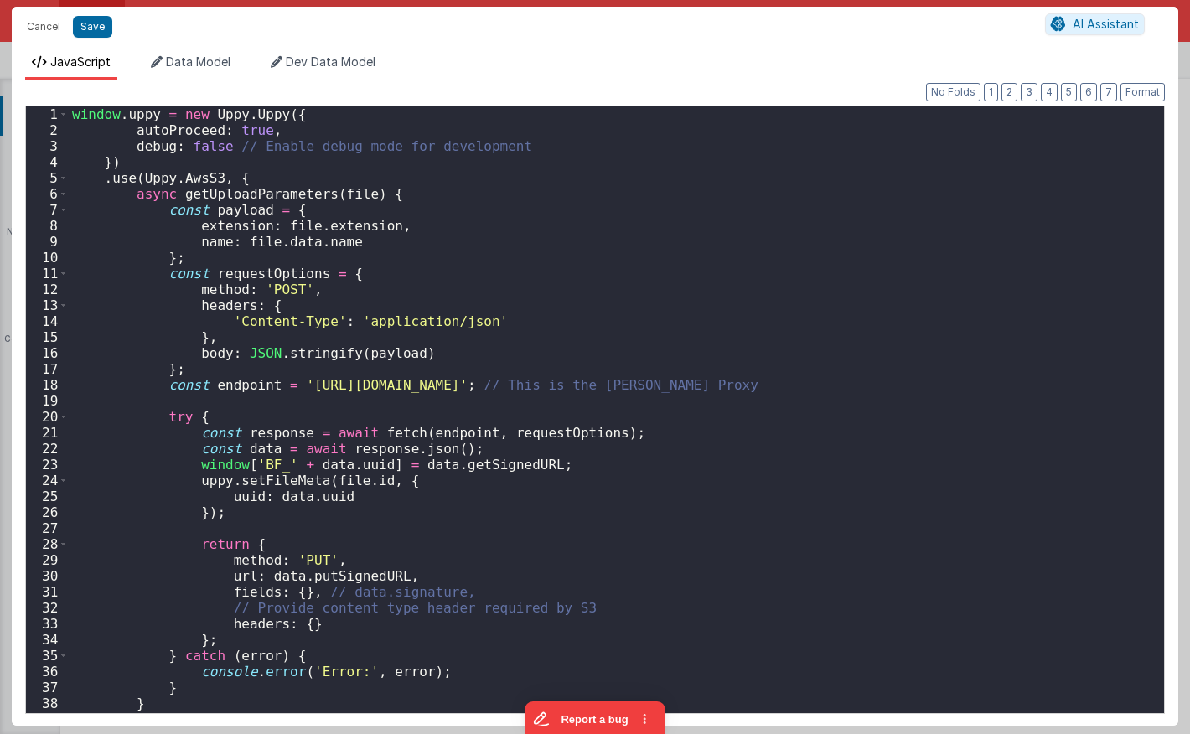
click at [459, 323] on div "window . uppy = new Uppy . Uppy ({ autoProceed : true , debug : false // Enable…" at bounding box center [617, 425] width 1096 height 639
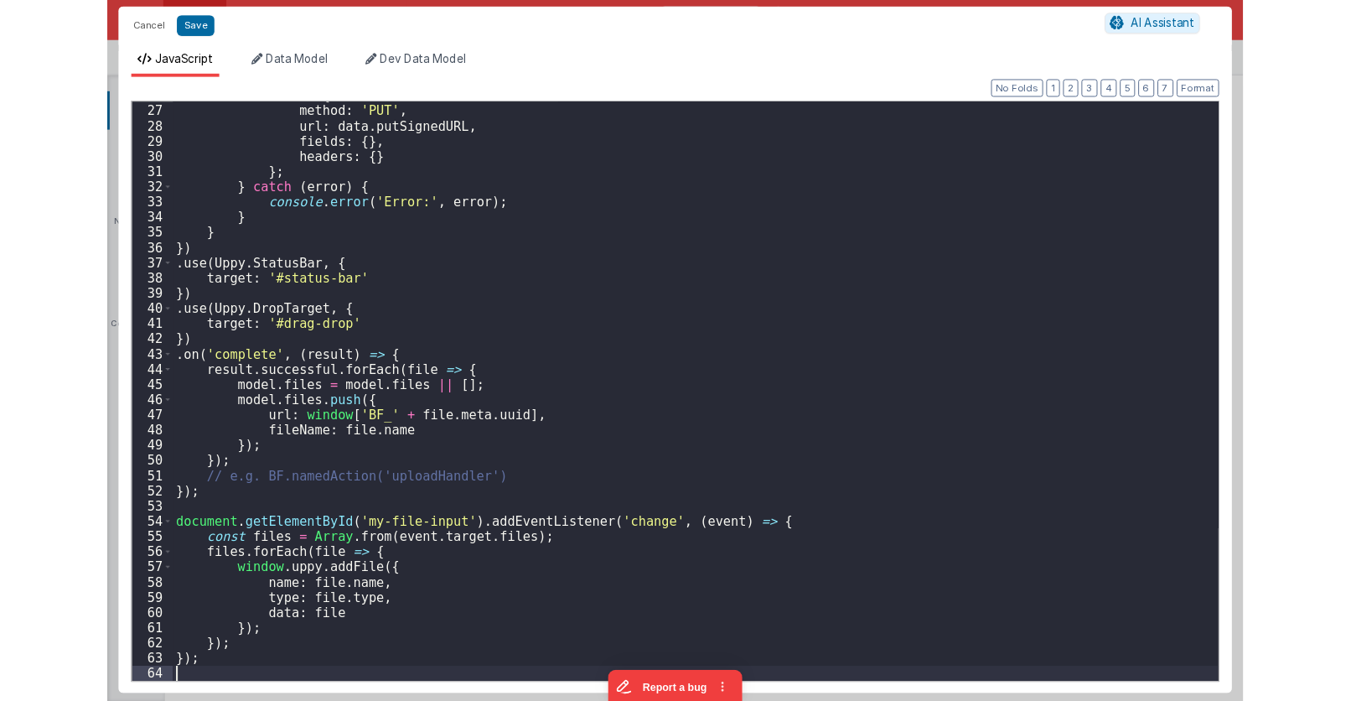
scroll to position [412, 0]
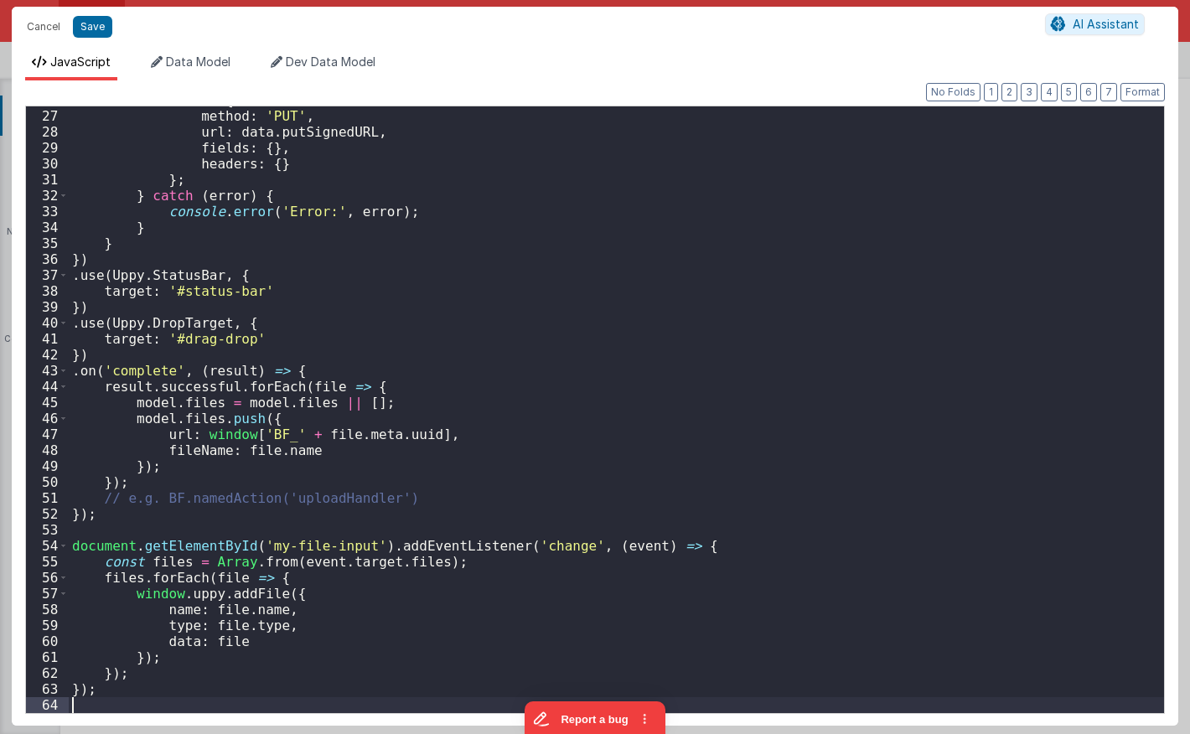
click at [479, 298] on div "return { method : 'PUT' , url : data . putSignedURL , fields : { } , headers : …" at bounding box center [617, 411] width 1096 height 639
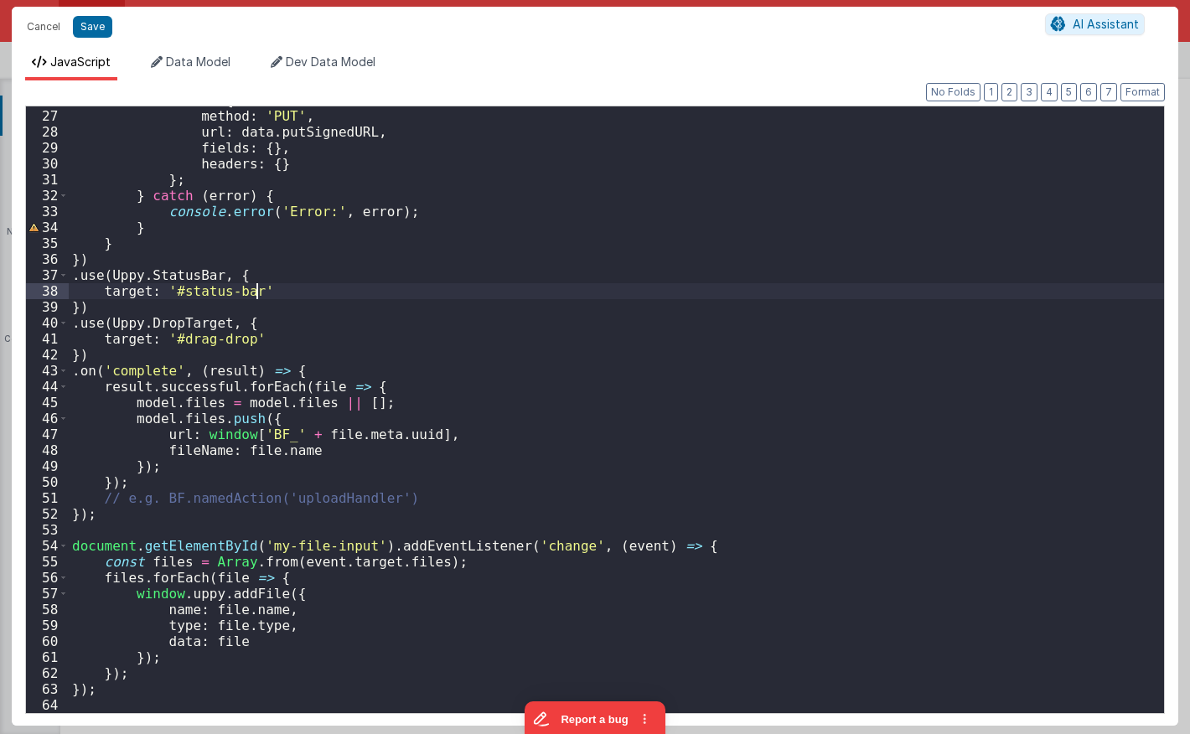
type textarea "Card modal with header, content and footer groups. Has close icon too"
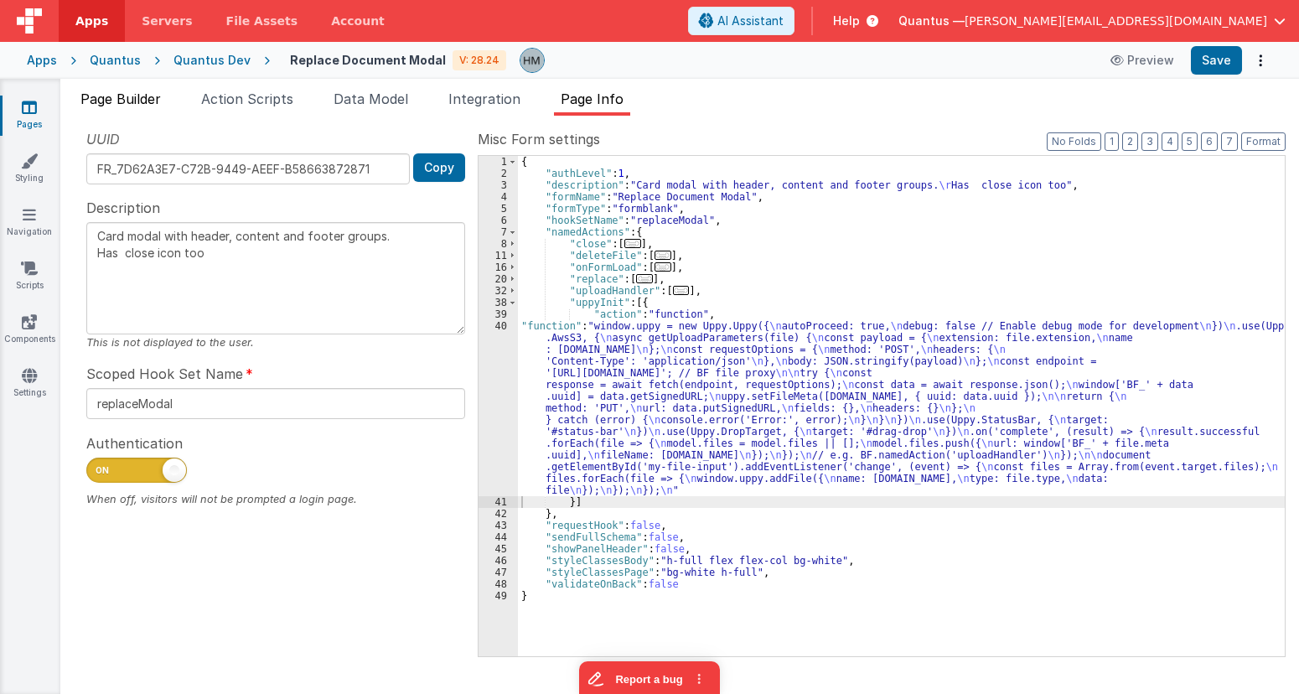
click at [103, 96] on span "Page Builder" at bounding box center [120, 99] width 80 height 17
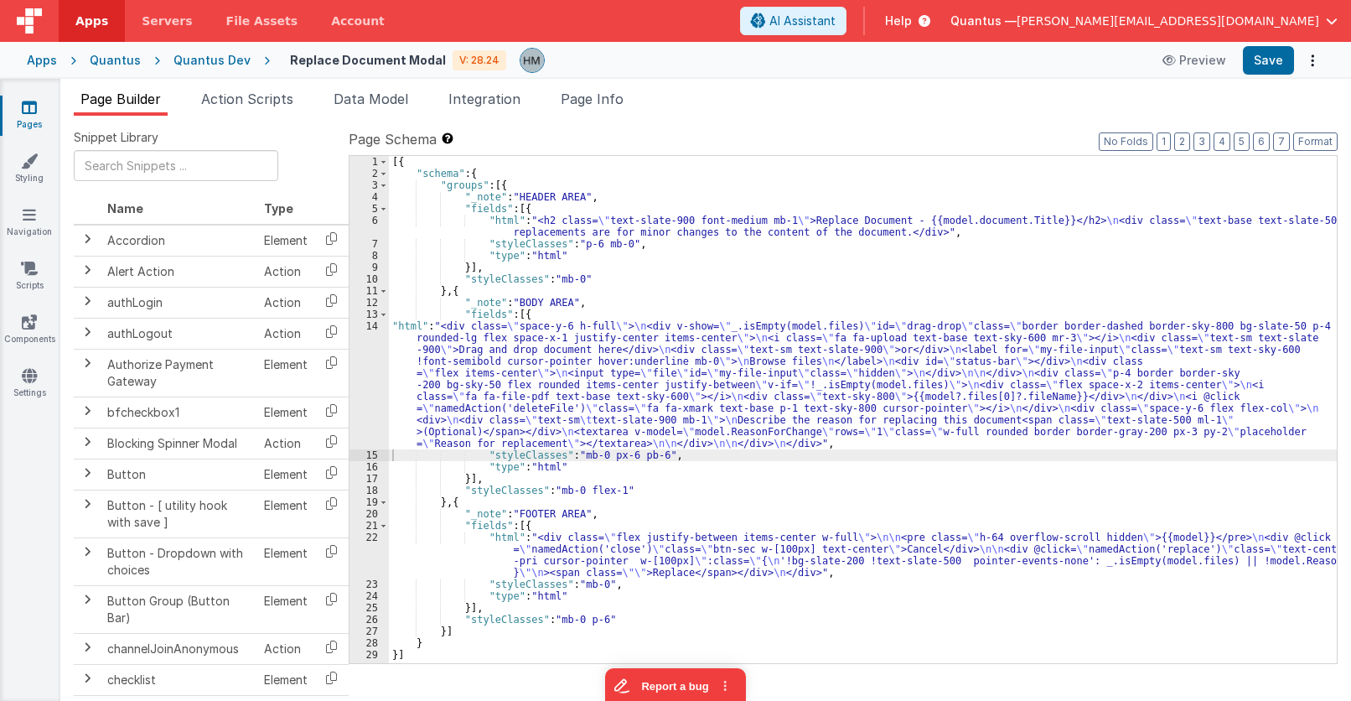
click at [438, 320] on div "[{ "schema" : { "groups" : [{ "_note" : "HEADER AREA" , "fields" : [{ "html" : …" at bounding box center [863, 421] width 948 height 531
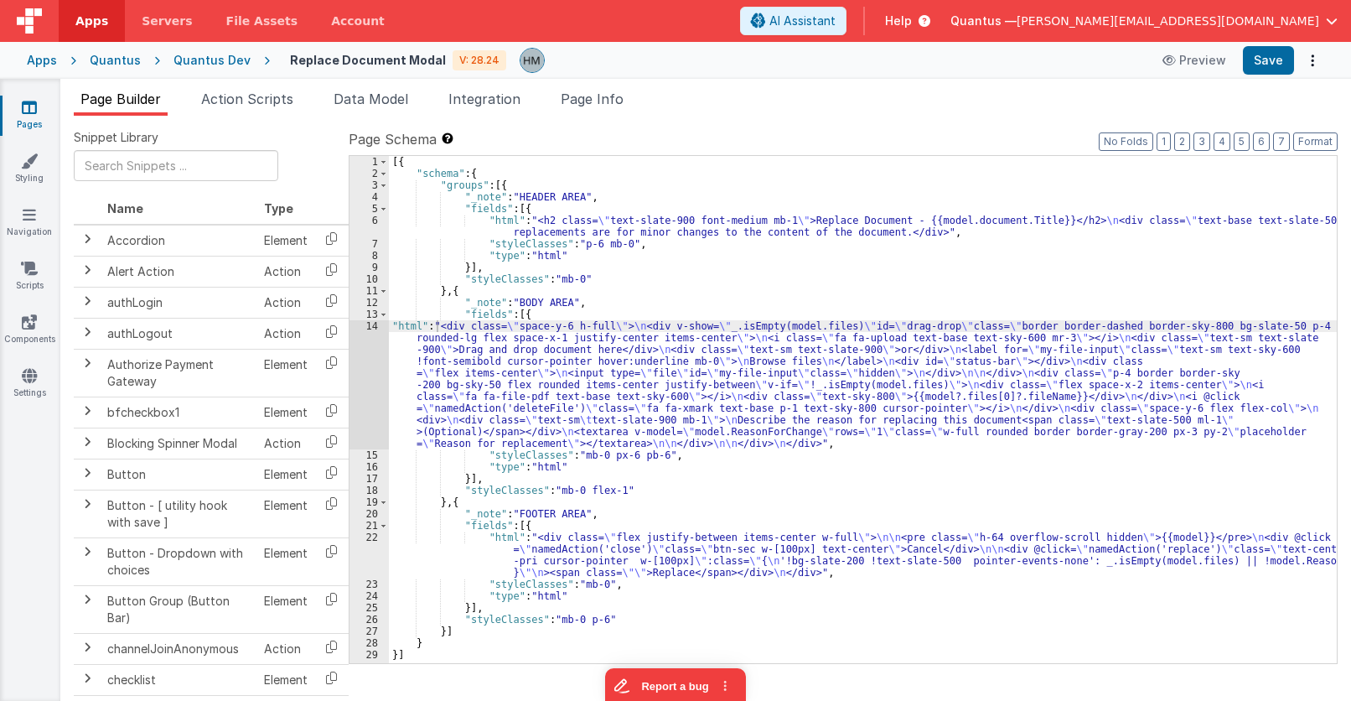
click at [29, 113] on icon at bounding box center [29, 107] width 15 height 17
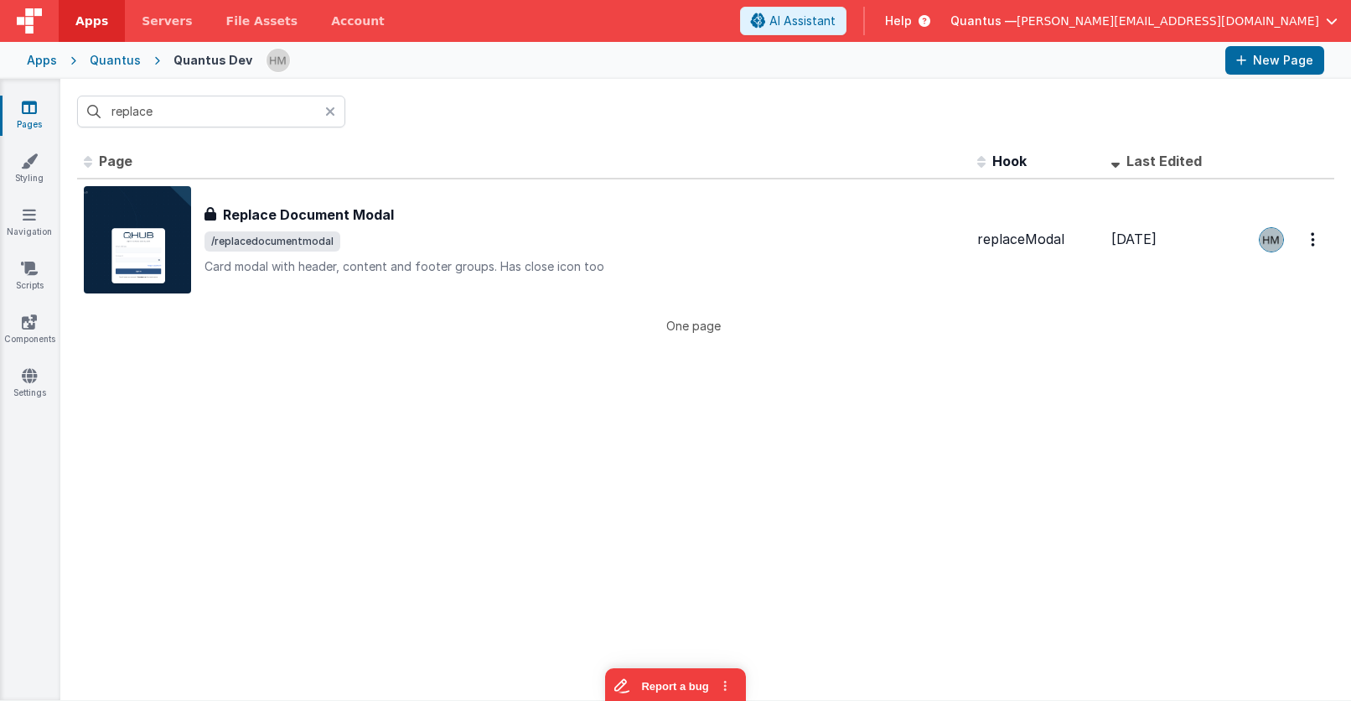
click at [333, 118] on div at bounding box center [335, 112] width 20 height 32
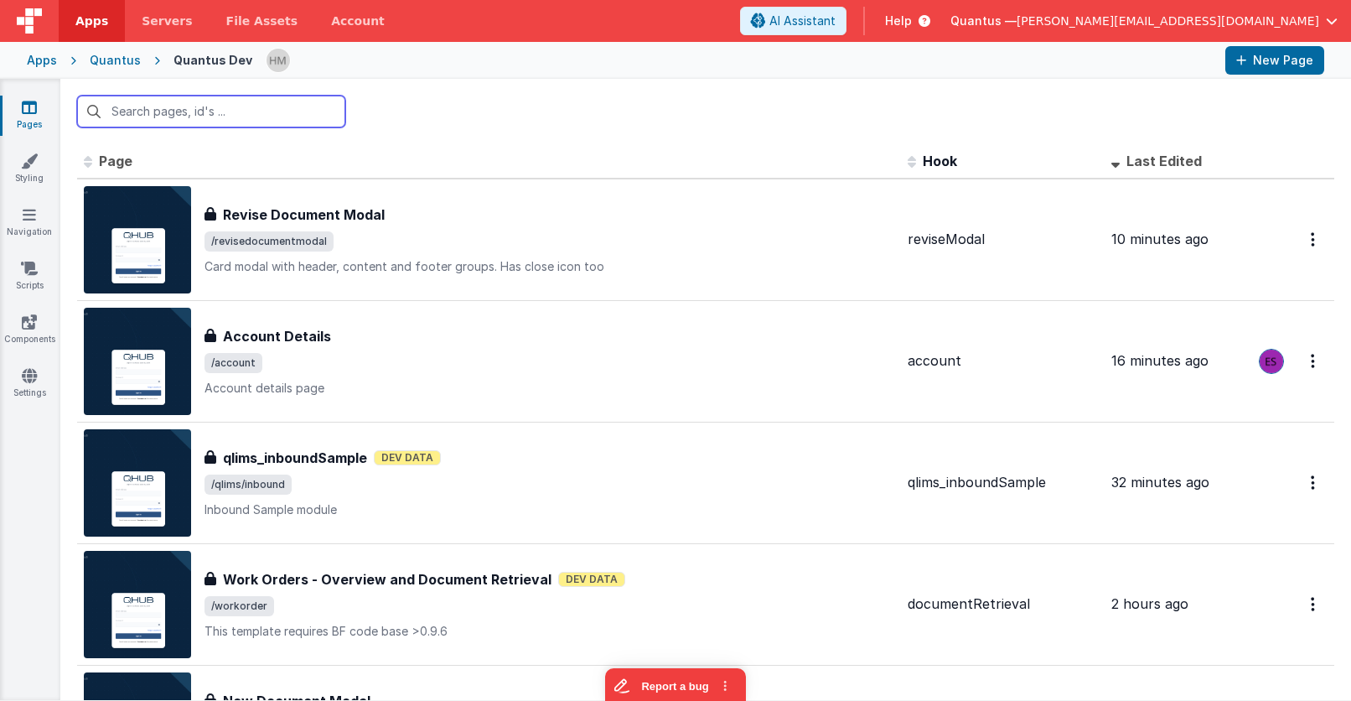
click at [275, 114] on input "text" at bounding box center [211, 112] width 268 height 32
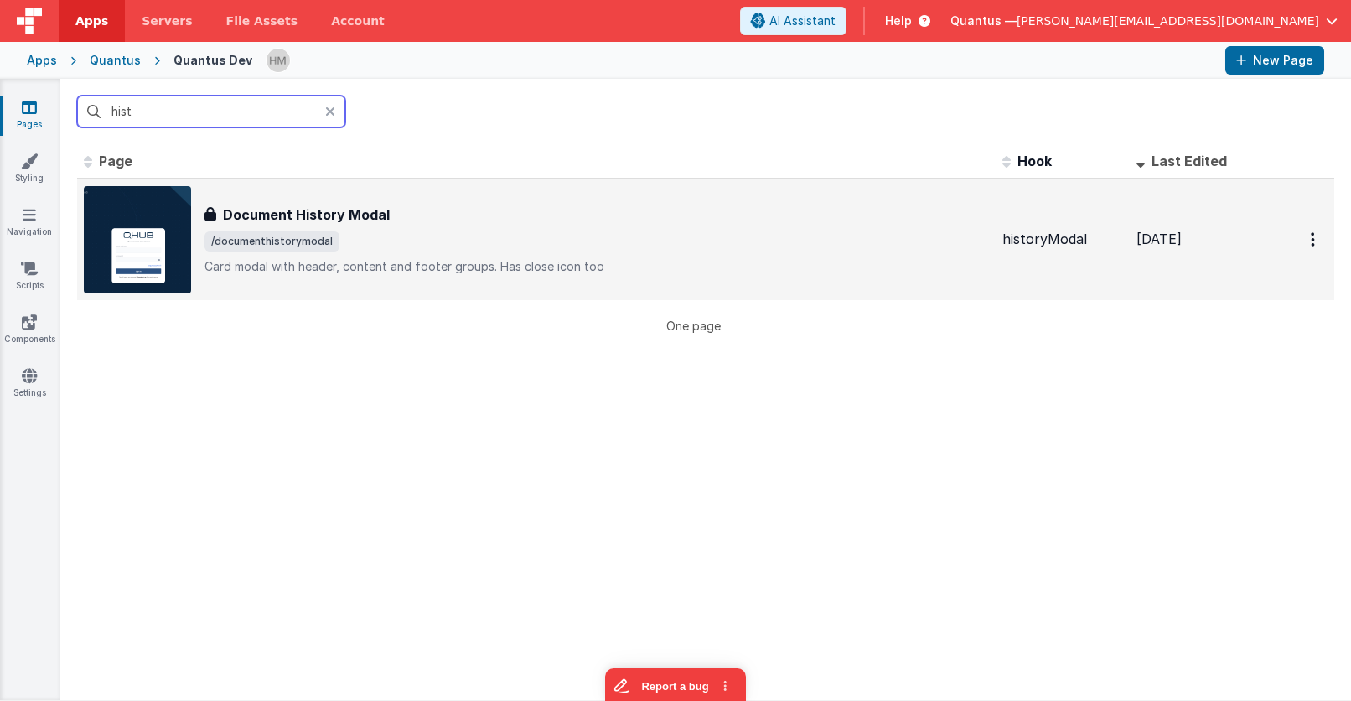
type input "hist"
click at [523, 232] on span "/documenthistorymodal" at bounding box center [597, 241] width 785 height 20
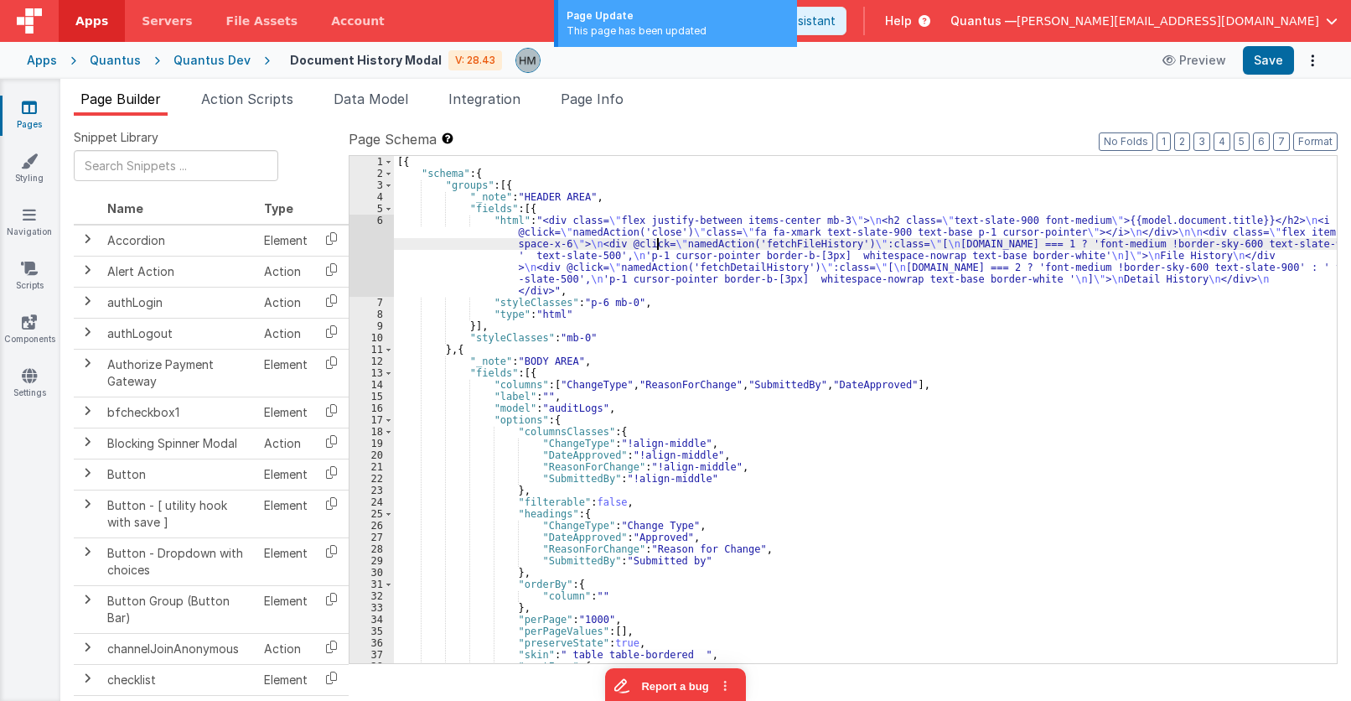
click at [660, 244] on div "[{ "schema" : { "groups" : [{ "_note" : "HEADER AREA" , "fields" : [{ "html" : …" at bounding box center [865, 421] width 943 height 531
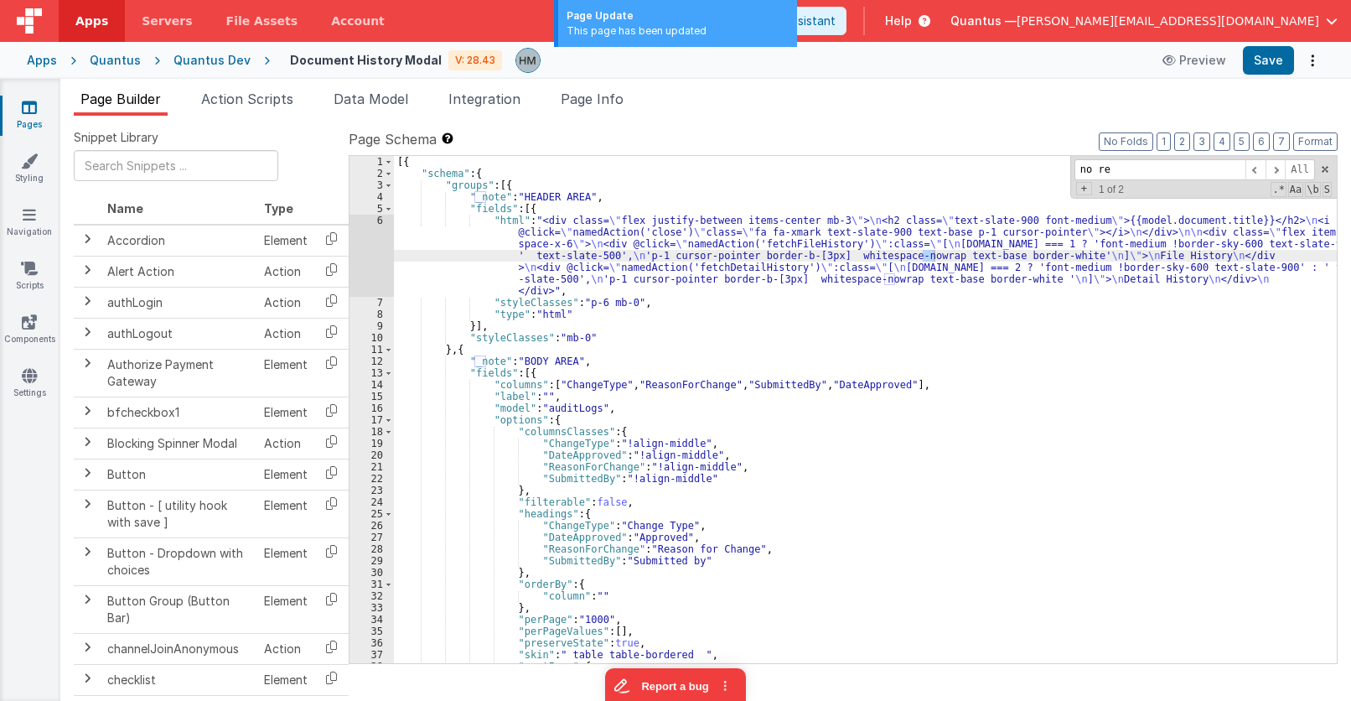
scroll to position [380, 0]
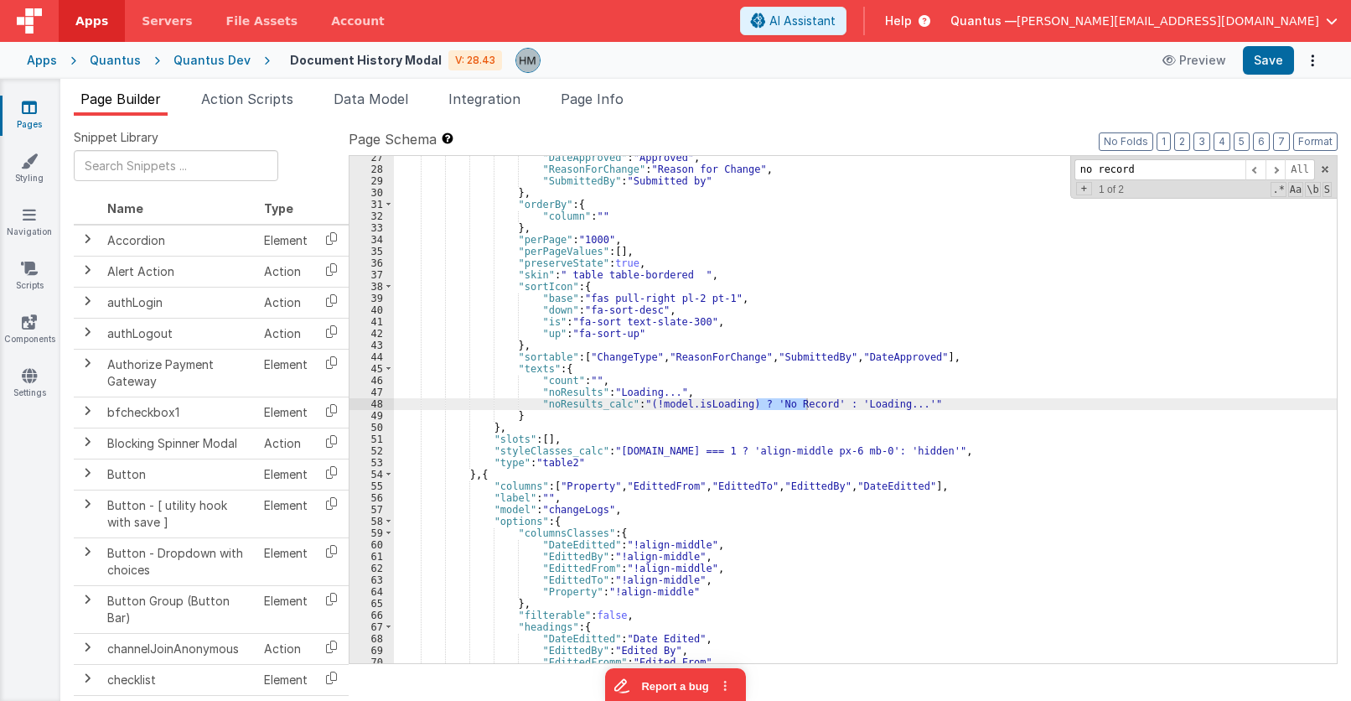
type input "no record"
click at [803, 407] on div ""DateApproved" : "Approved" , "ReasonForChange" : "Reason for Change" , "Submit…" at bounding box center [865, 409] width 943 height 507
click at [807, 406] on div ""DateApproved" : "Approved" , "ReasonForChange" : "Reason for Change" , "Submit…" at bounding box center [865, 417] width 943 height 531
click at [1189, 171] on span at bounding box center [1276, 169] width 20 height 21
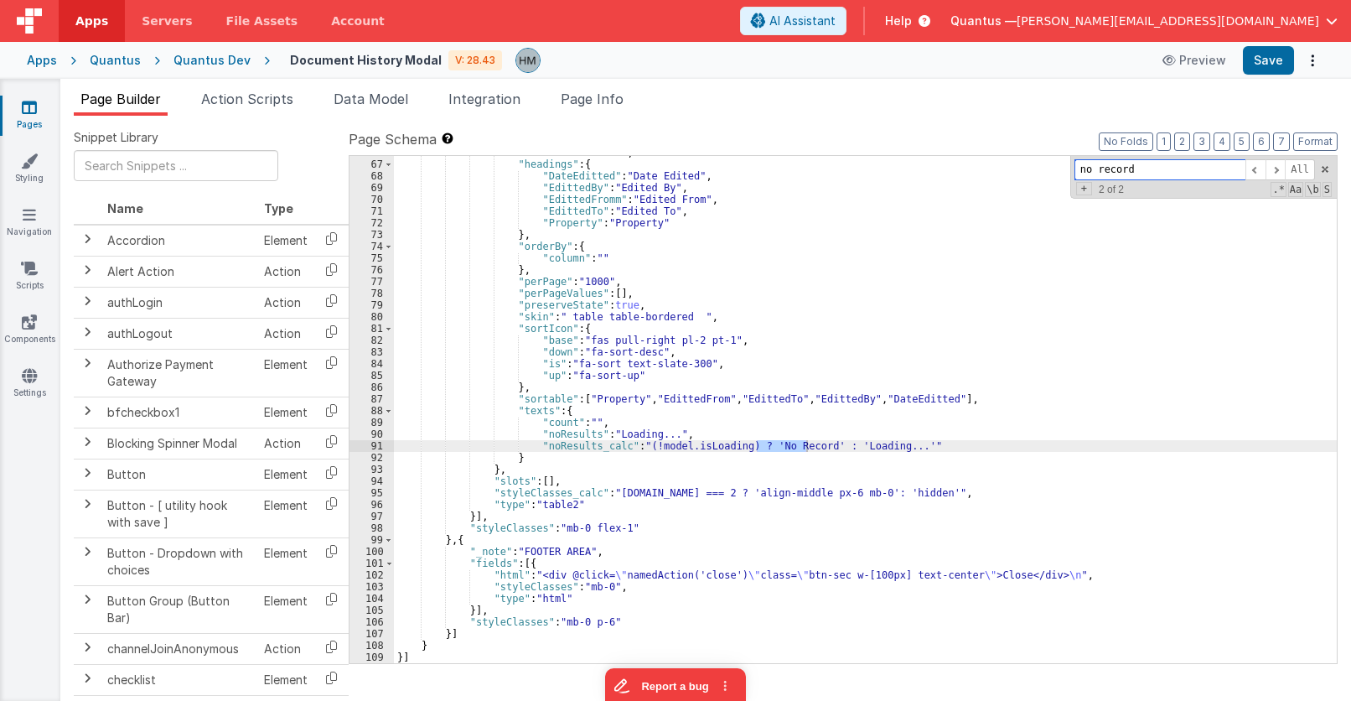
scroll to position [842, 0]
click at [808, 447] on div ""filterable" : false , "headings" : { "DateEditted" : "Date Edited" , "EdittedB…" at bounding box center [865, 409] width 943 height 507
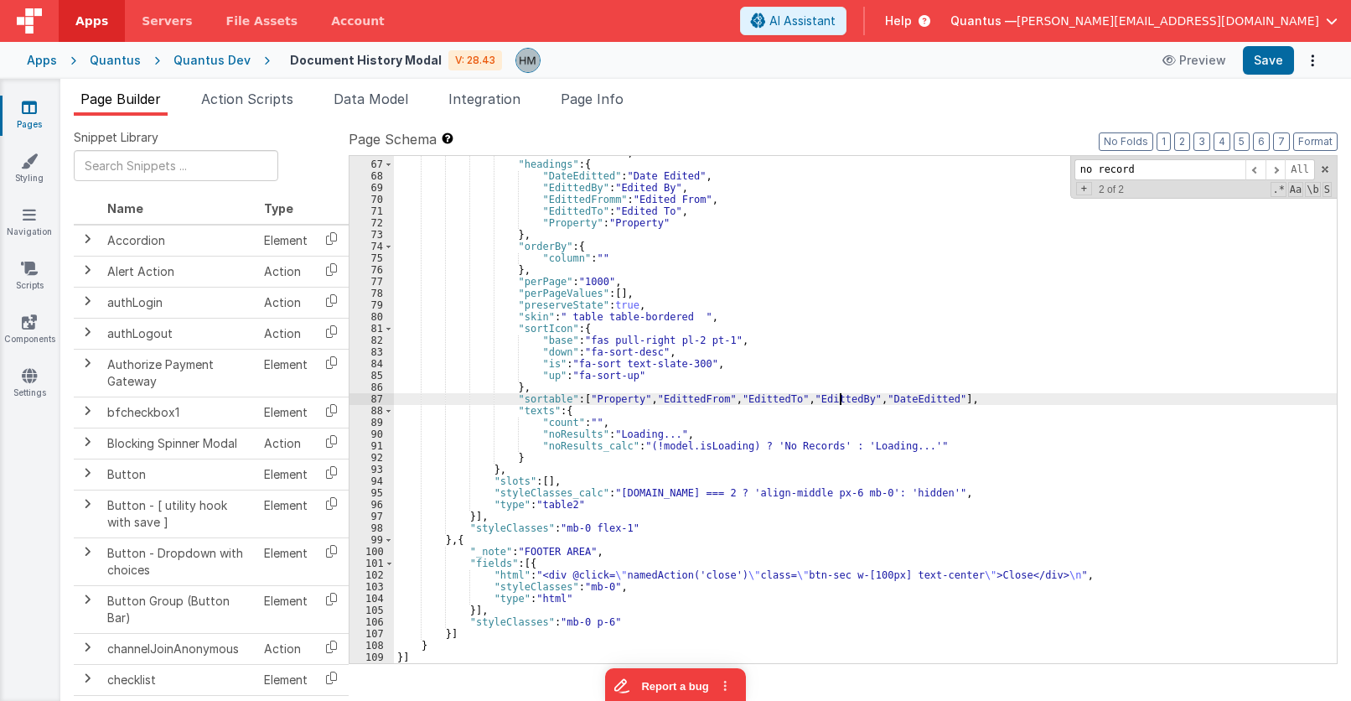
click at [839, 401] on div ""filterable" : false , "headings" : { "DateEditted" : "Date Edited" , "EdittedB…" at bounding box center [865, 412] width 943 height 531
click at [34, 109] on icon at bounding box center [29, 107] width 15 height 17
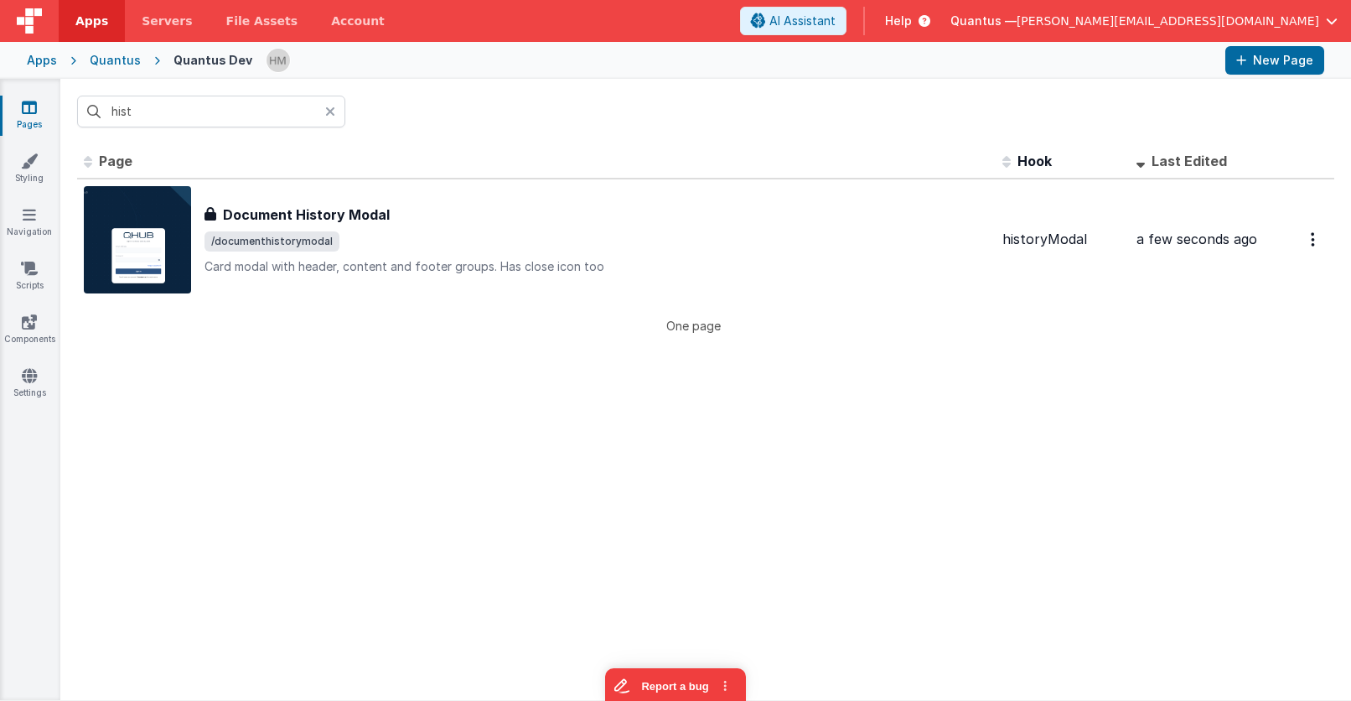
click at [331, 107] on icon at bounding box center [330, 111] width 10 height 13
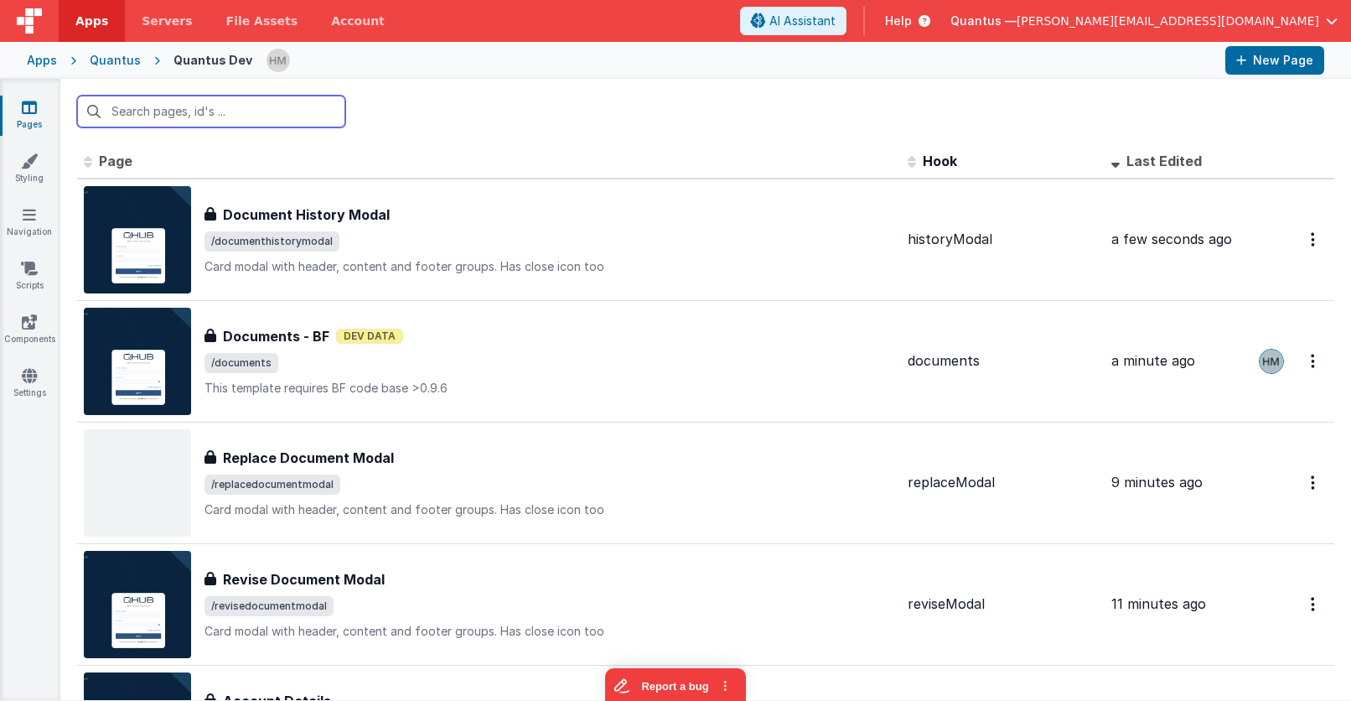
click at [307, 117] on input "text" at bounding box center [211, 112] width 268 height 32
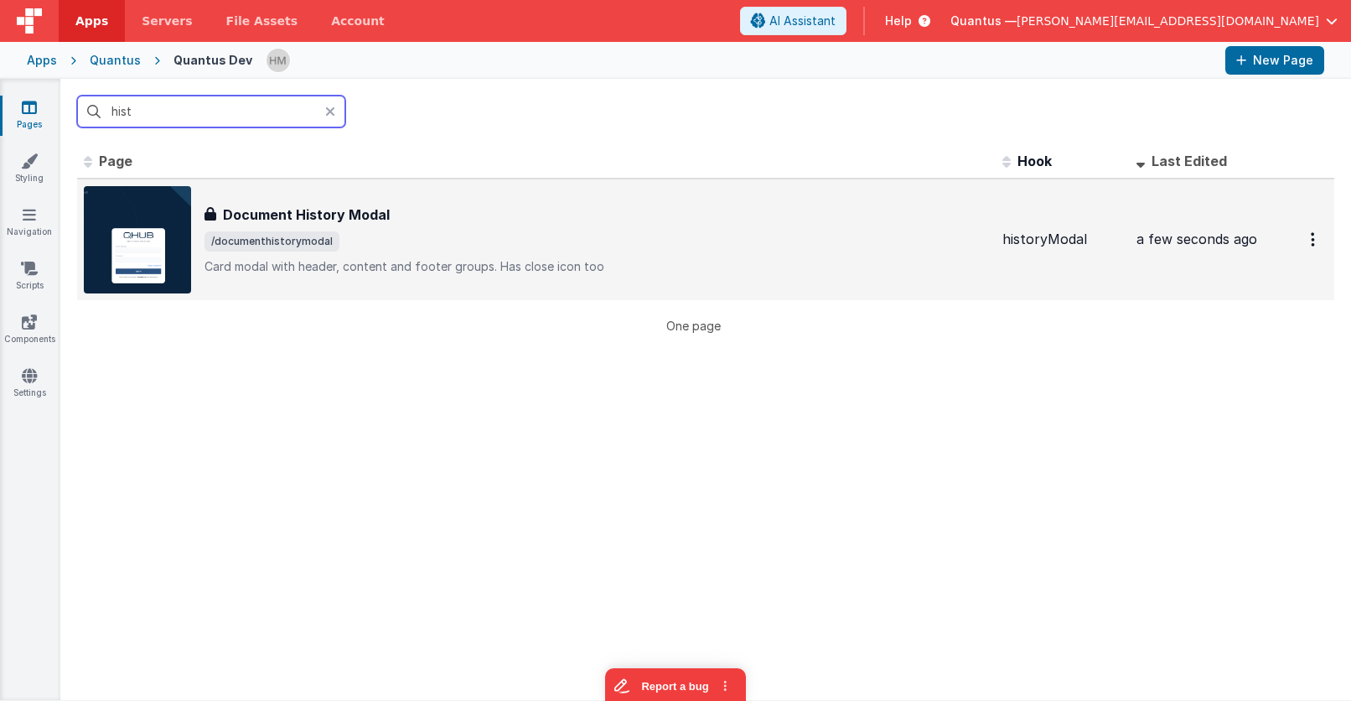
type input "hist"
click at [462, 228] on div "Document History Modal Document History Modal /documenthistorymodal Card modal …" at bounding box center [597, 240] width 785 height 70
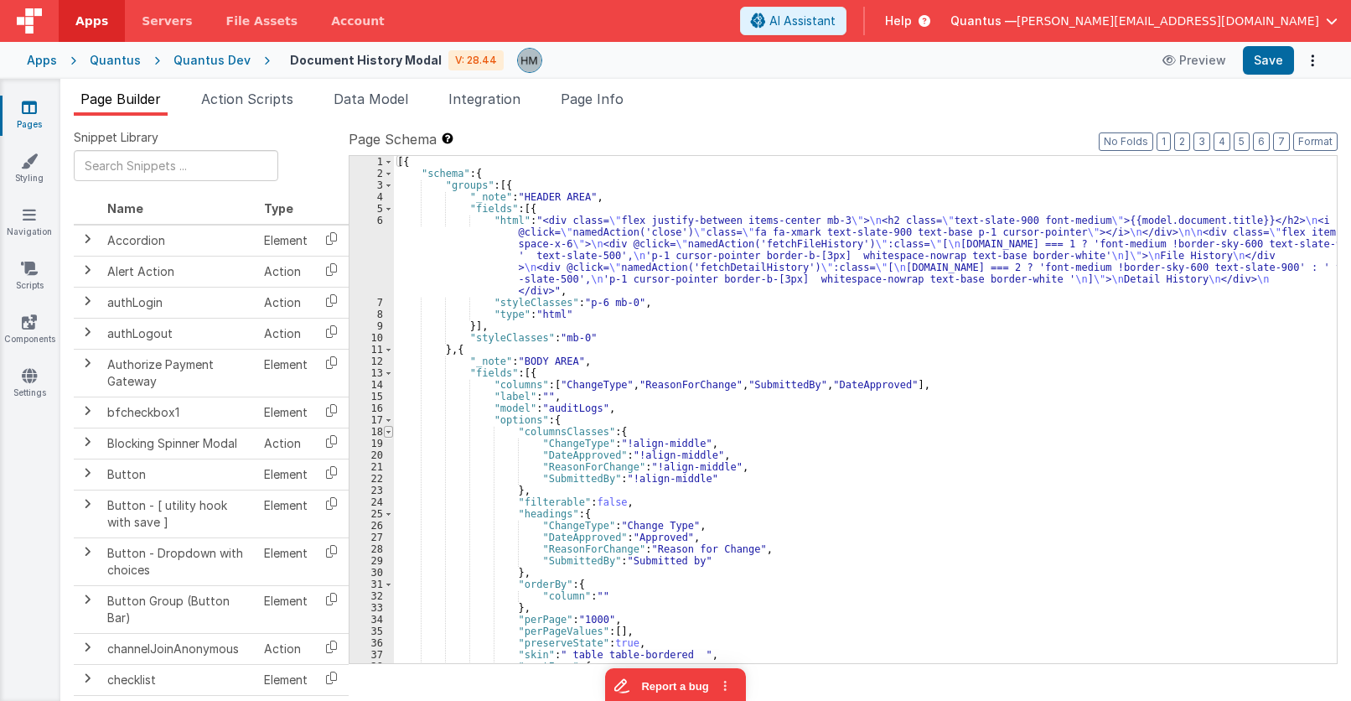
click at [388, 432] on span at bounding box center [388, 432] width 9 height 12
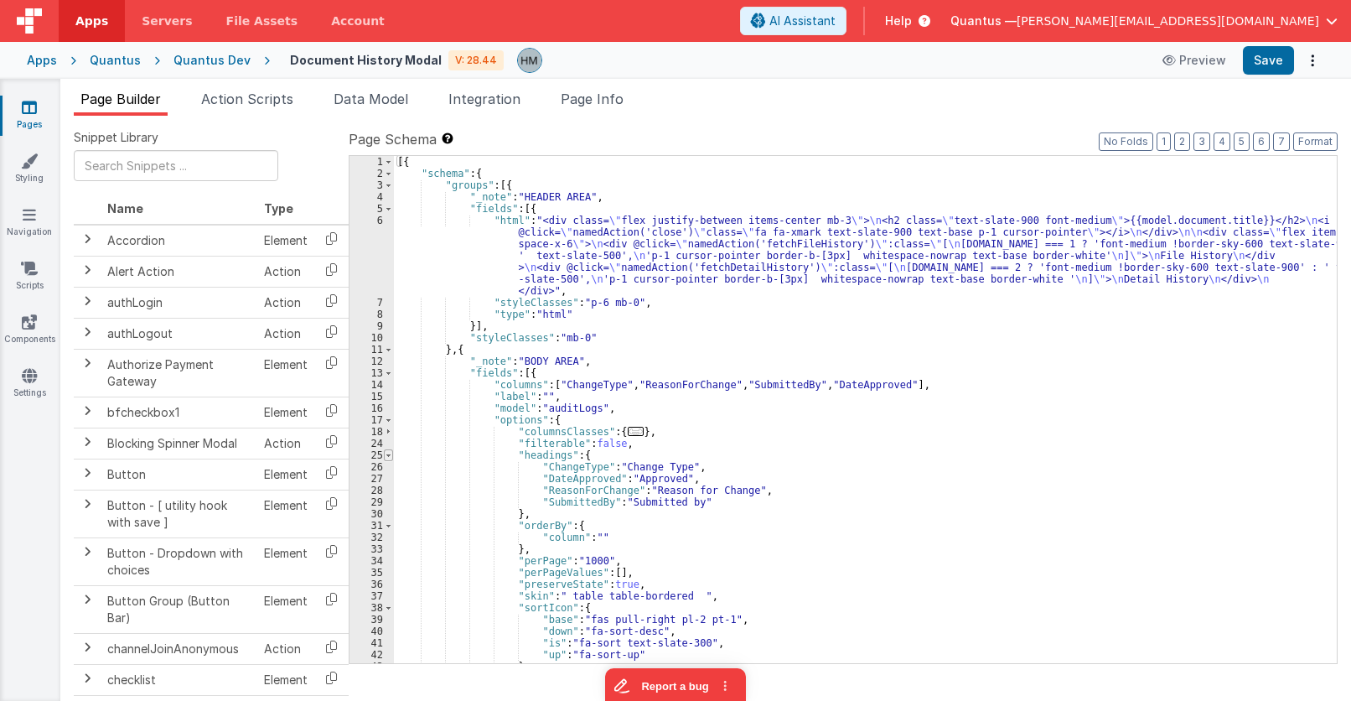
click at [389, 457] on span at bounding box center [388, 455] width 9 height 12
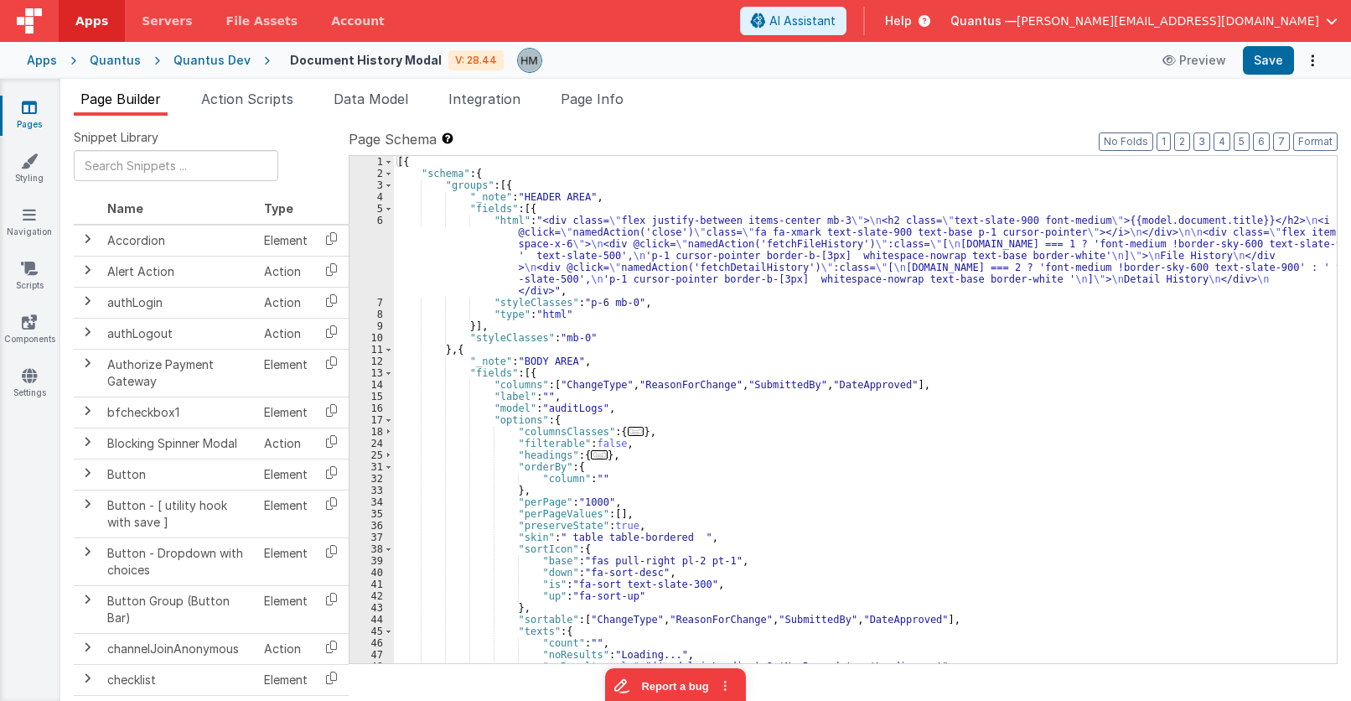
click at [581, 502] on div "[{ "schema" : { "groups" : [{ "_note" : "HEADER AREA" , "fields" : [{ "html" : …" at bounding box center [865, 421] width 943 height 531
click at [716, 514] on div "[{ "schema" : { "groups" : [{ "_note" : "HEADER AREA" , "fields" : [{ "html" : …" at bounding box center [865, 421] width 943 height 531
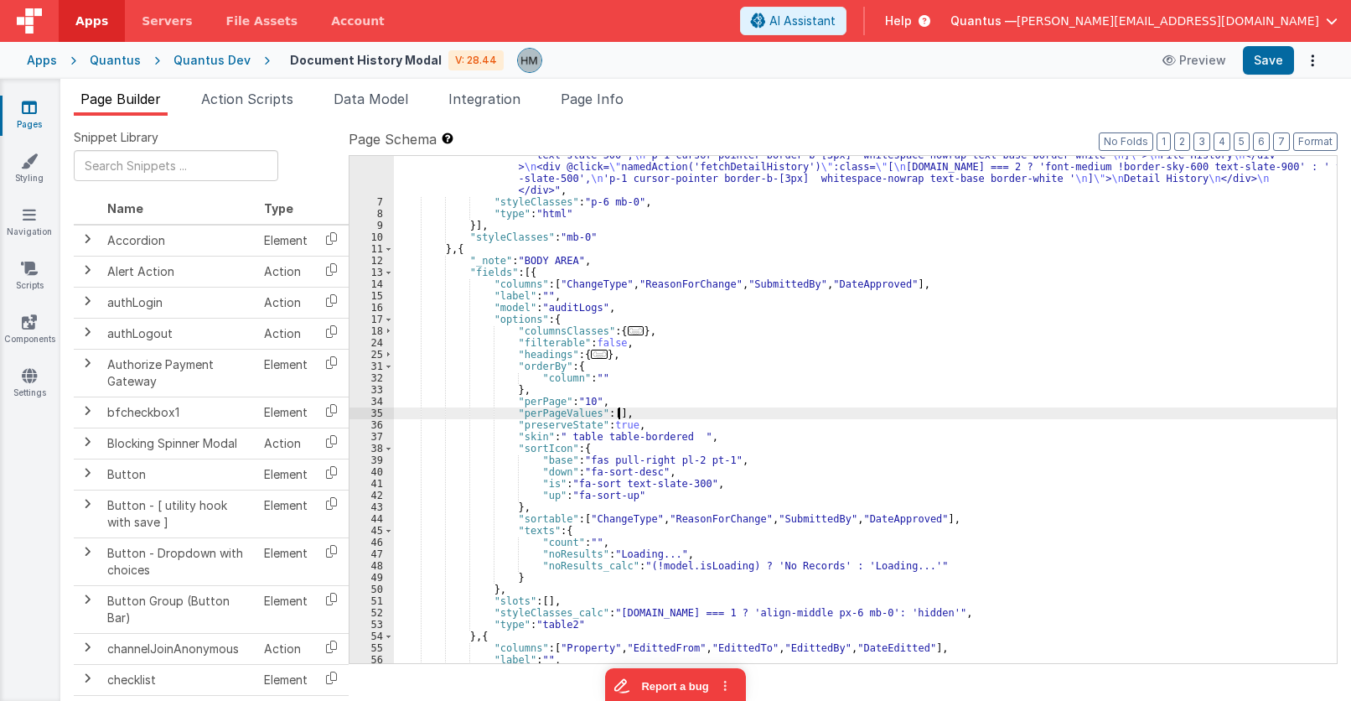
scroll to position [101, 0]
click at [386, 450] on span at bounding box center [388, 449] width 9 height 12
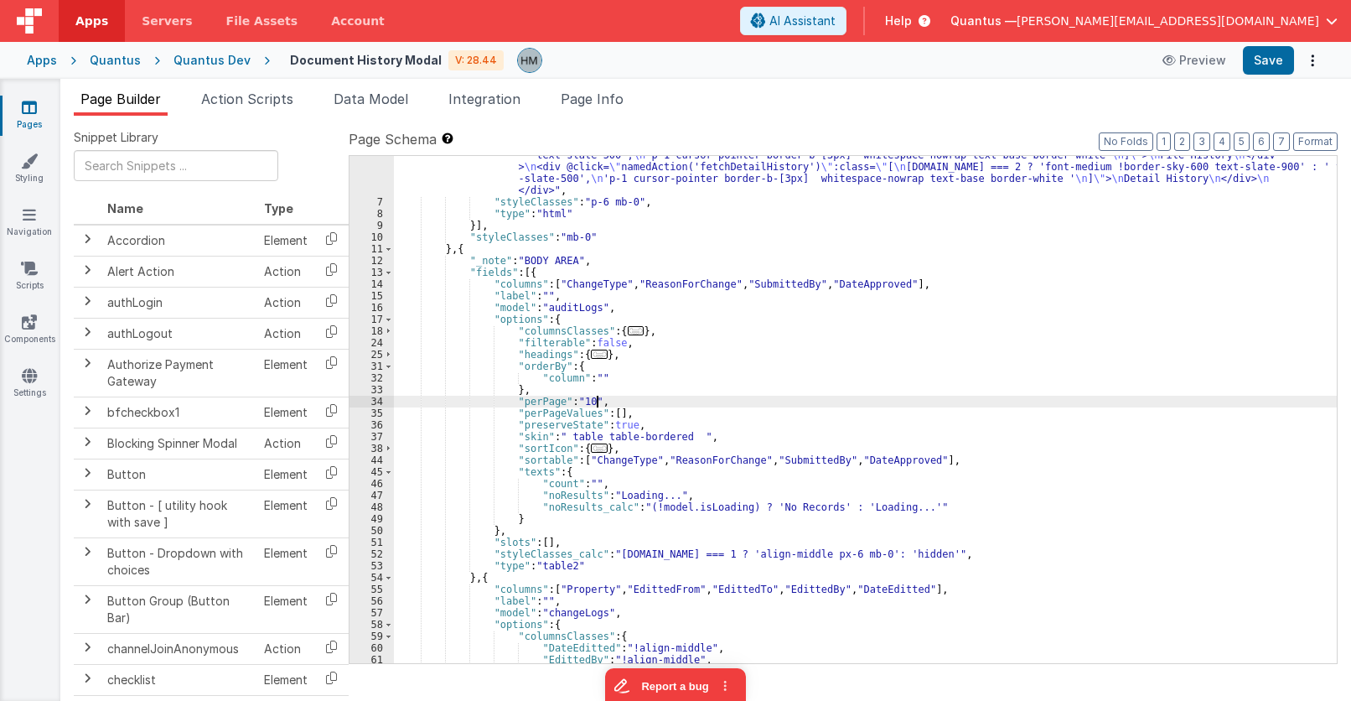
click at [706, 402] on div ""html" : "<div class= \" flex justify-between items-center mb-3 \" > \n <h2 cla…" at bounding box center [865, 414] width 943 height 601
click at [537, 399] on div ""html" : "<div class= \" flex justify-between items-center mb-3 \" > \n <h2 cla…" at bounding box center [865, 414] width 943 height 601
click at [733, 380] on div ""html" : "<div class= \" flex justify-between items-center mb-3 \" > \n <h2 cla…" at bounding box center [865, 414] width 943 height 601
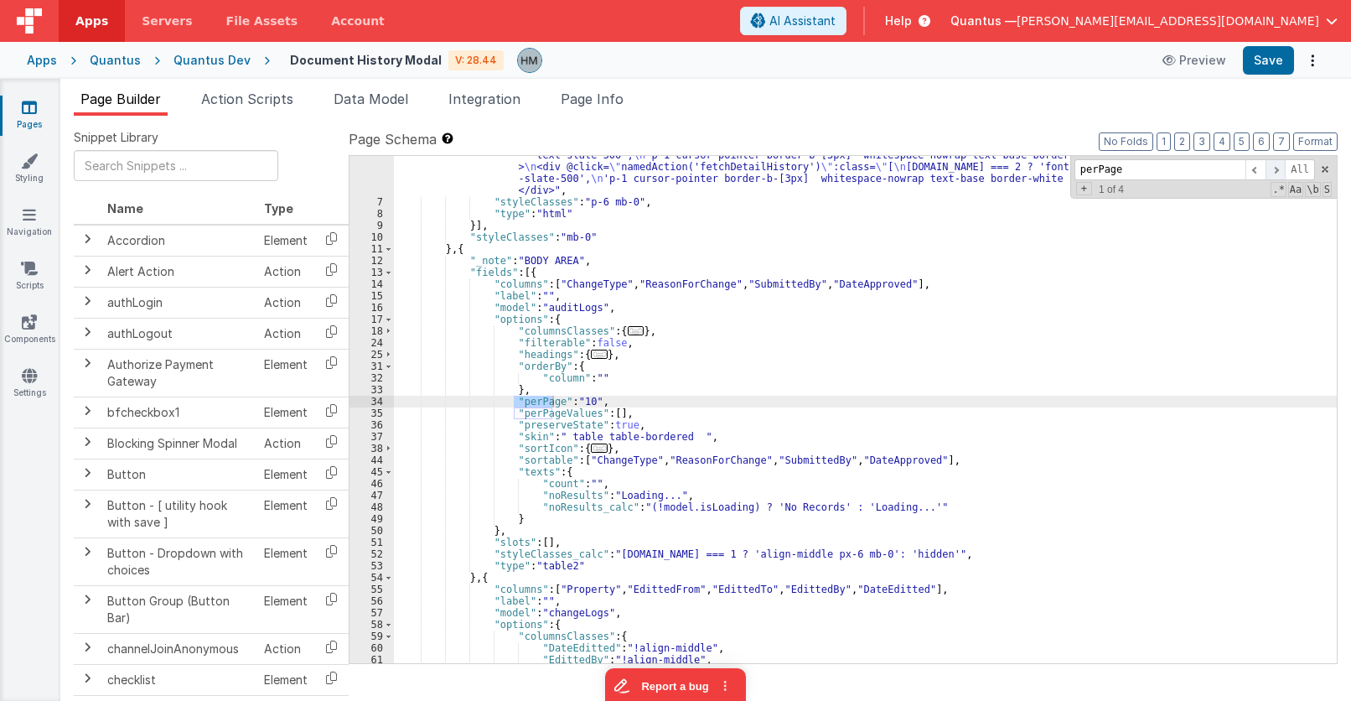
type input "perPage"
click at [1273, 172] on span at bounding box center [1276, 169] width 20 height 21
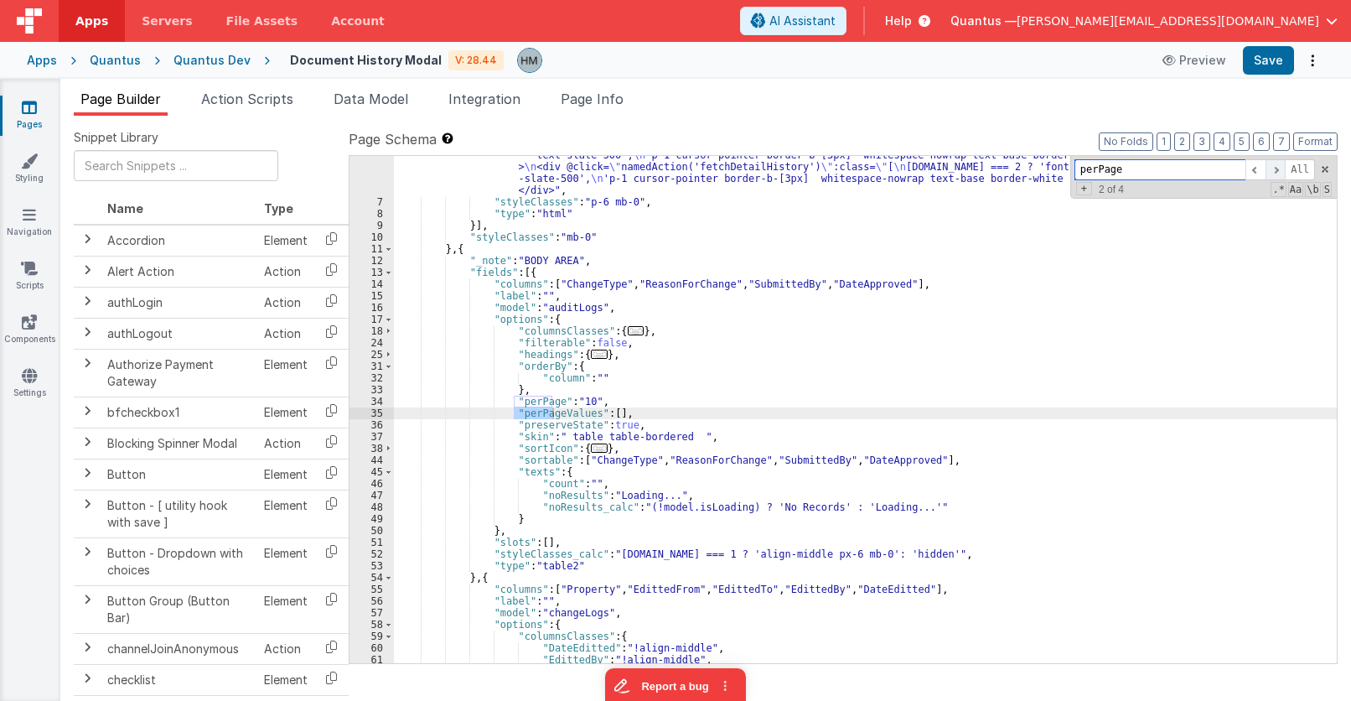
click at [1274, 172] on span at bounding box center [1276, 169] width 20 height 21
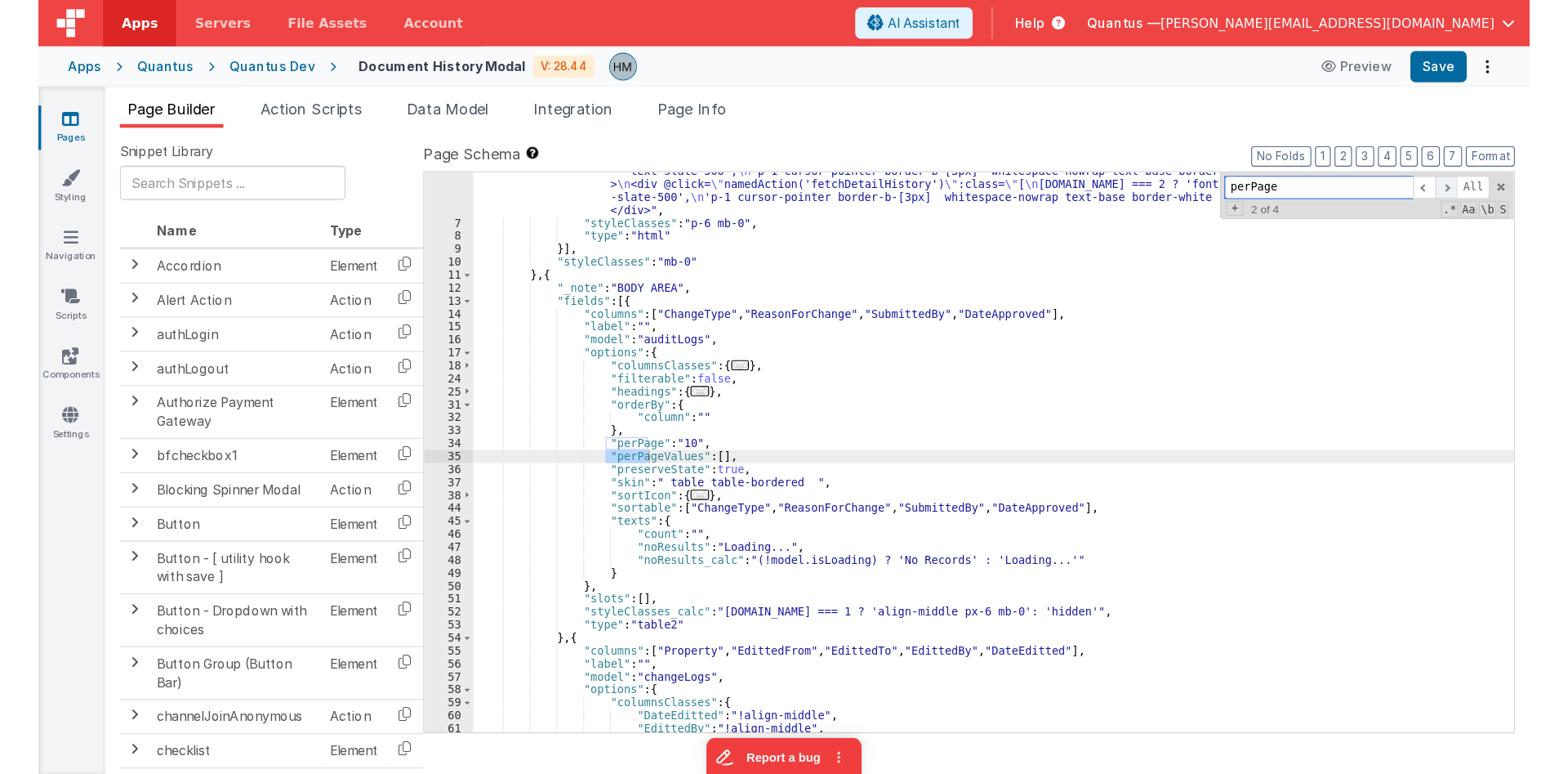
scroll to position [530, 0]
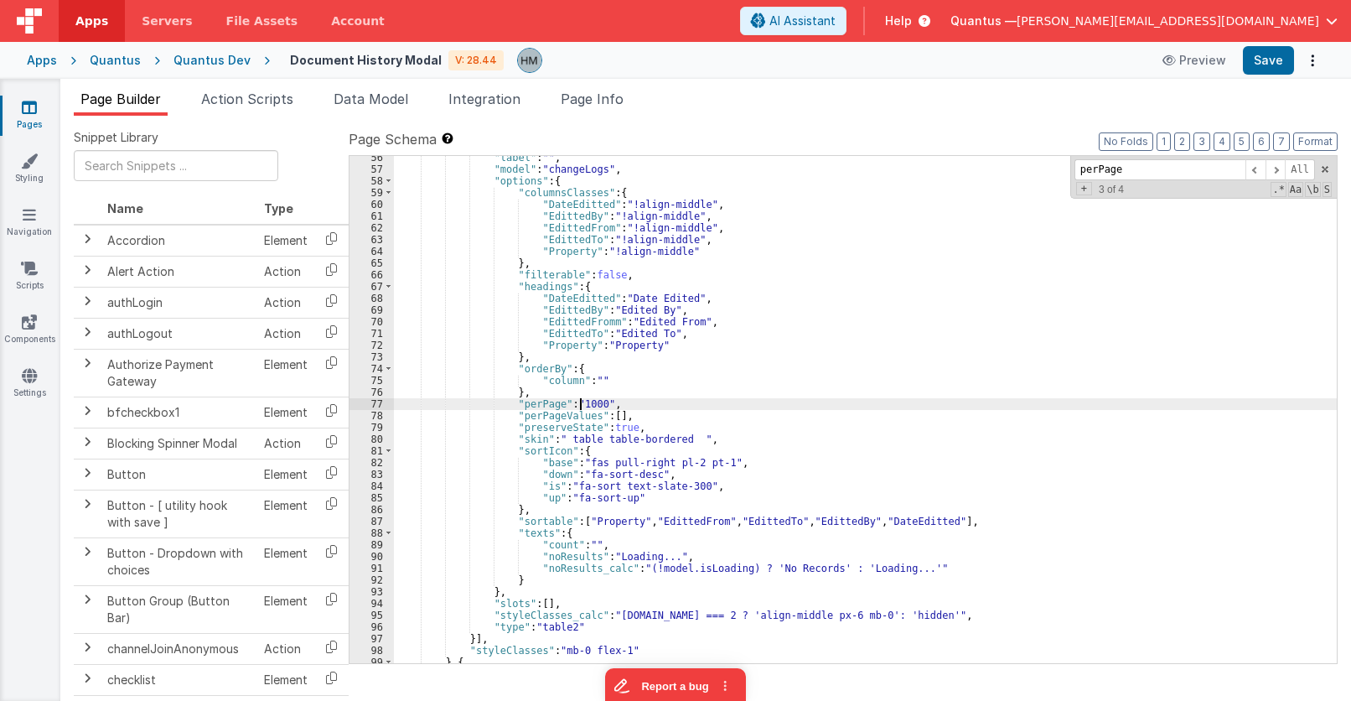
click at [582, 399] on div ""label" : "" , "model" : "changeLogs" , "options" : { "columnsClasses" : { "Dat…" at bounding box center [865, 417] width 943 height 531
click at [708, 377] on div ""label" : "" , "model" : "changeLogs" , "options" : { "columnsClasses" : { "Dat…" at bounding box center [865, 417] width 943 height 531
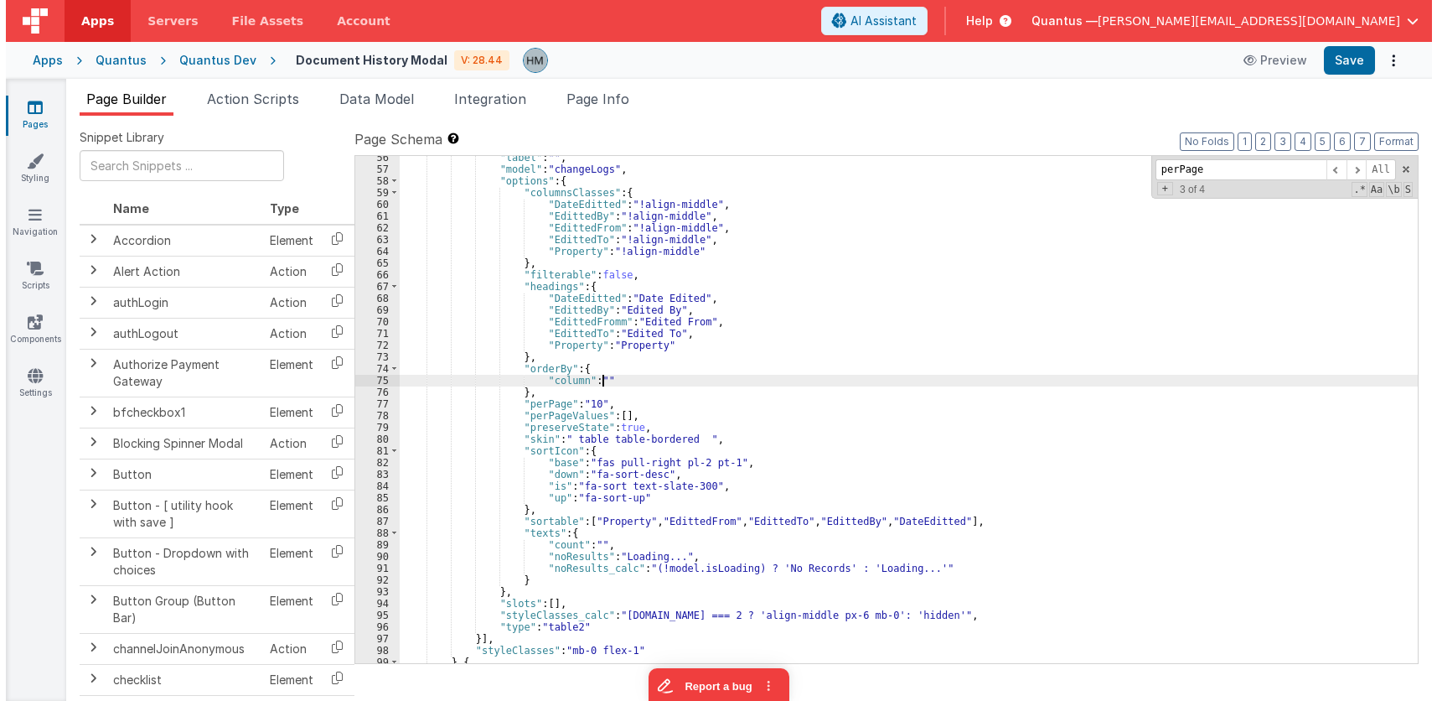
scroll to position [532, 0]
